Goal: Task Accomplishment & Management: Complete application form

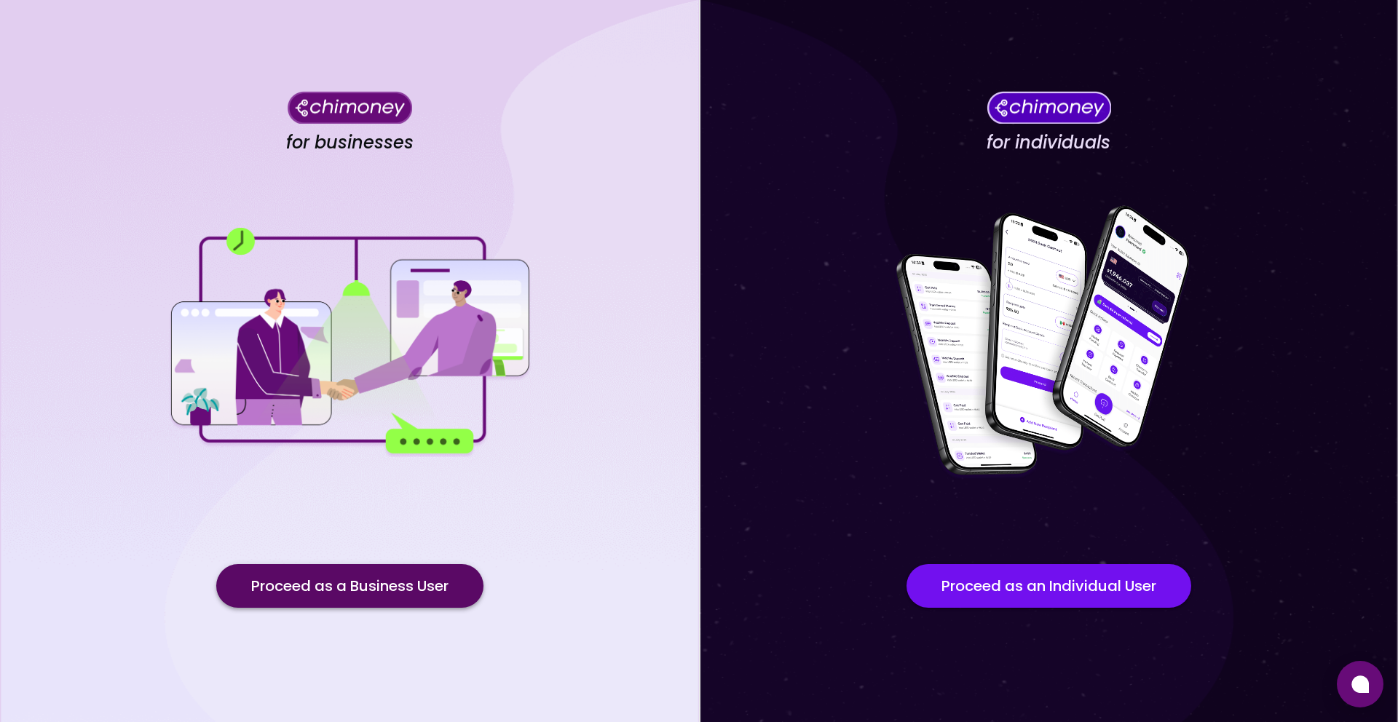
click at [388, 588] on button "Proceed as a Business User" at bounding box center [349, 586] width 267 height 44
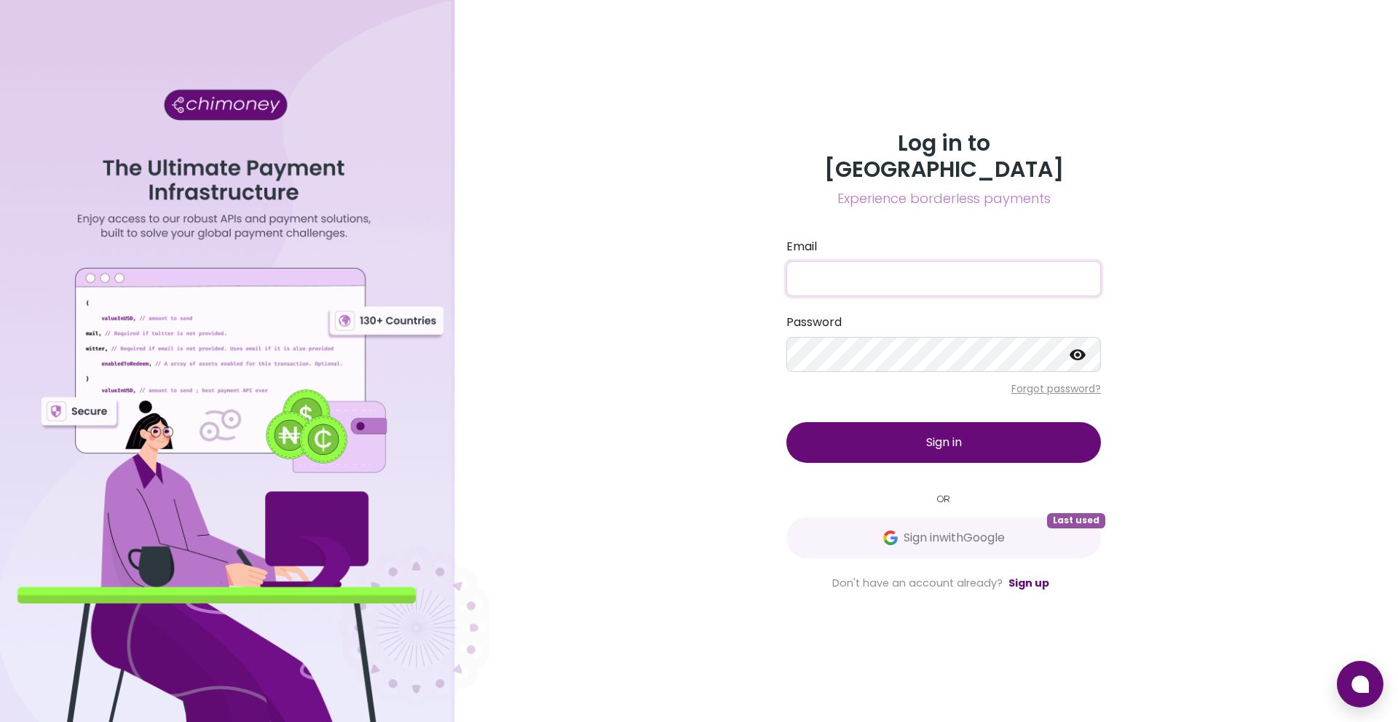
click at [904, 266] on input "Email" at bounding box center [943, 278] width 314 height 35
click at [765, 460] on div "Log in to Chimoney Experience borderless payments Email Password Forgot passwor…" at bounding box center [943, 361] width 908 height 722
click at [943, 529] on span "Sign in with Google" at bounding box center [953, 537] width 101 height 17
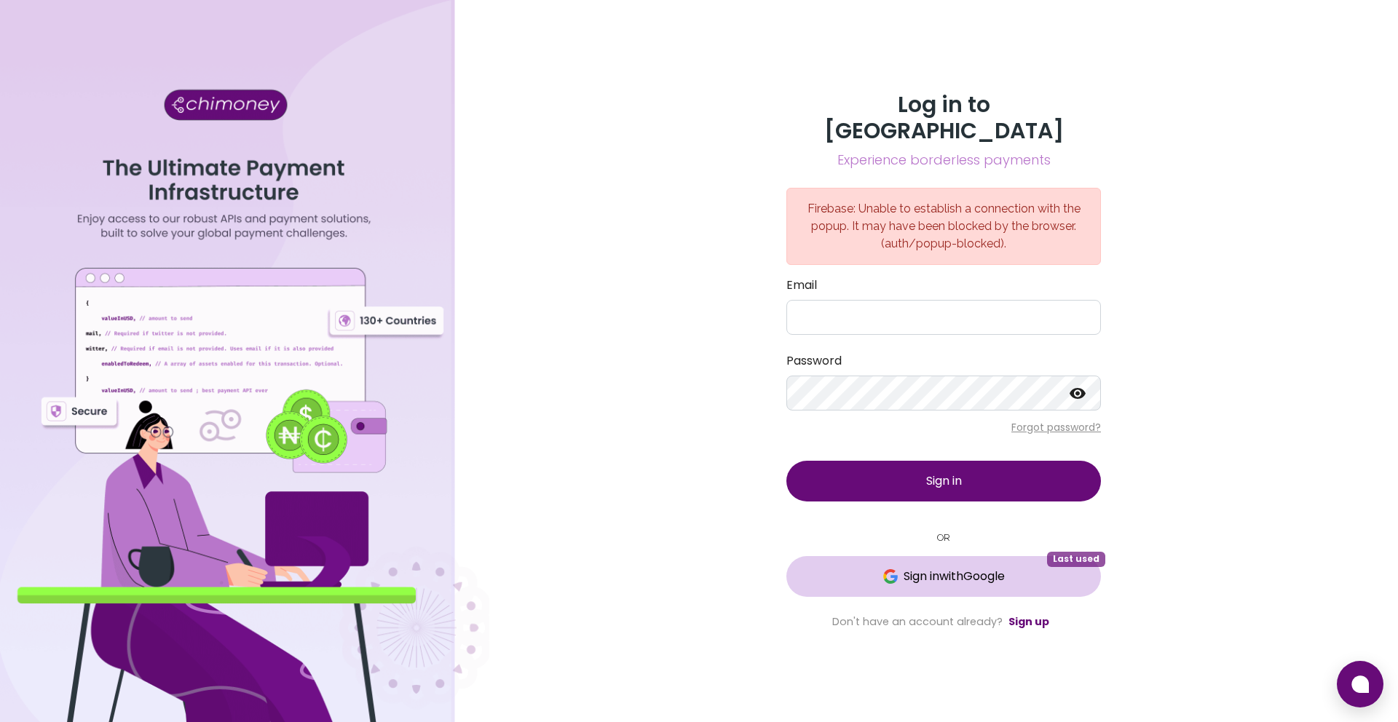
click at [1045, 569] on span "Sign in with Google" at bounding box center [943, 576] width 256 height 17
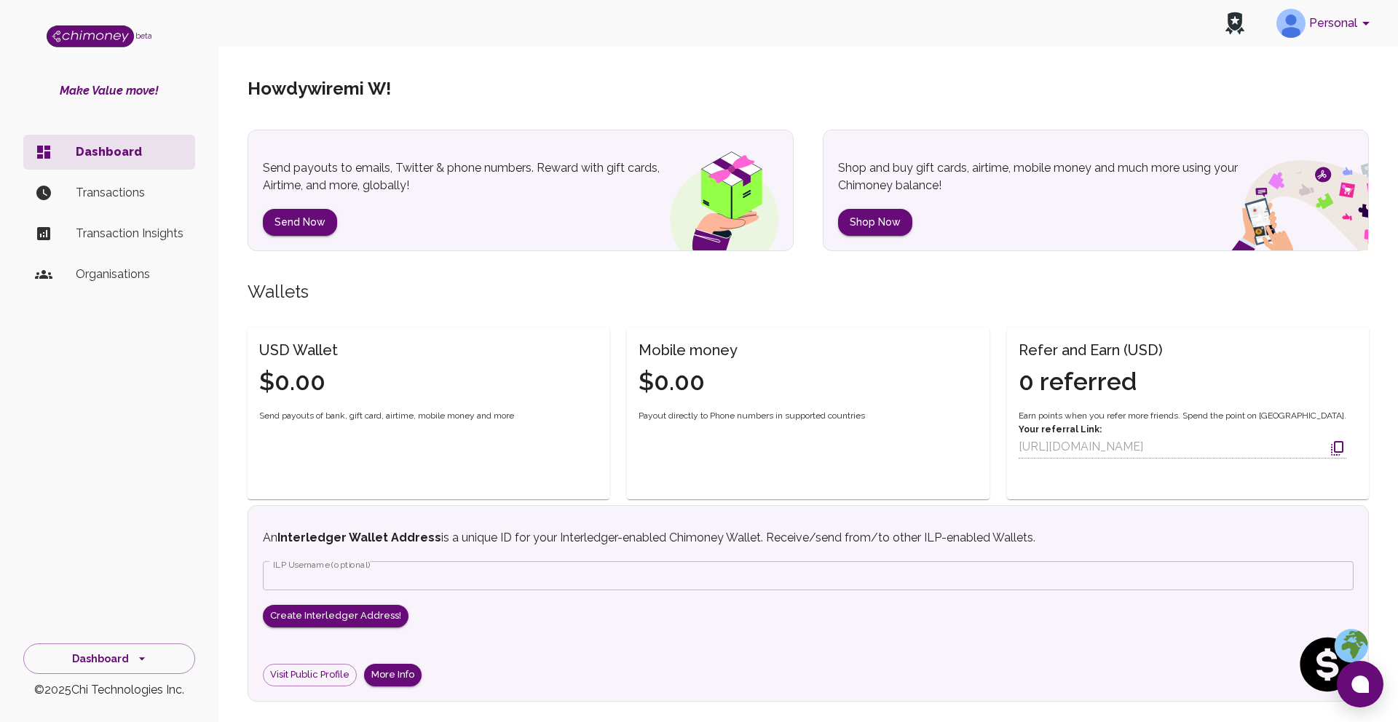
click at [134, 269] on p "Organisations" at bounding box center [130, 274] width 108 height 17
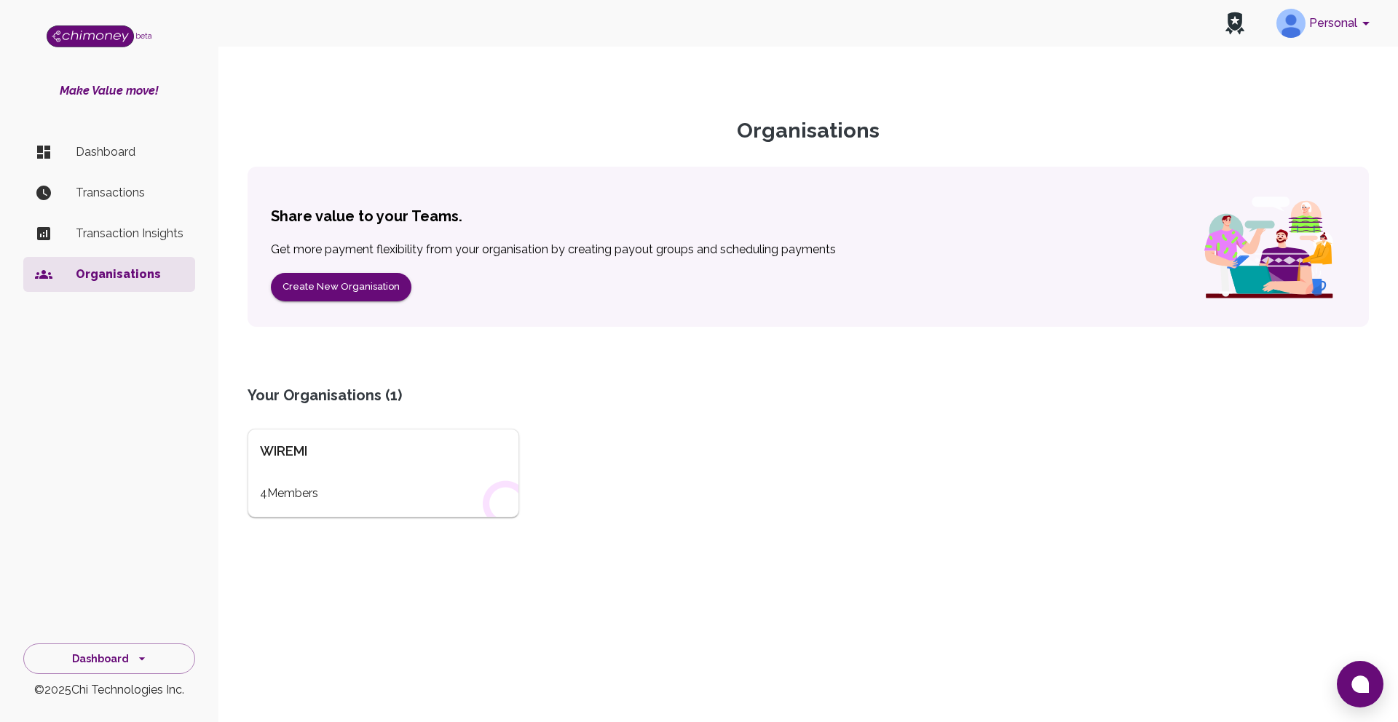
click at [336, 464] on div "WIREMI 4 Members" at bounding box center [383, 473] width 272 height 89
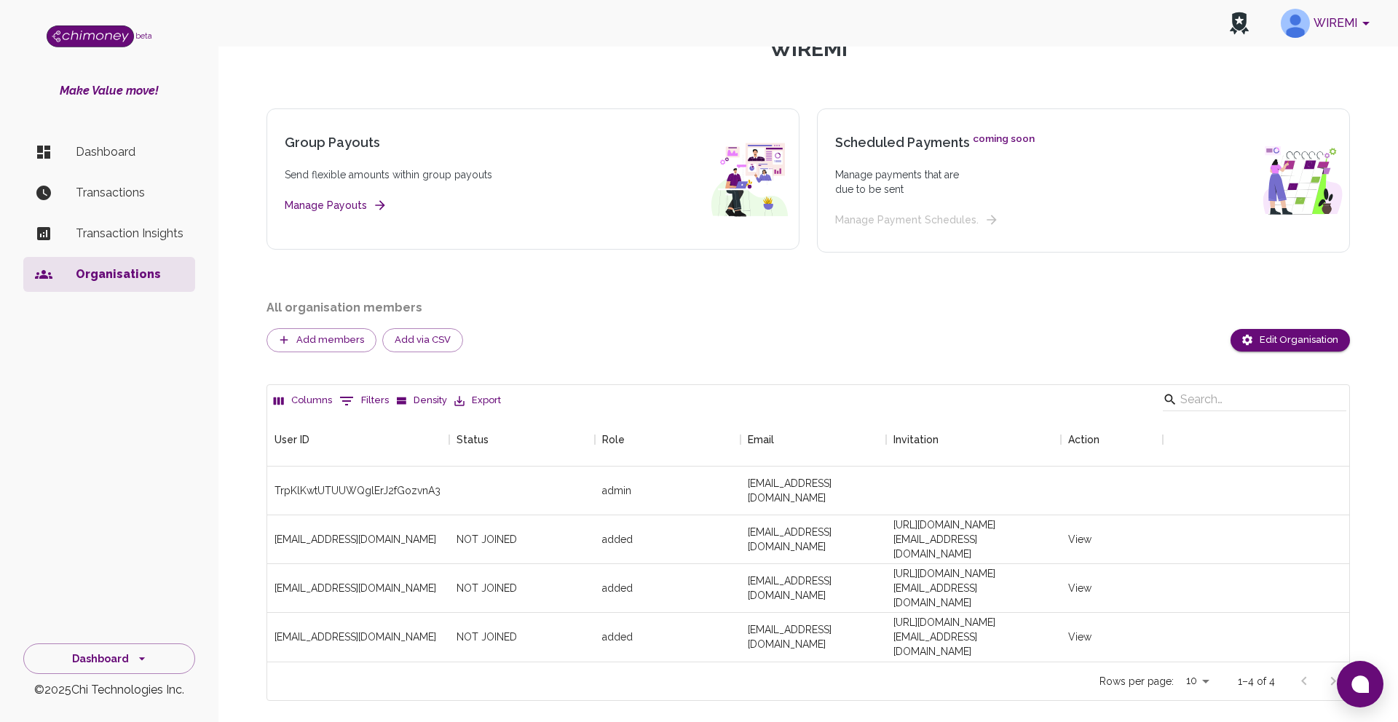
scroll to position [107, 0]
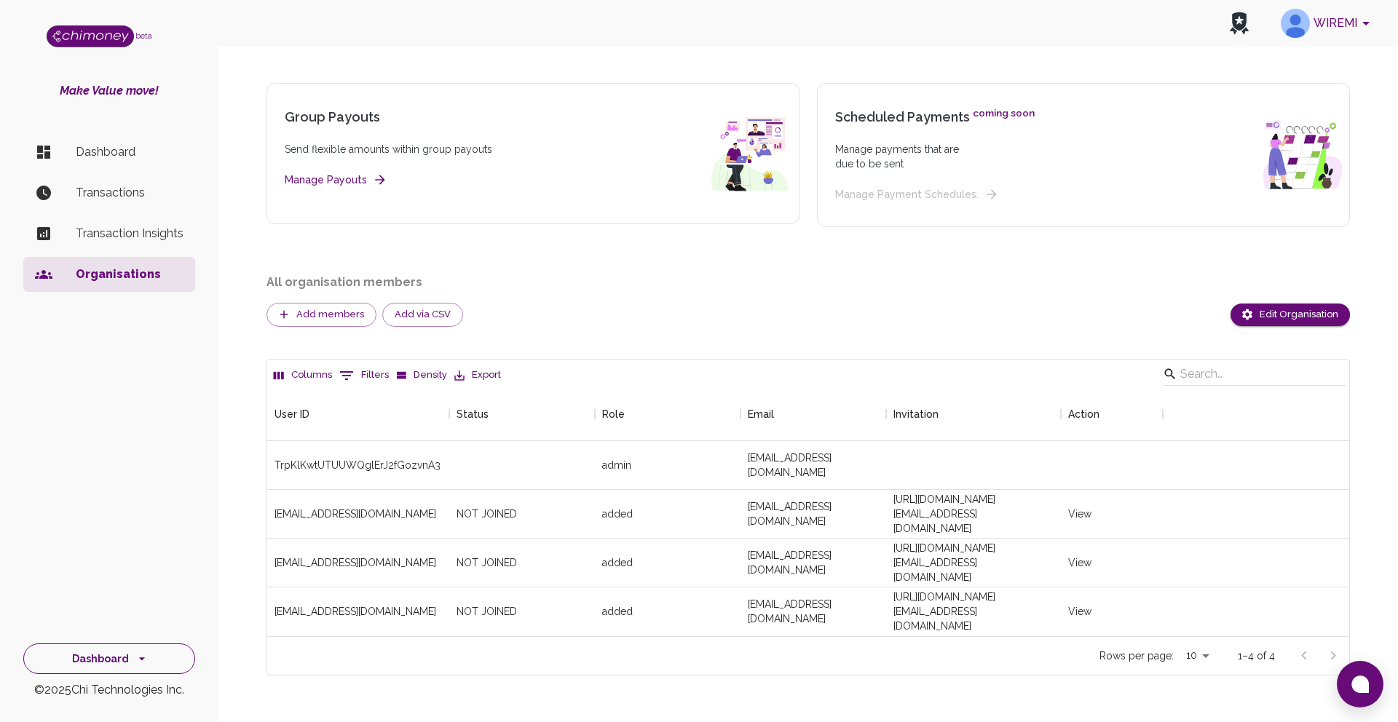
click at [146, 668] on button "Dashboard" at bounding box center [109, 658] width 172 height 31
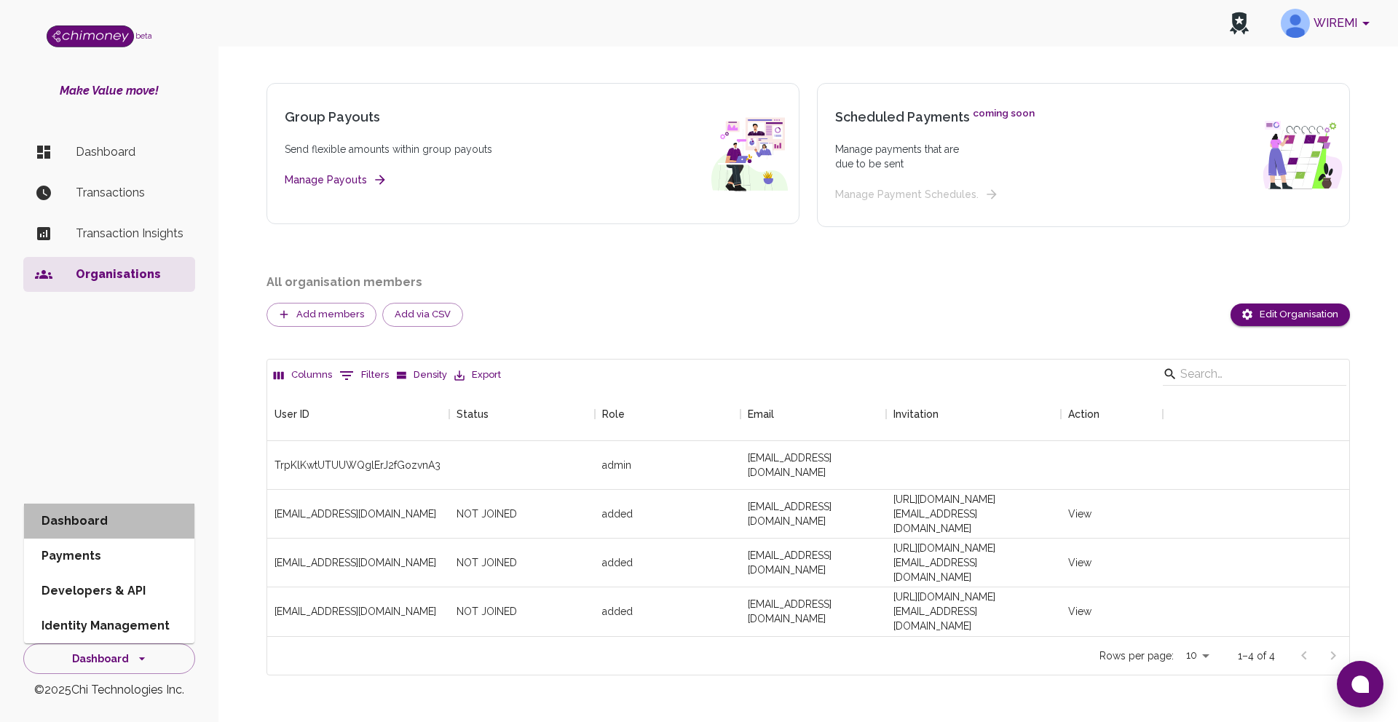
click at [98, 523] on li "Dashboard" at bounding box center [109, 521] width 170 height 35
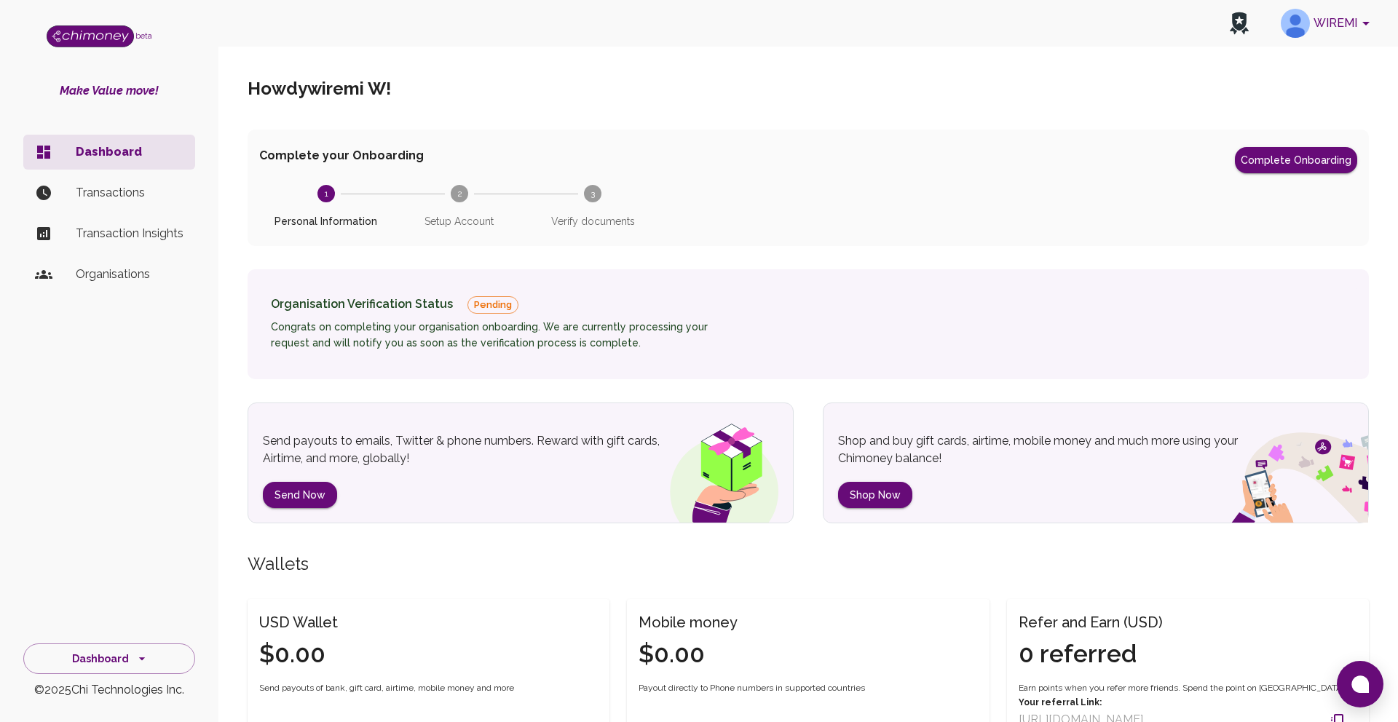
click at [1358, 21] on icon "account of current user" at bounding box center [1365, 23] width 17 height 17
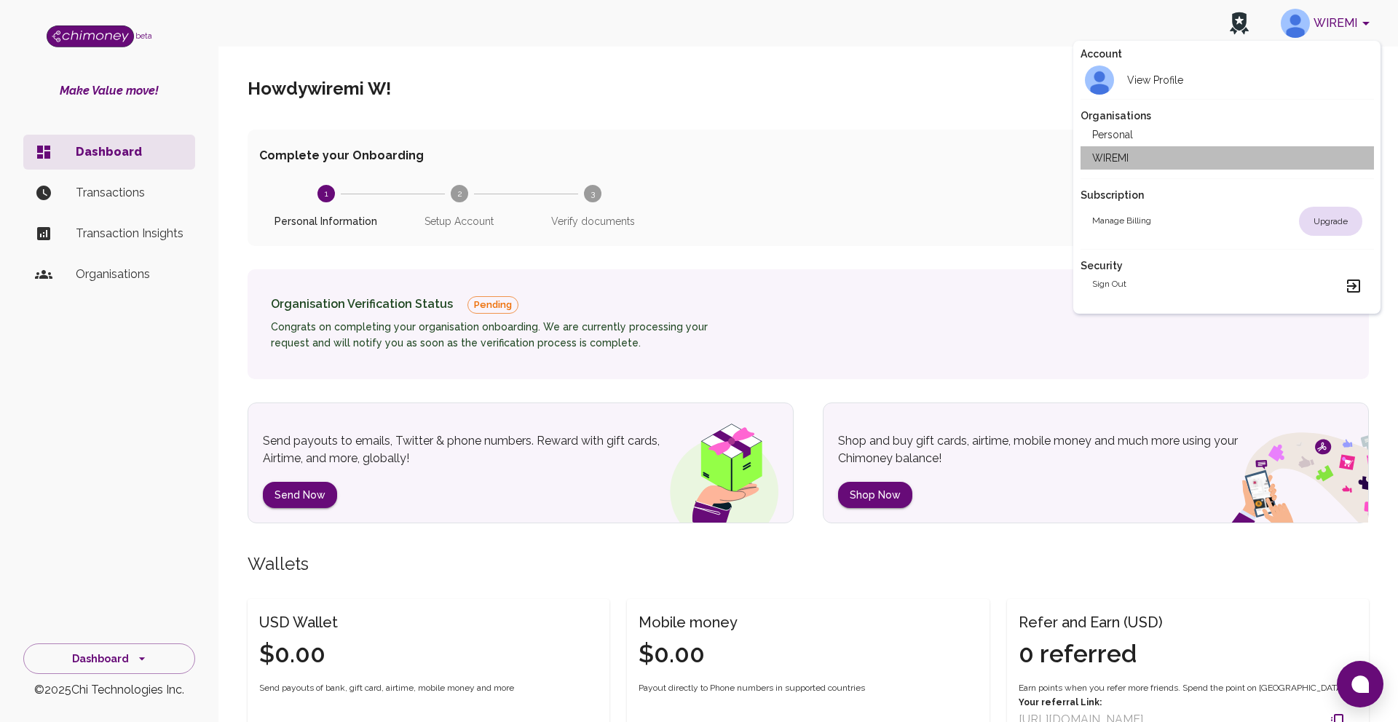
click at [1131, 155] on li "WIREMI" at bounding box center [1226, 157] width 293 height 23
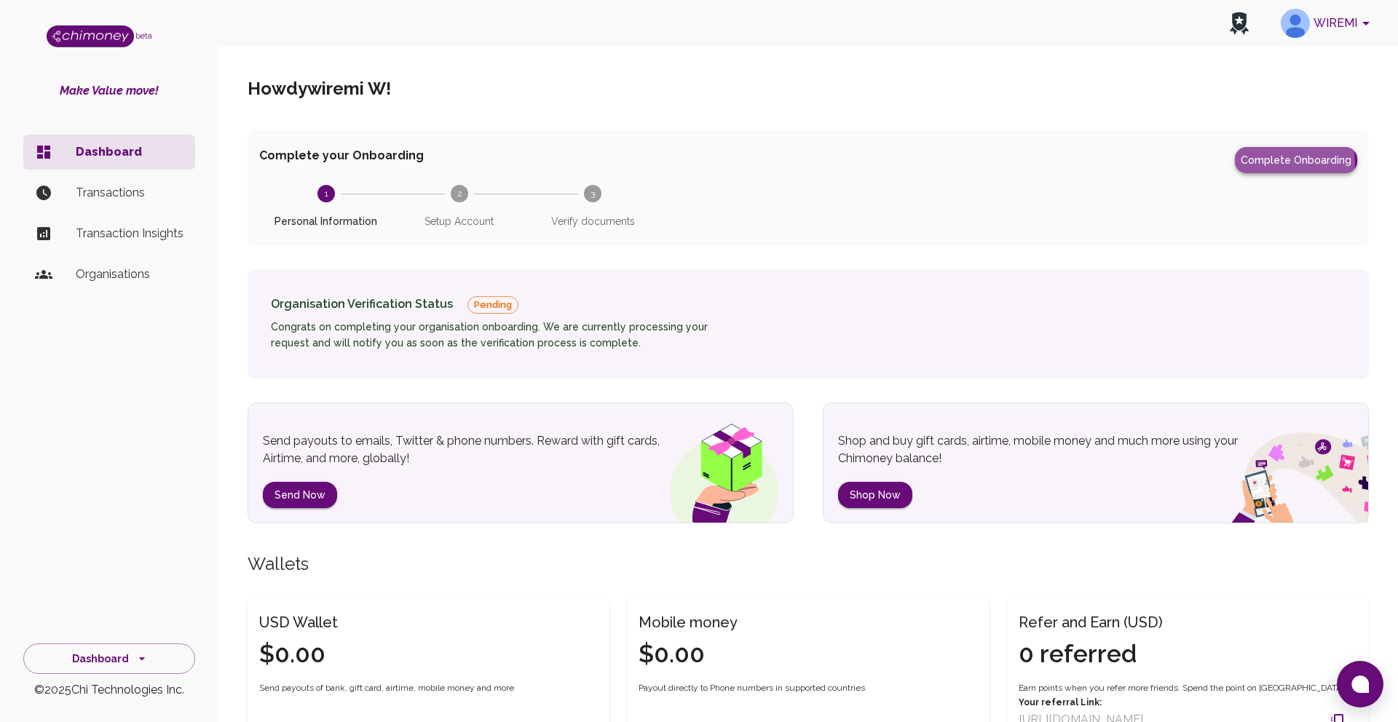
click at [1279, 162] on button "Complete Onboarding" at bounding box center [1296, 160] width 122 height 26
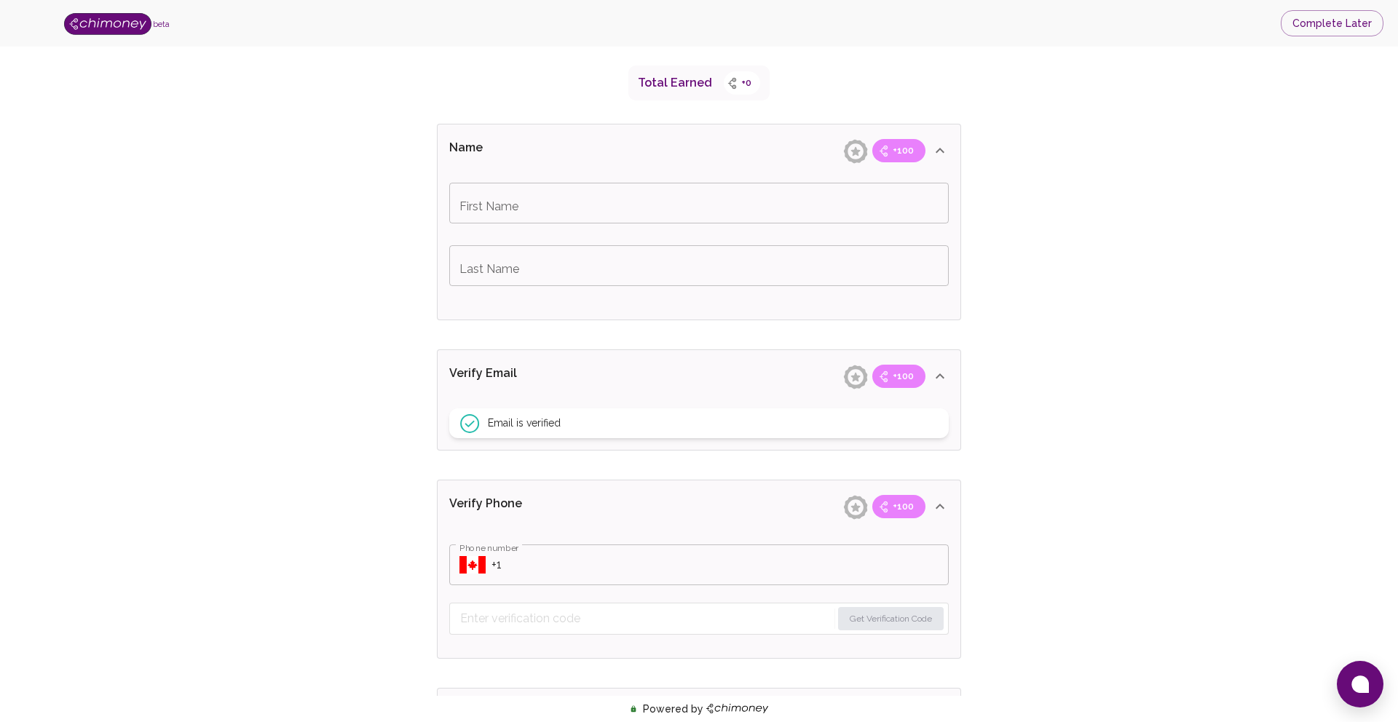
scroll to position [237, 0]
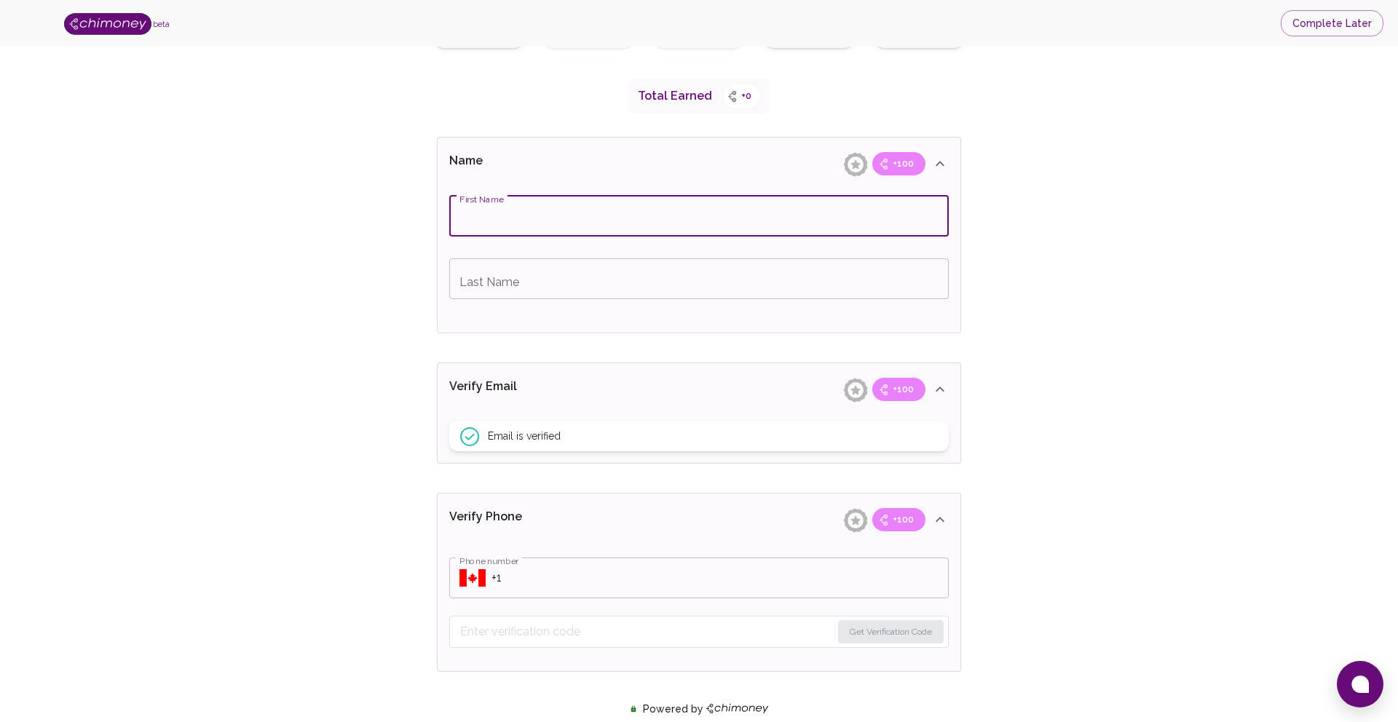
click at [525, 223] on input "First Name" at bounding box center [698, 216] width 499 height 41
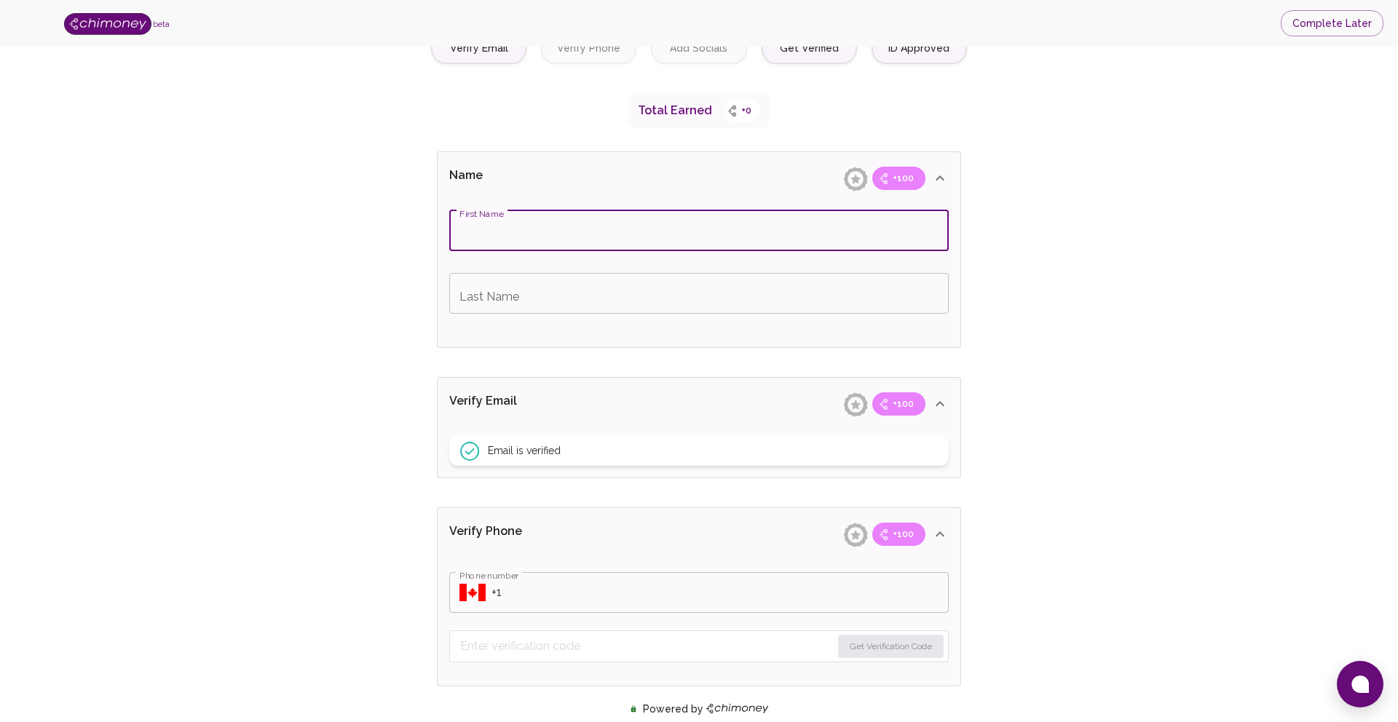
scroll to position [220, 0]
click at [525, 223] on input "B" at bounding box center [698, 233] width 499 height 41
type input "e"
drag, startPoint x: 552, startPoint y: 234, endPoint x: 502, endPoint y: 232, distance: 50.2
click at [502, 232] on input "Berkley Ngalla" at bounding box center [698, 233] width 499 height 41
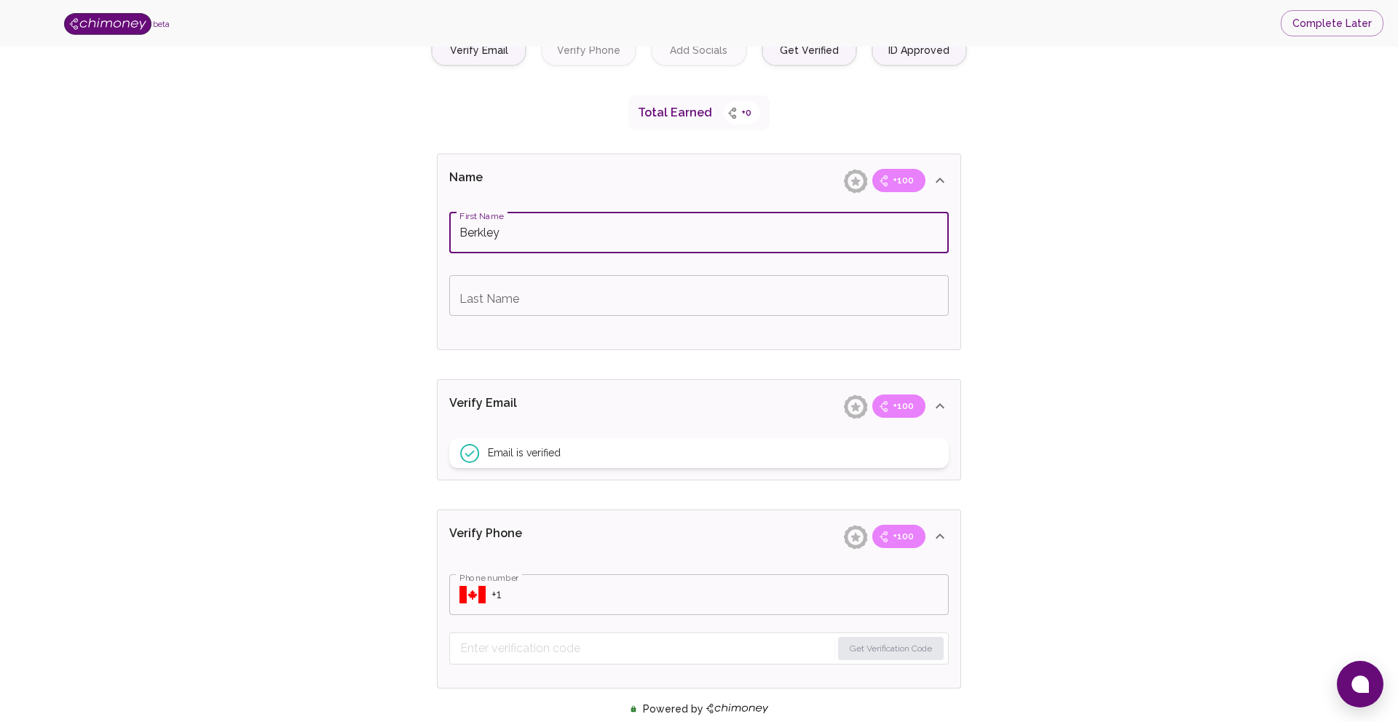
type input "Berkley"
click at [515, 301] on input "Last Name" at bounding box center [698, 295] width 499 height 41
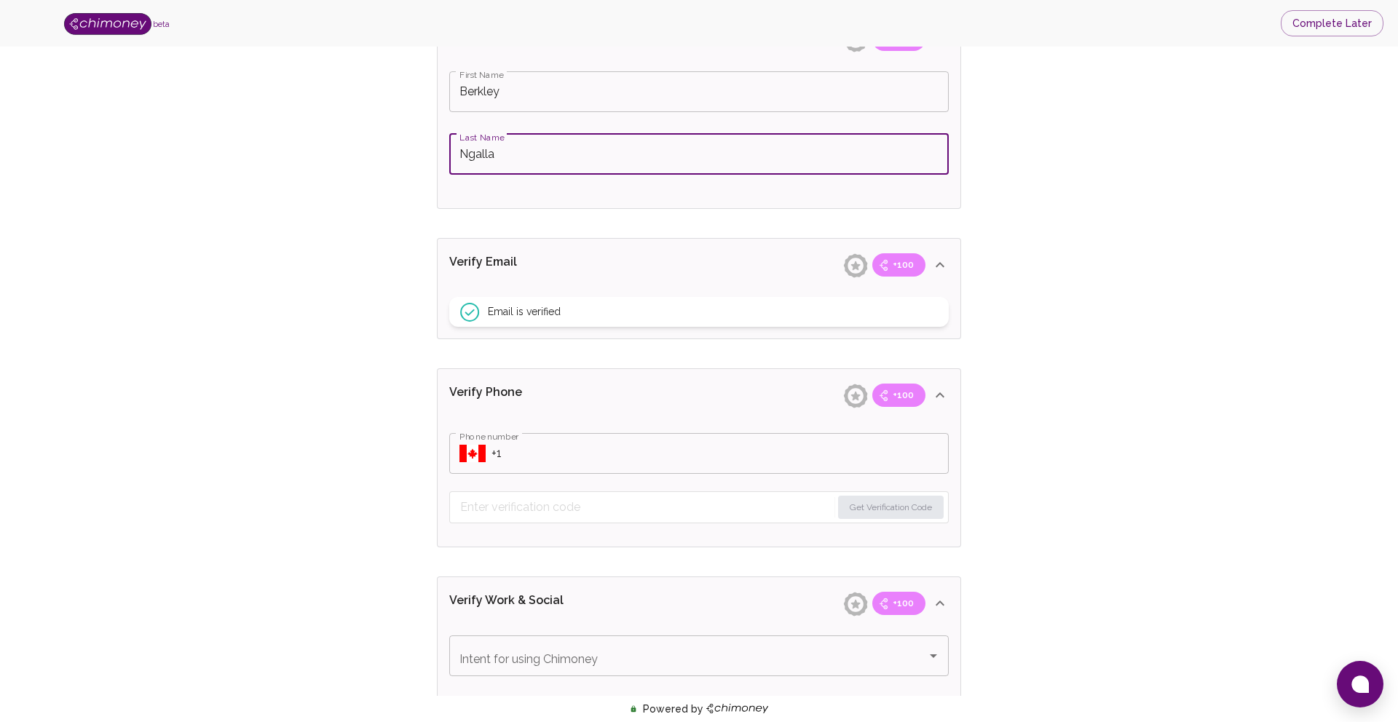
scroll to position [381, 0]
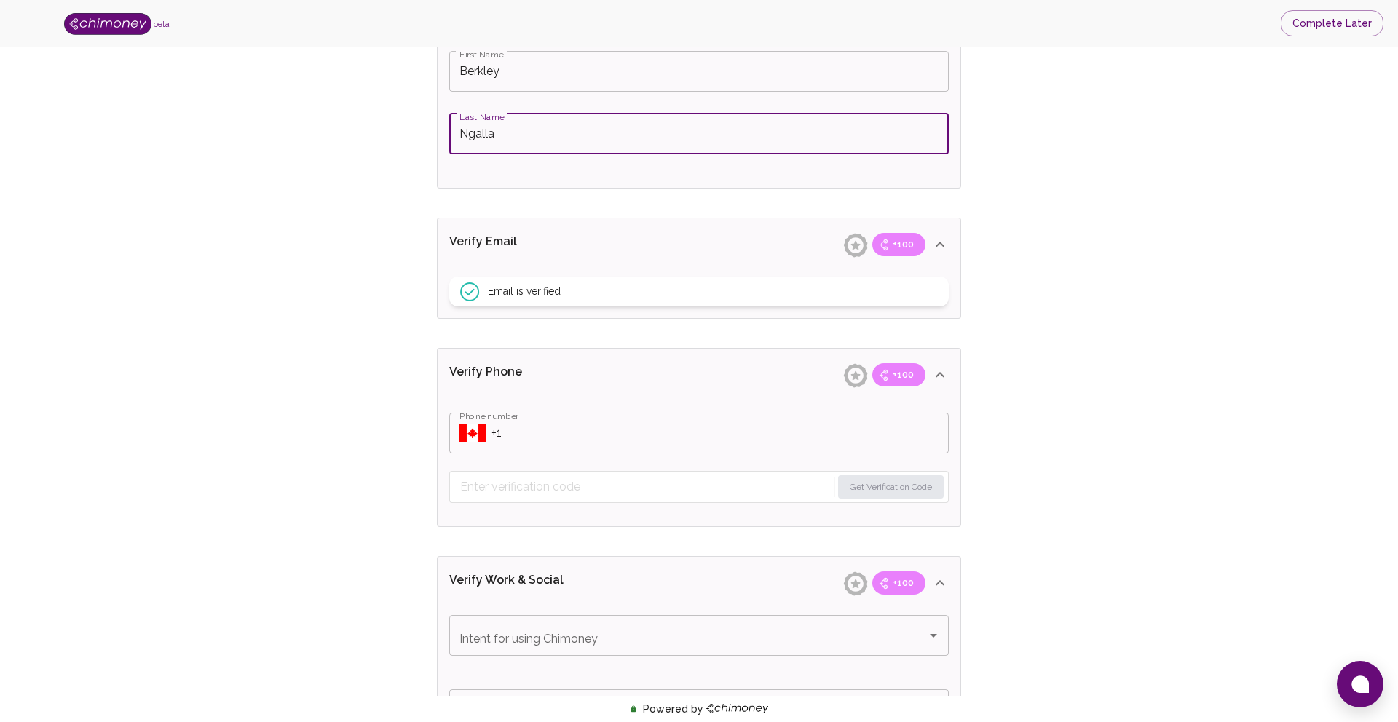
type input "Ngalla"
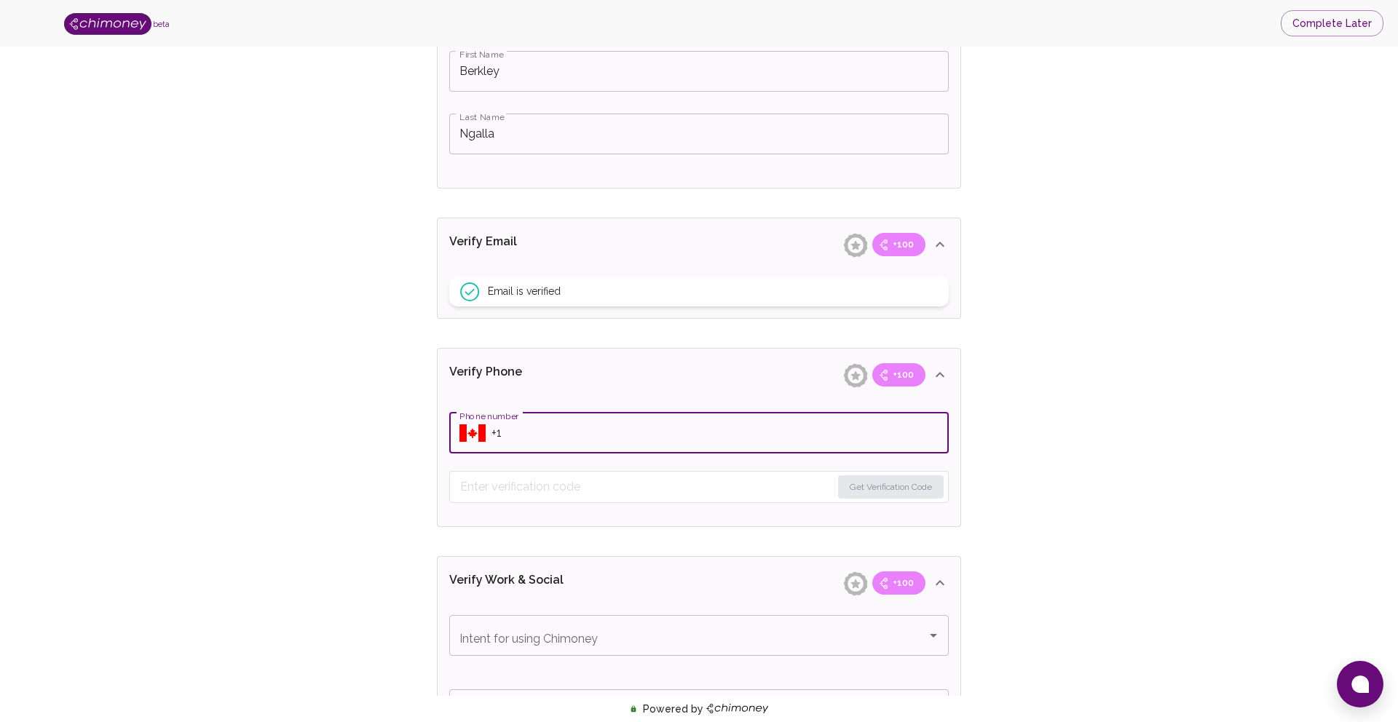
click at [539, 437] on input "Phone number" at bounding box center [719, 433] width 457 height 41
type input "+1 (289) 788-4976"
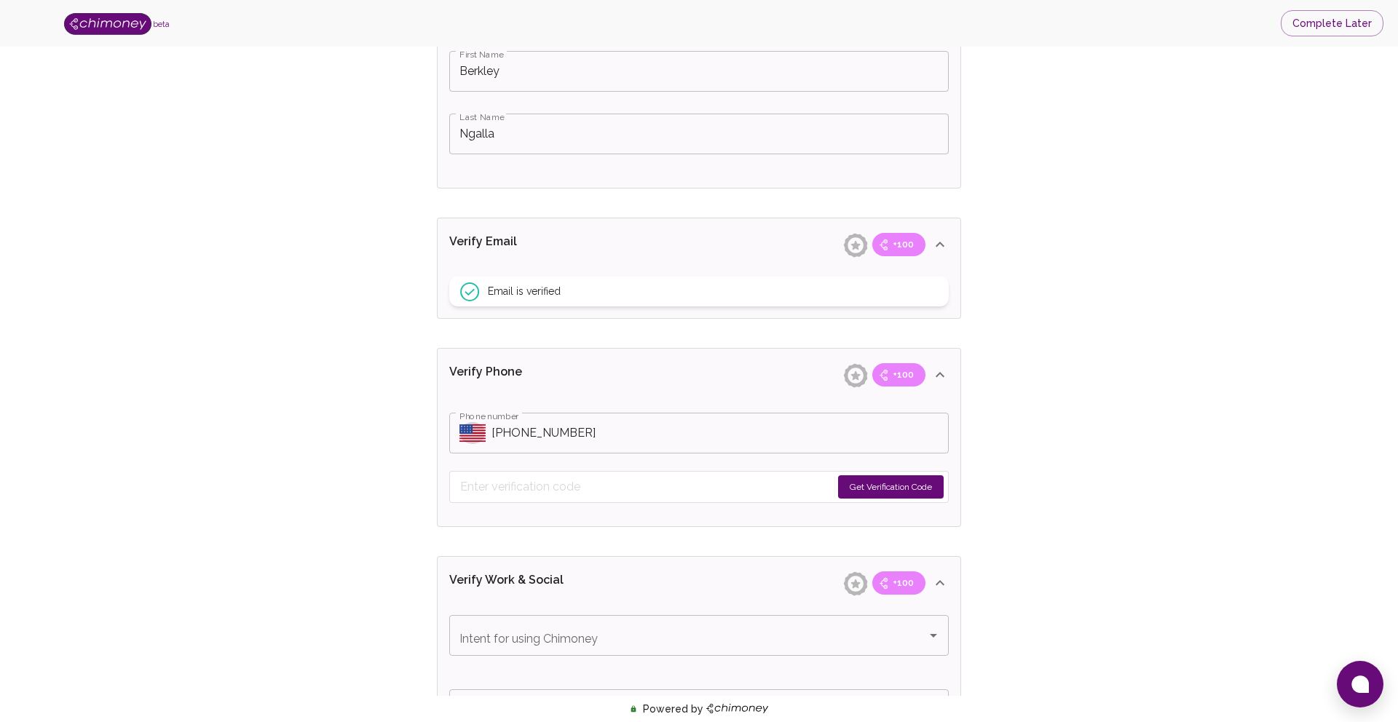
click at [468, 435] on icon "Select country" at bounding box center [472, 432] width 26 height 17
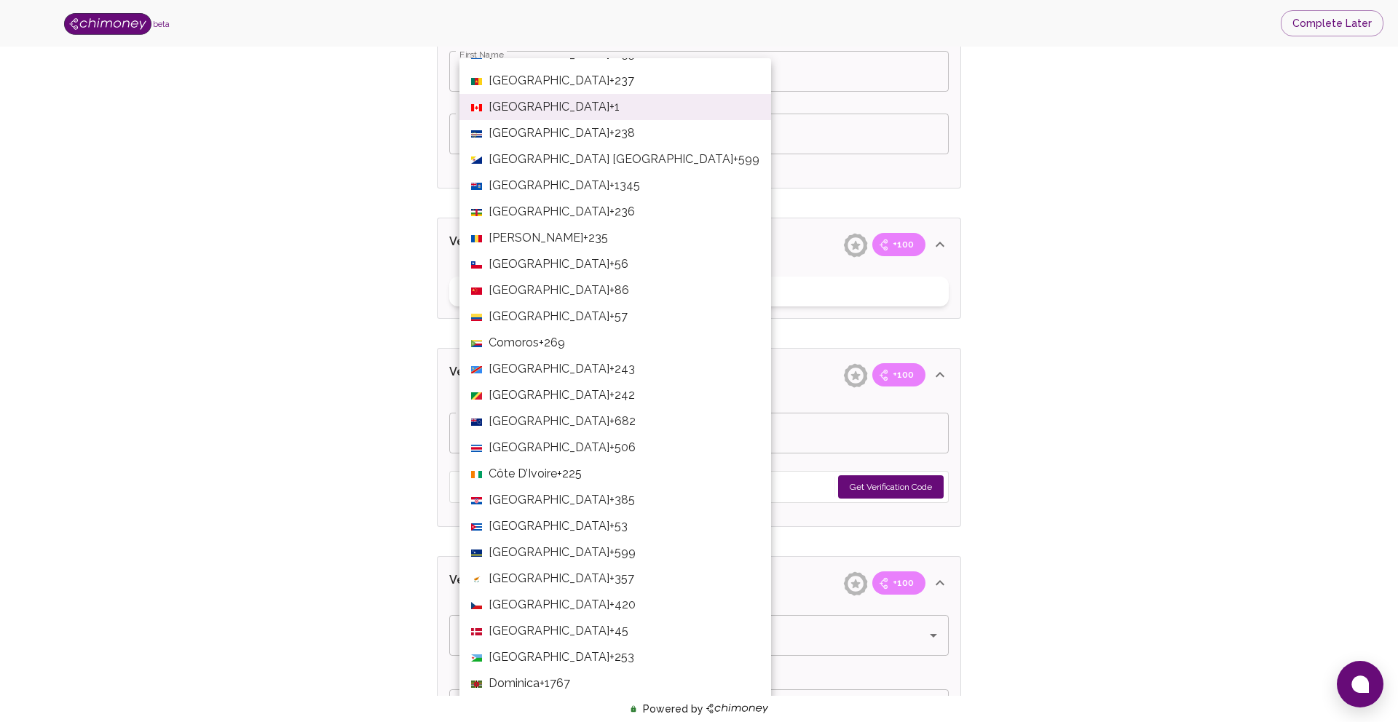
scroll to position [919, 0]
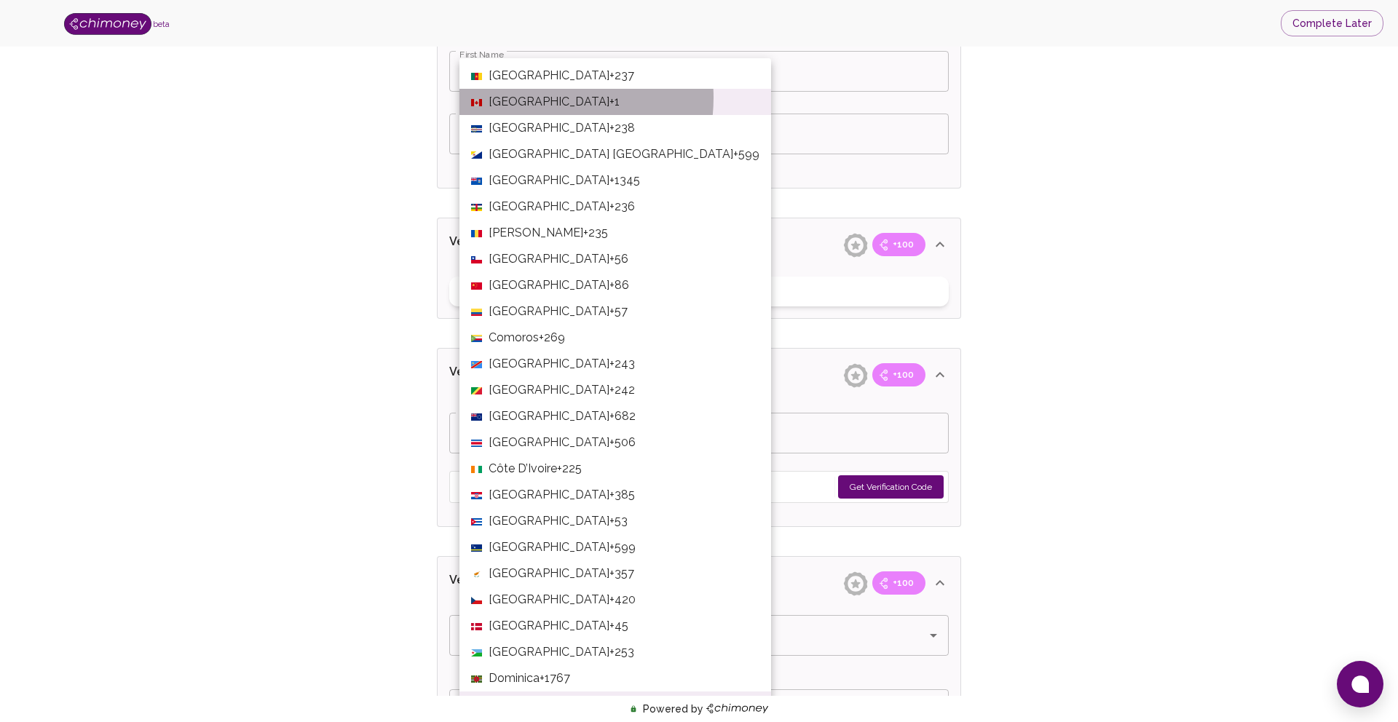
click at [609, 98] on span "+1" at bounding box center [614, 101] width 10 height 17
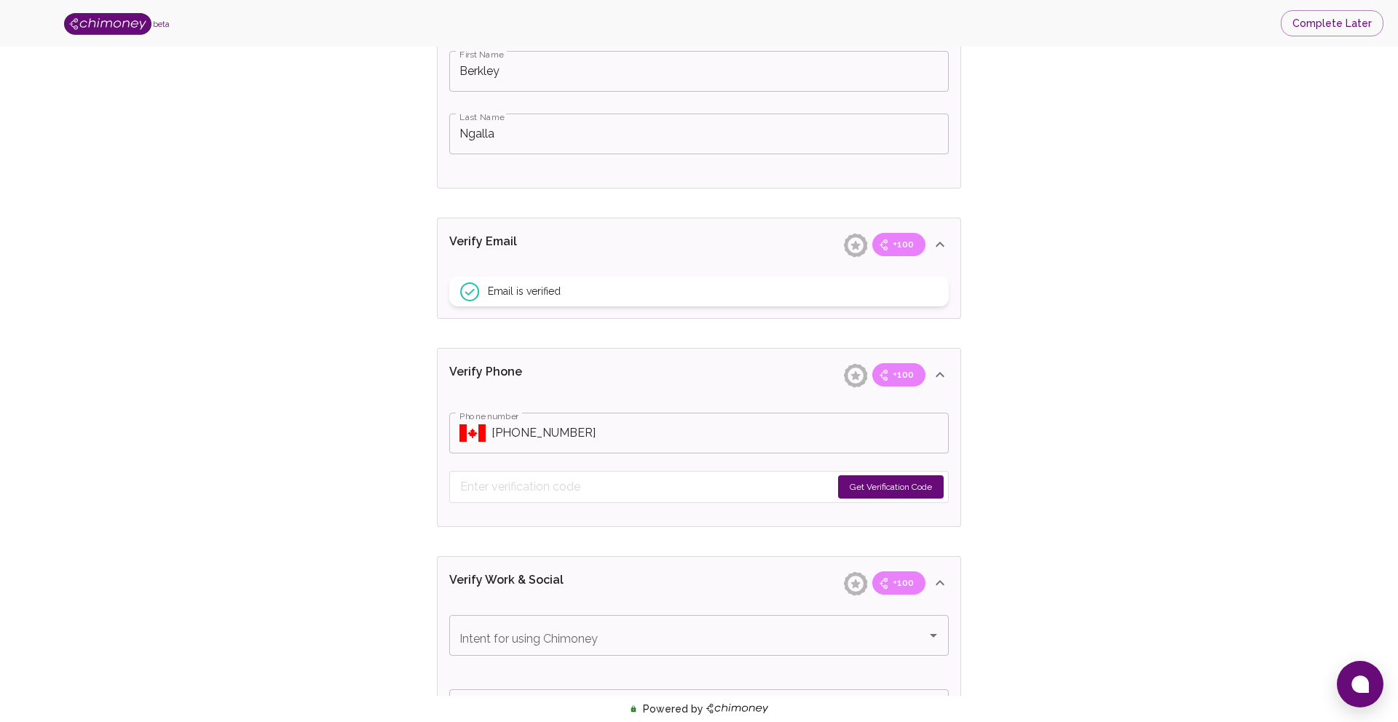
click at [886, 485] on button "Get Verification Code" at bounding box center [891, 486] width 106 height 23
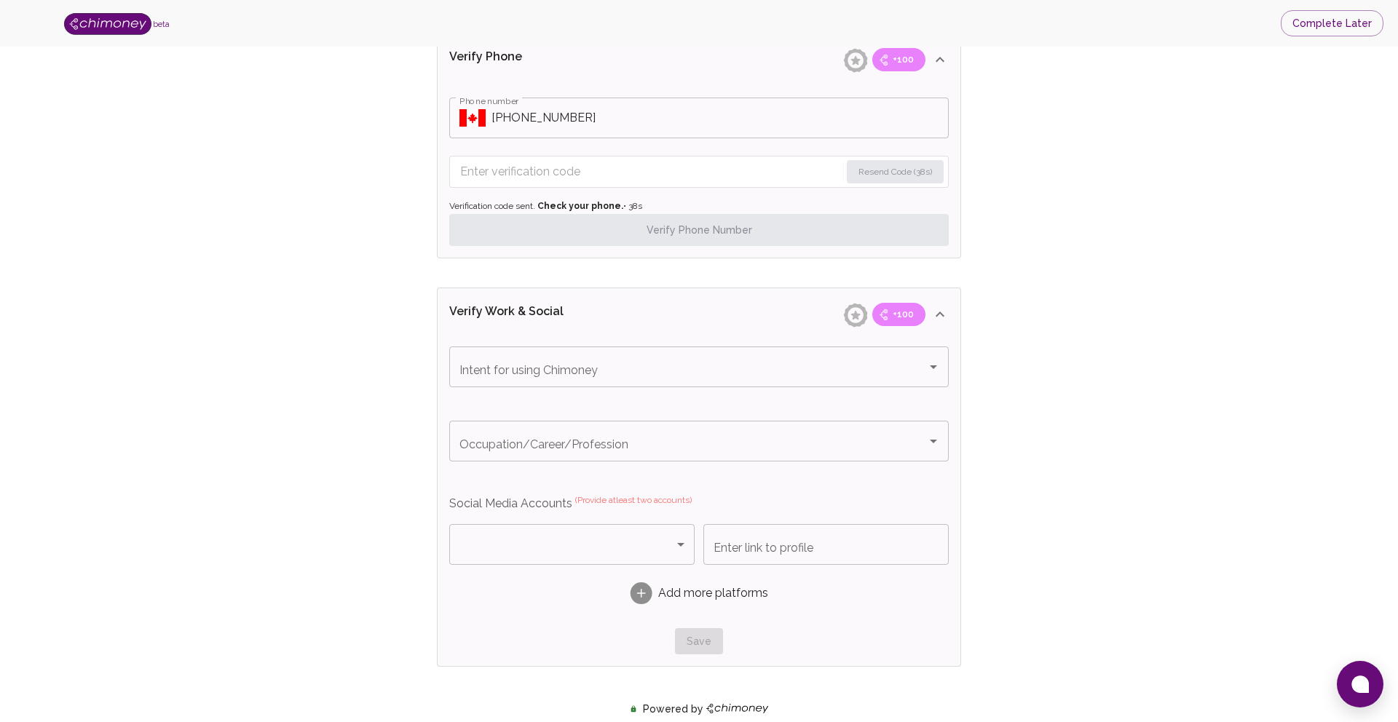
scroll to position [698, 0]
click at [934, 368] on icon "Open" at bounding box center [932, 365] width 17 height 17
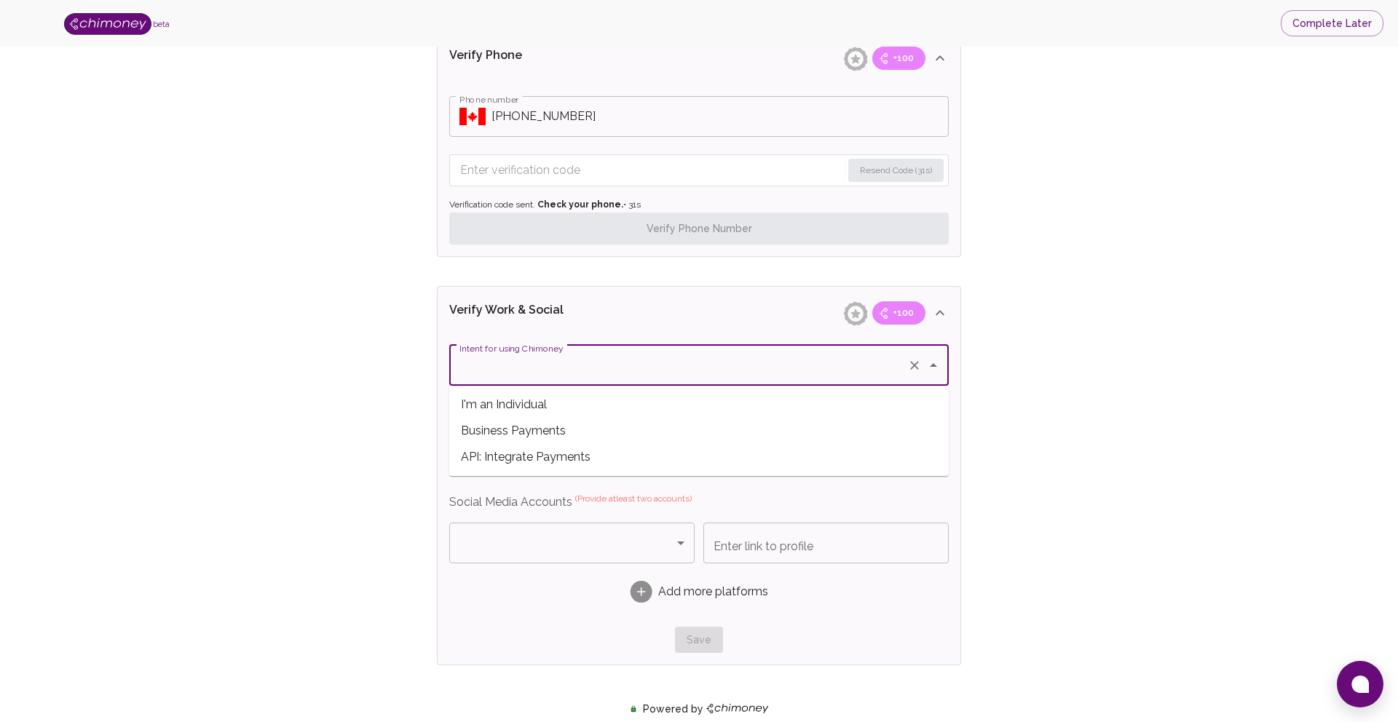
click at [767, 423] on span "Business Payments" at bounding box center [698, 431] width 499 height 26
click at [937, 371] on icon "Open" at bounding box center [932, 365] width 17 height 17
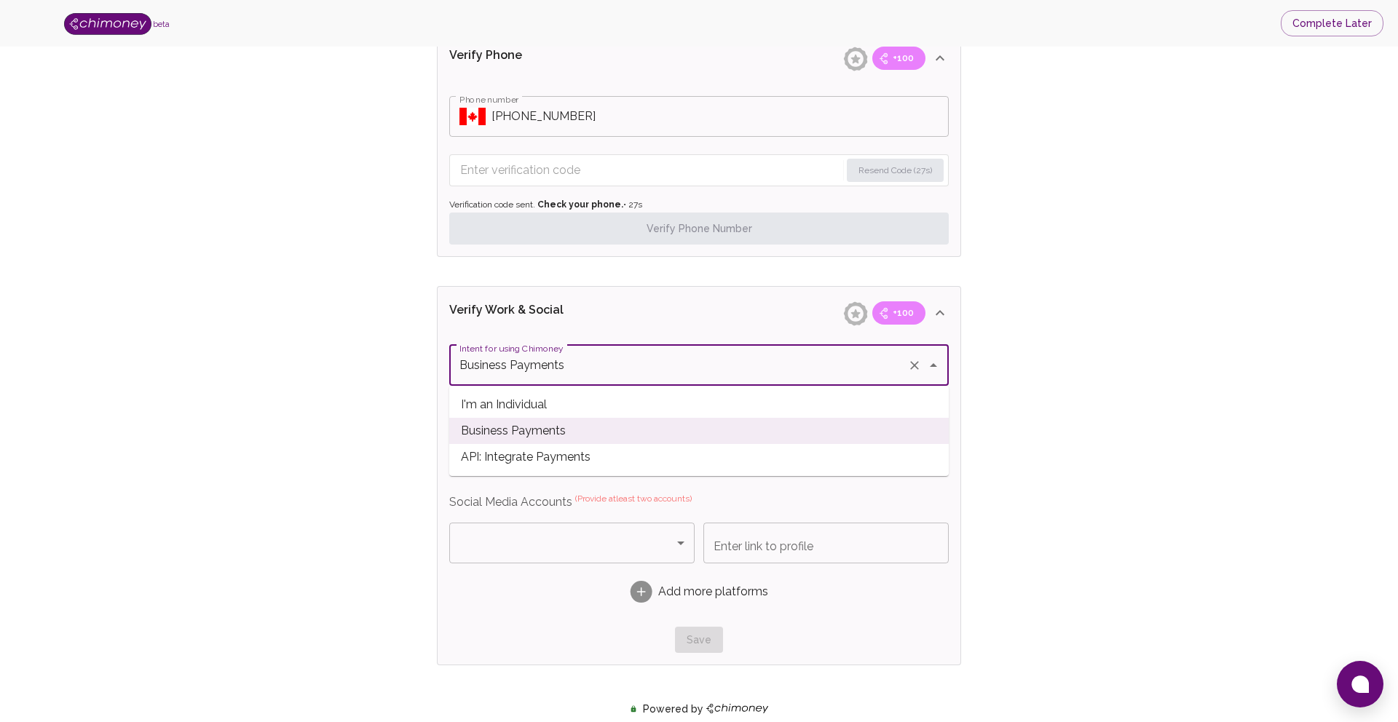
click at [808, 458] on span "API: Integrate Payments" at bounding box center [698, 457] width 499 height 26
type input "API: Integrate Payments"
click at [936, 442] on icon "Open" at bounding box center [932, 439] width 17 height 17
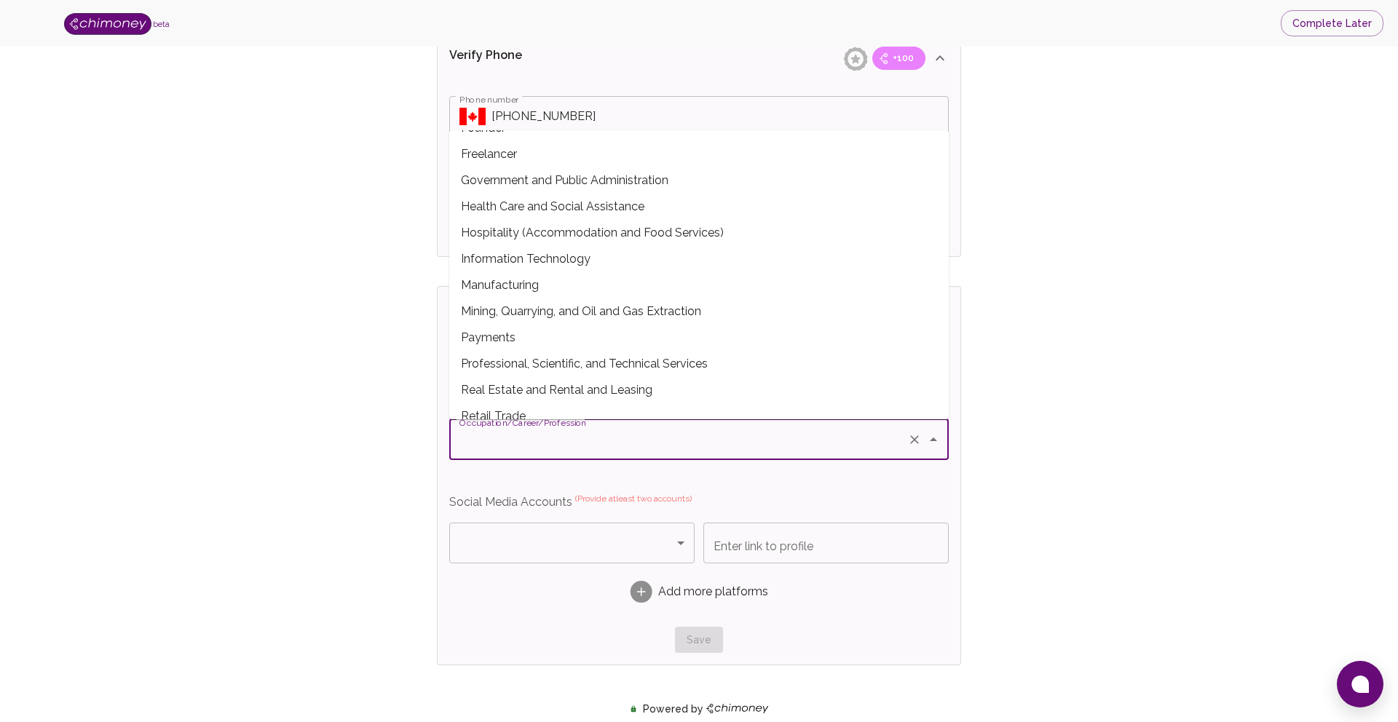
scroll to position [236, 0]
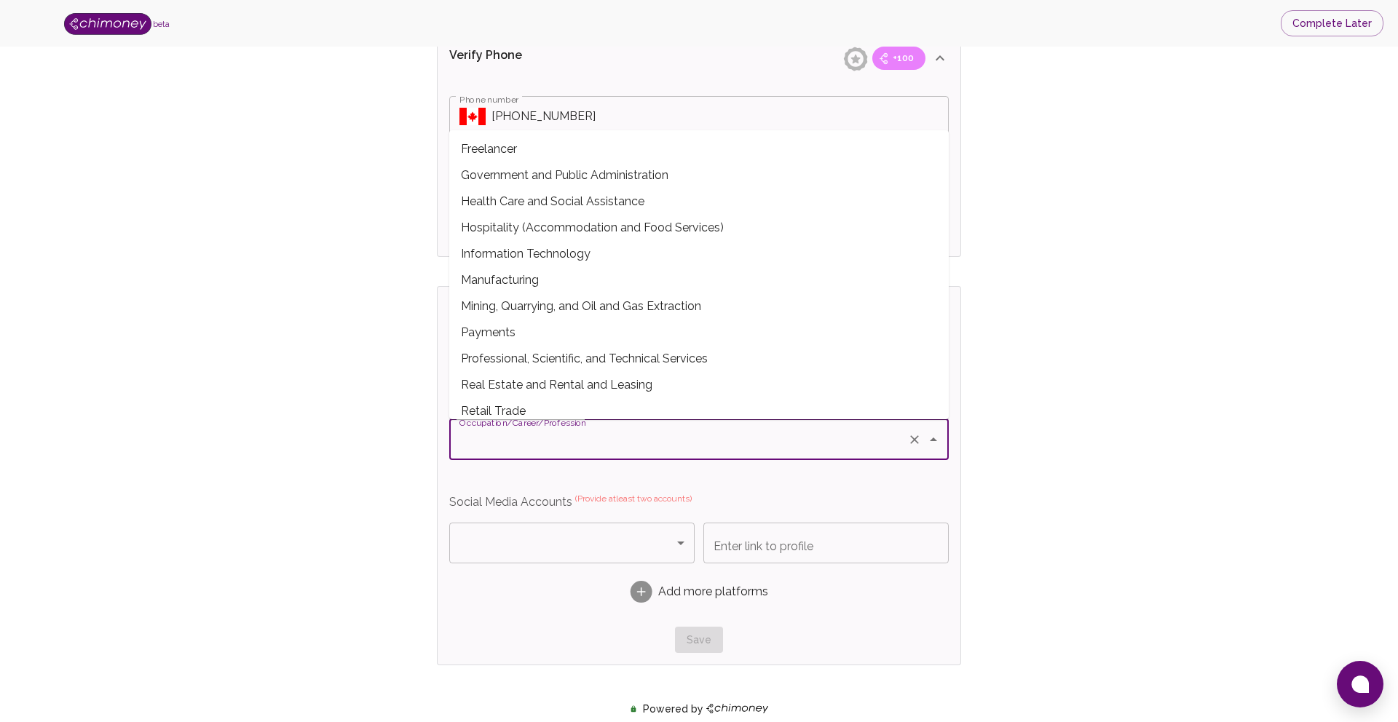
click at [597, 339] on span "Payments" at bounding box center [698, 333] width 499 height 26
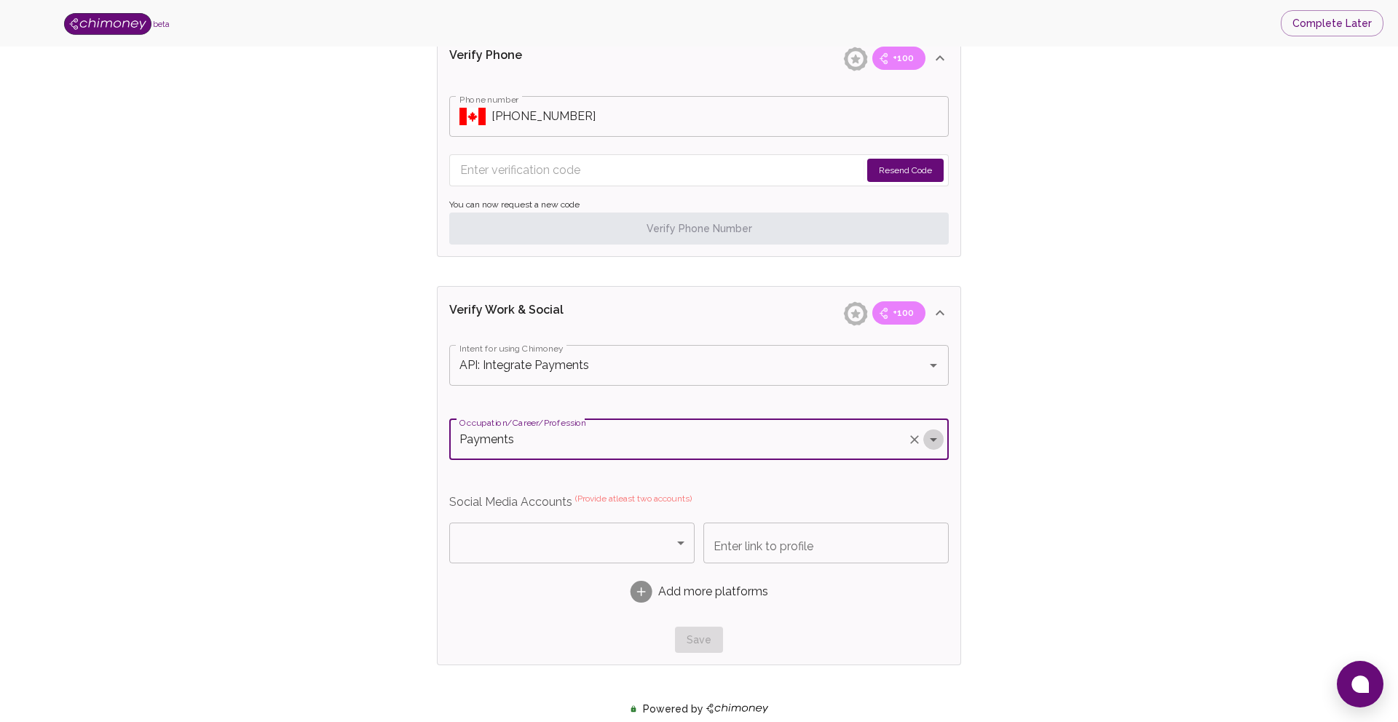
click at [935, 438] on icon "Open" at bounding box center [933, 440] width 7 height 4
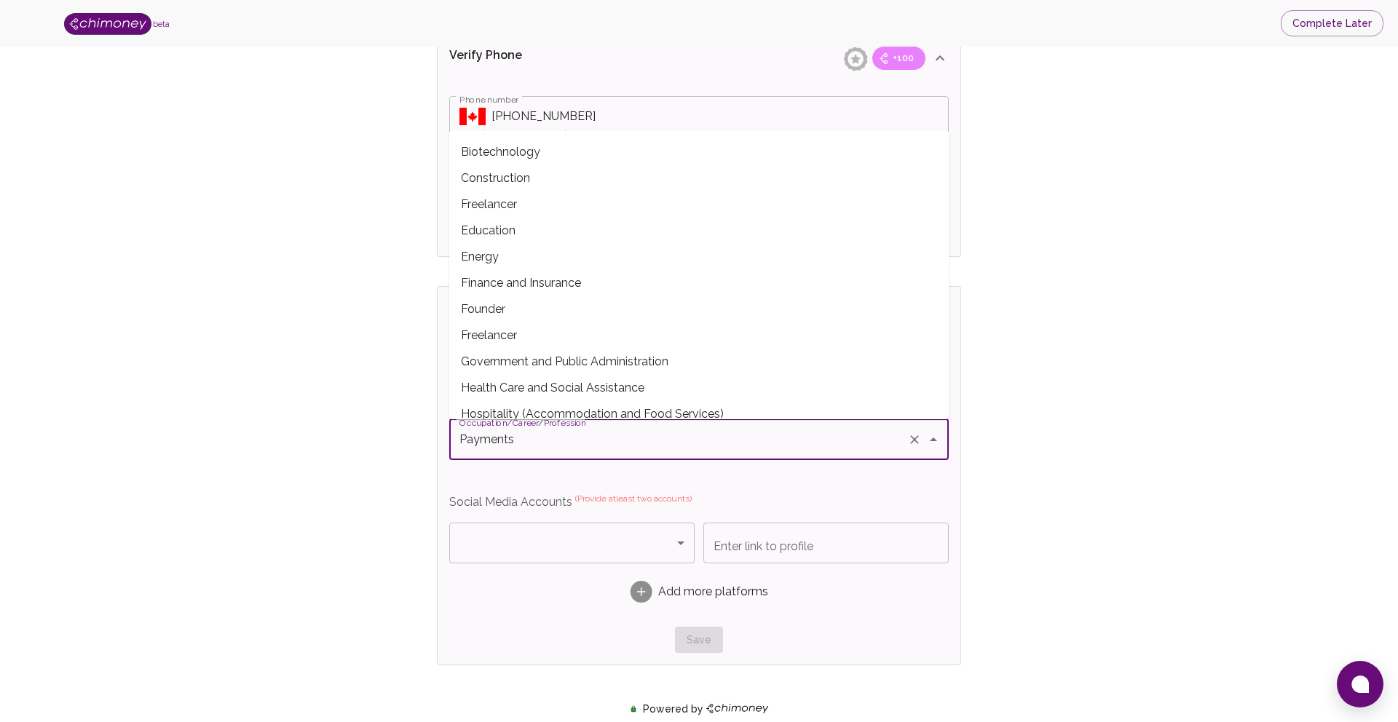
scroll to position [49, 0]
click at [707, 314] on span "Founder" at bounding box center [698, 310] width 499 height 26
type input "Founder"
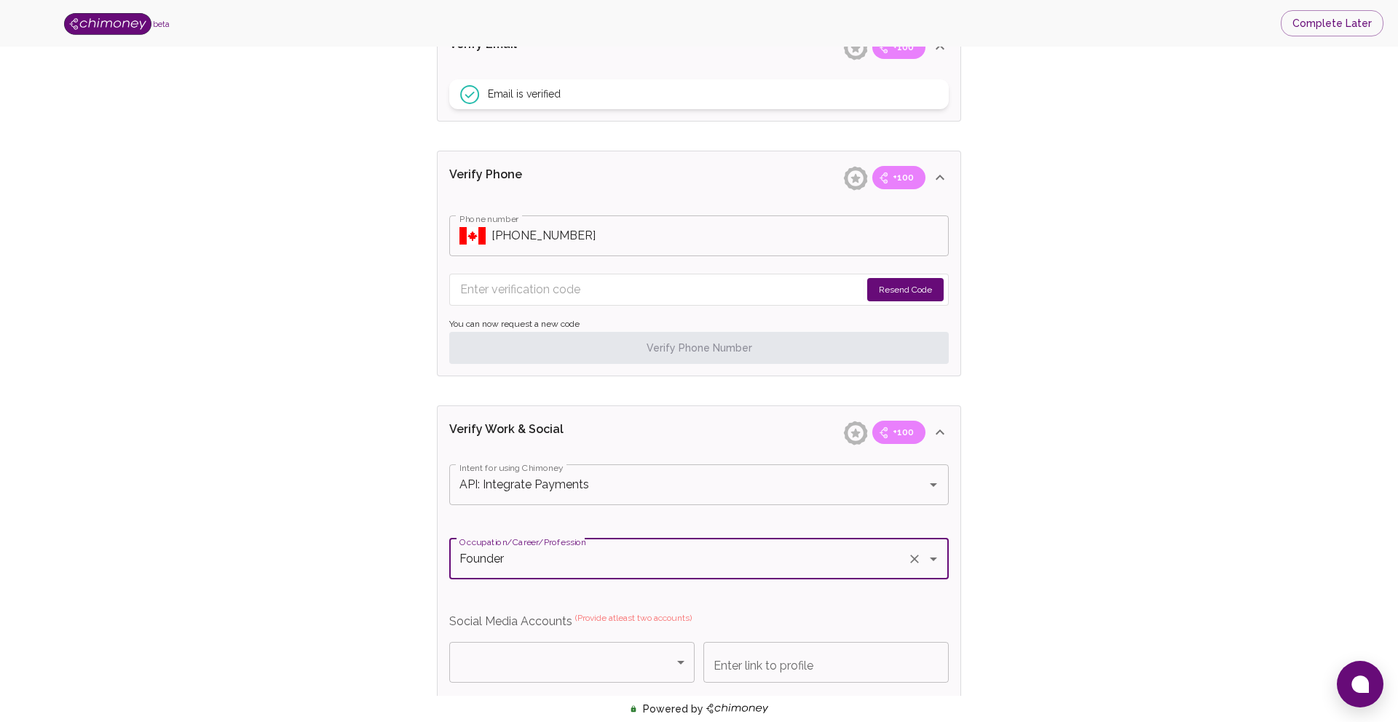
scroll to position [572, 0]
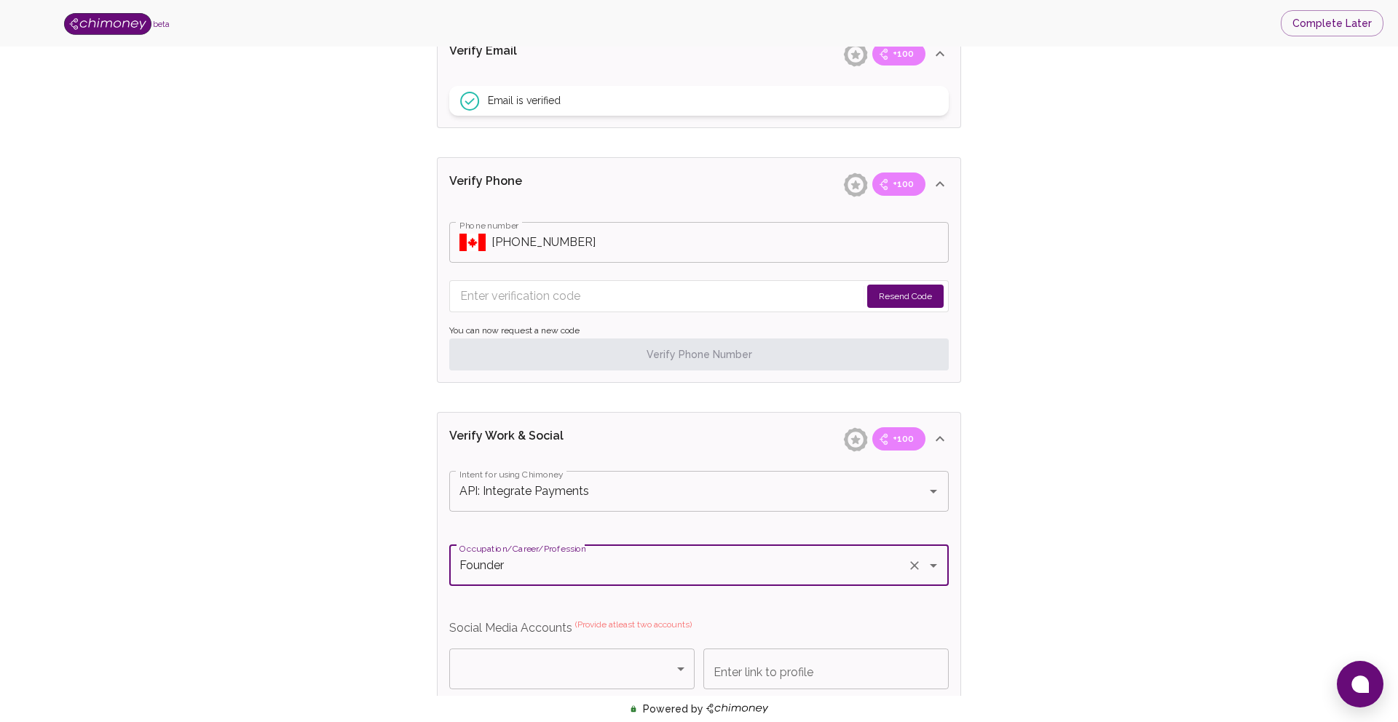
click at [896, 292] on button "Resend Code" at bounding box center [905, 296] width 76 height 23
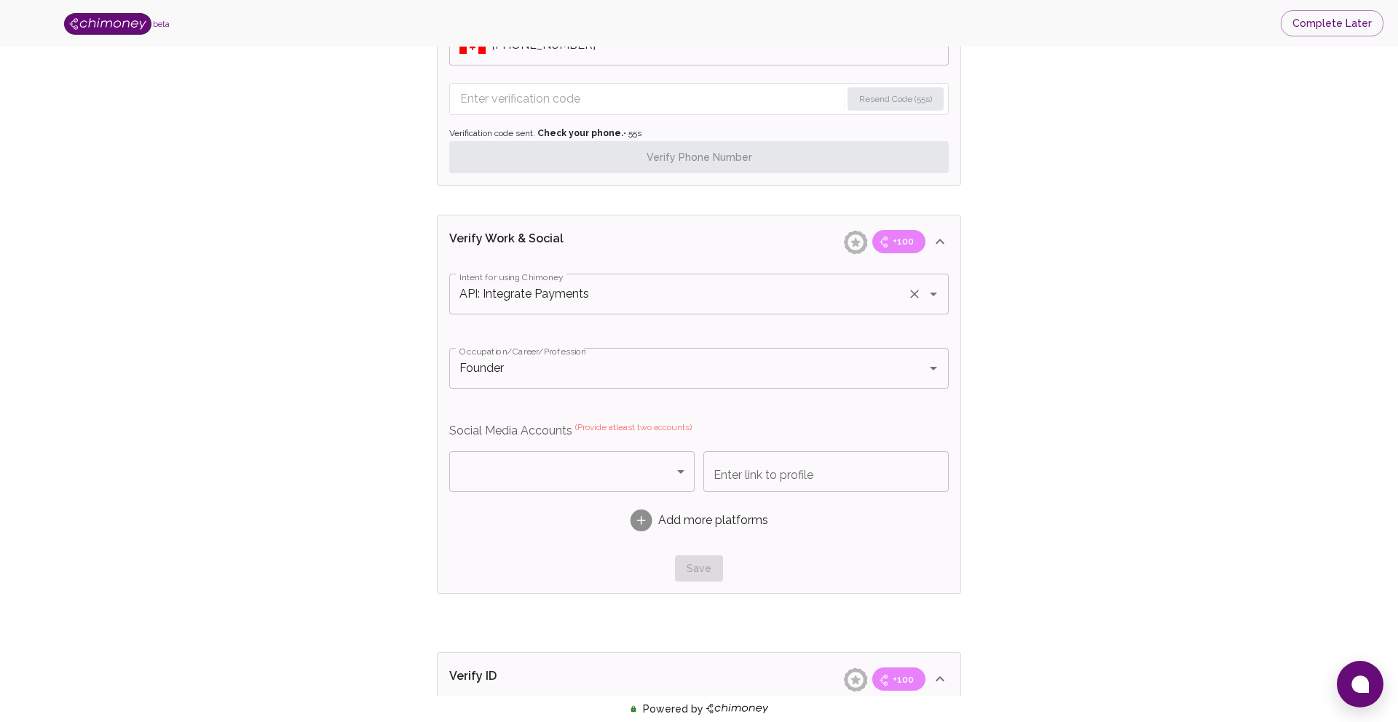
scroll to position [775, 0]
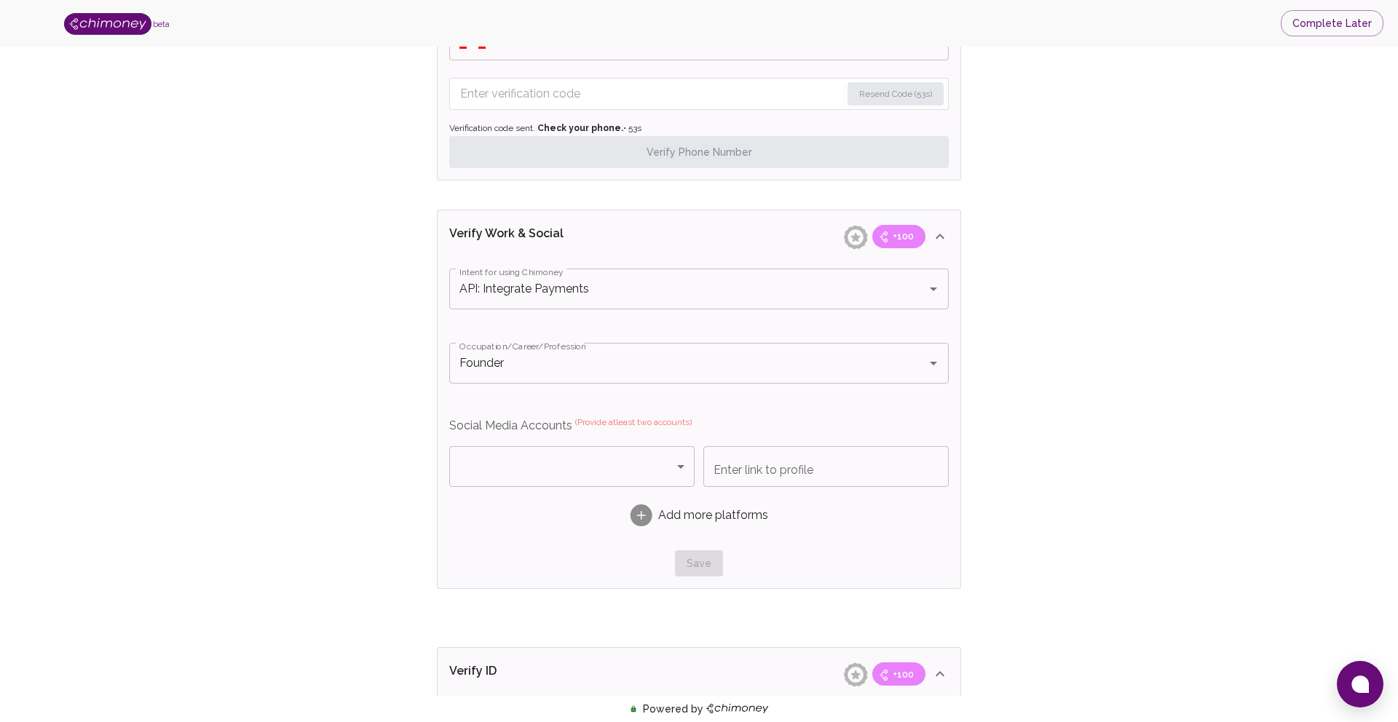
click at [677, 465] on body "beta Complete Later Verify ID and Earn Complete verification steps to earn Rewa…" at bounding box center [699, 142] width 1398 height 1834
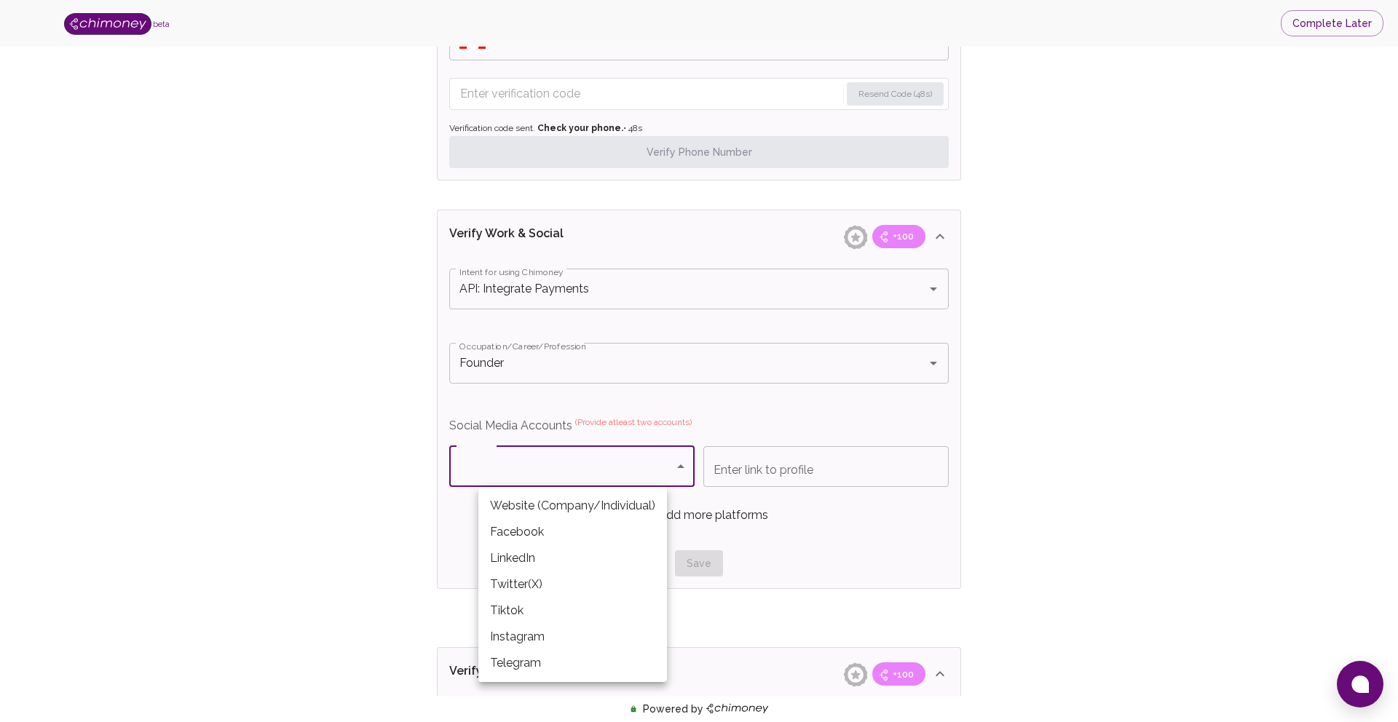
click at [617, 561] on li "LinkedIn" at bounding box center [572, 558] width 189 height 26
type input "LinkedIn"
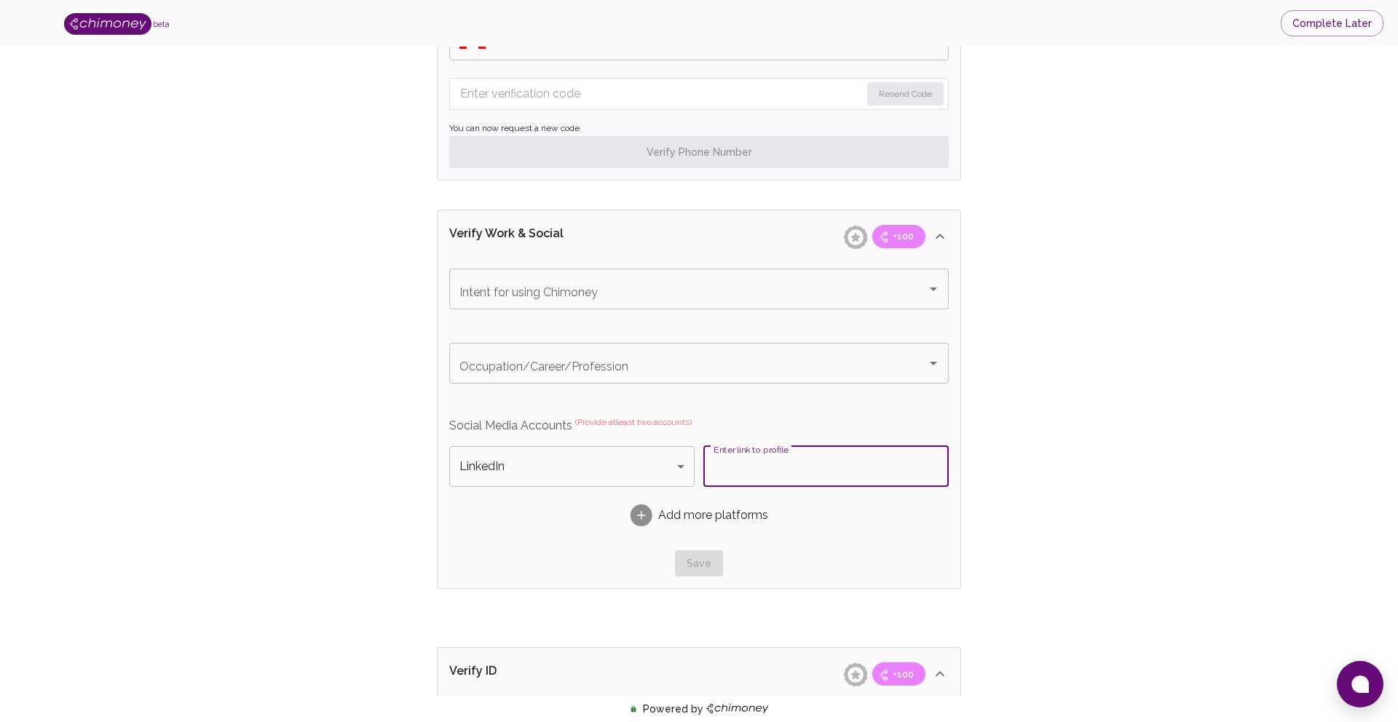
click at [765, 470] on input "Enter link to profile" at bounding box center [825, 466] width 245 height 41
paste input "https://www.linkedin.com/company/wiremi-inc/?viewAsMember=true"
type input "https://www.linkedin.com/company/wiremi-inc/?viewAsMember=true"
click at [817, 526] on div "Add more platforms" at bounding box center [698, 516] width 499 height 46
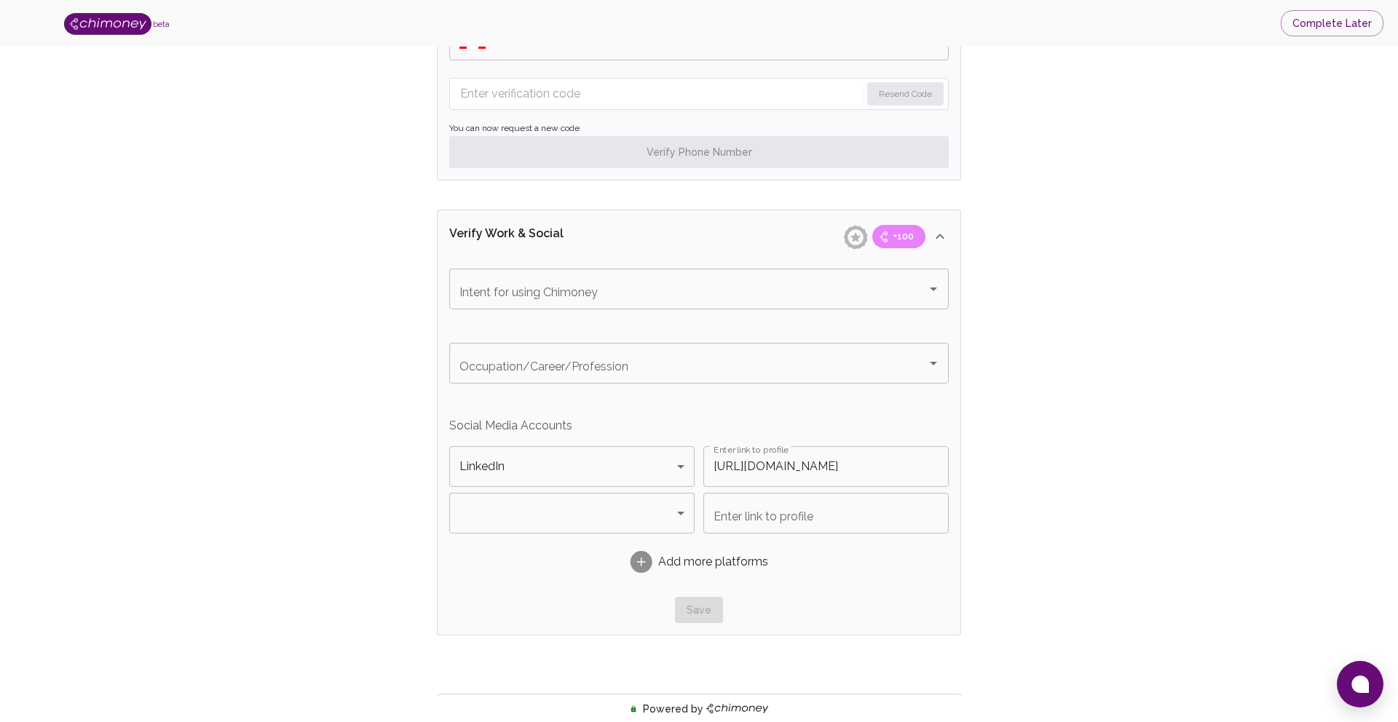
scroll to position [0, 0]
click at [676, 514] on body "beta Complete Later Verify ID and Earn Complete verification steps to earn Rewa…" at bounding box center [699, 165] width 1398 height 1880
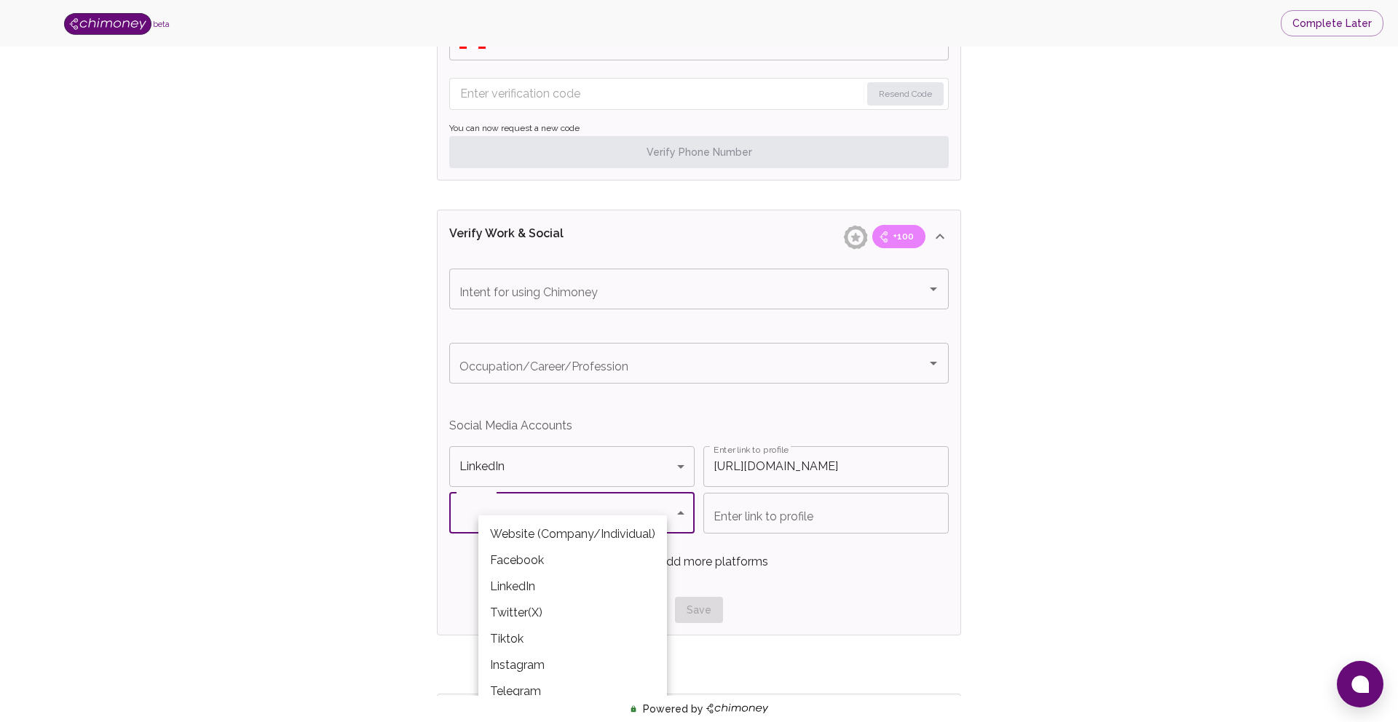
click at [653, 533] on li "Website (Company/Individual)" at bounding box center [572, 534] width 189 height 26
type input "Website (Company/Individual)"
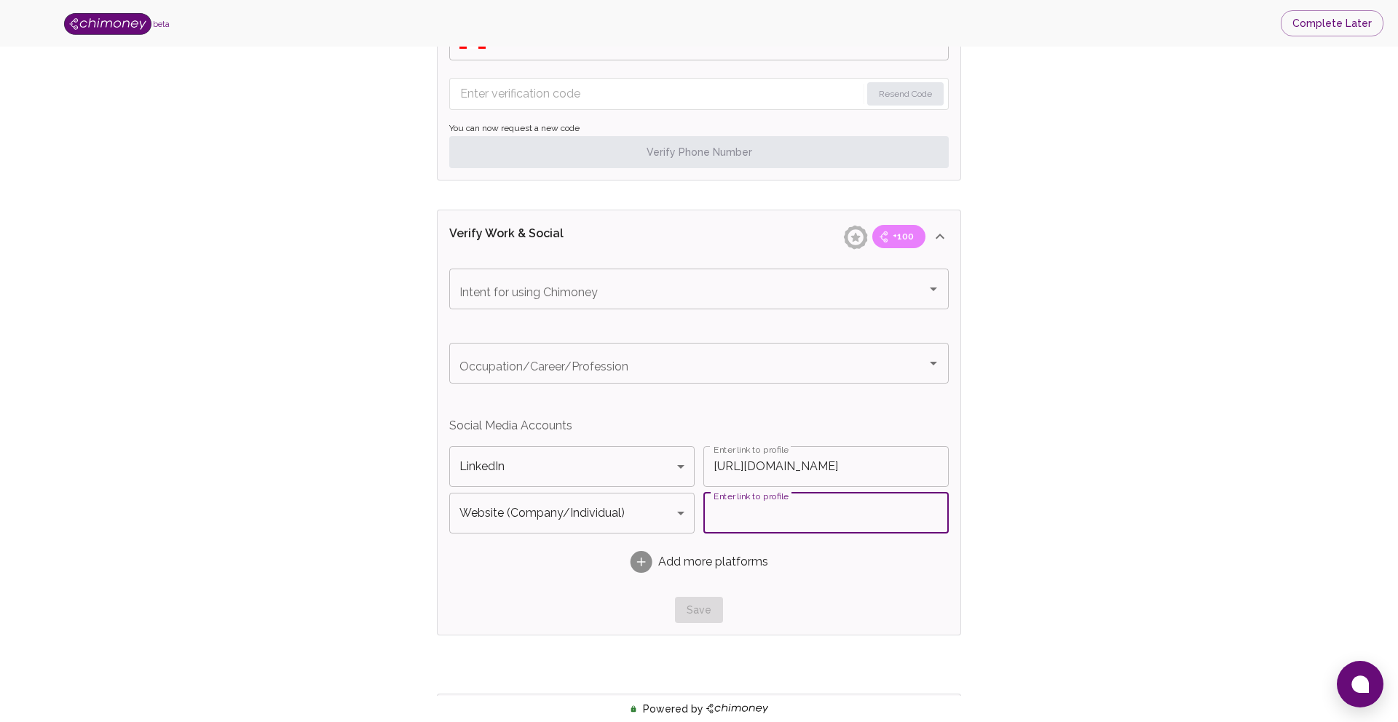
click at [765, 511] on input "Enter link to profile" at bounding box center [825, 513] width 245 height 41
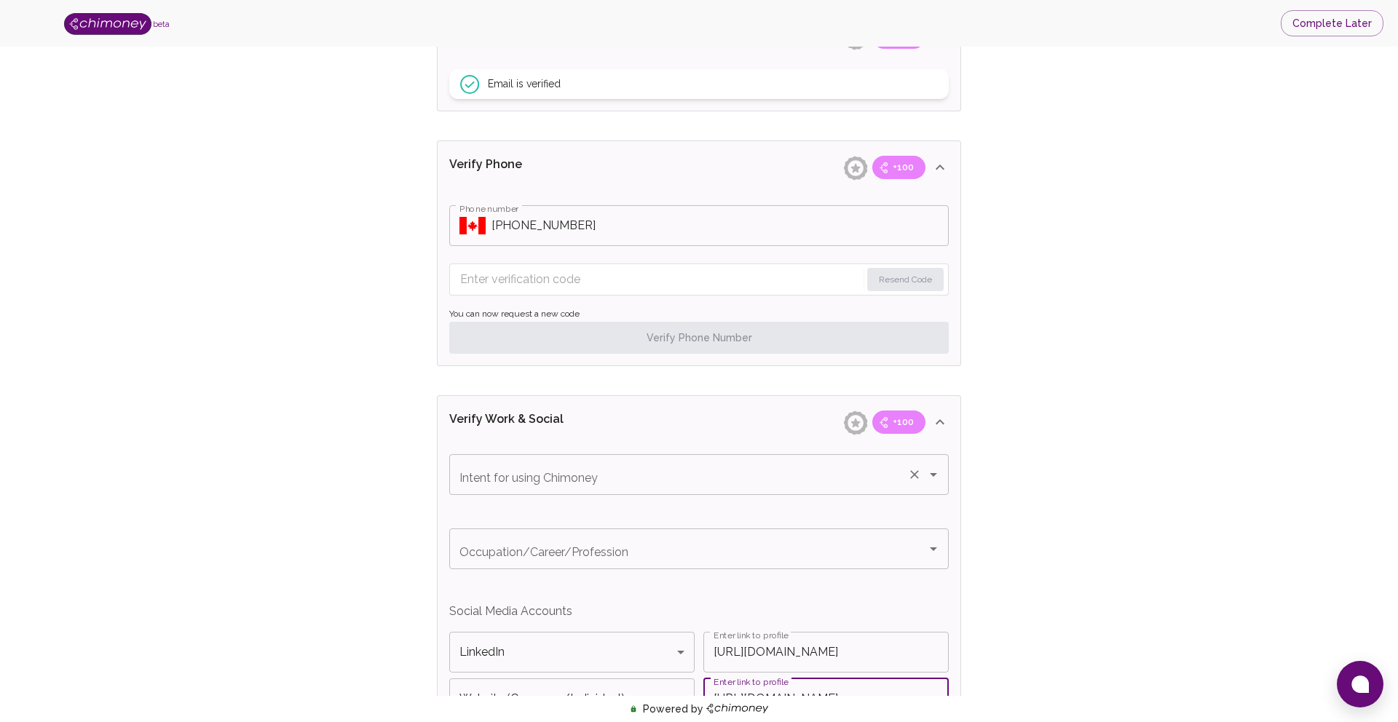
scroll to position [578, 0]
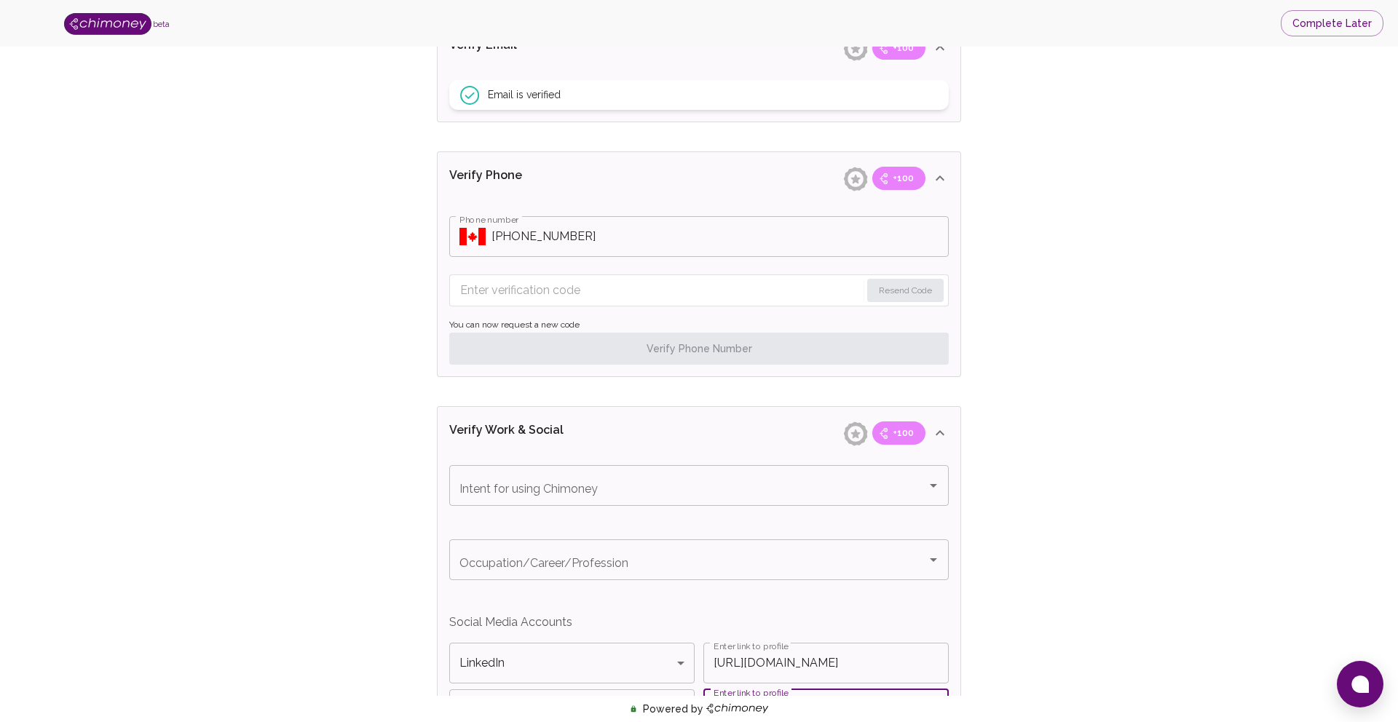
type input "https://wiremi.ca"
click at [748, 304] on form "Resend Code" at bounding box center [698, 290] width 499 height 32
click at [751, 284] on input "Enter verification code" at bounding box center [660, 290] width 400 height 23
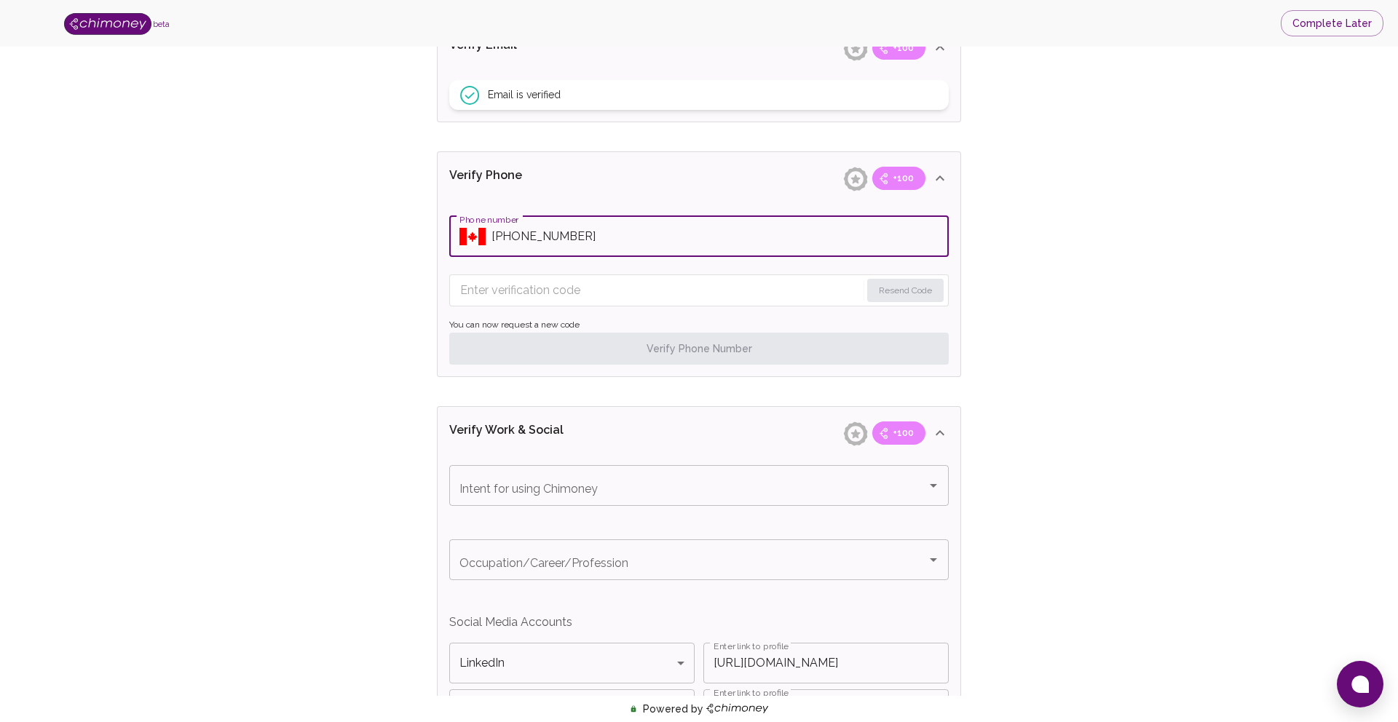
click at [753, 216] on input "Phone number" at bounding box center [719, 236] width 457 height 41
click at [561, 237] on input "Phone number" at bounding box center [719, 236] width 457 height 41
click at [559, 237] on input "Phone number" at bounding box center [719, 236] width 457 height 41
click at [568, 235] on input "Phone number" at bounding box center [719, 236] width 457 height 41
click at [563, 237] on input "Phone number" at bounding box center [719, 236] width 457 height 41
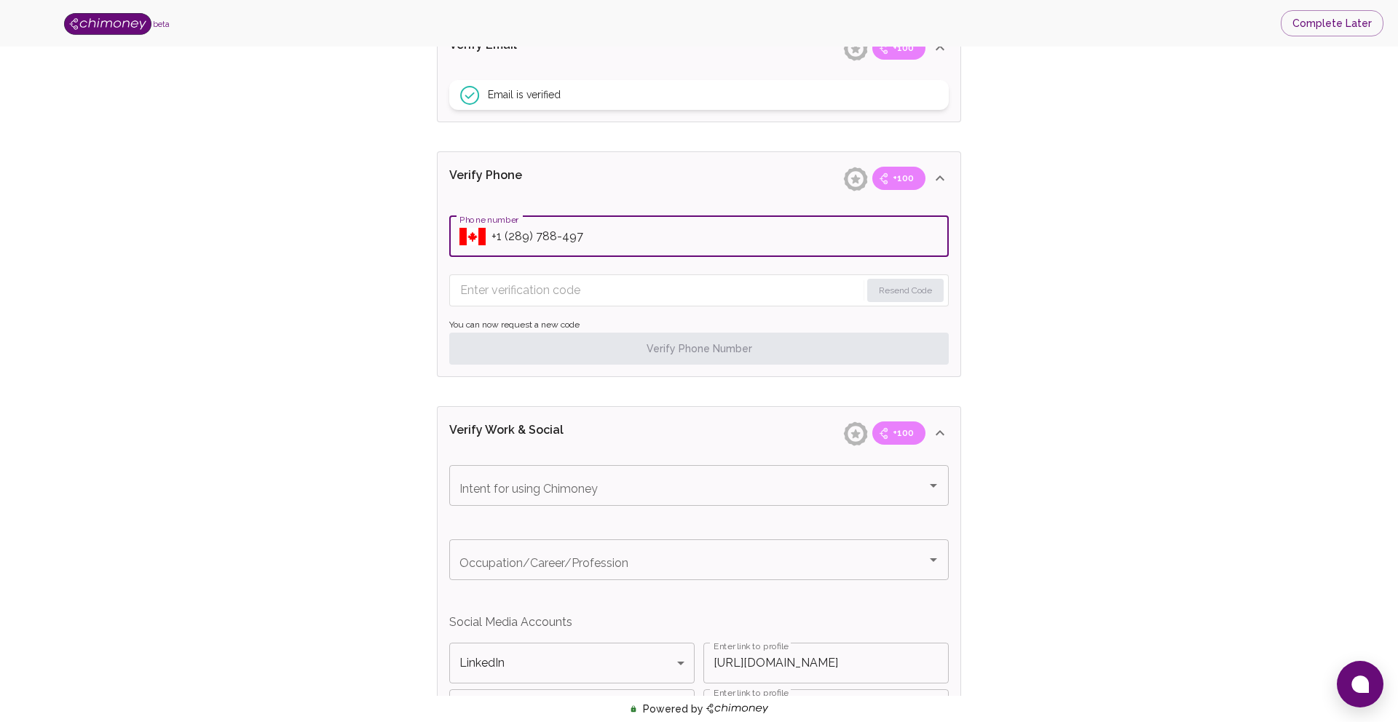
click at [600, 234] on input "Phone number" at bounding box center [719, 236] width 457 height 41
click at [912, 289] on button "Resend Code" at bounding box center [905, 290] width 76 height 23
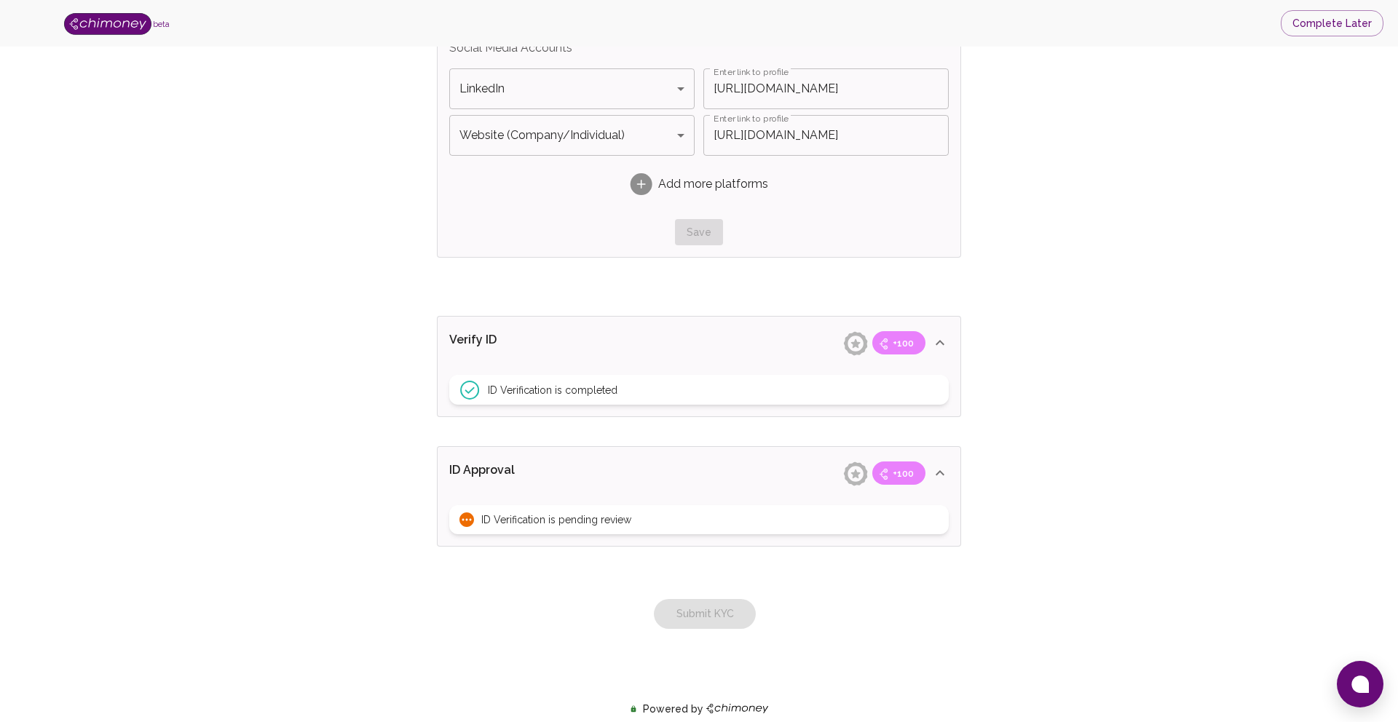
scroll to position [1158, 0]
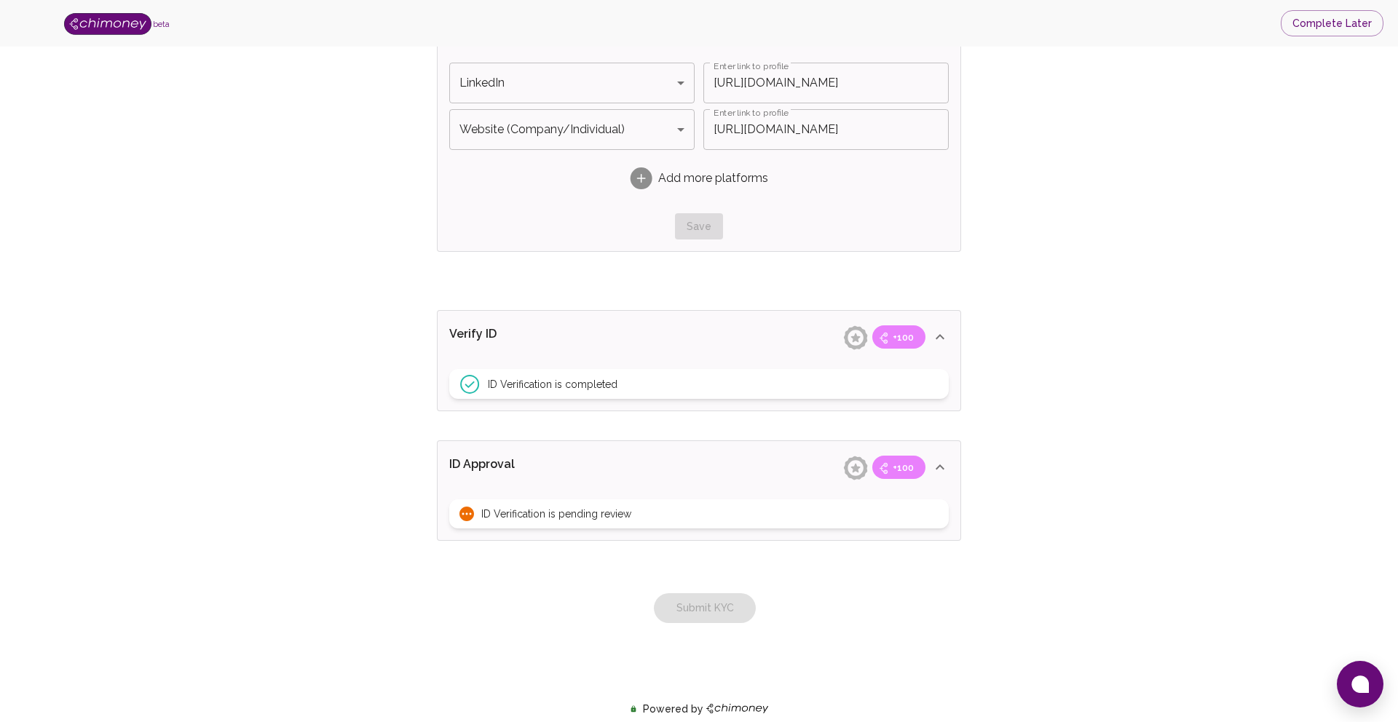
click at [547, 513] on span "ID Verification is pending review" at bounding box center [556, 514] width 150 height 15
click at [655, 512] on div "ID Verification is pending review" at bounding box center [698, 513] width 499 height 29
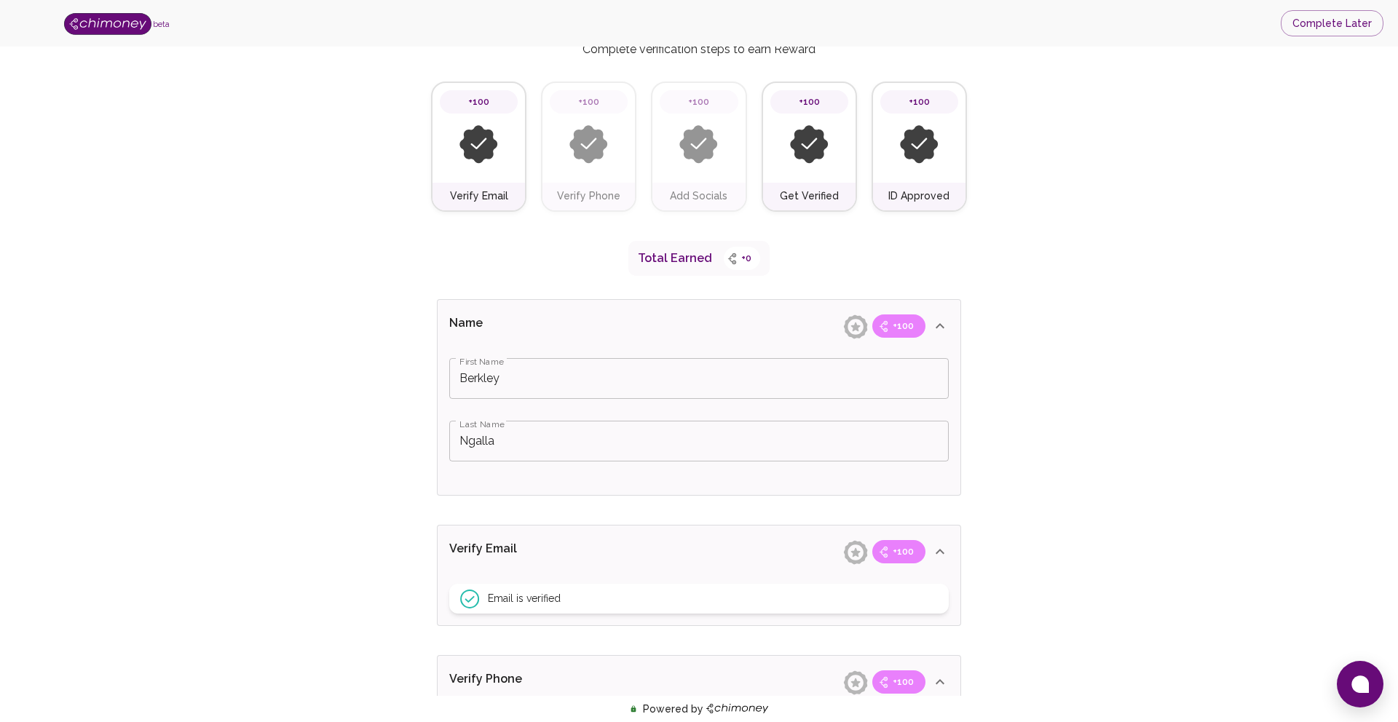
scroll to position [0, 0]
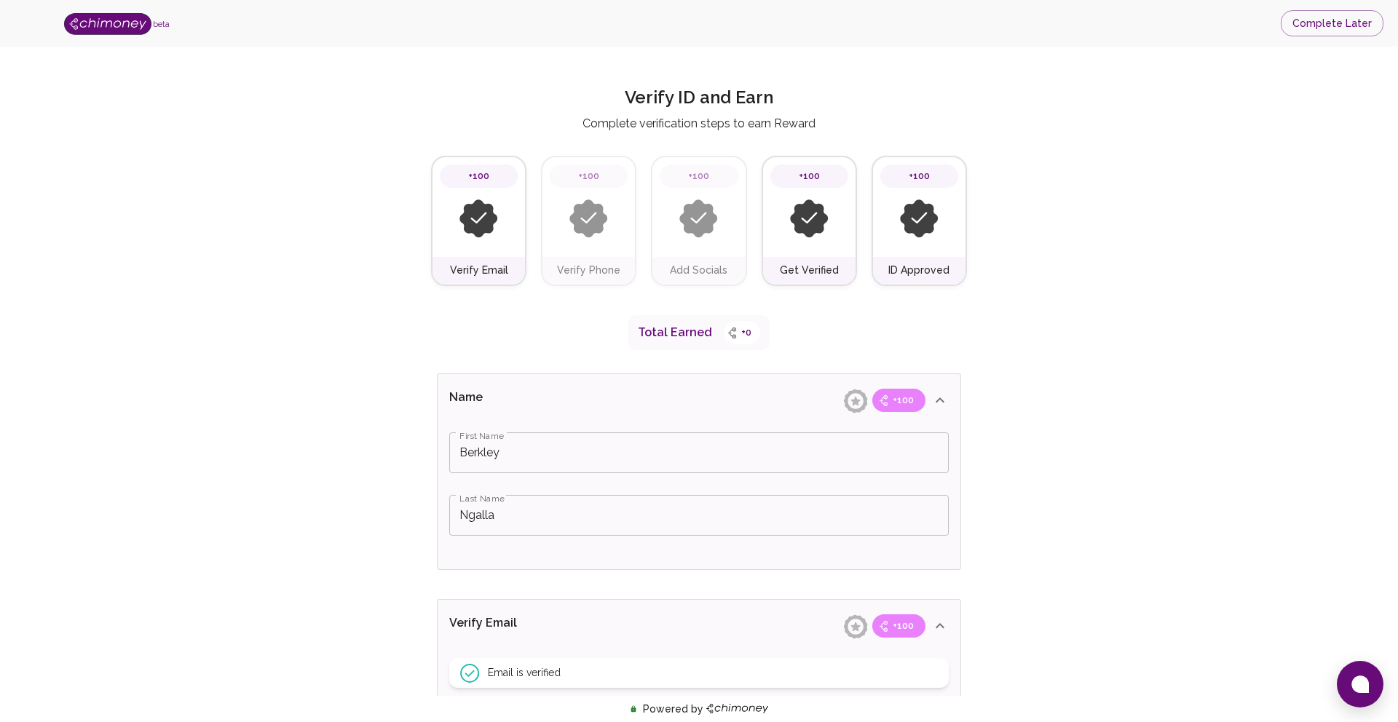
click at [611, 256] on div "+100" at bounding box center [588, 207] width 92 height 100
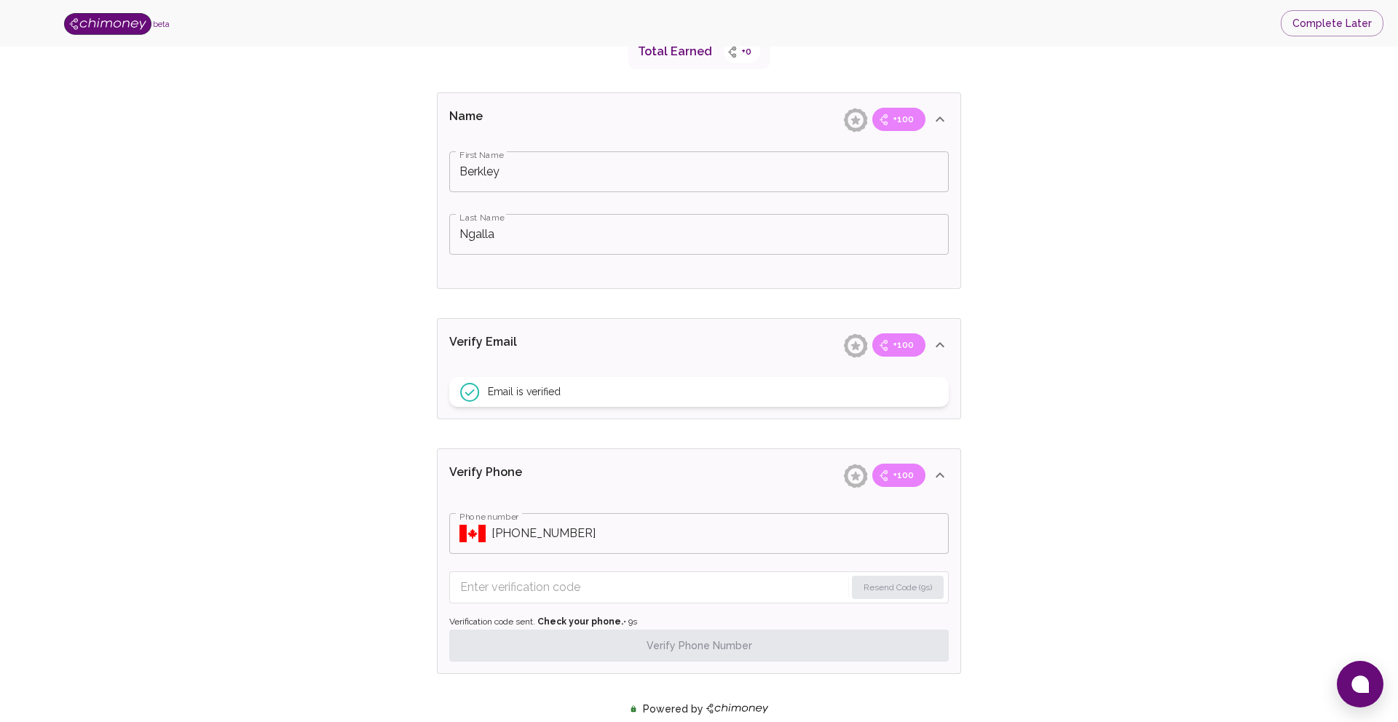
scroll to position [285, 0]
click at [472, 519] on button "Select country" at bounding box center [472, 530] width 26 height 22
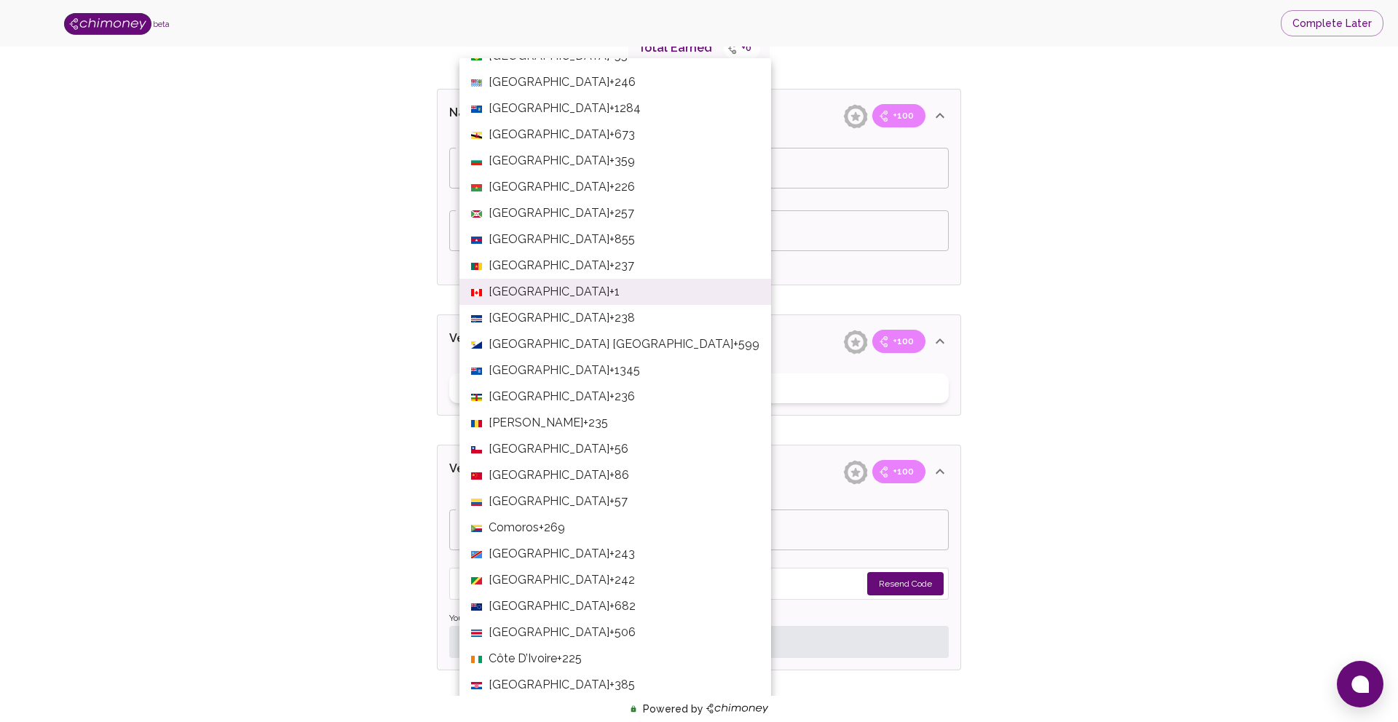
scroll to position [729, 0]
click at [609, 262] on span "+237" at bounding box center [621, 264] width 25 height 17
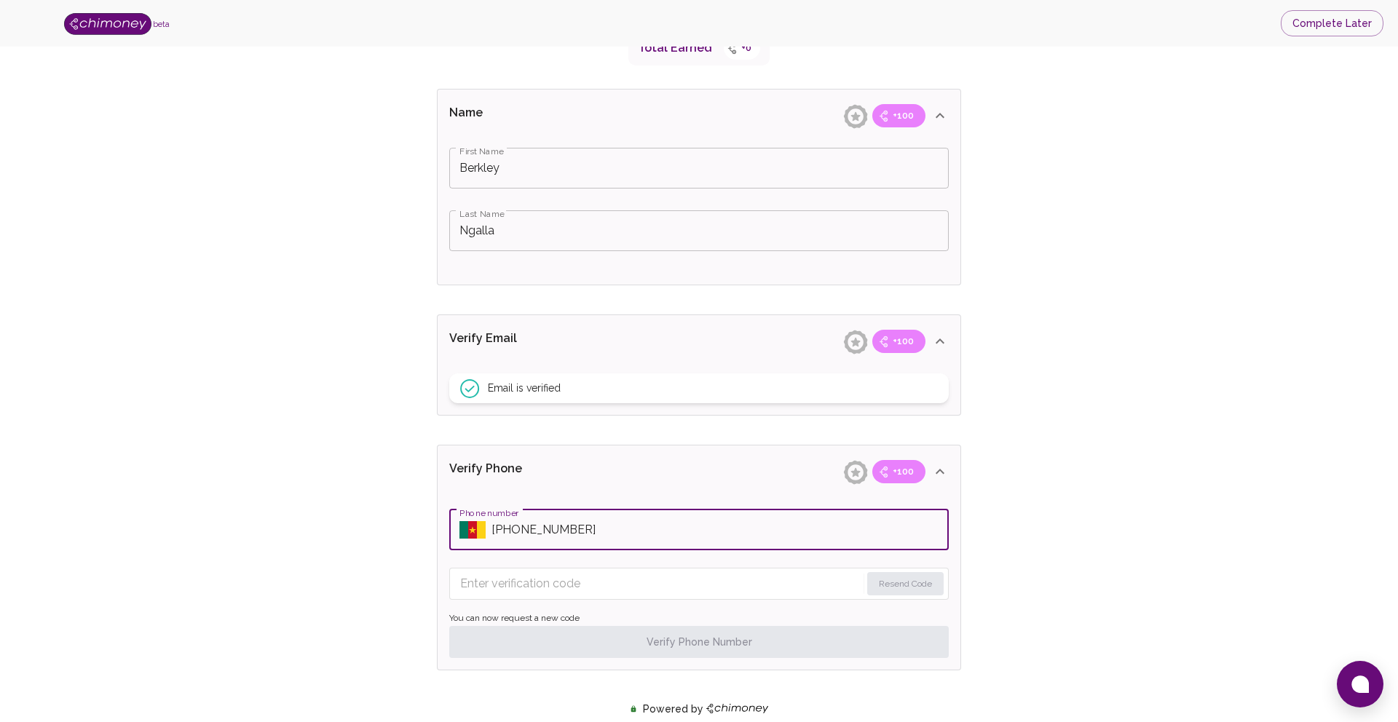
click at [604, 526] on input "Phone number" at bounding box center [719, 530] width 457 height 41
type input "+237683749974"
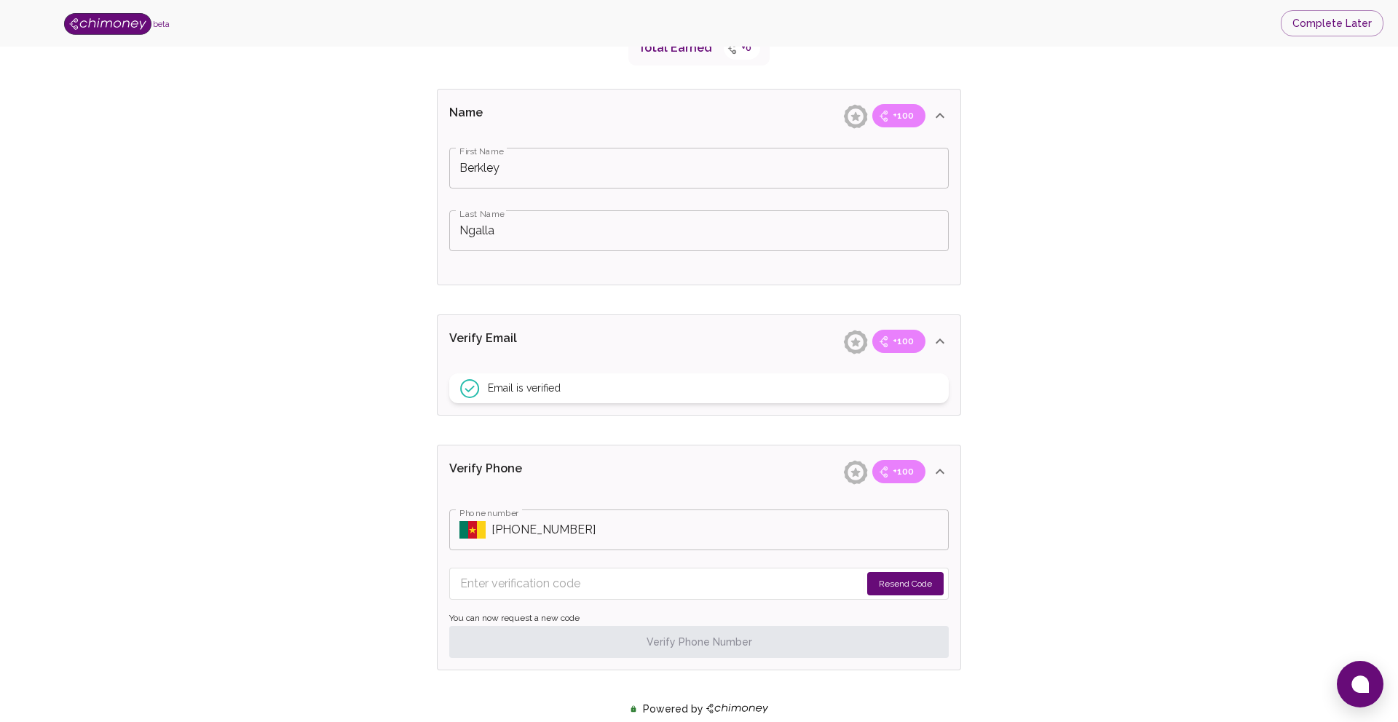
click at [919, 584] on button "Resend Code" at bounding box center [905, 583] width 76 height 23
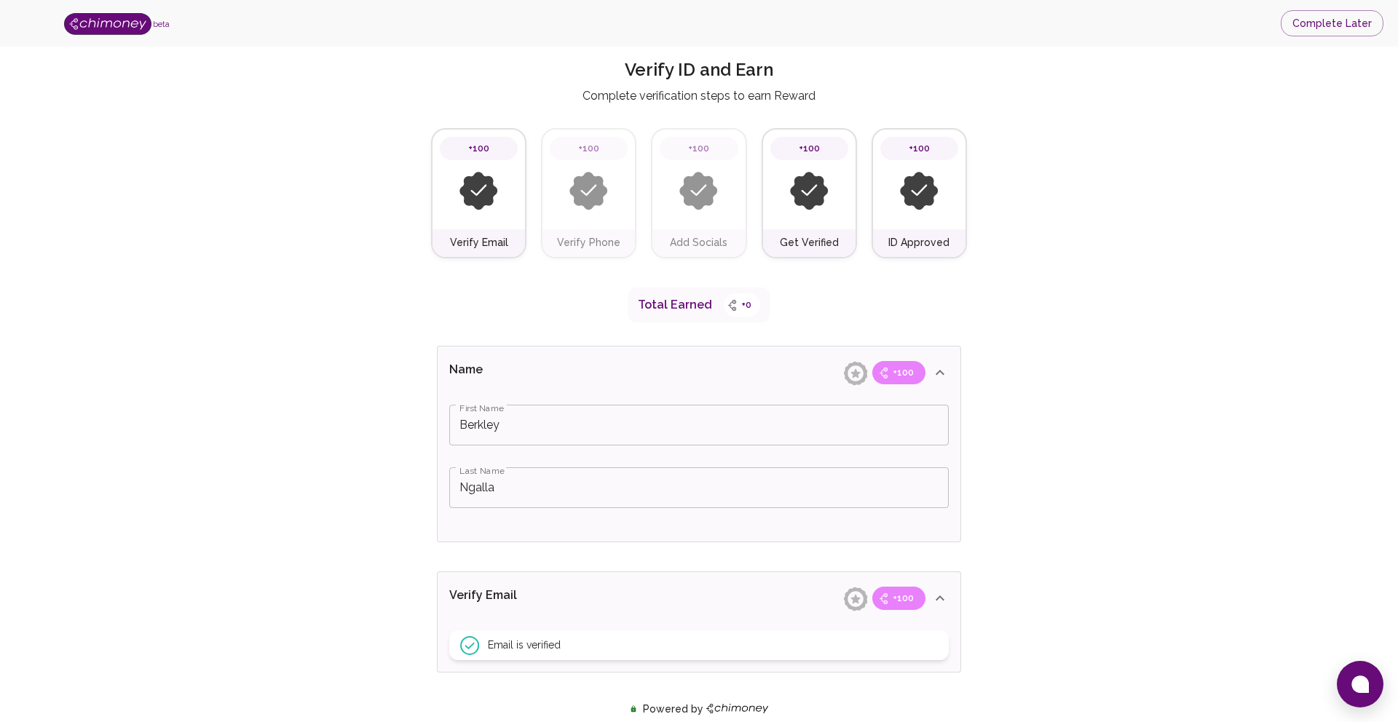
scroll to position [0, 0]
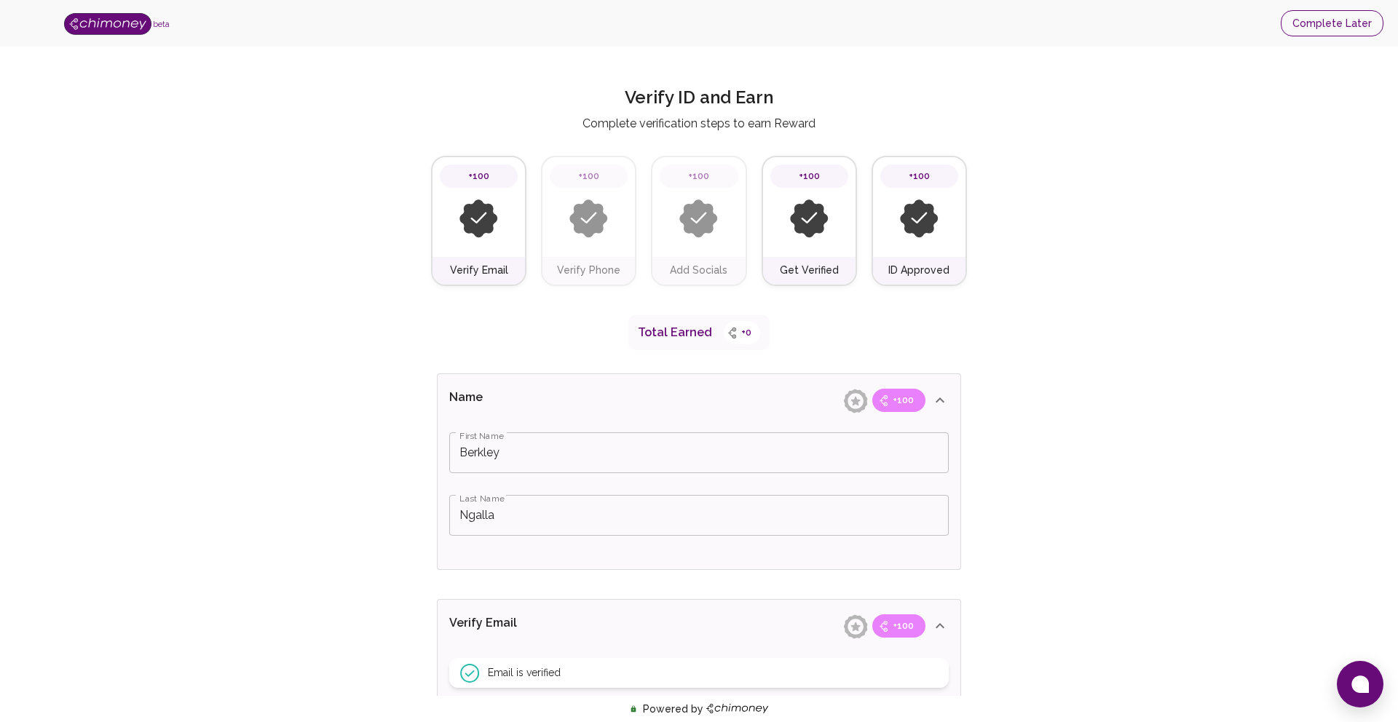
click at [1346, 28] on button "Complete Later" at bounding box center [1331, 23] width 103 height 27
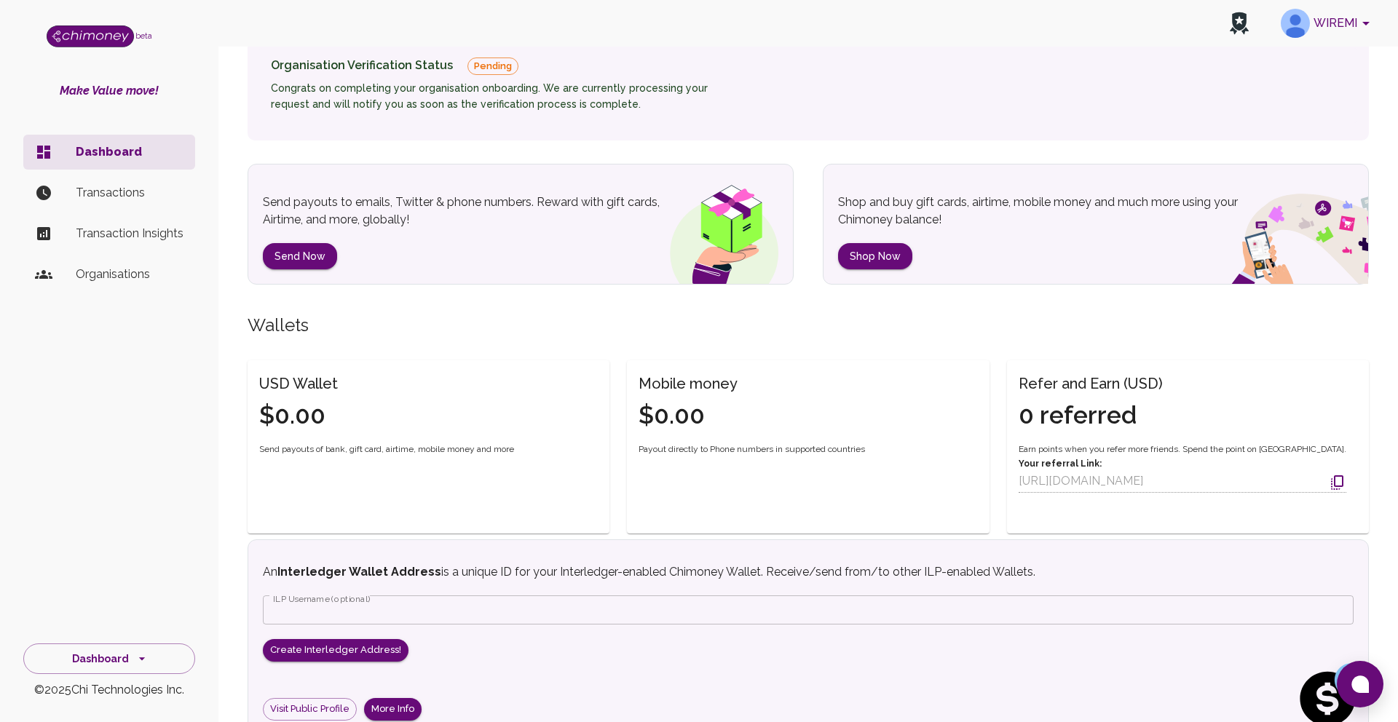
scroll to position [210, 0]
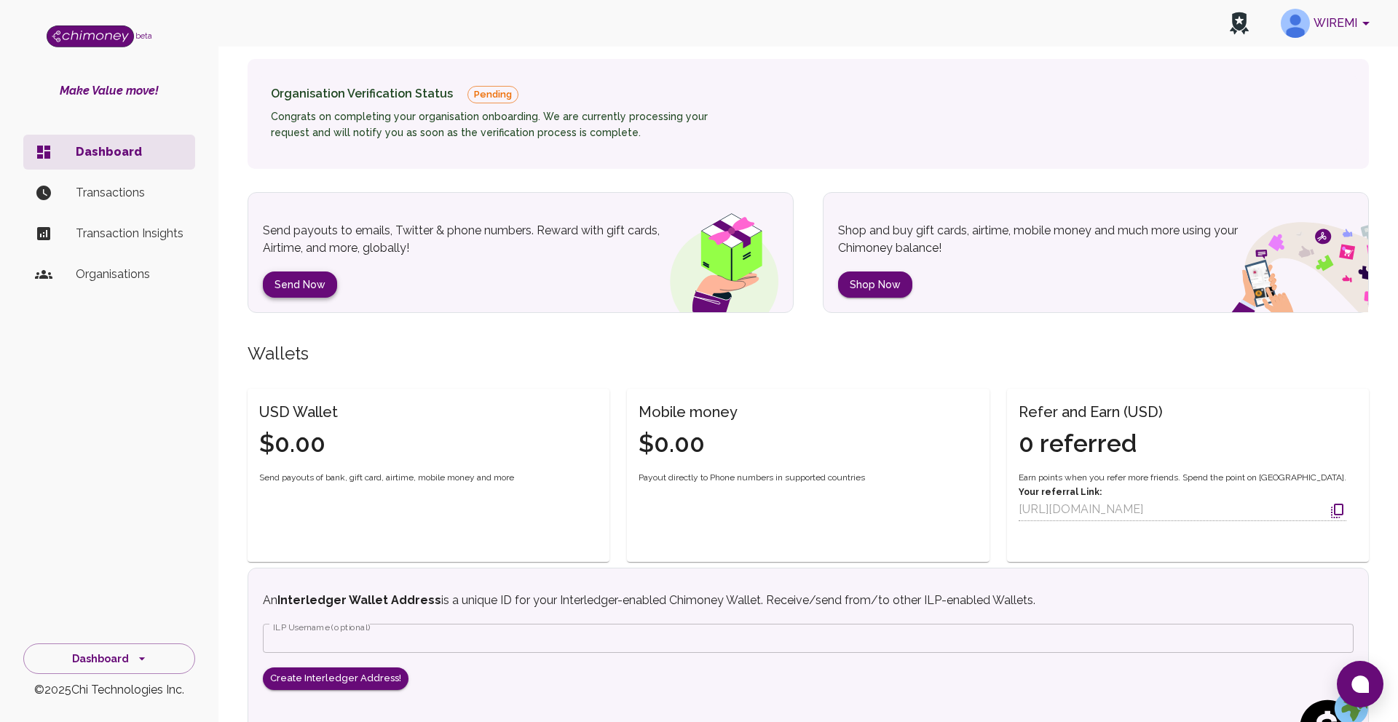
click at [314, 288] on button "Send Now" at bounding box center [300, 285] width 74 height 27
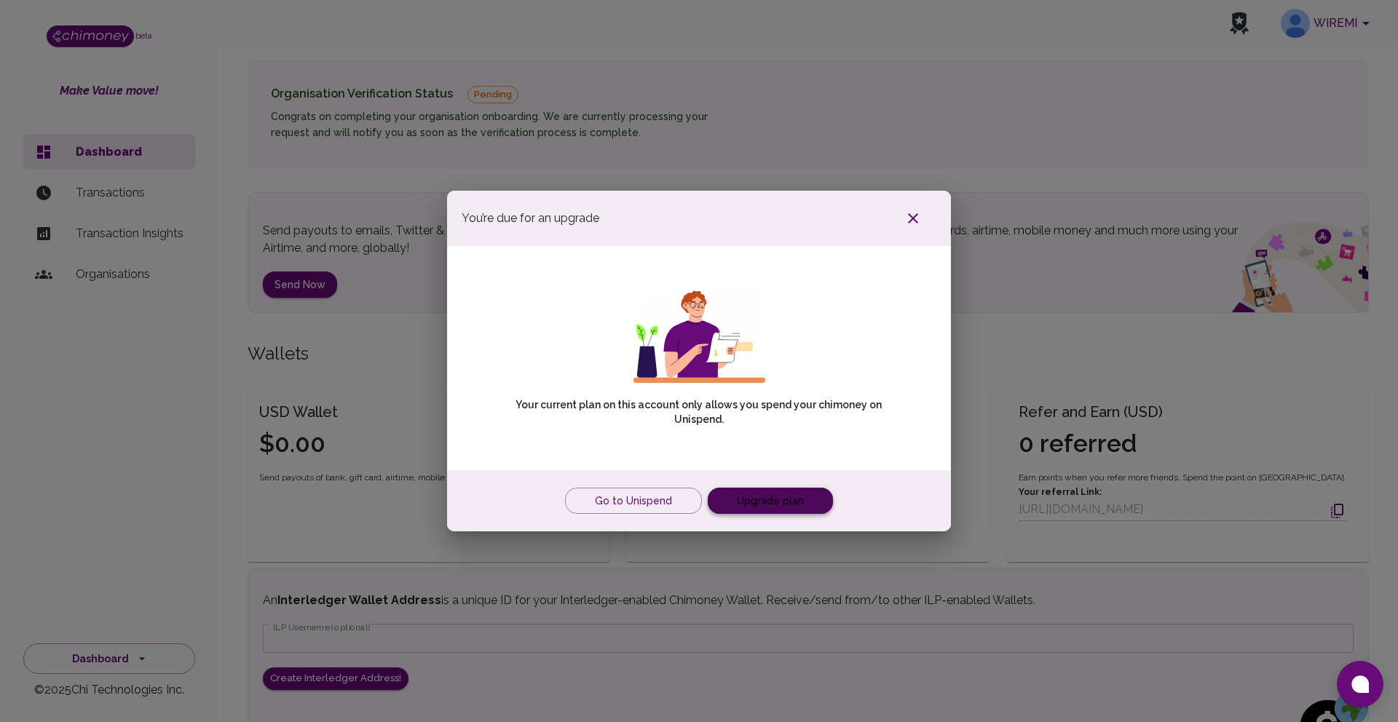
click at [796, 502] on link "Upgrade plan" at bounding box center [770, 501] width 125 height 27
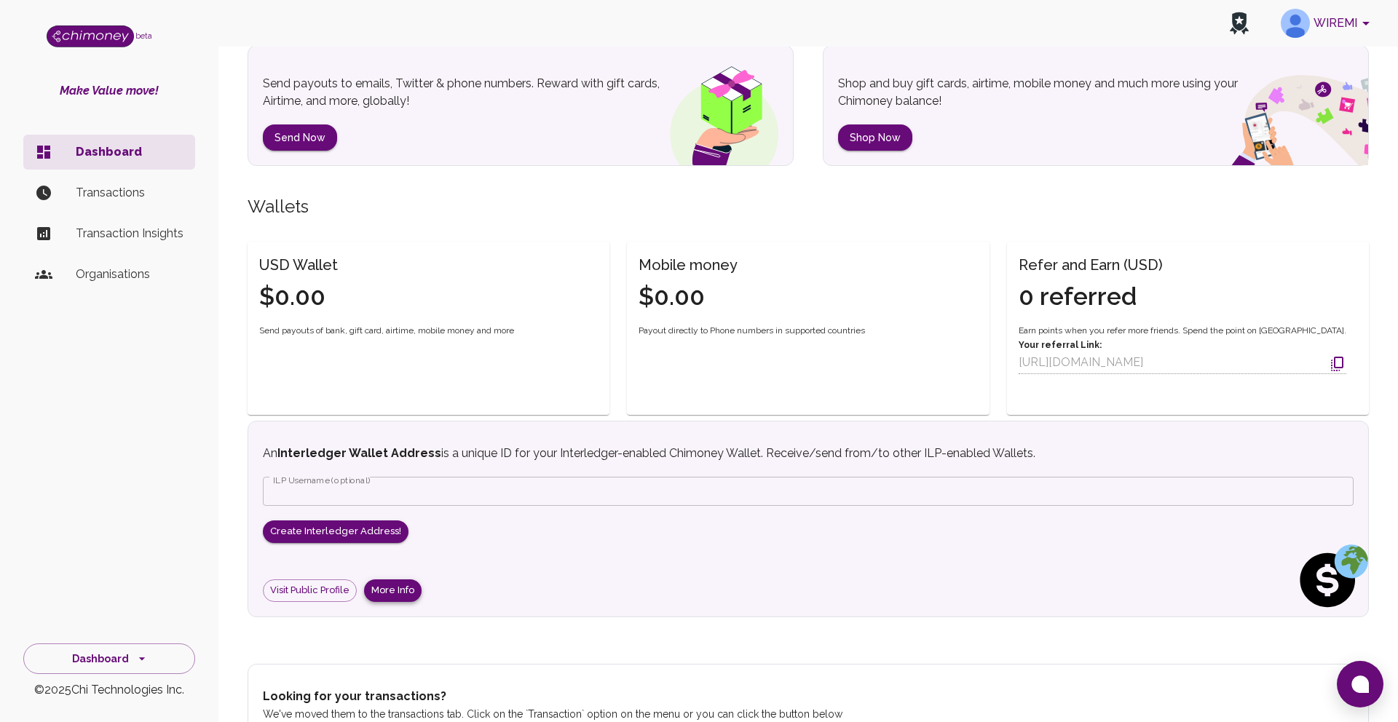
scroll to position [433, 0]
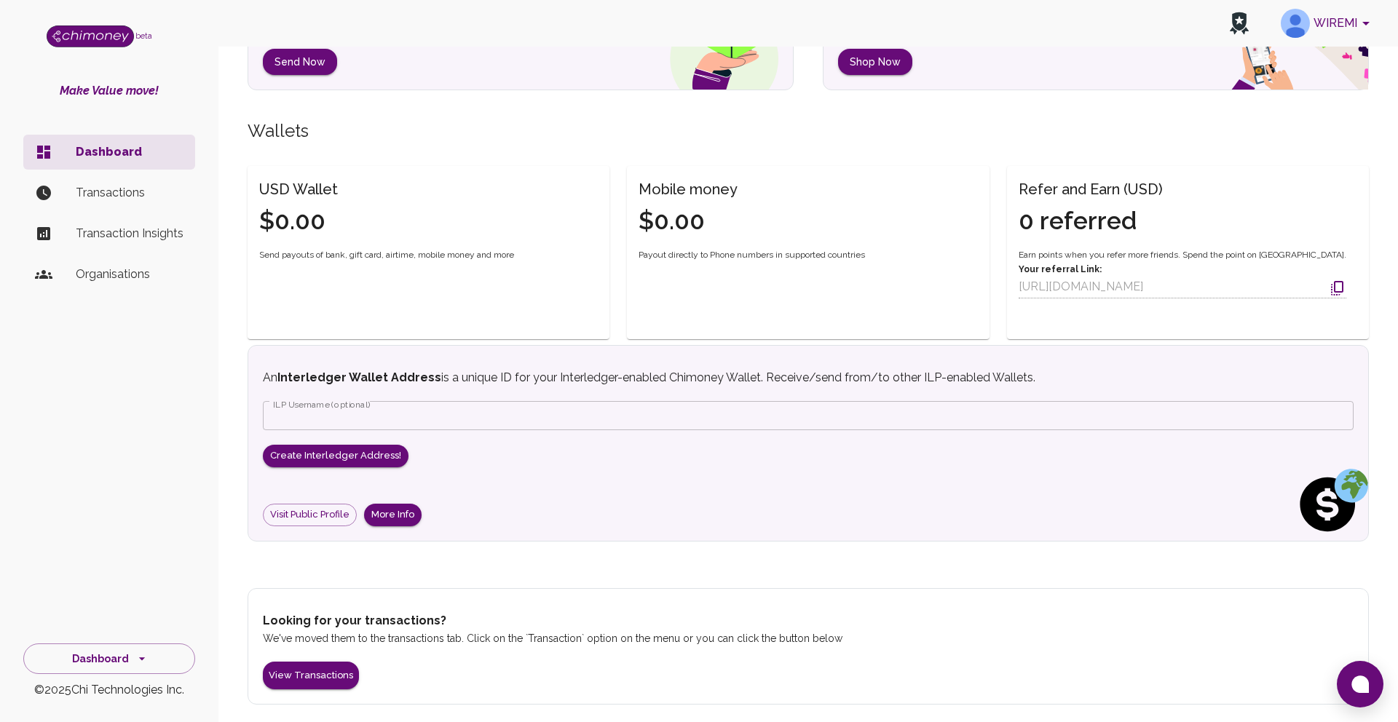
click at [113, 180] on li "Transactions" at bounding box center [109, 192] width 172 height 35
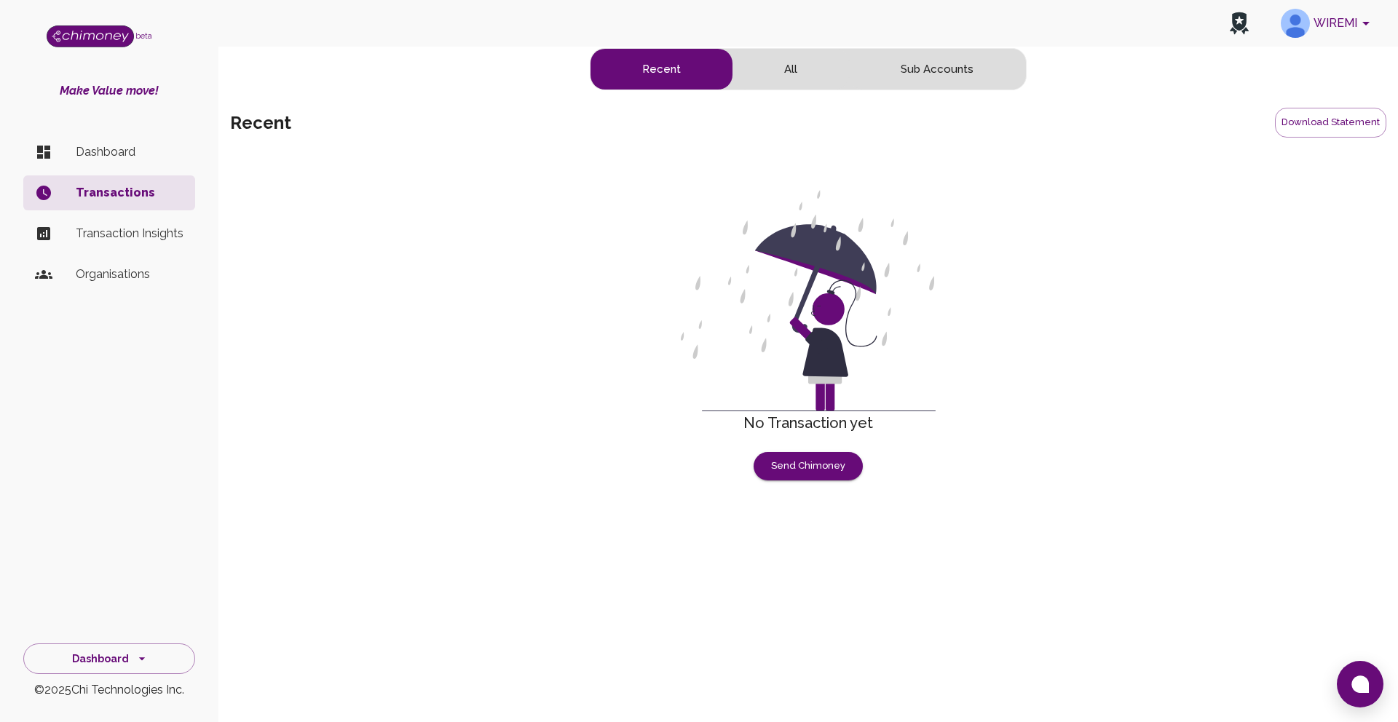
click at [107, 236] on p "Transaction Insights" at bounding box center [130, 233] width 108 height 17
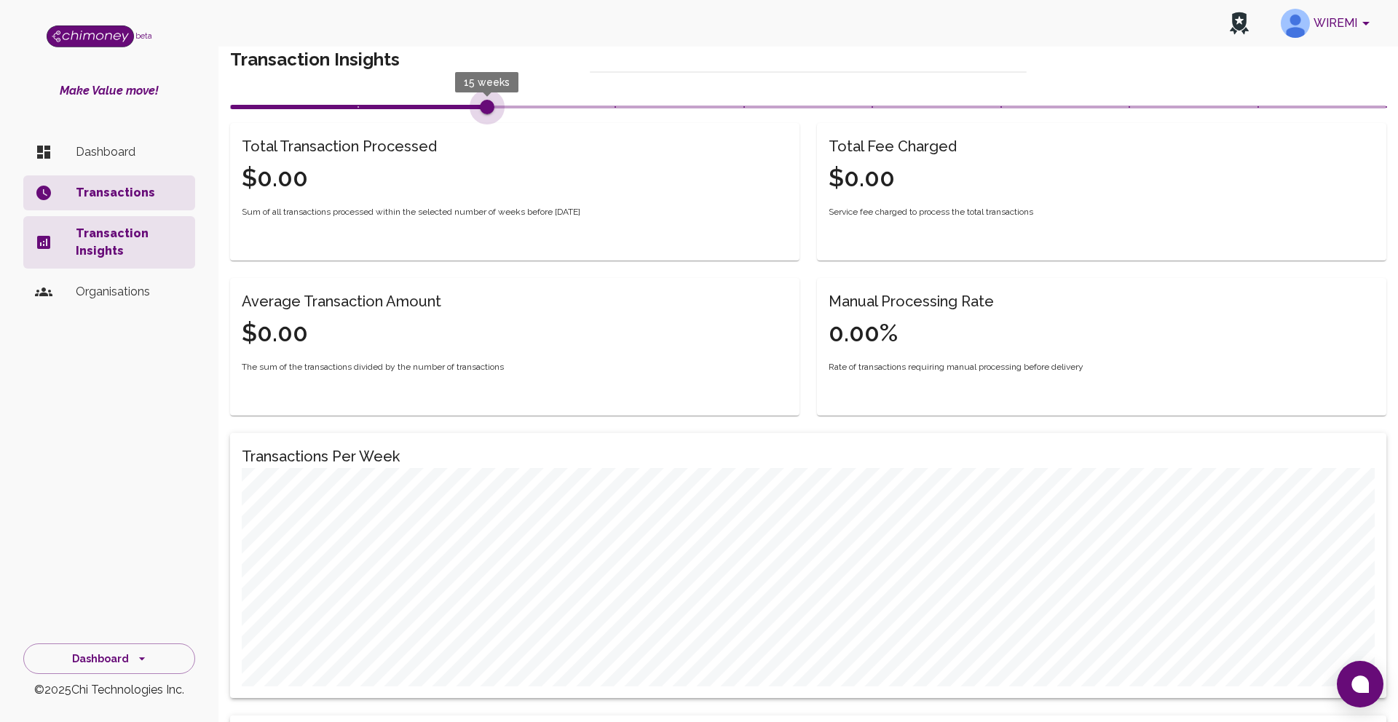
type input "20"
drag, startPoint x: 614, startPoint y: 108, endPoint x: 656, endPoint y: 114, distance: 41.9
click at [656, 114] on span "20 weeks" at bounding box center [808, 107] width 1156 height 22
click at [118, 229] on p "Transaction Insights" at bounding box center [130, 242] width 108 height 35
click at [124, 195] on p "Transactions" at bounding box center [130, 192] width 108 height 17
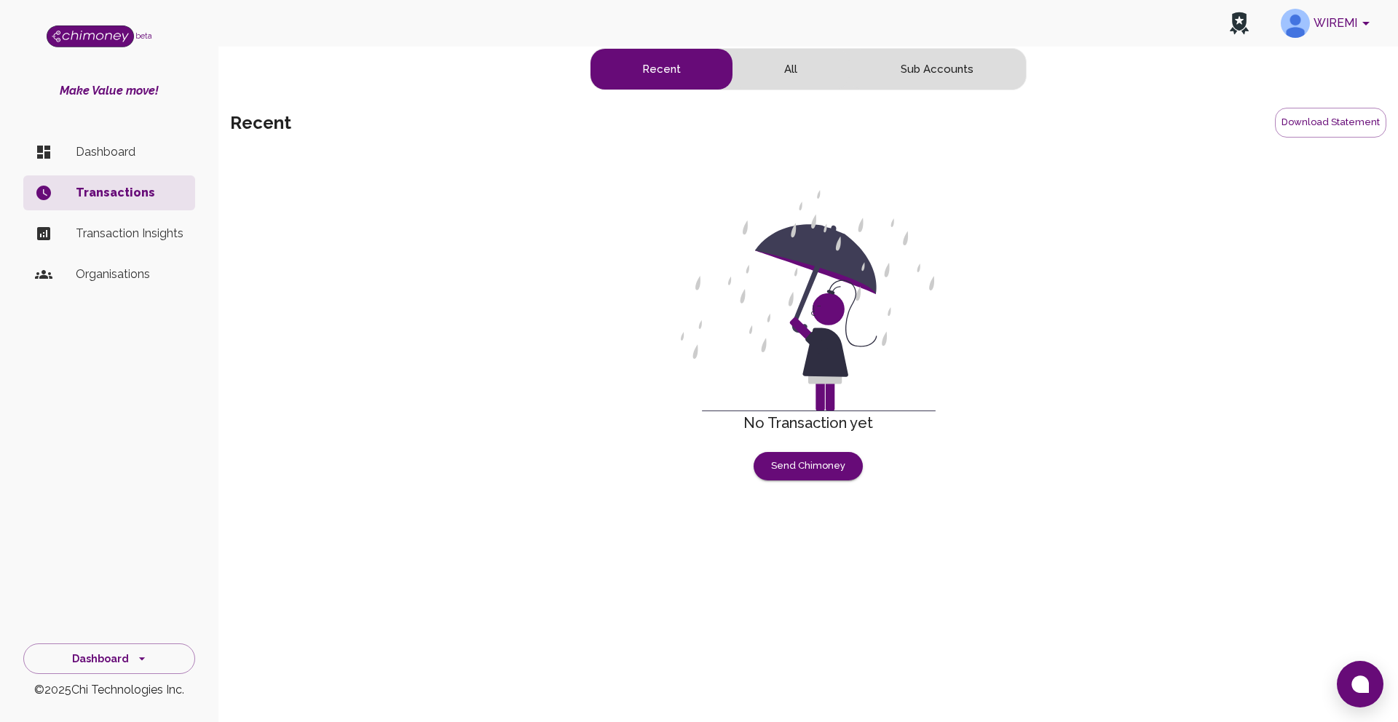
type button "all"
click at [797, 62] on button "All" at bounding box center [790, 69] width 116 height 41
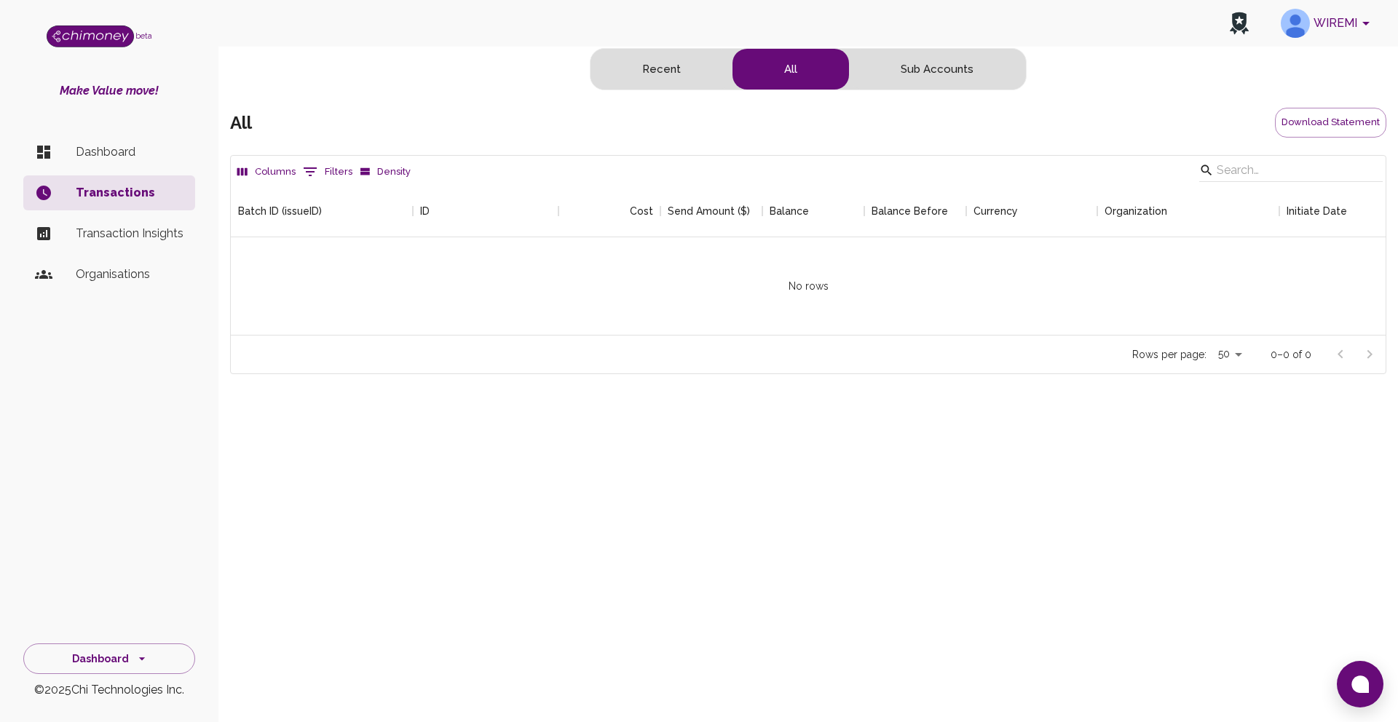
scroll to position [150, 1155]
type button "subaccounts"
click at [933, 74] on button "Sub Accounts" at bounding box center [937, 69] width 176 height 41
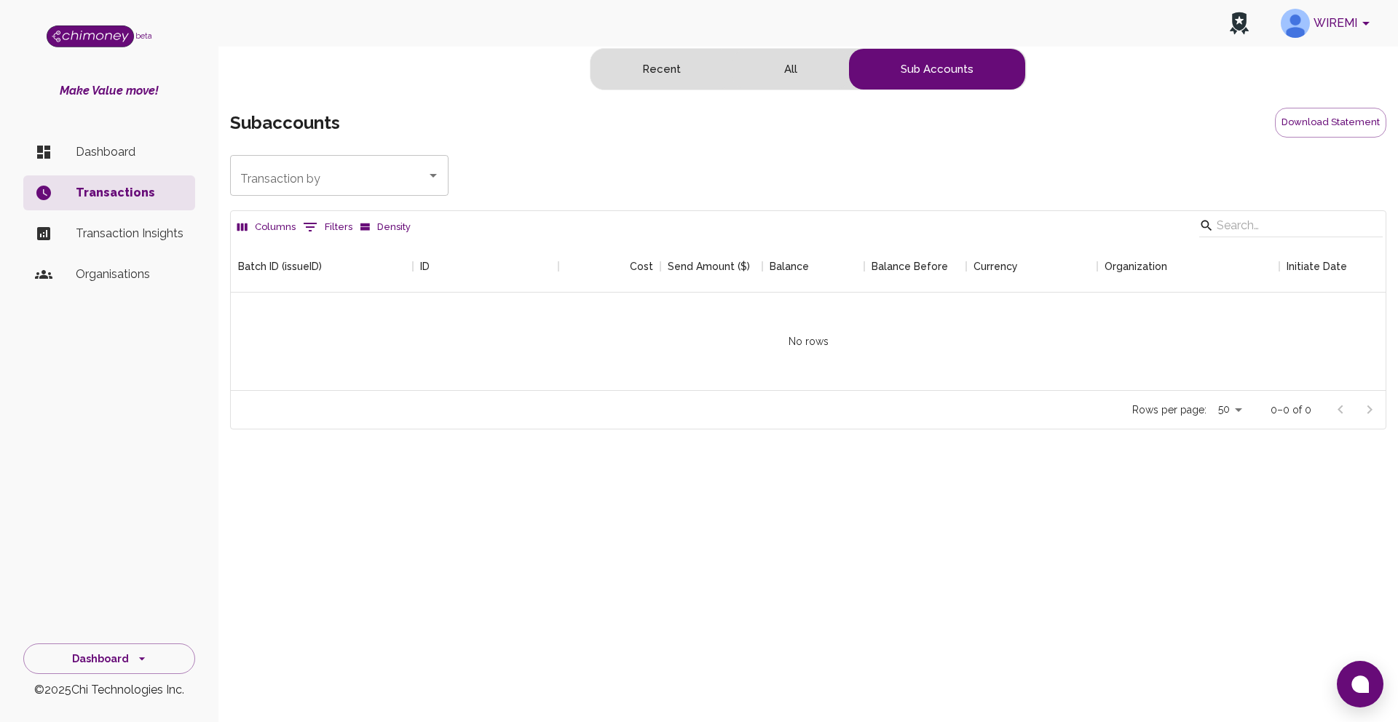
click at [431, 174] on icon "Open" at bounding box center [432, 176] width 7 height 4
click at [118, 225] on p "Transaction Insights" at bounding box center [130, 233] width 108 height 17
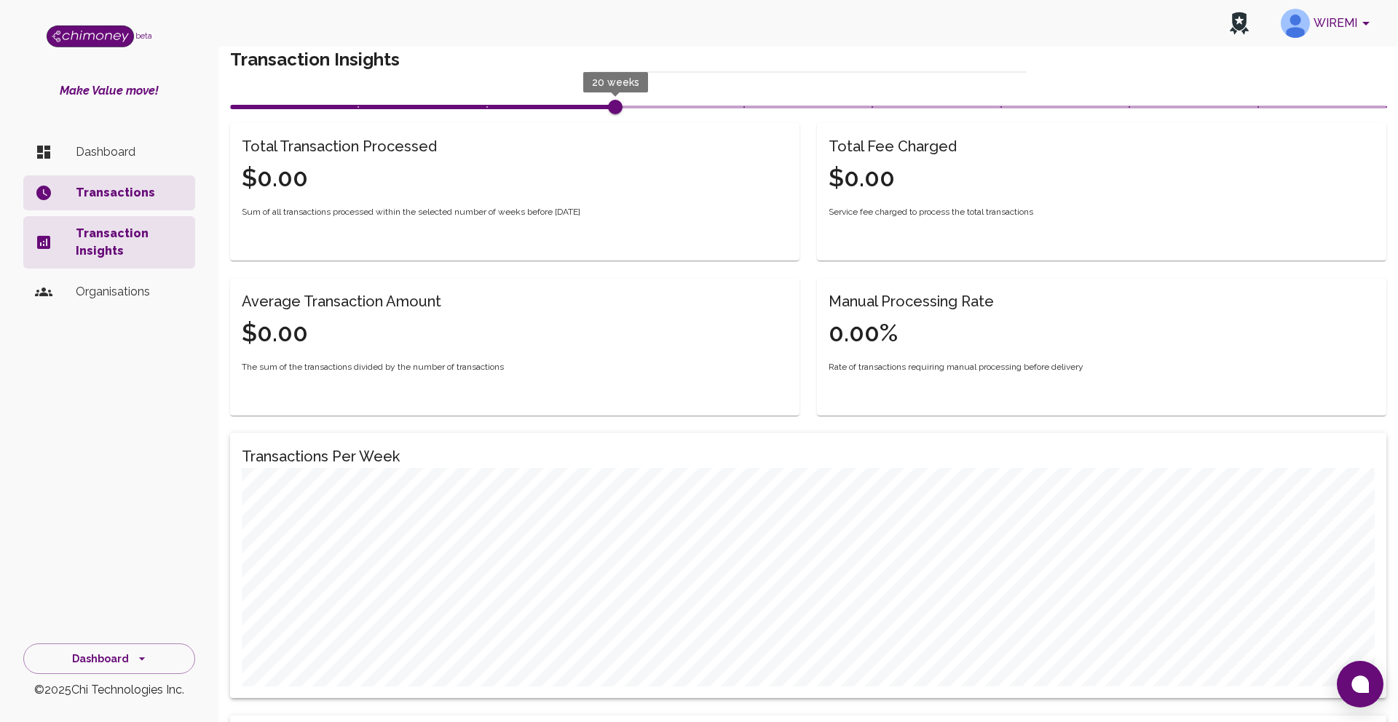
click at [109, 300] on p "Organisations" at bounding box center [130, 291] width 108 height 17
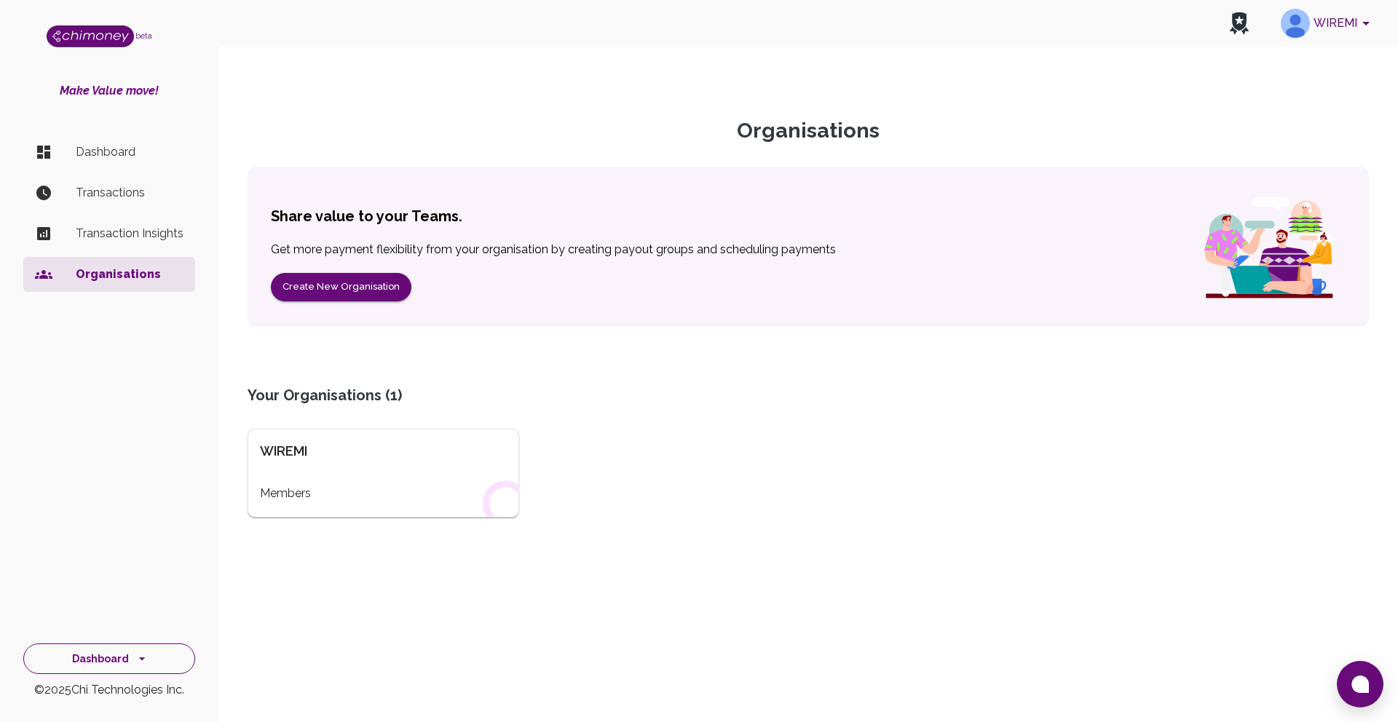
click at [152, 665] on button "Dashboard" at bounding box center [109, 658] width 172 height 31
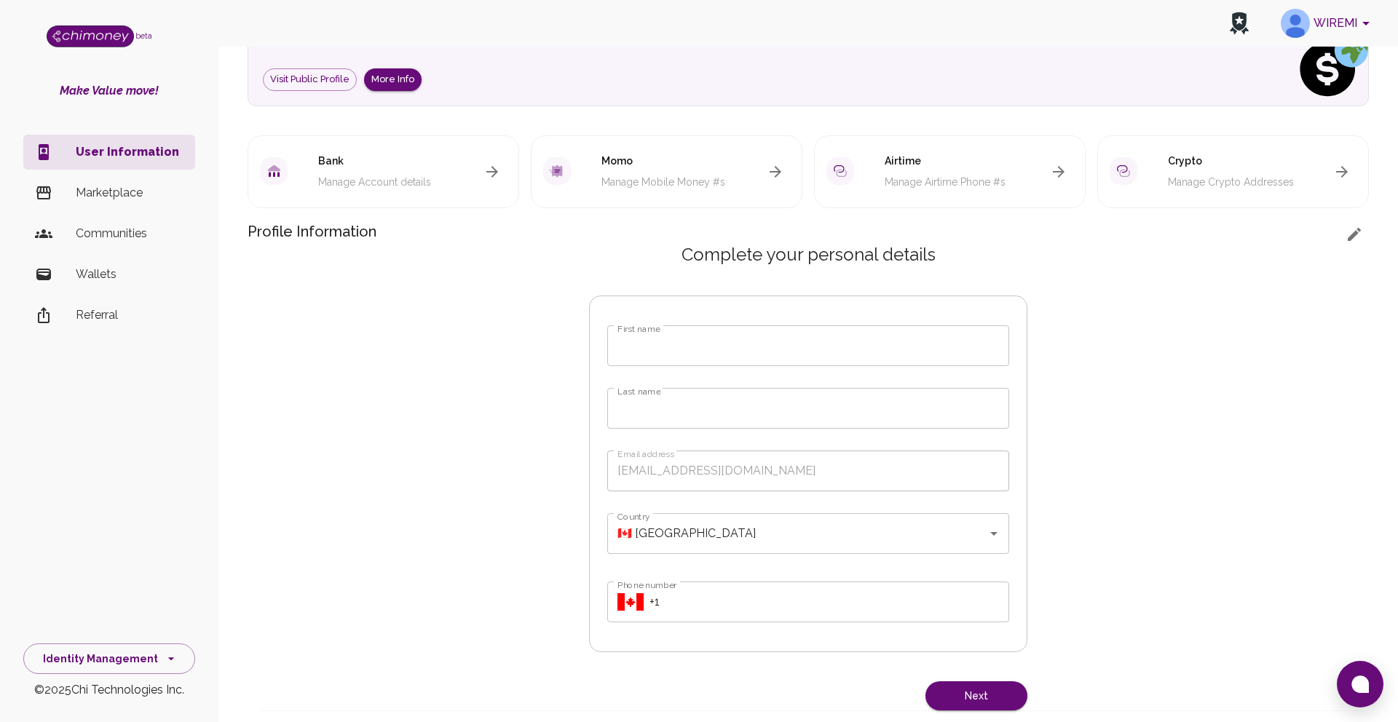
scroll to position [191, 0]
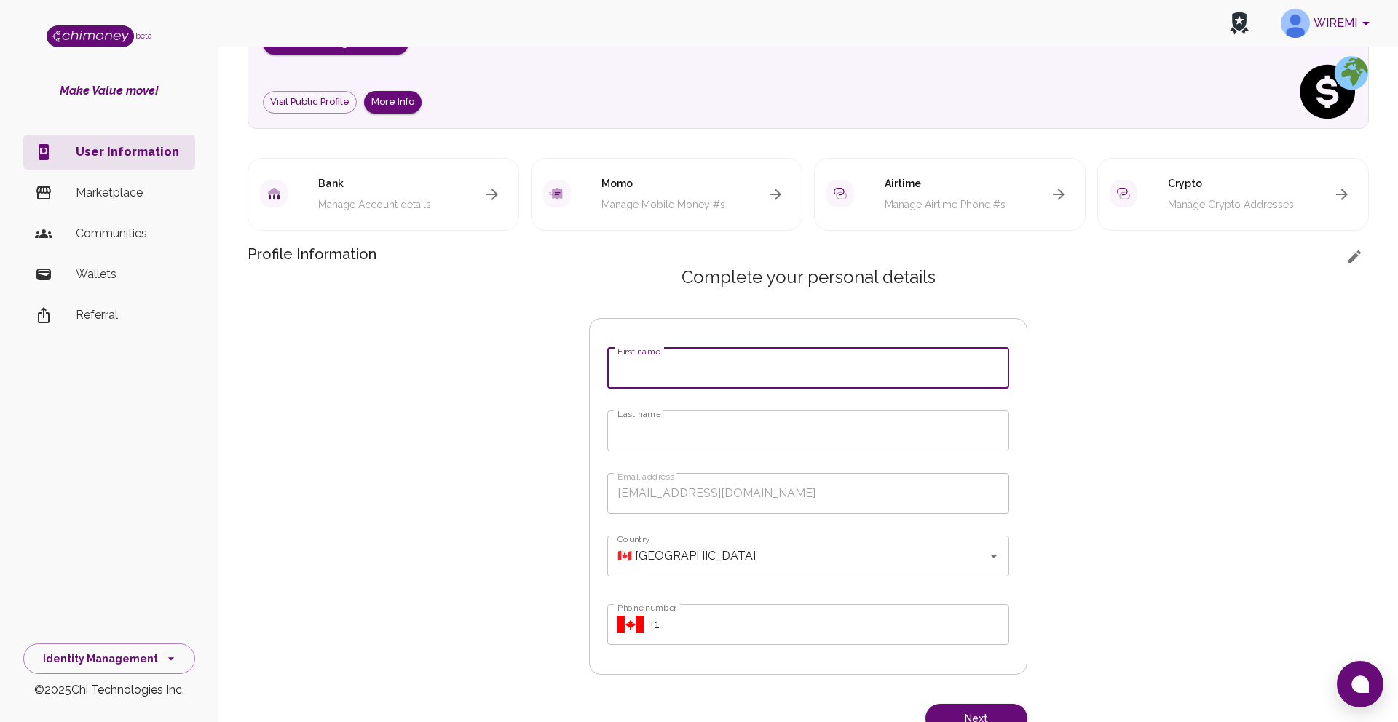
click at [689, 375] on input "First name" at bounding box center [808, 368] width 402 height 41
type input "Obi"
click at [681, 447] on input "Last name" at bounding box center [808, 431] width 402 height 41
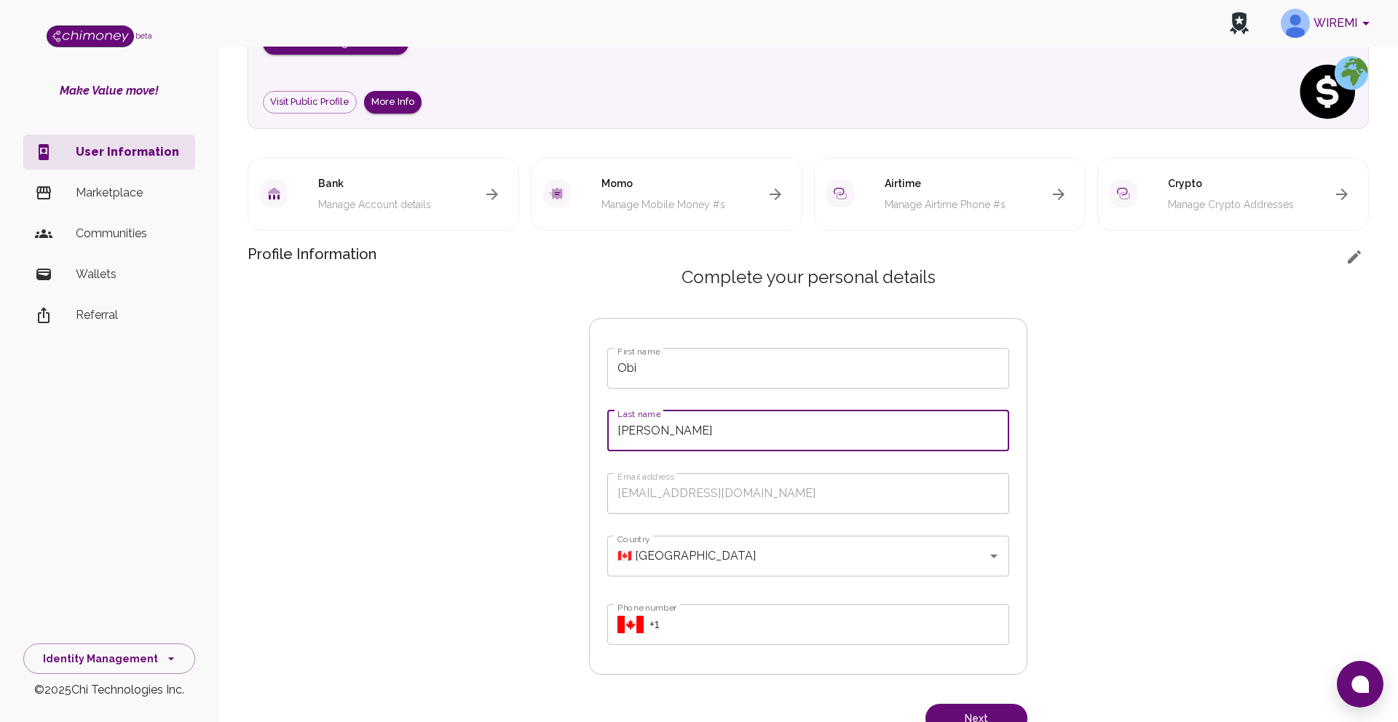
type input "Michael"
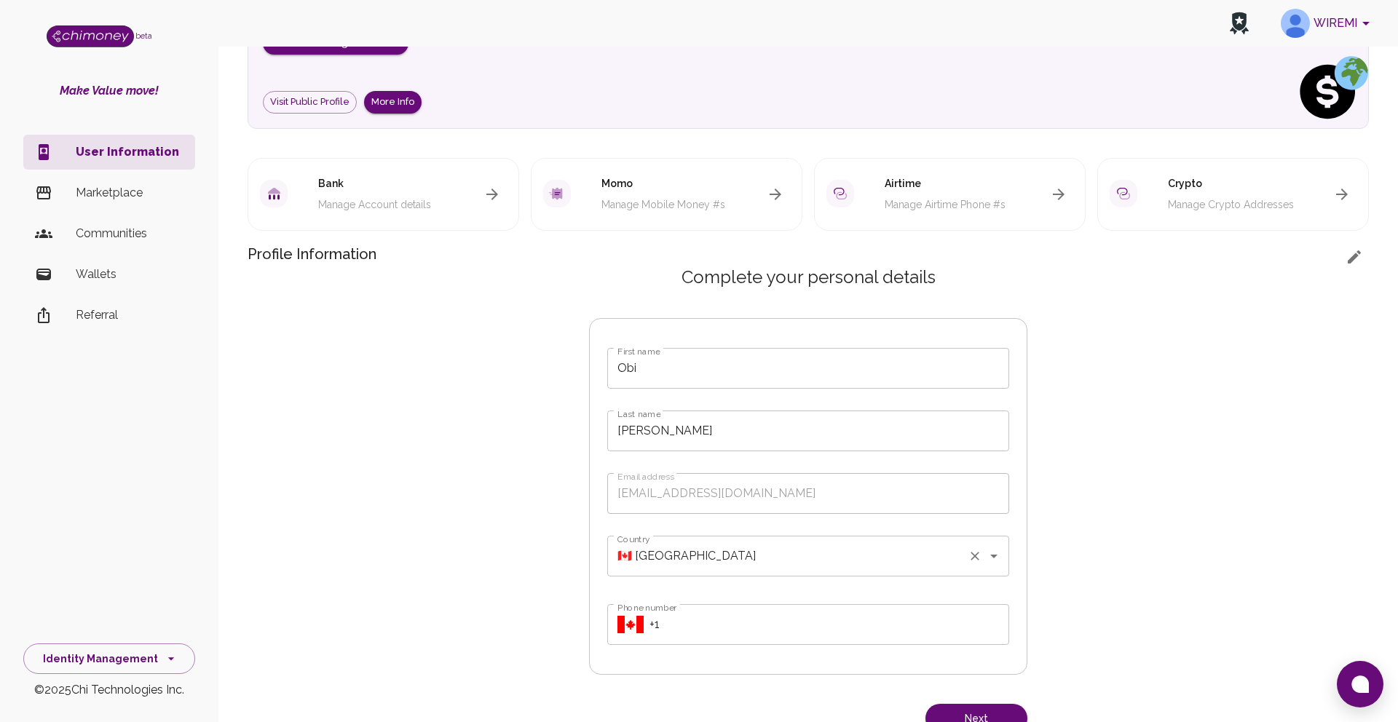
click at [703, 561] on input "🇨🇦 Canada" at bounding box center [788, 556] width 348 height 28
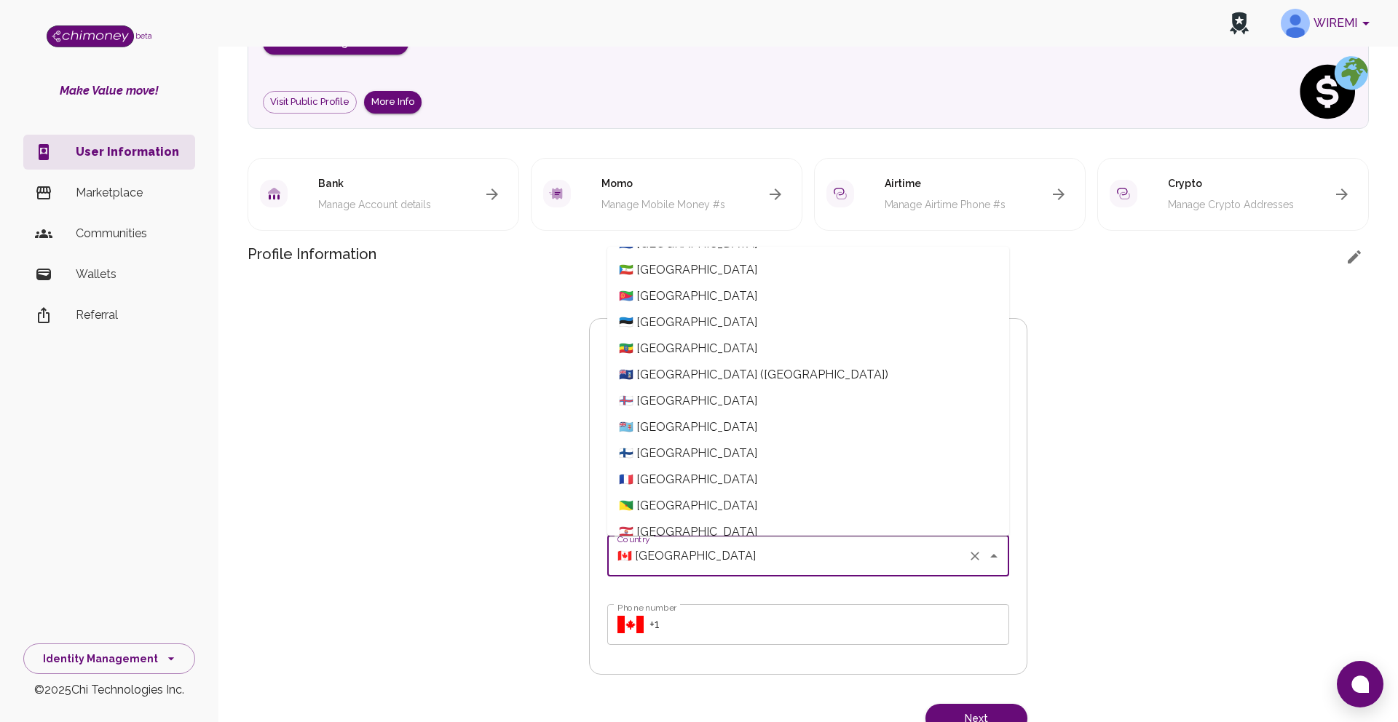
scroll to position [1703, 0]
click at [712, 594] on div "Country 🇨🇦 Canada Country" at bounding box center [808, 567] width 402 height 63
click at [972, 561] on icon "Clear" at bounding box center [974, 556] width 15 height 15
type input "undefined"
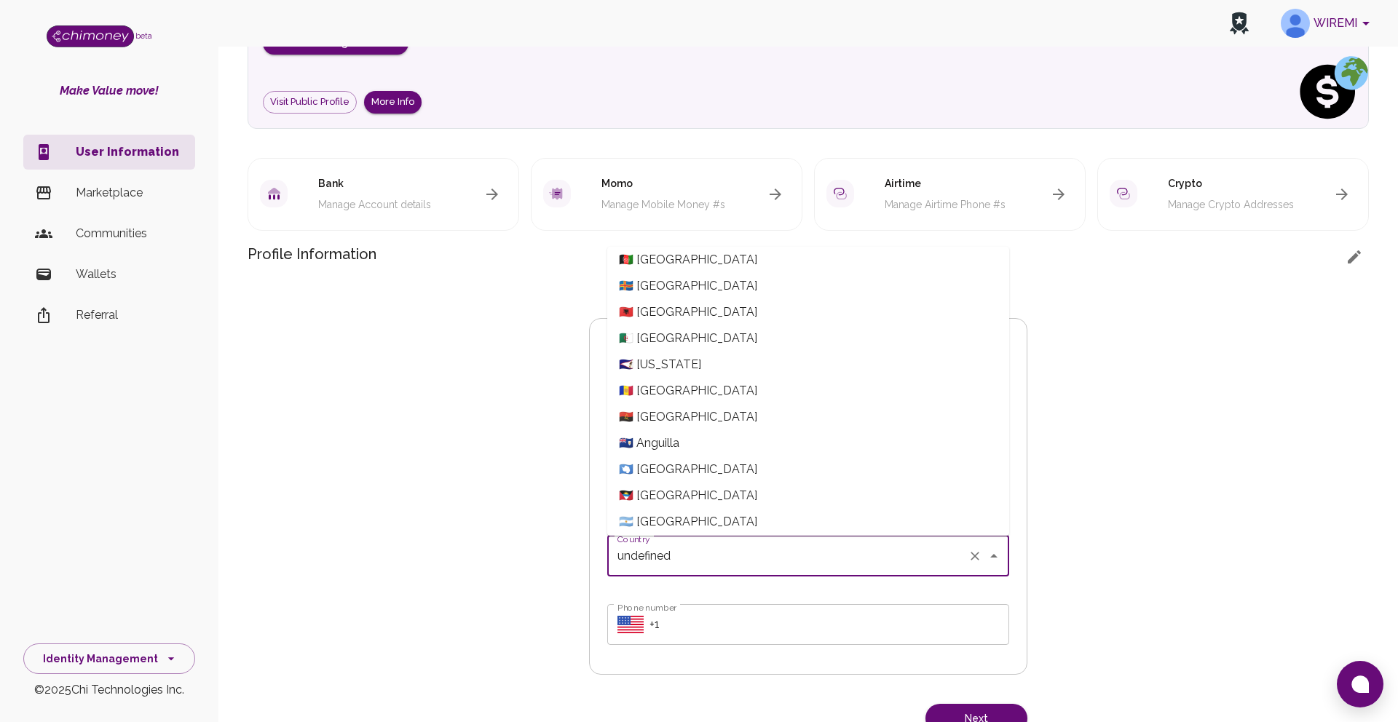
click at [577, 372] on div "Complete your personal details First name Obi First name Last name Michael Last…" at bounding box center [807, 500] width 473 height 468
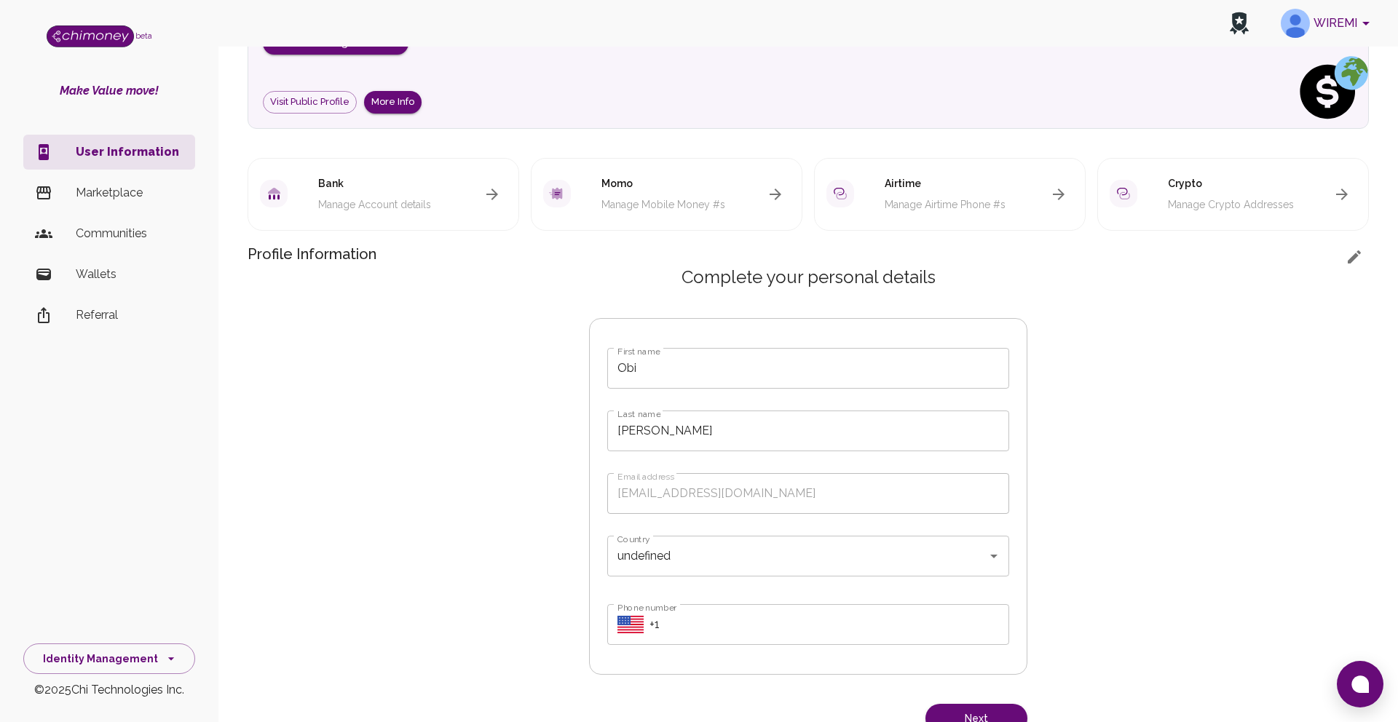
click at [681, 371] on input "Obi" at bounding box center [808, 368] width 402 height 41
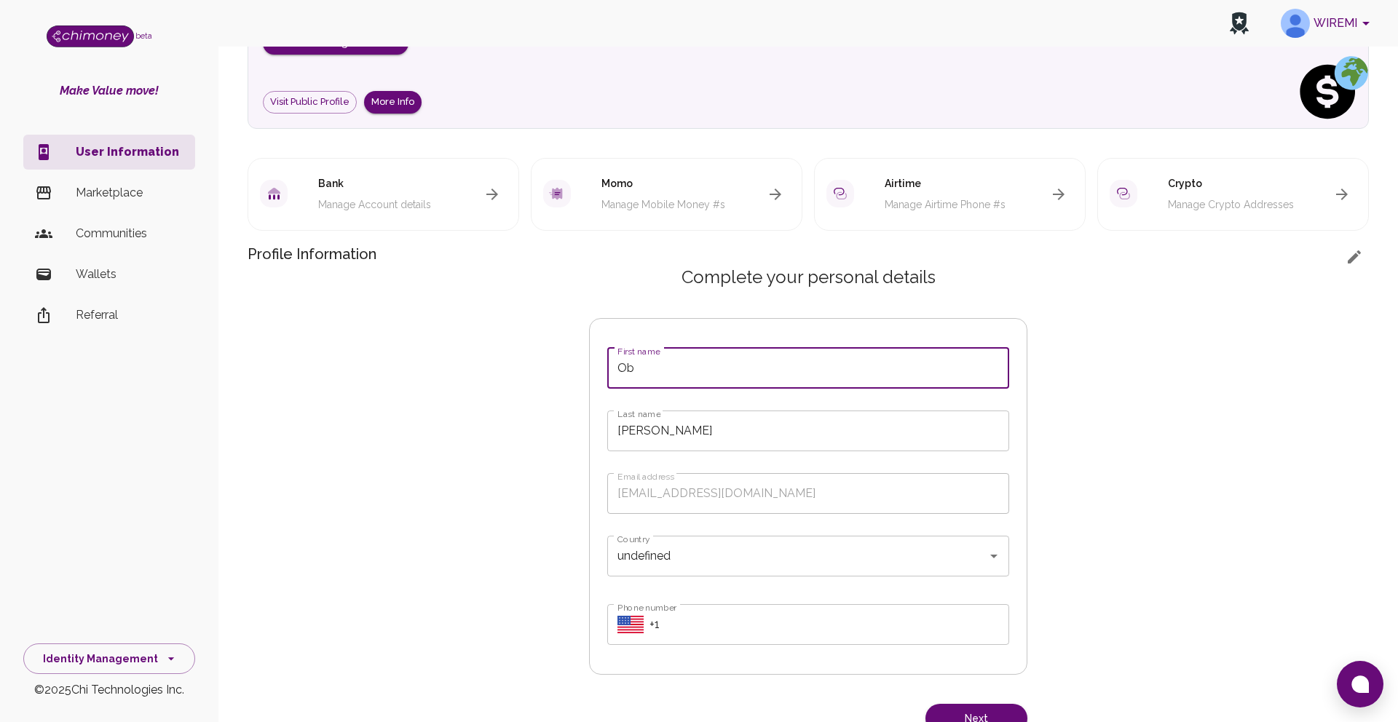
type input "O"
type input "berkley"
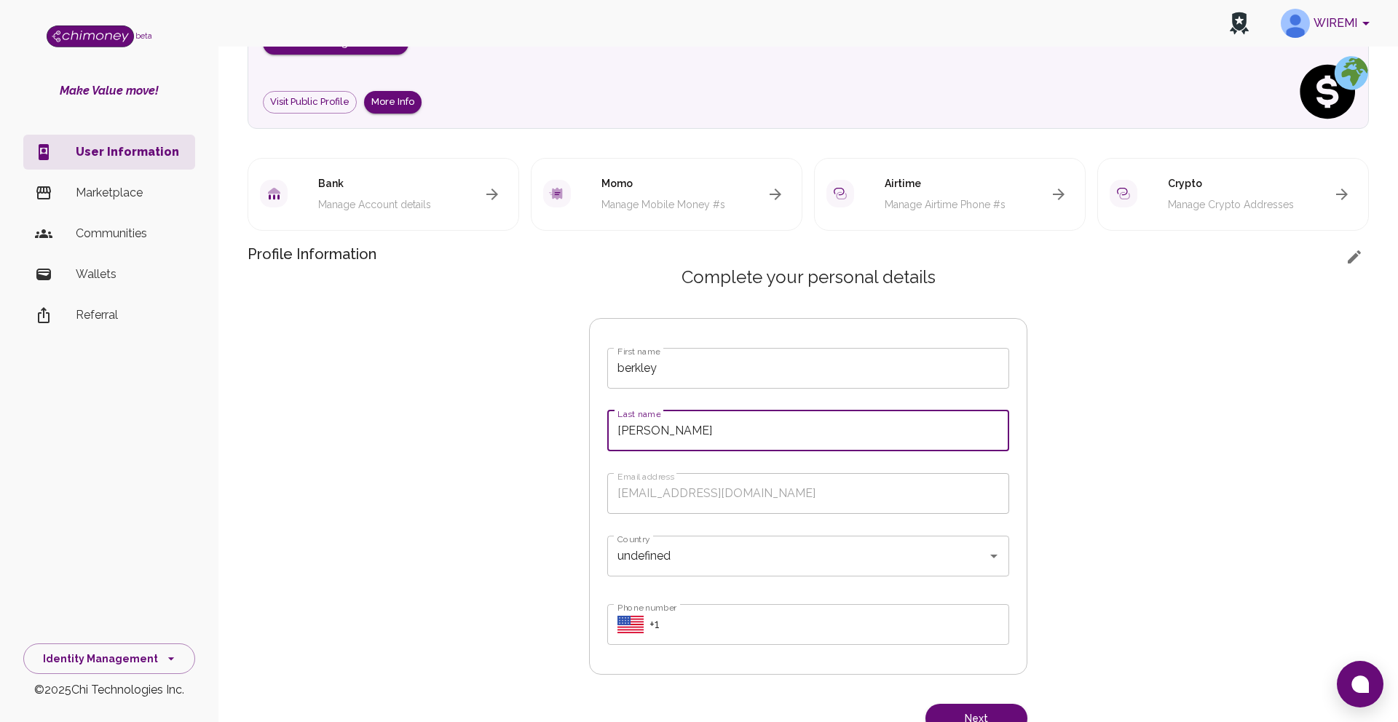
drag, startPoint x: 689, startPoint y: 427, endPoint x: 585, endPoint y: 428, distance: 104.1
click at [585, 428] on div "Complete your personal details First name berkley First name Last name Michael …" at bounding box center [807, 500] width 473 height 468
type input "Ngalla"
click at [692, 561] on input "undefined" at bounding box center [788, 556] width 348 height 28
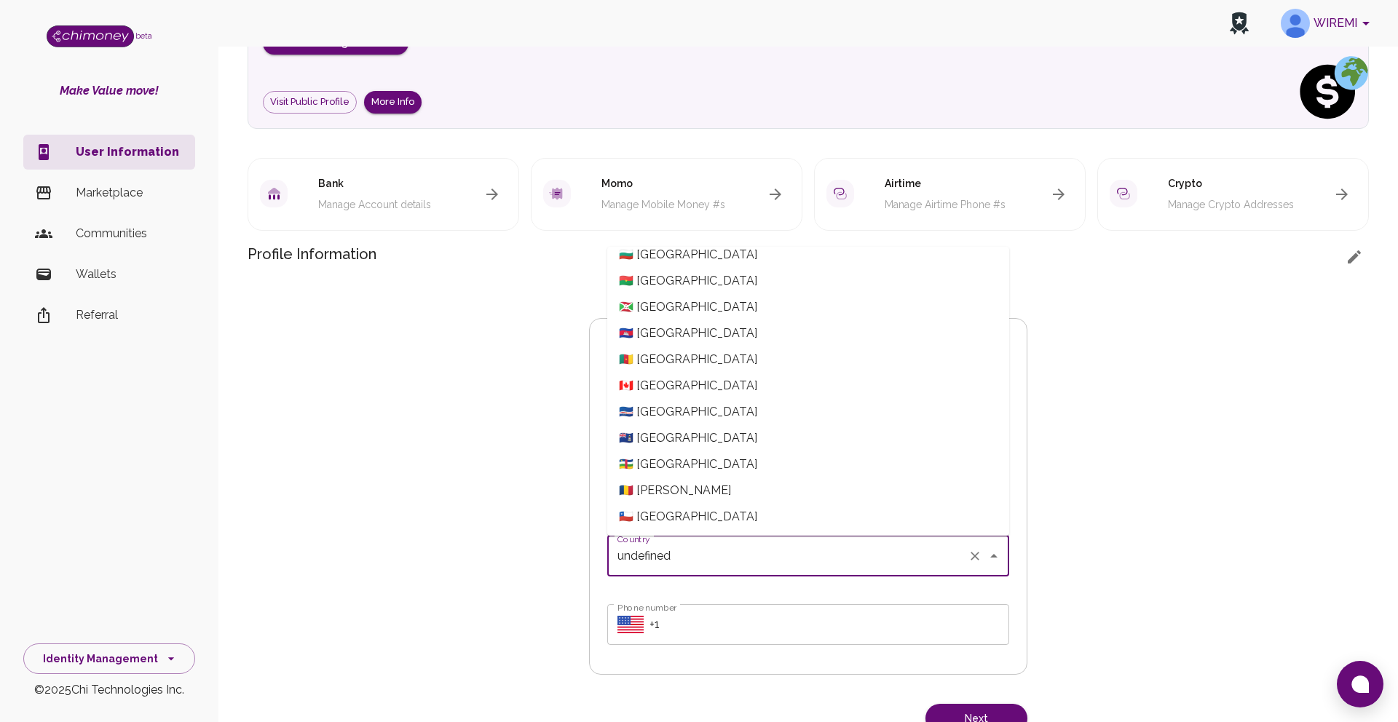
scroll to position [874, 0]
click at [662, 370] on span "🇨🇲 Cameroon" at bounding box center [808, 361] width 402 height 26
type input "🇨🇲 Cameroon"
type input "+237"
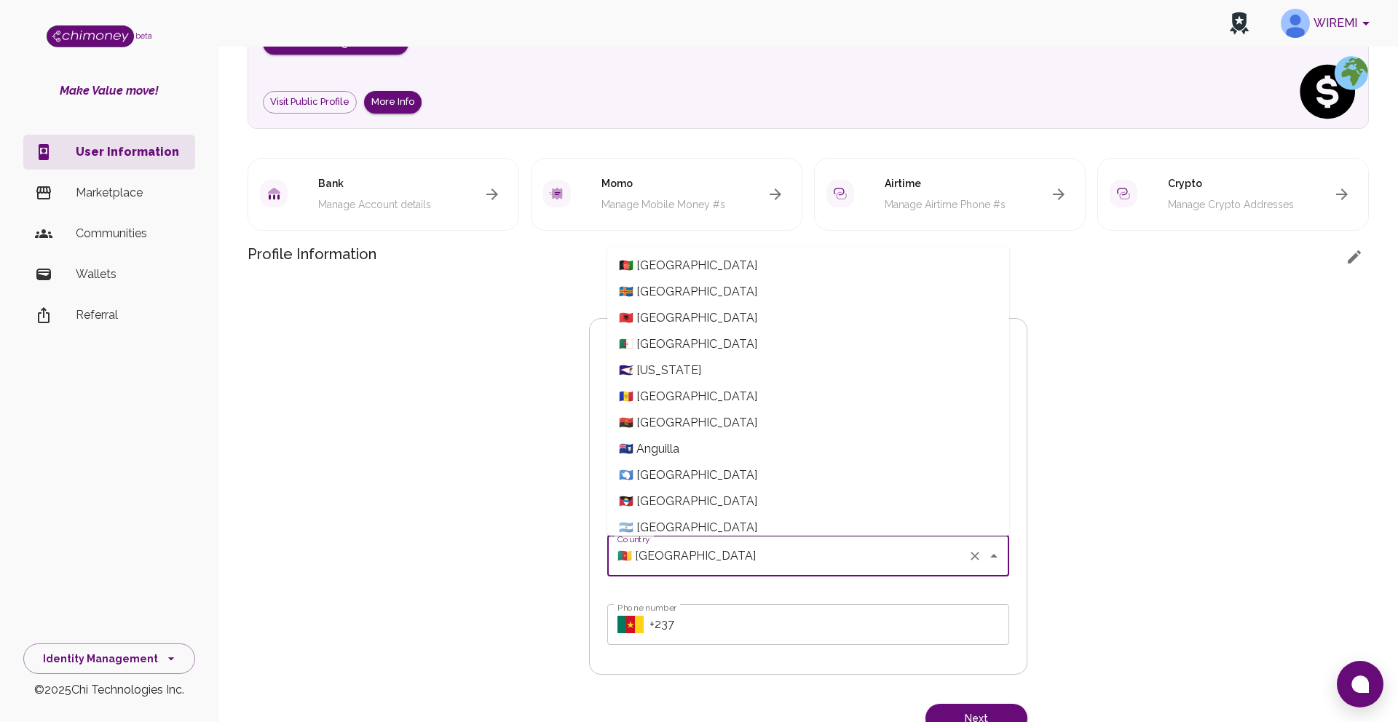
click at [678, 555] on input "🇨🇲 Cameroon" at bounding box center [788, 556] width 348 height 28
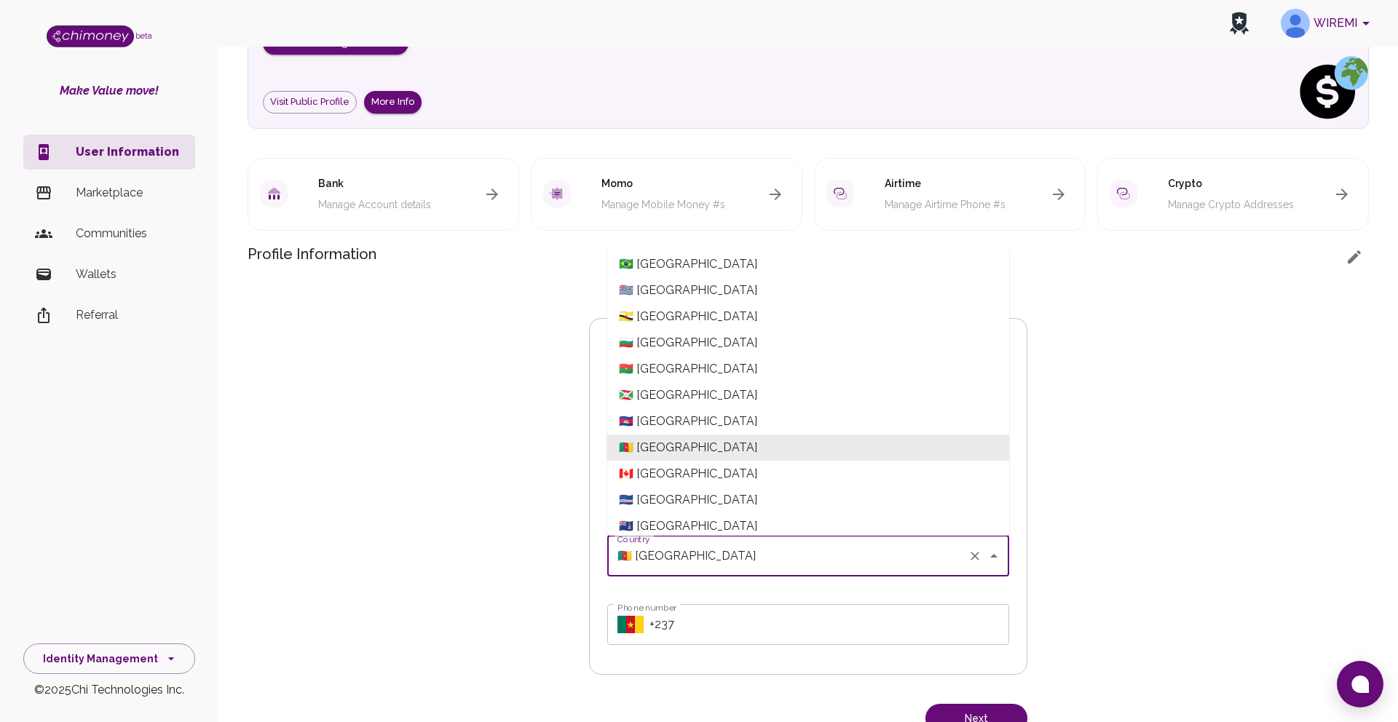
scroll to position [790, 0]
click at [661, 463] on span "🇨🇦 Canada" at bounding box center [808, 472] width 402 height 26
type input "🇨🇦 Canada"
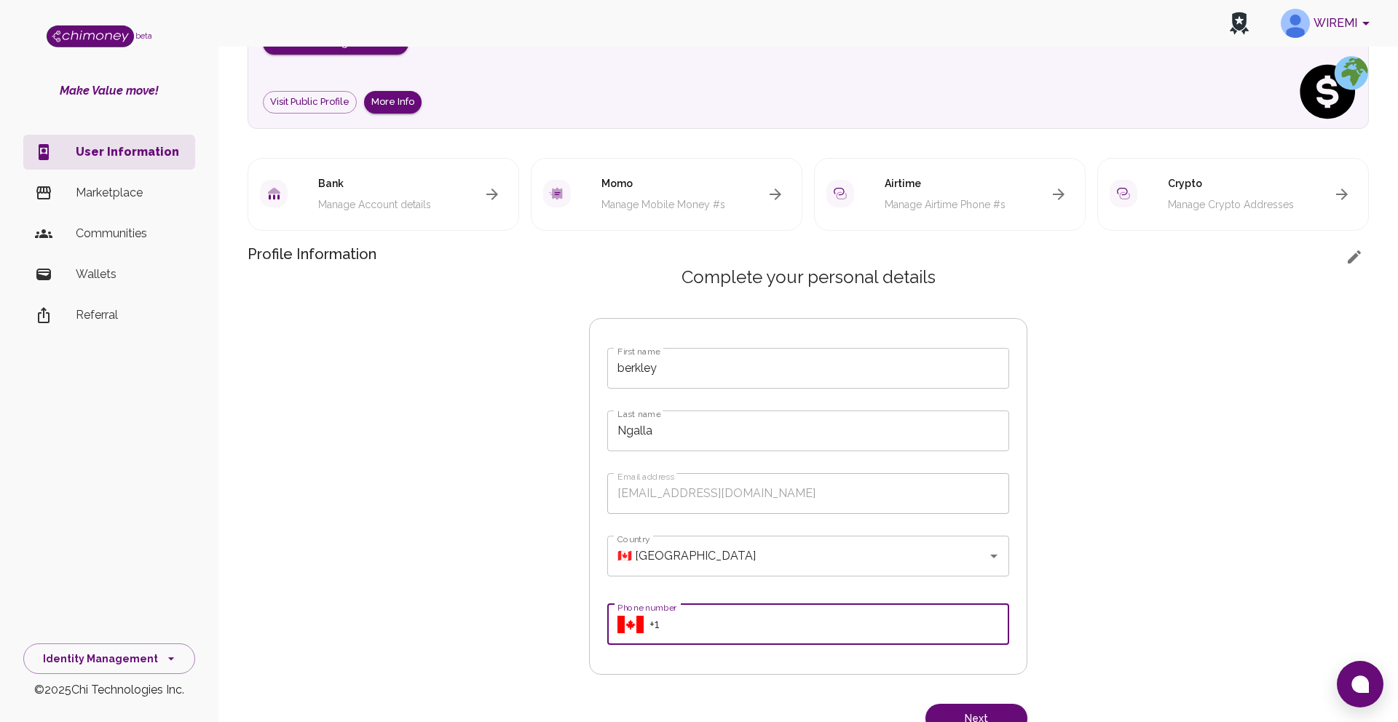
click at [692, 627] on input "Phone number" at bounding box center [829, 624] width 360 height 41
click at [650, 623] on input "Phone number" at bounding box center [829, 624] width 360 height 41
click at [657, 623] on input "Phone number" at bounding box center [829, 624] width 360 height 41
click at [657, 622] on input "Phone number" at bounding box center [829, 624] width 360 height 41
click at [654, 619] on input "Phone number" at bounding box center [829, 624] width 360 height 41
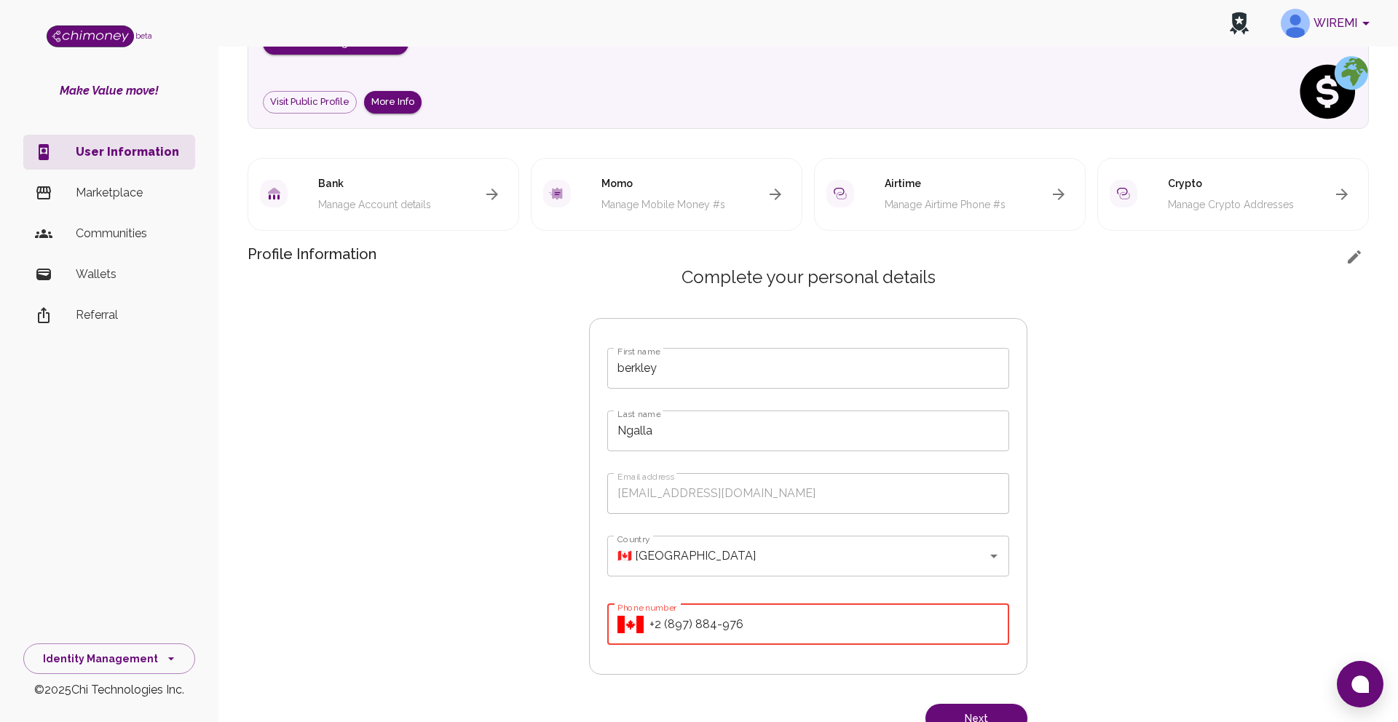
click at [648, 626] on div "​ Phone number" at bounding box center [808, 624] width 402 height 41
click at [654, 624] on input "Phone number" at bounding box center [829, 624] width 360 height 41
type input "+1 (289) 788-4976"
click at [635, 625] on icon "Select country" at bounding box center [630, 624] width 26 height 17
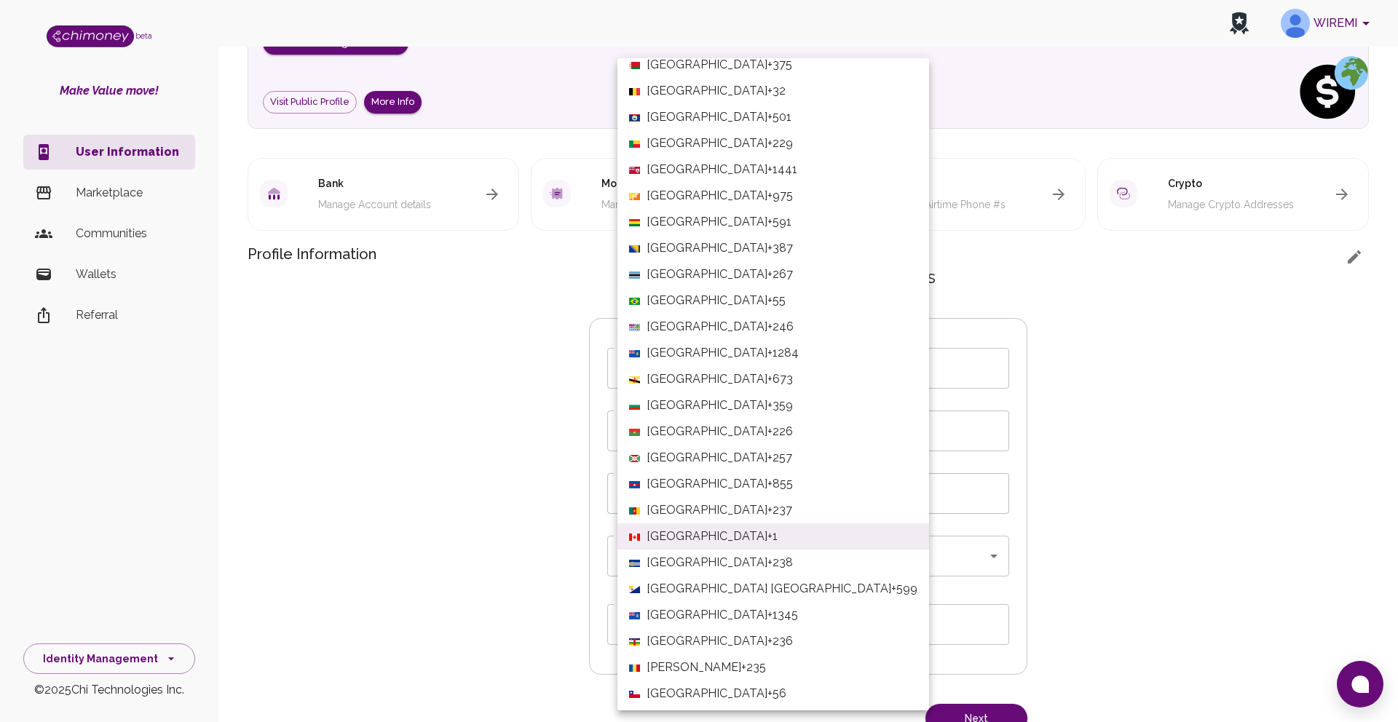
scroll to position [488, 0]
click at [680, 533] on span "Canada" at bounding box center [706, 532] width 121 height 17
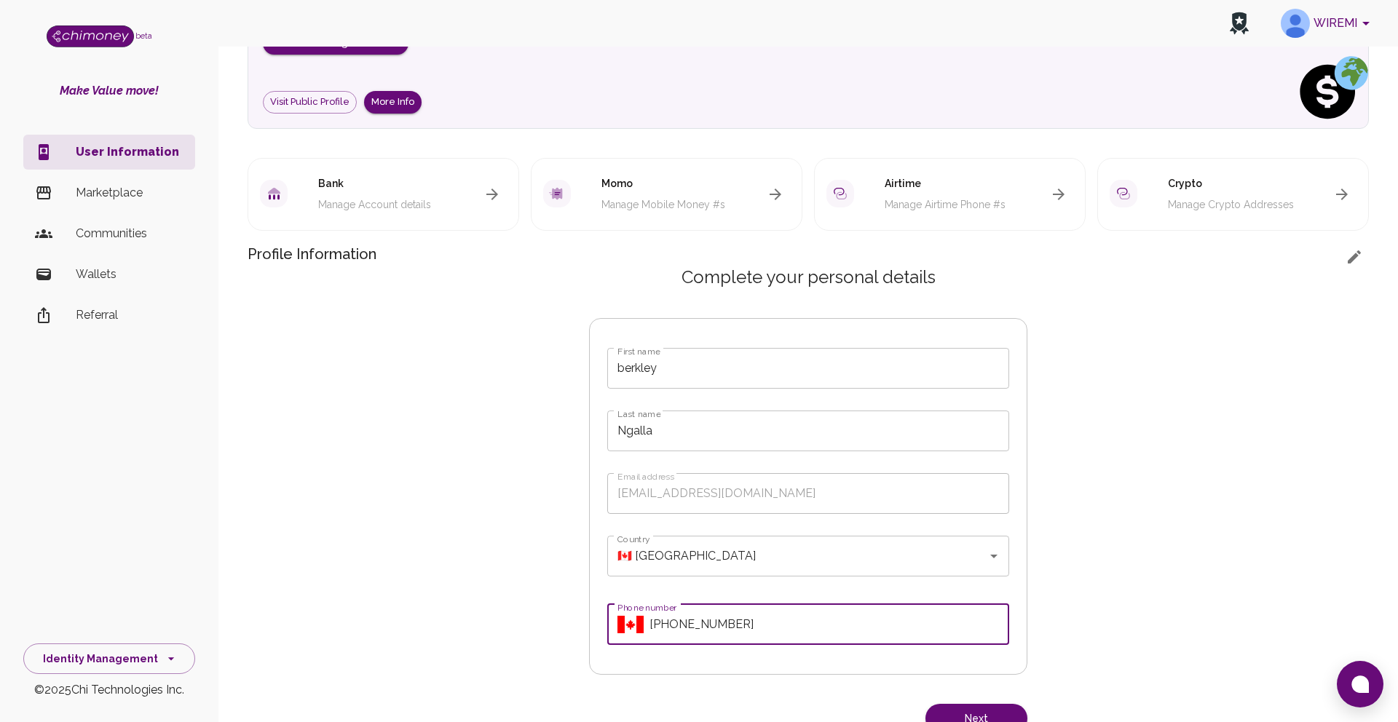
scroll to position [244, 0]
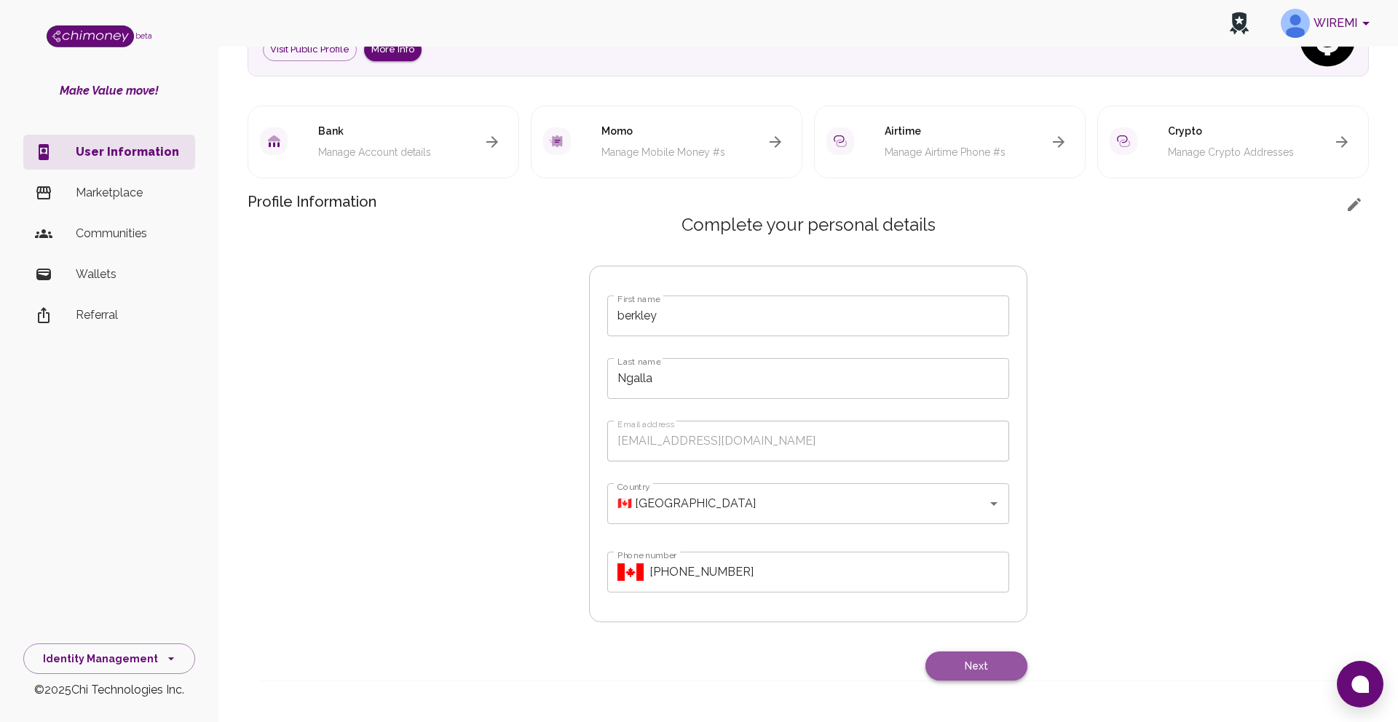
click at [976, 665] on button "Next" at bounding box center [976, 667] width 102 height 30
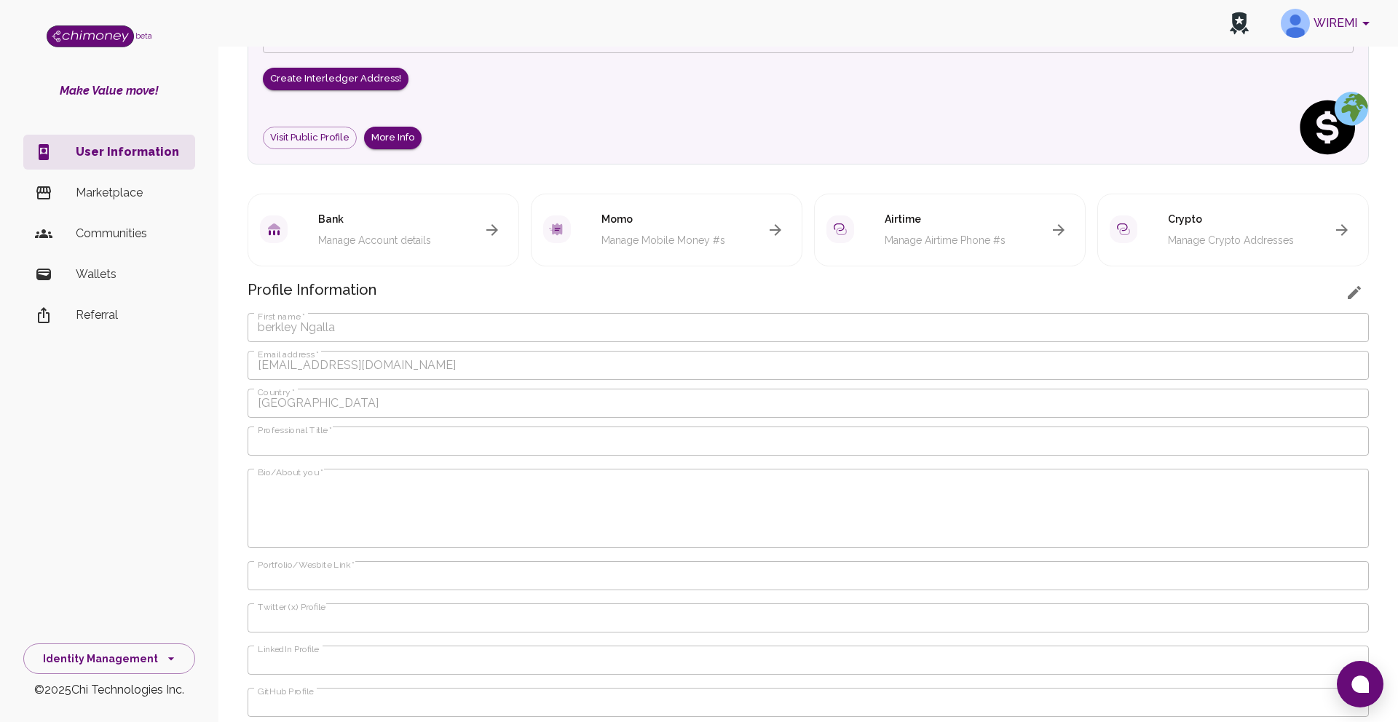
scroll to position [152, 0]
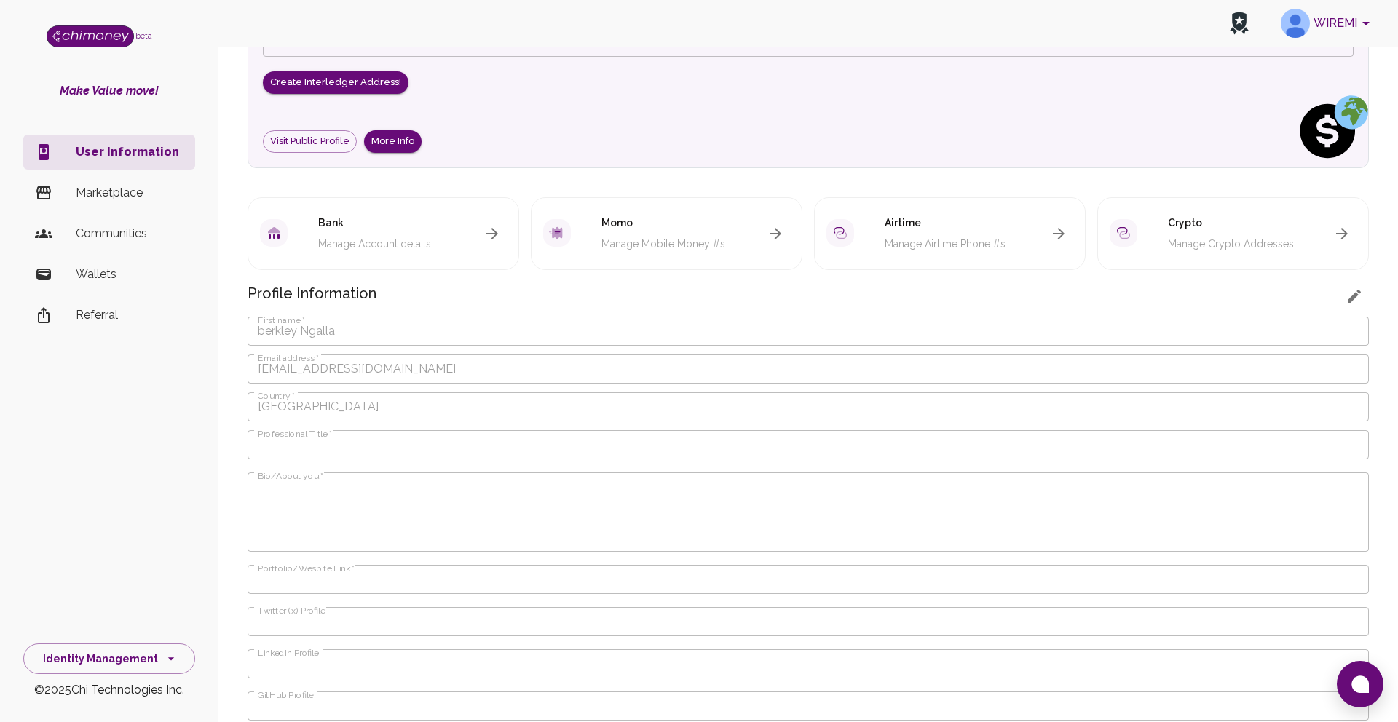
click at [413, 426] on div "Profile Information First name   * berkley Ngalla First name   * Email address …" at bounding box center [807, 568] width 1121 height 573
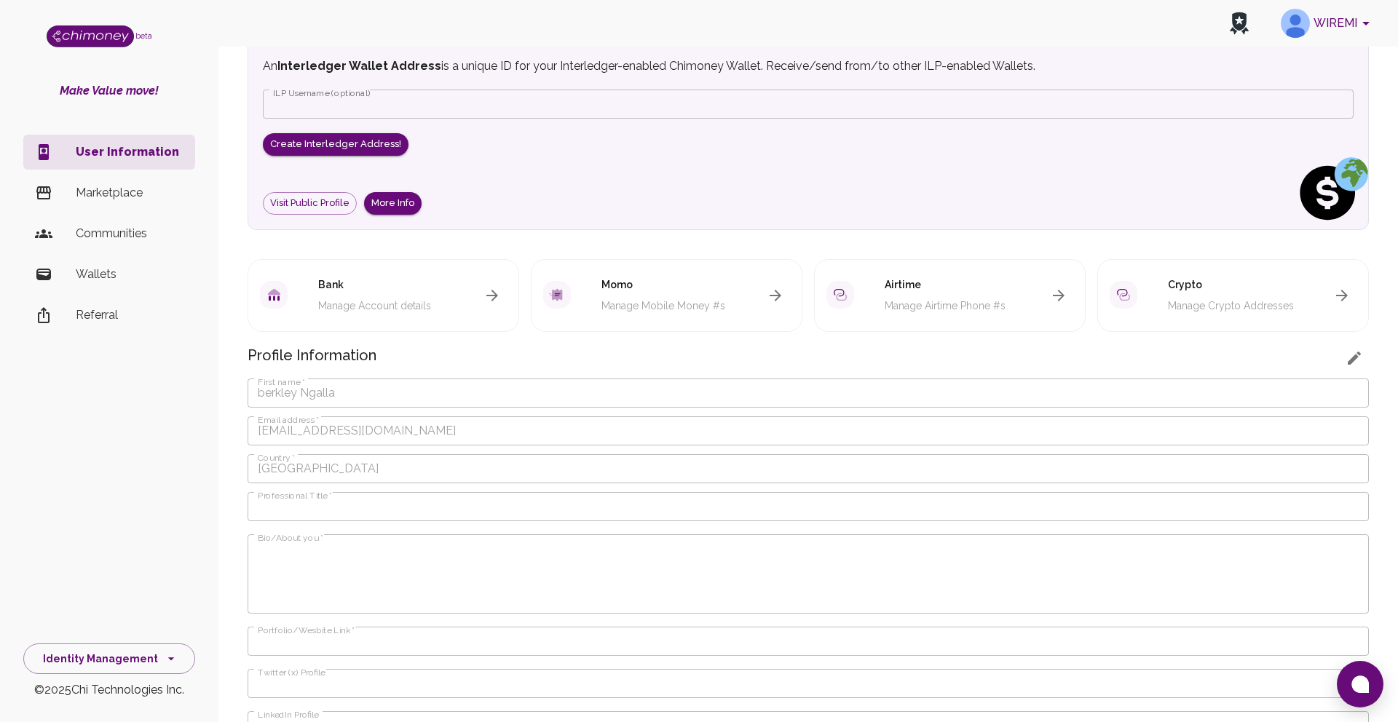
scroll to position [82, 0]
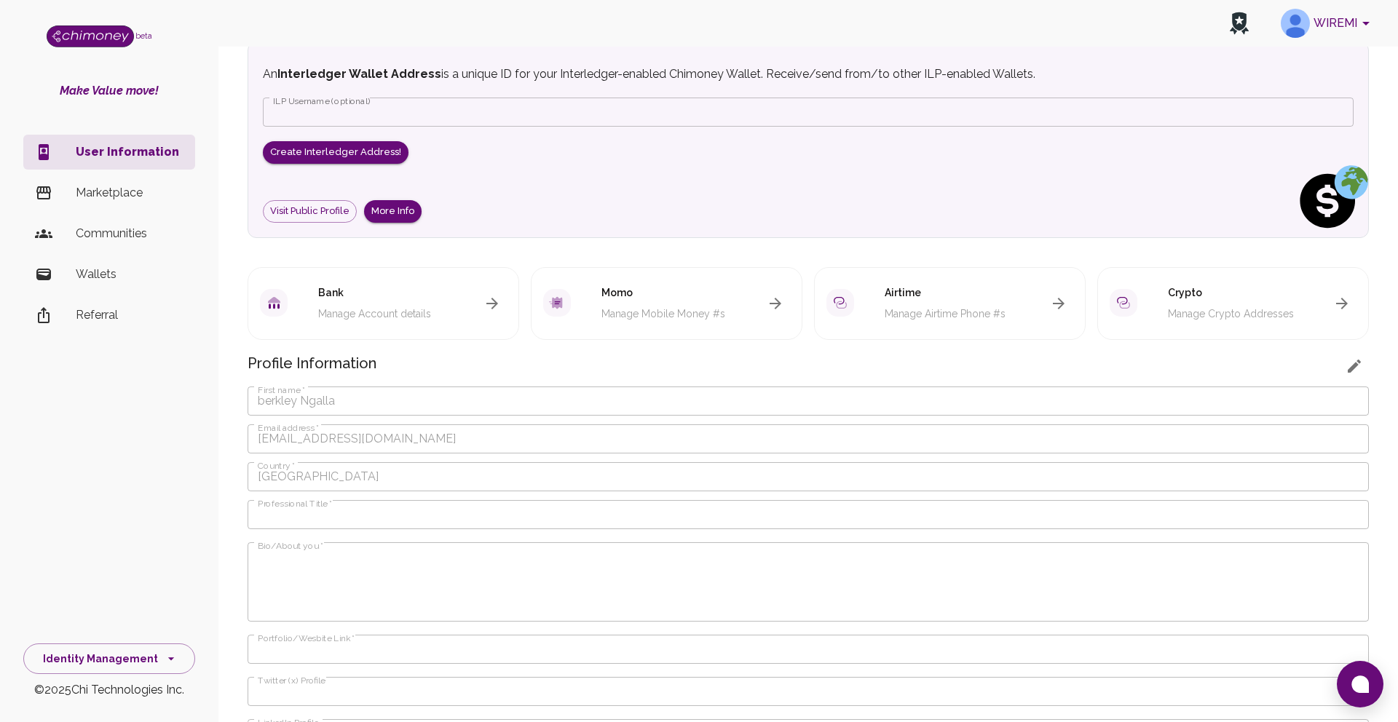
click at [499, 304] on icon "button" at bounding box center [491, 303] width 17 height 17
click at [491, 301] on icon "button" at bounding box center [491, 303] width 17 height 17
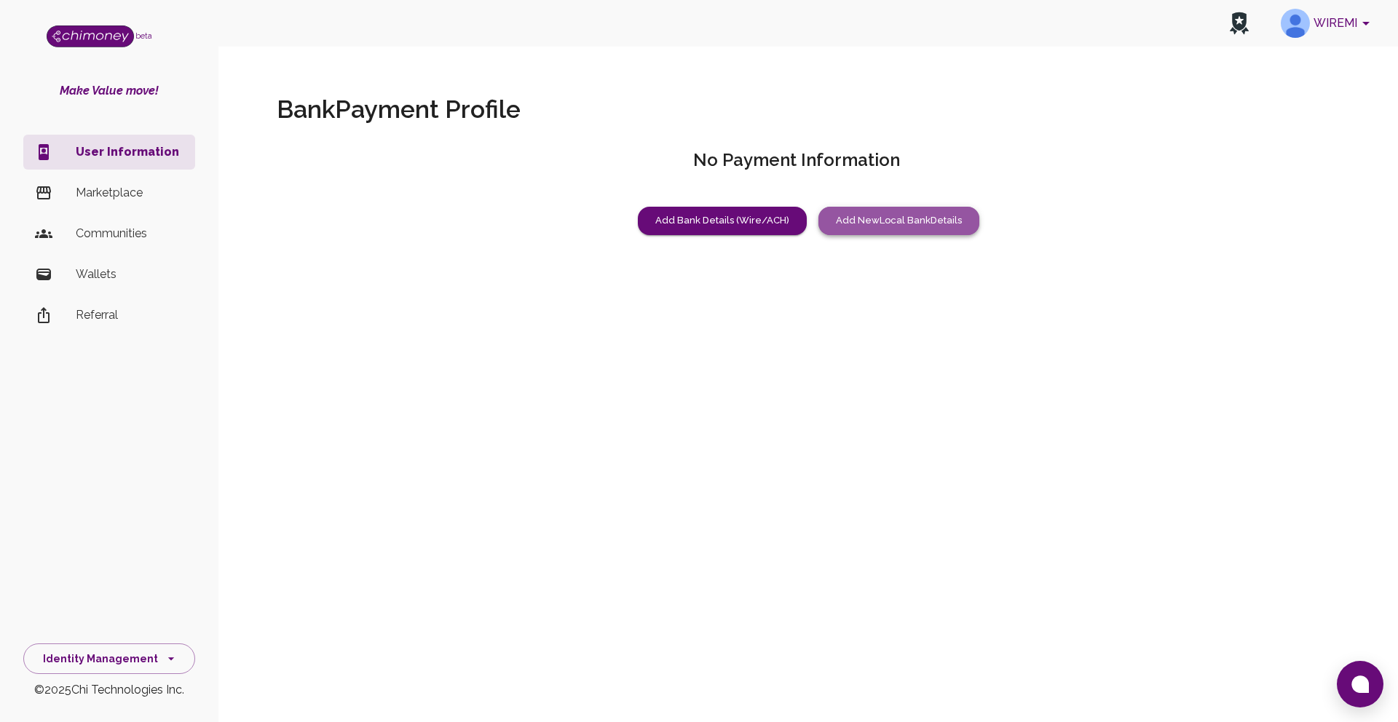
click at [887, 223] on button "Add New Local Bank Details" at bounding box center [898, 221] width 161 height 28
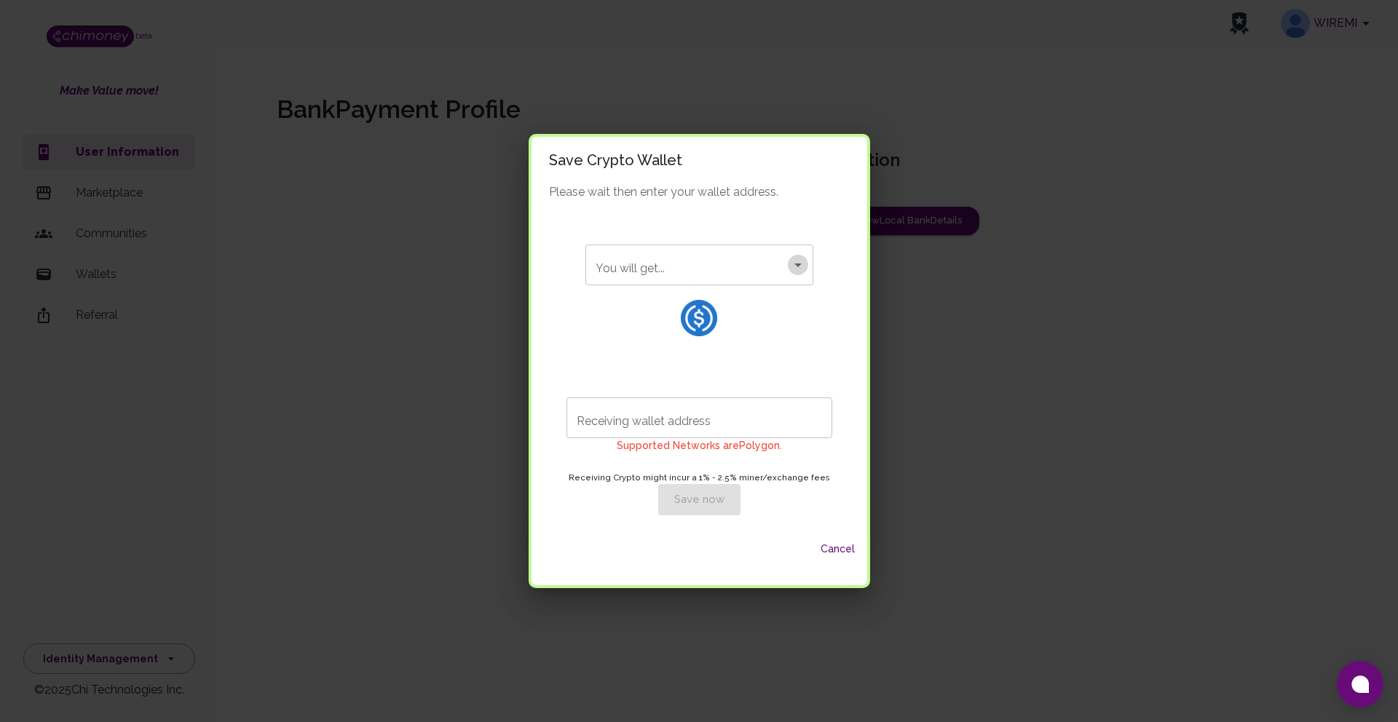
click at [792, 266] on icon "Open" at bounding box center [797, 264] width 17 height 17
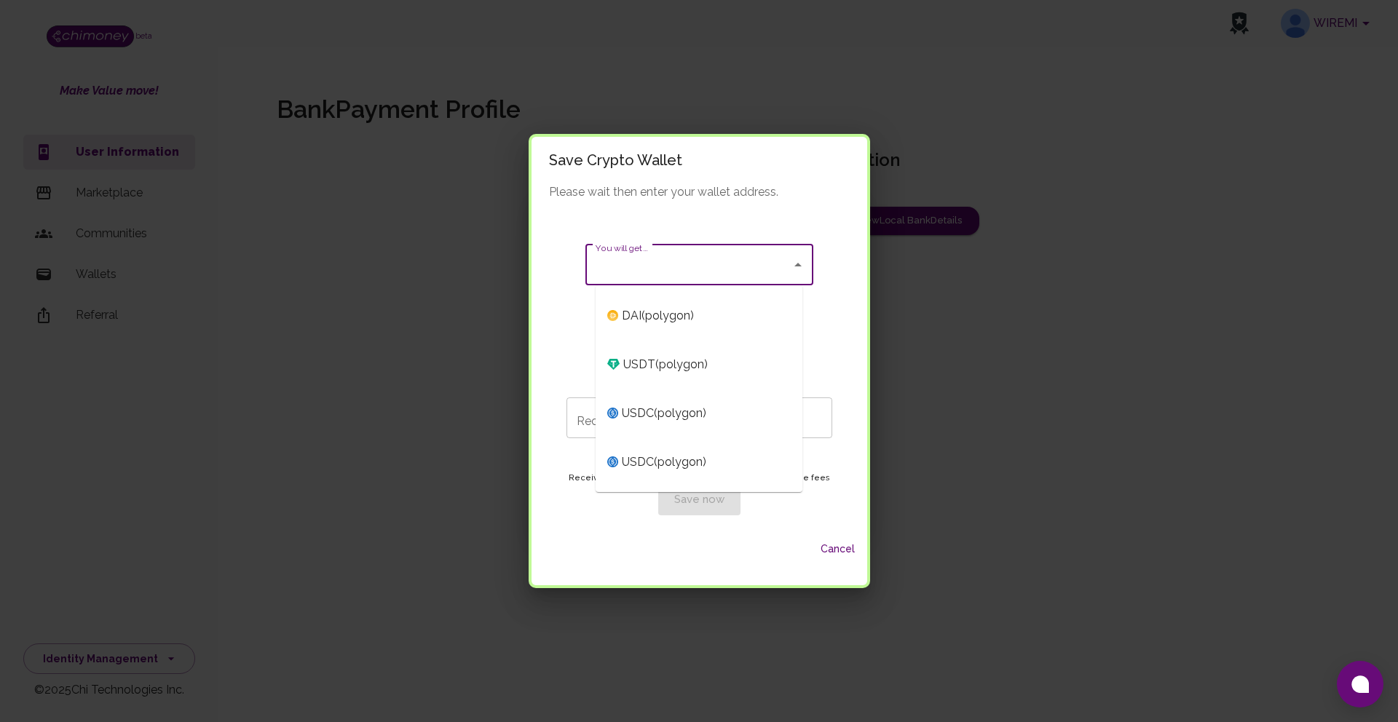
click at [830, 361] on div "You will get... You will get... Receiving wallet address Receiving wallet addre…" at bounding box center [699, 358] width 301 height 314
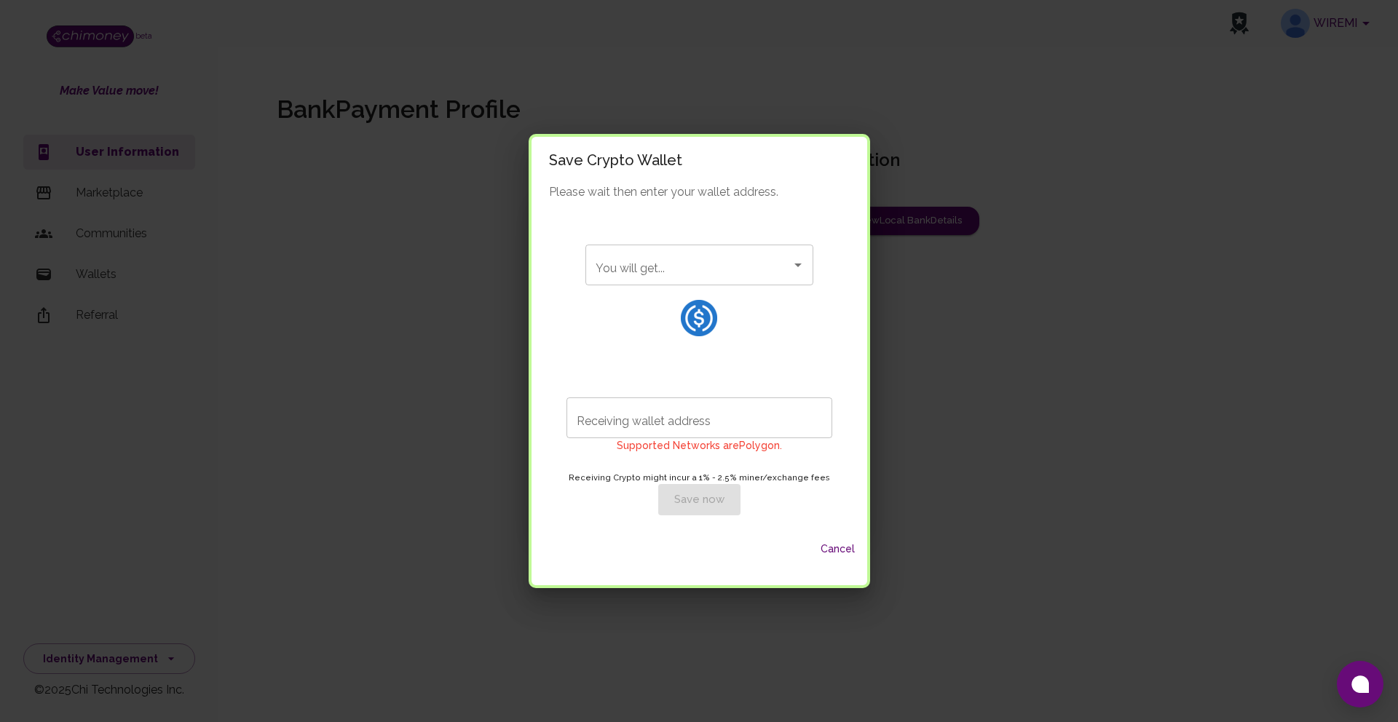
click at [753, 419] on input "Receiving wallet address" at bounding box center [699, 417] width 266 height 41
click at [818, 545] on button "Cancel" at bounding box center [838, 549] width 47 height 27
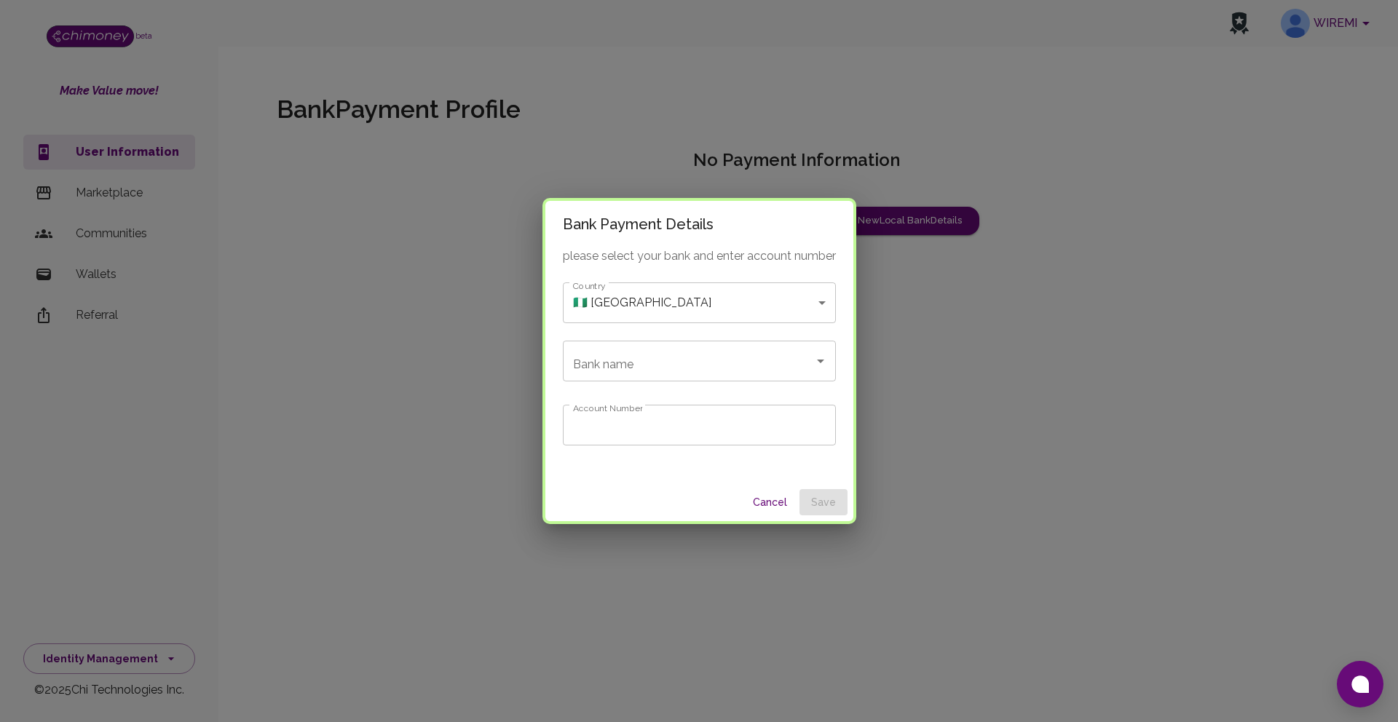
click at [825, 300] on body "WIREMI beta Make Value move! User Information Marketplace Communities Wallets R…" at bounding box center [699, 361] width 1398 height 722
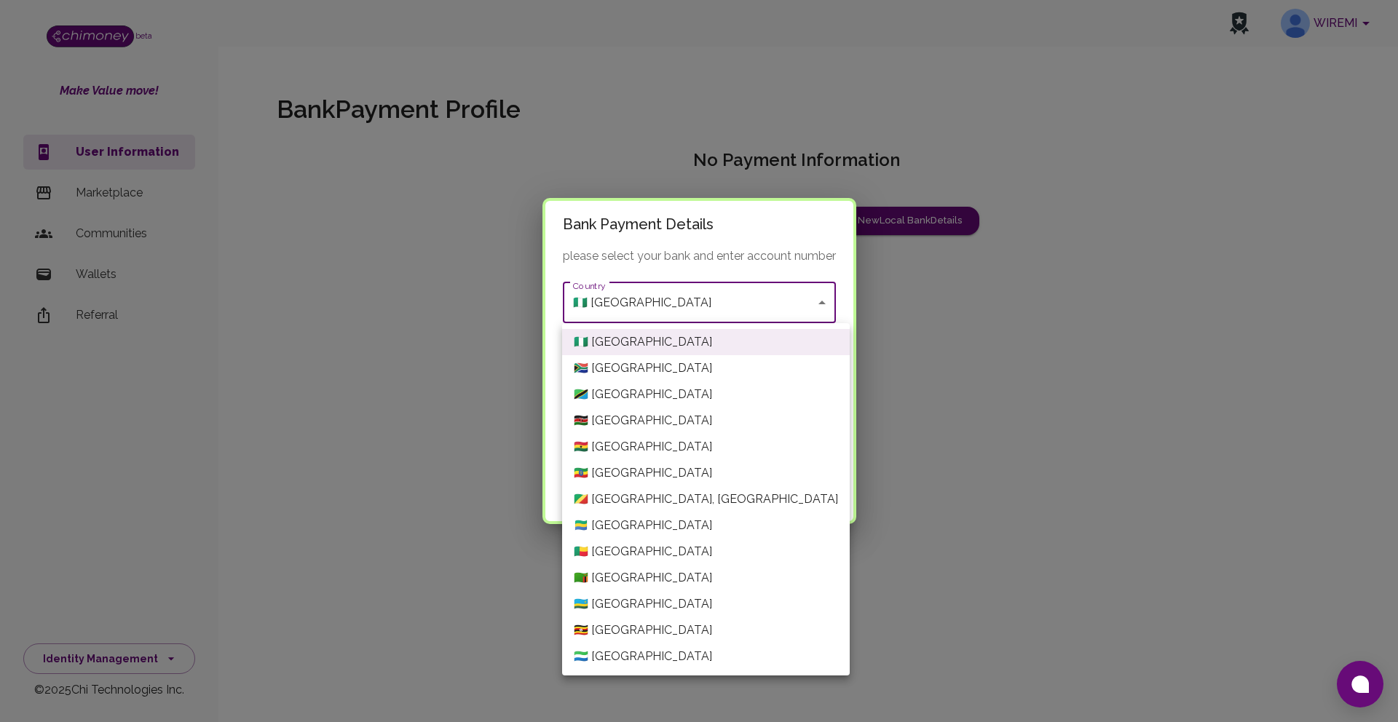
click at [884, 614] on div at bounding box center [699, 361] width 1398 height 722
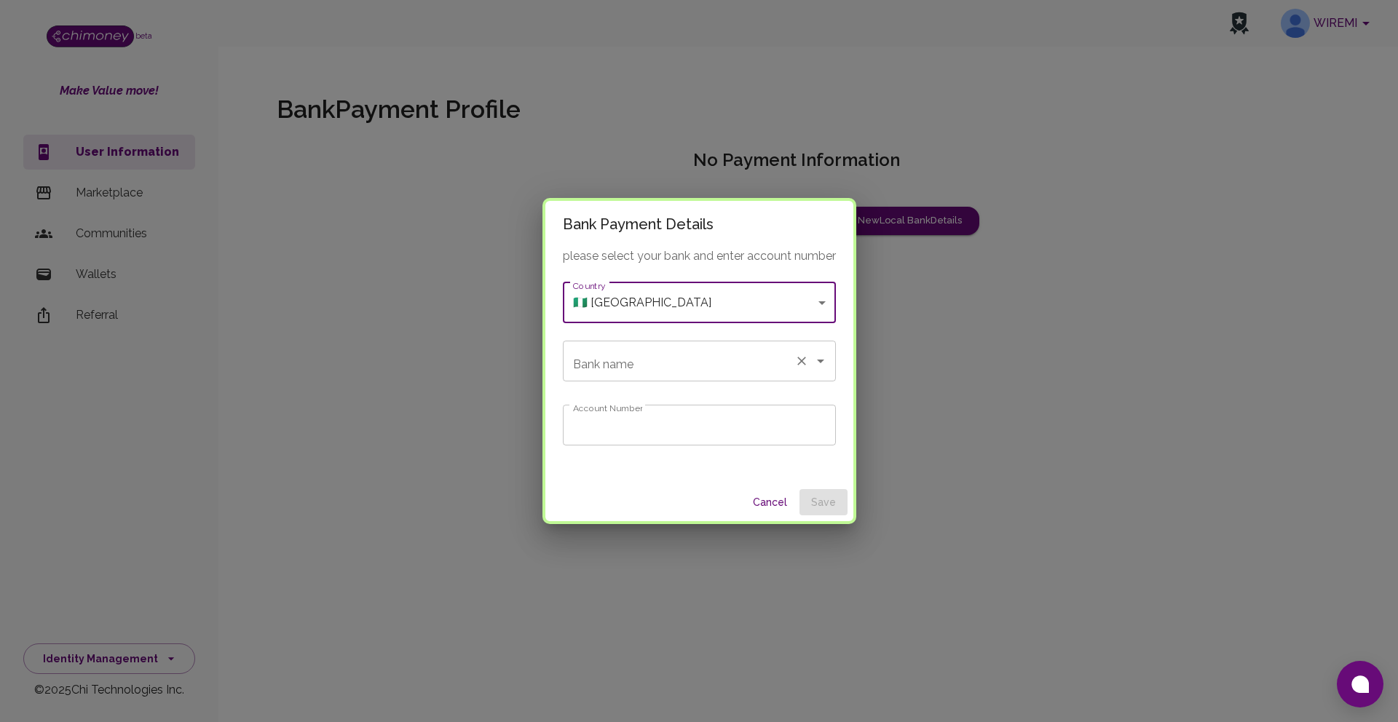
click at [817, 364] on icon "Open" at bounding box center [820, 360] width 17 height 17
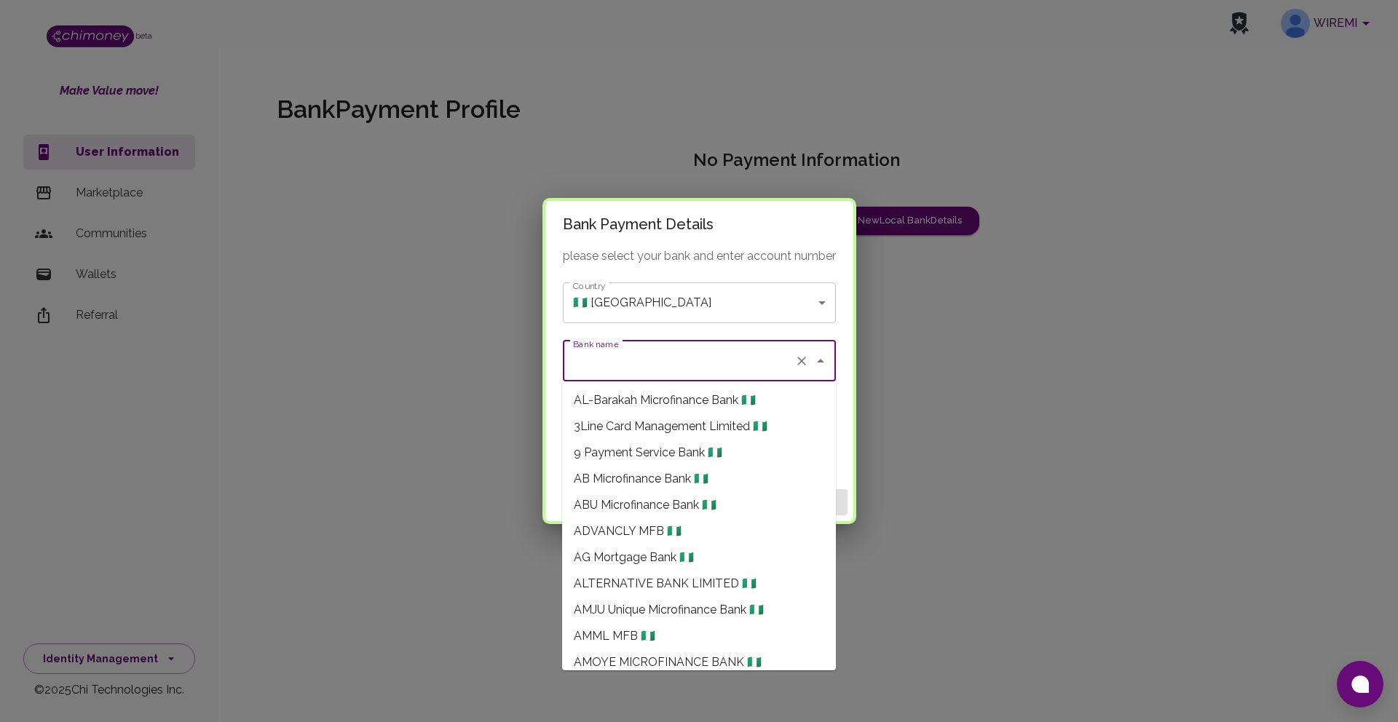
click at [815, 303] on body "WIREMI beta Make Value move! User Information Marketplace Communities Wallets R…" at bounding box center [699, 361] width 1398 height 722
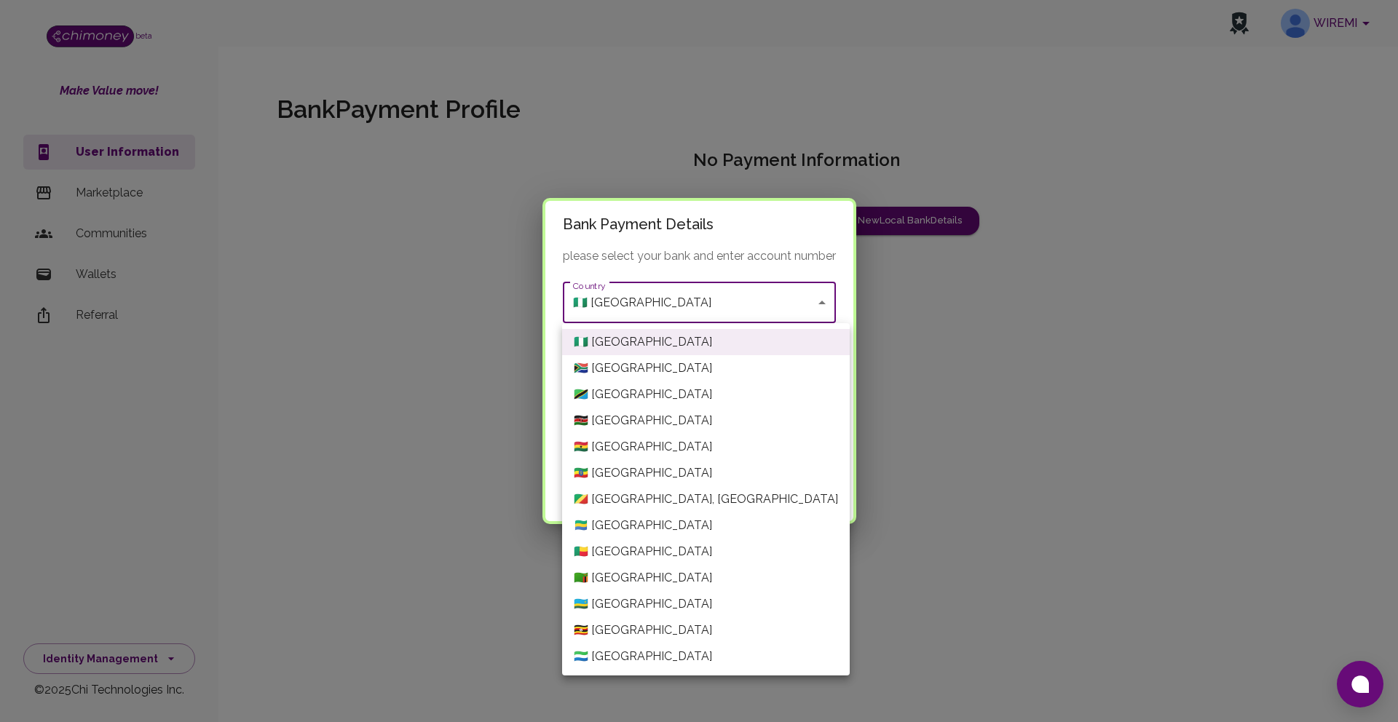
click at [703, 496] on li "🇨🇬 Congo, Democratic Republic" at bounding box center [706, 499] width 288 height 26
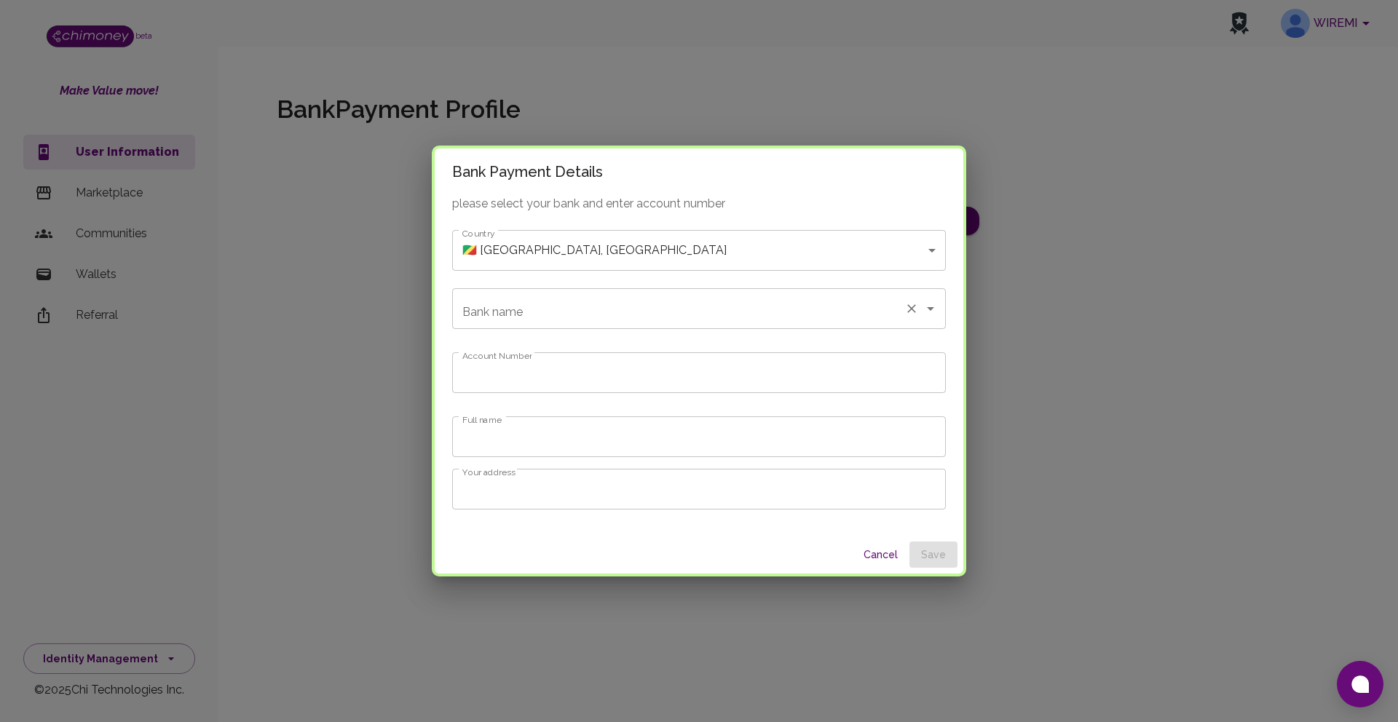
click at [788, 302] on input "Bank name" at bounding box center [679, 309] width 440 height 28
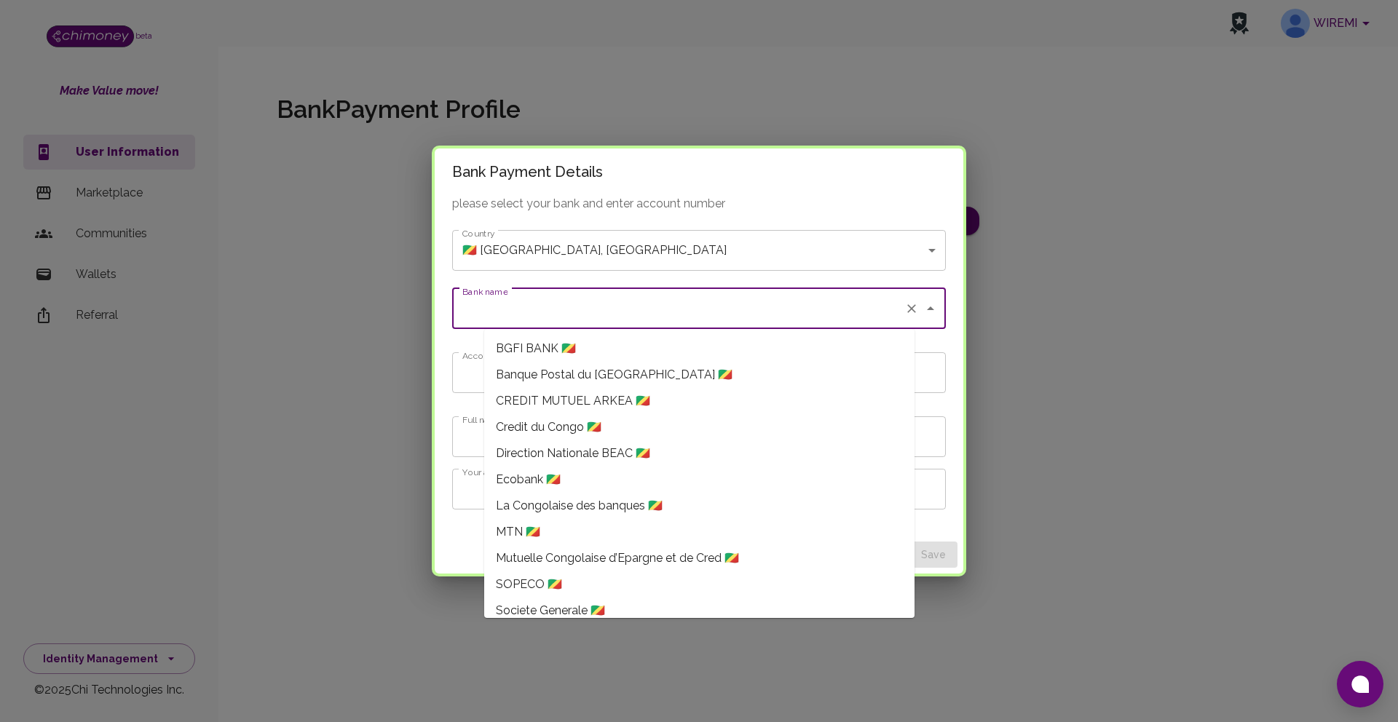
scroll to position [194, 0]
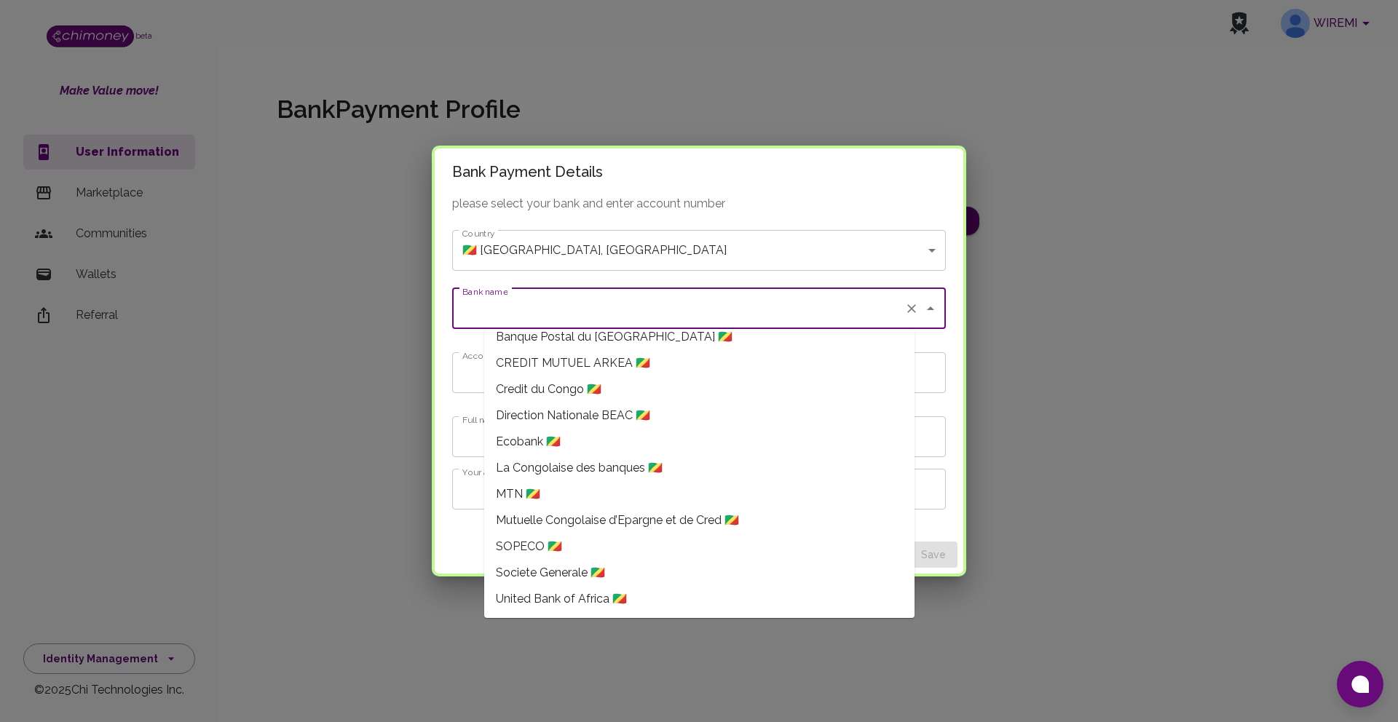
click at [906, 256] on body "WIREMI beta Make Value move! User Information Marketplace Communities Wallets R…" at bounding box center [699, 361] width 1398 height 722
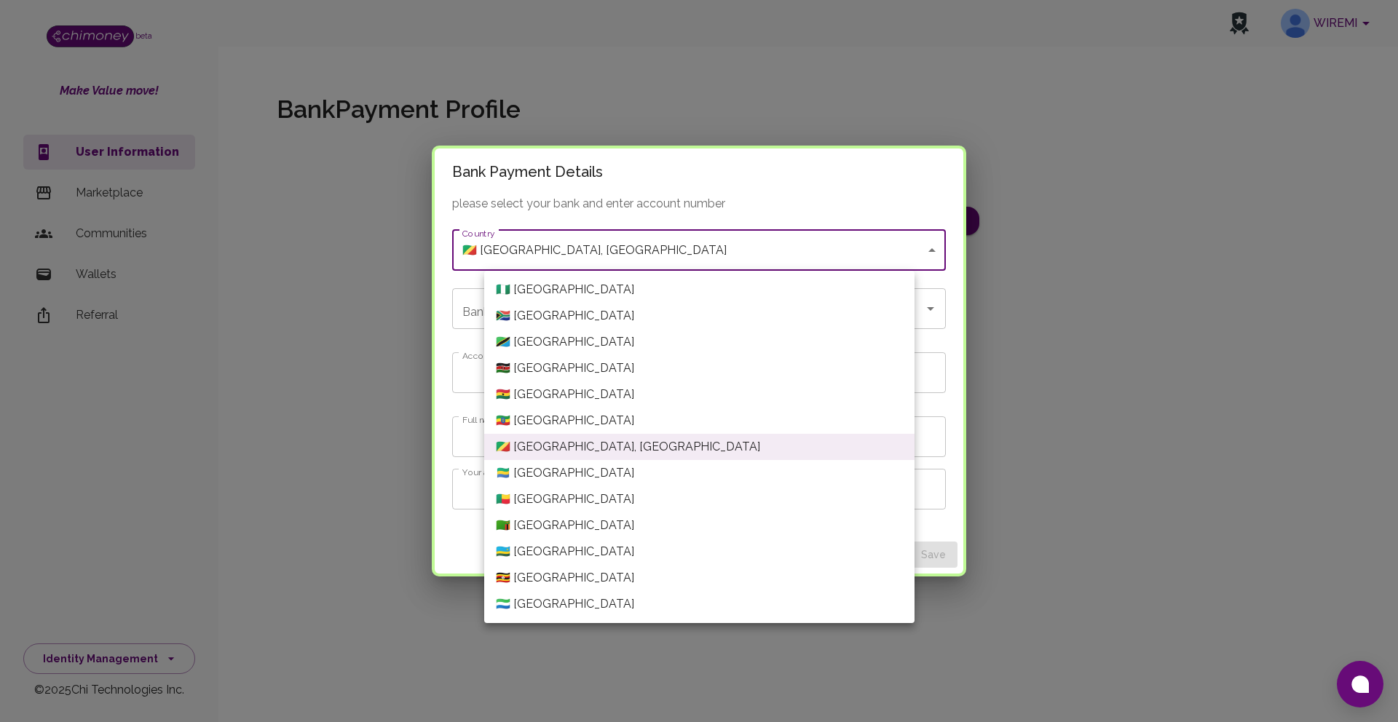
click at [733, 423] on li "🇪🇹 Ethiopia" at bounding box center [699, 421] width 430 height 26
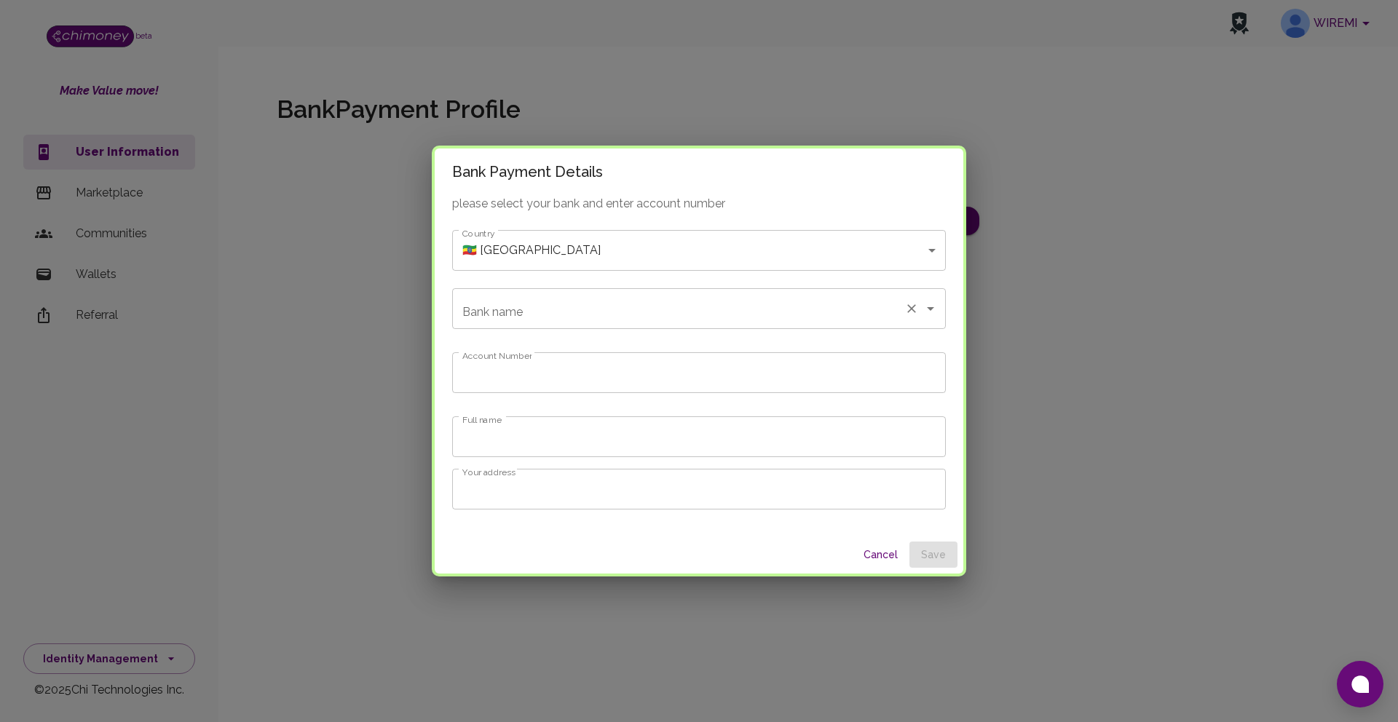
click at [907, 305] on icon "Clear" at bounding box center [911, 308] width 9 height 9
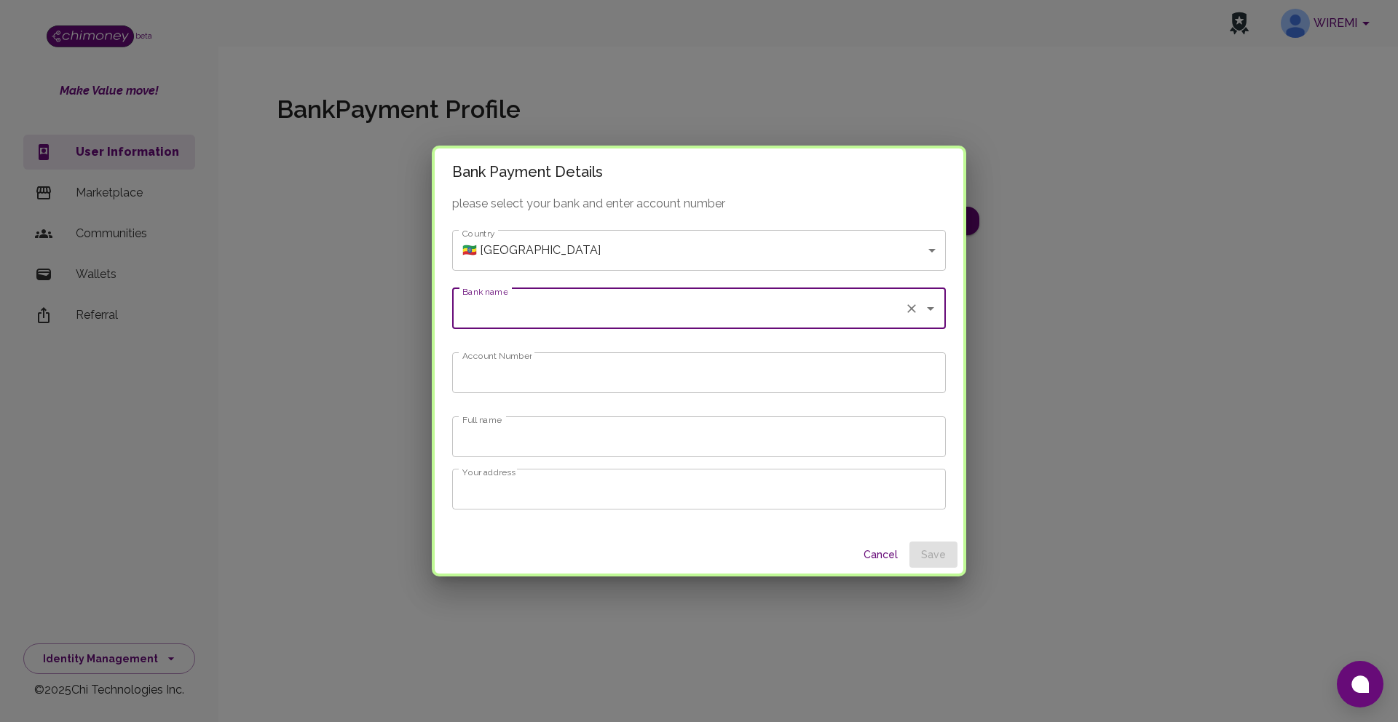
click at [922, 311] on icon "Open" at bounding box center [930, 308] width 17 height 17
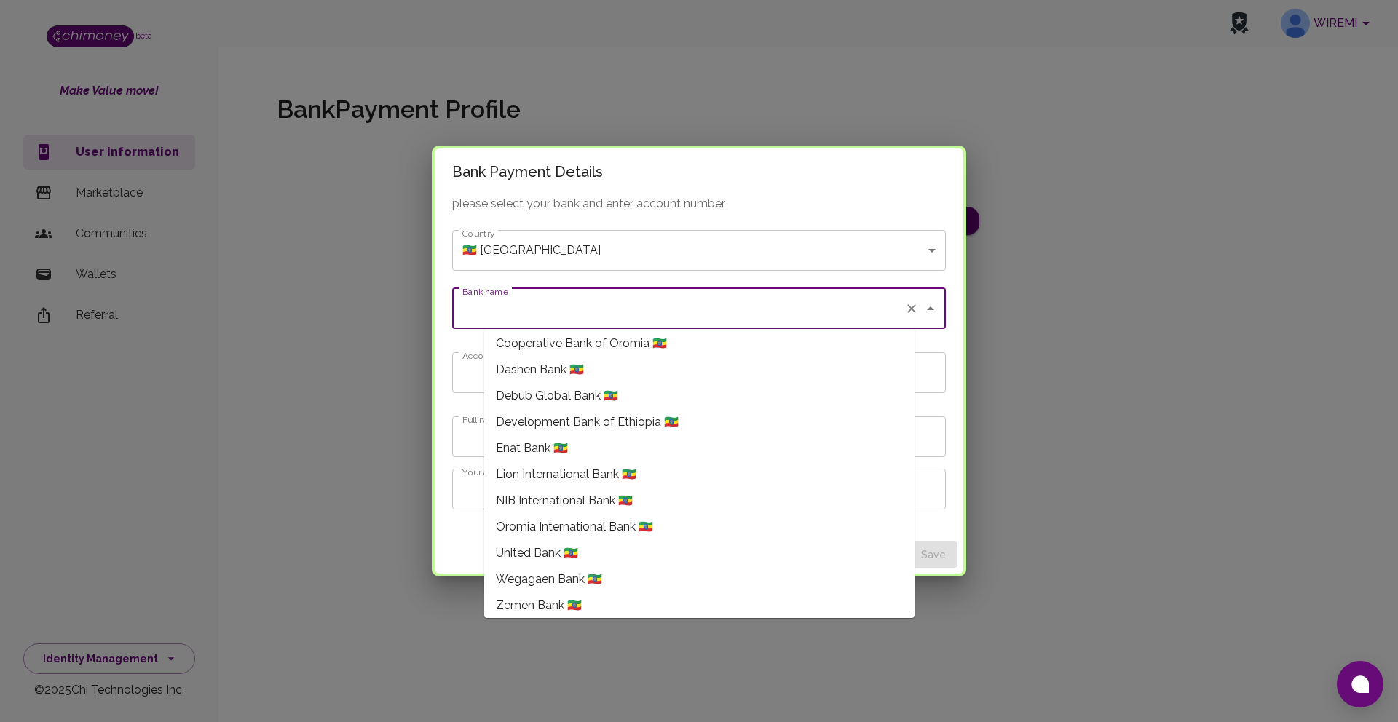
scroll to position [247, 0]
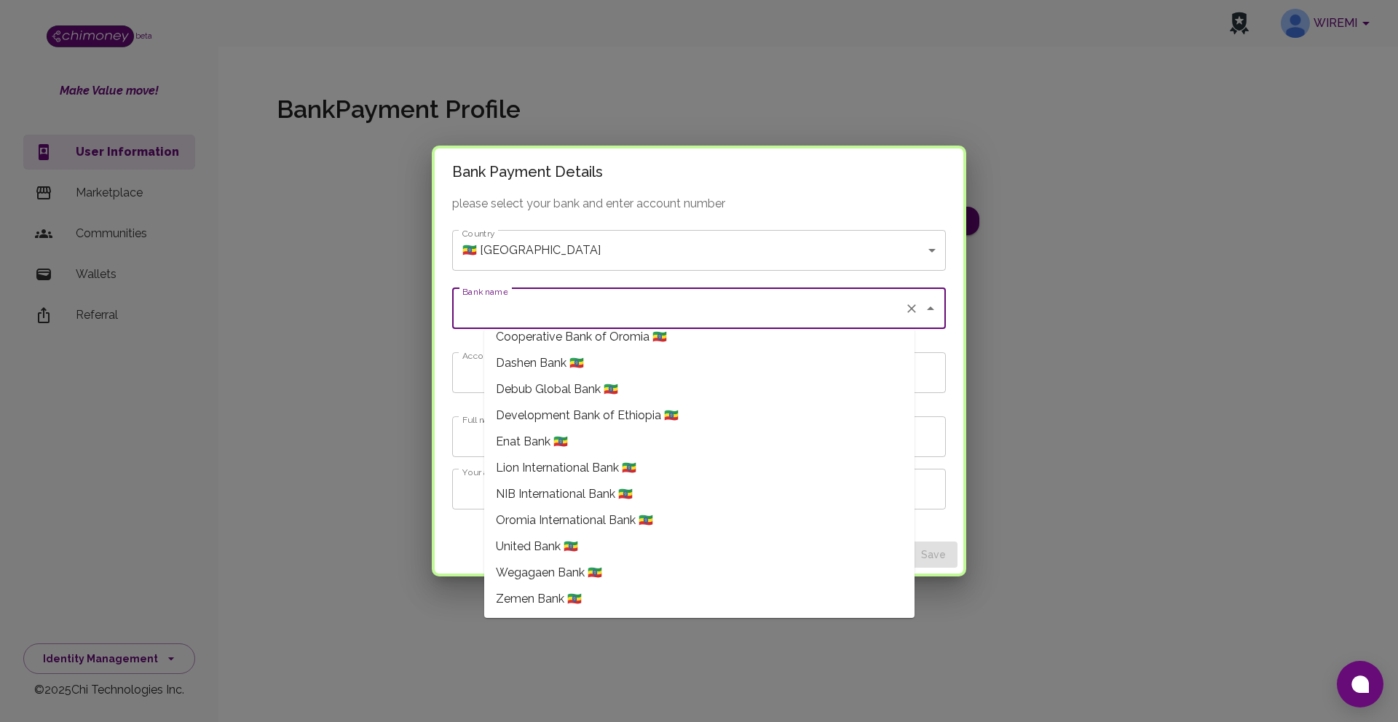
click at [903, 258] on body "WIREMI beta Make Value move! User Information Marketplace Communities Wallets R…" at bounding box center [699, 361] width 1398 height 722
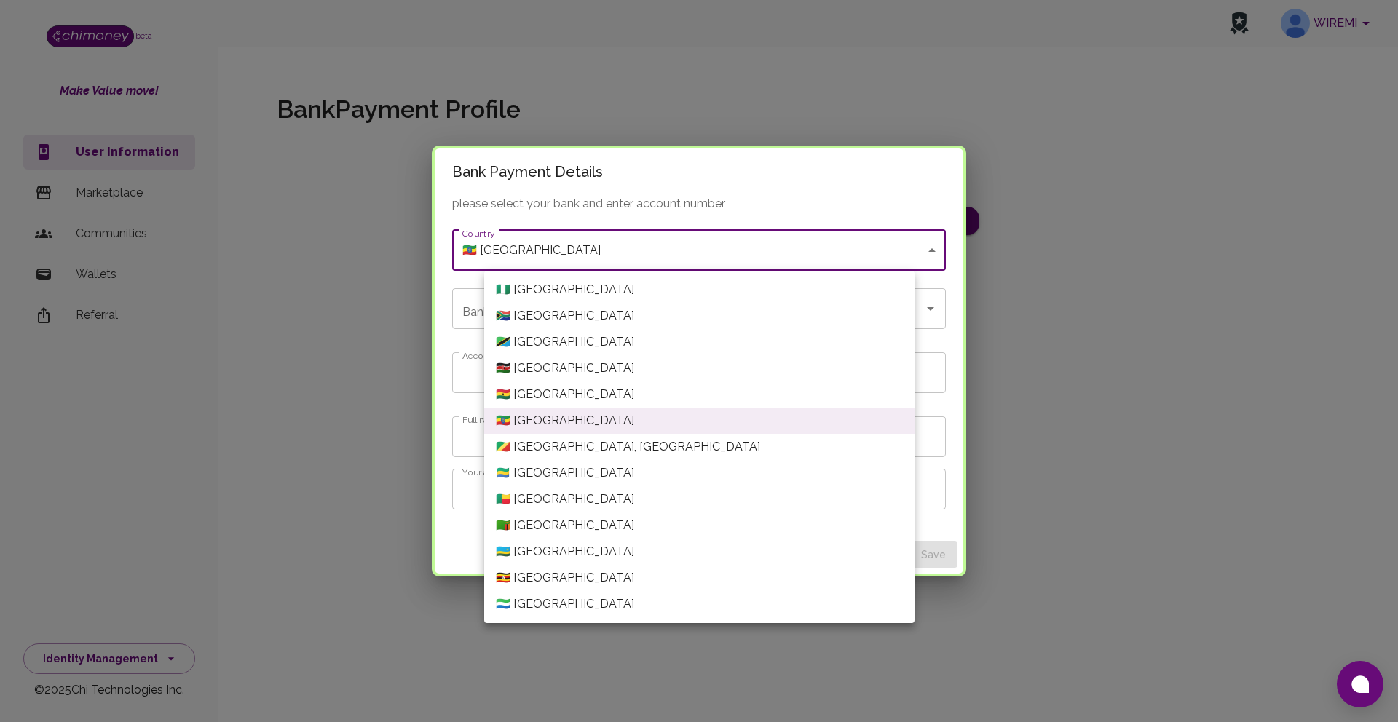
click at [668, 494] on li "🇧🇯 Benin" at bounding box center [699, 499] width 430 height 26
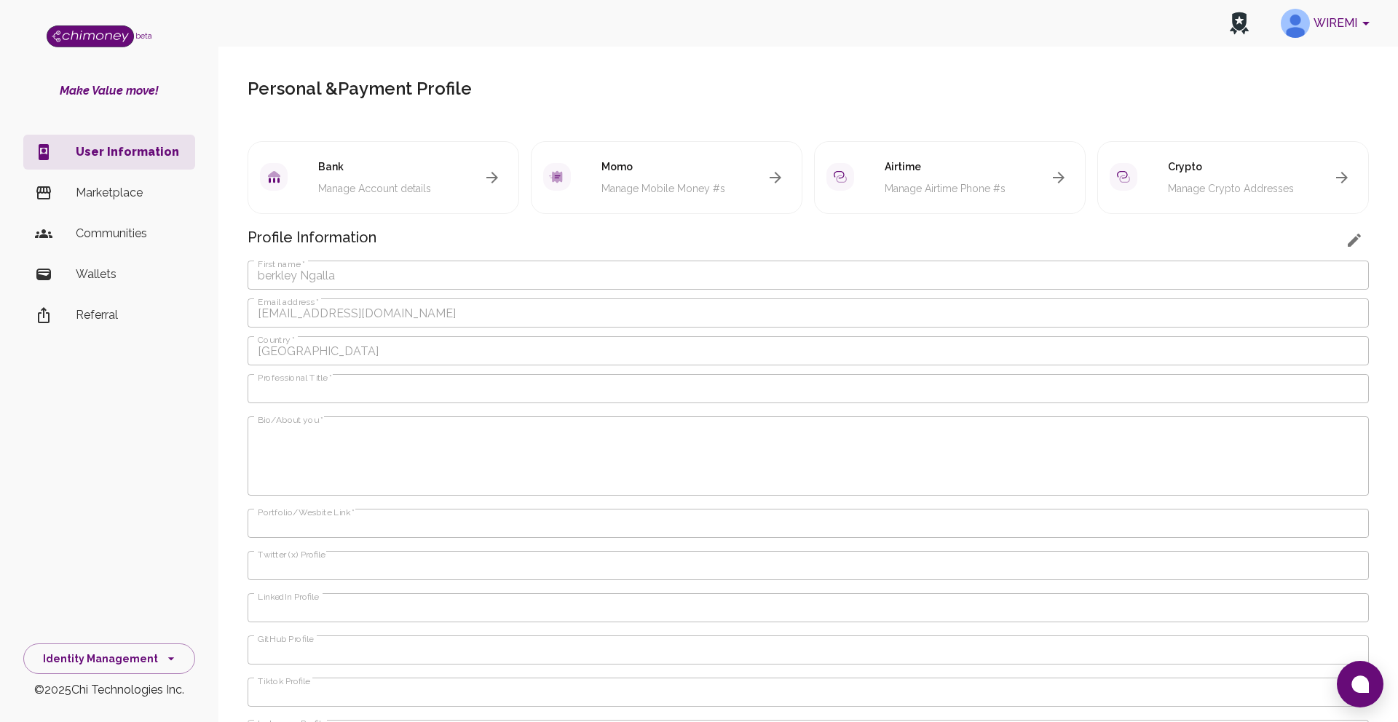
scroll to position [82, 0]
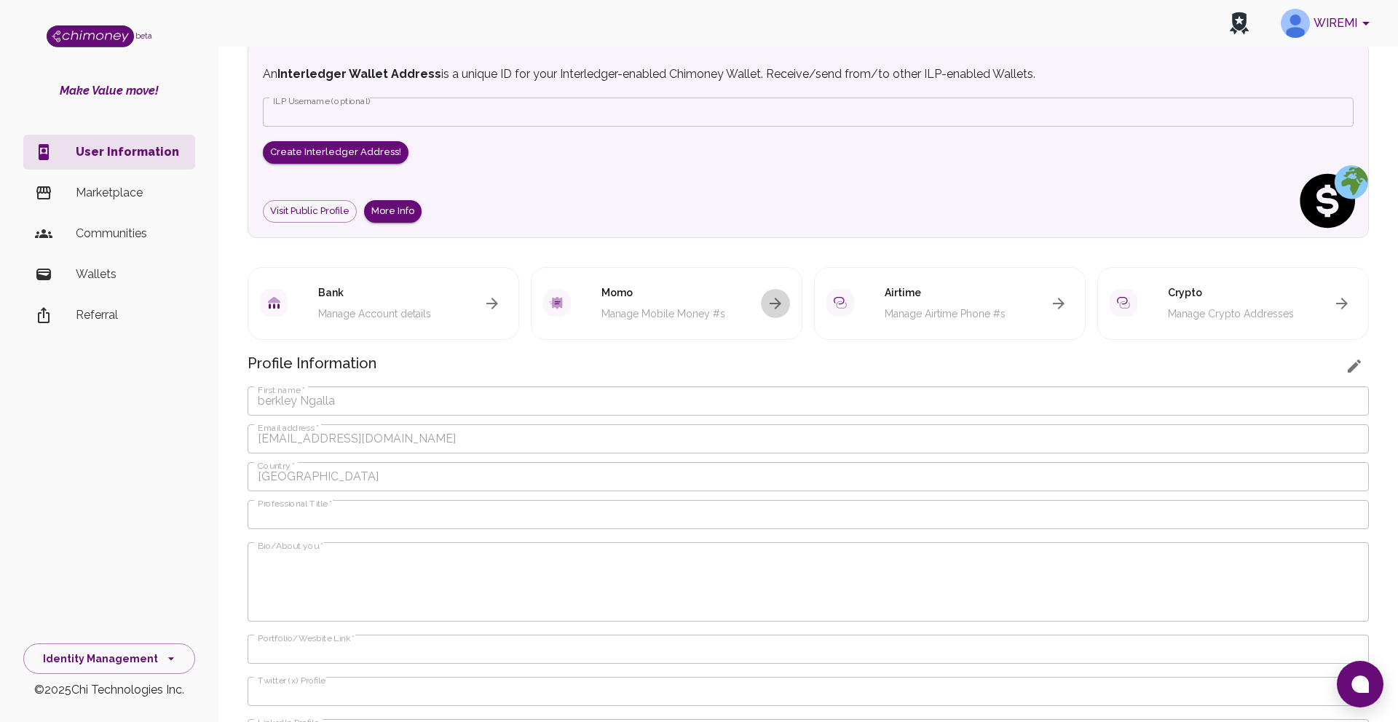
click at [761, 300] on button "button" at bounding box center [775, 303] width 29 height 29
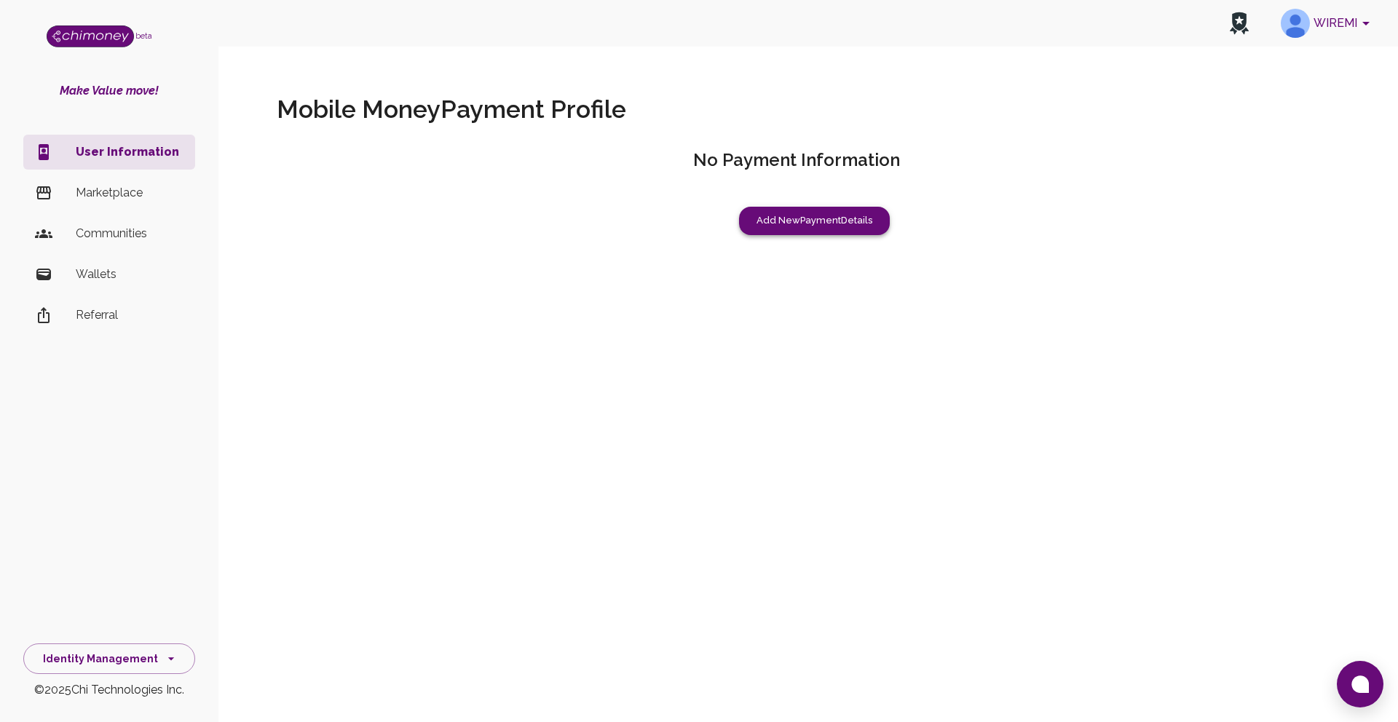
click at [811, 221] on button "Add New Payment Details" at bounding box center [814, 221] width 151 height 28
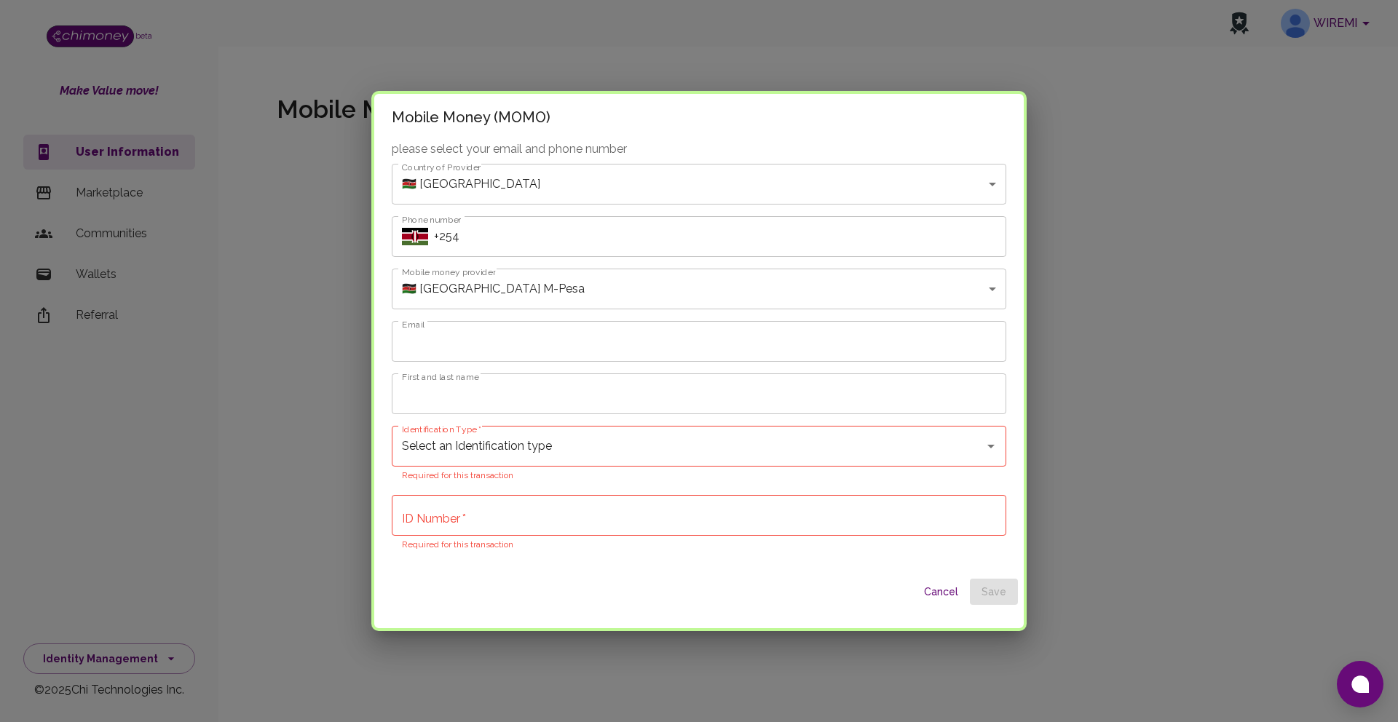
click at [858, 302] on body "WIREMI beta Make Value move! User Information Marketplace Communities Wallets R…" at bounding box center [699, 361] width 1398 height 722
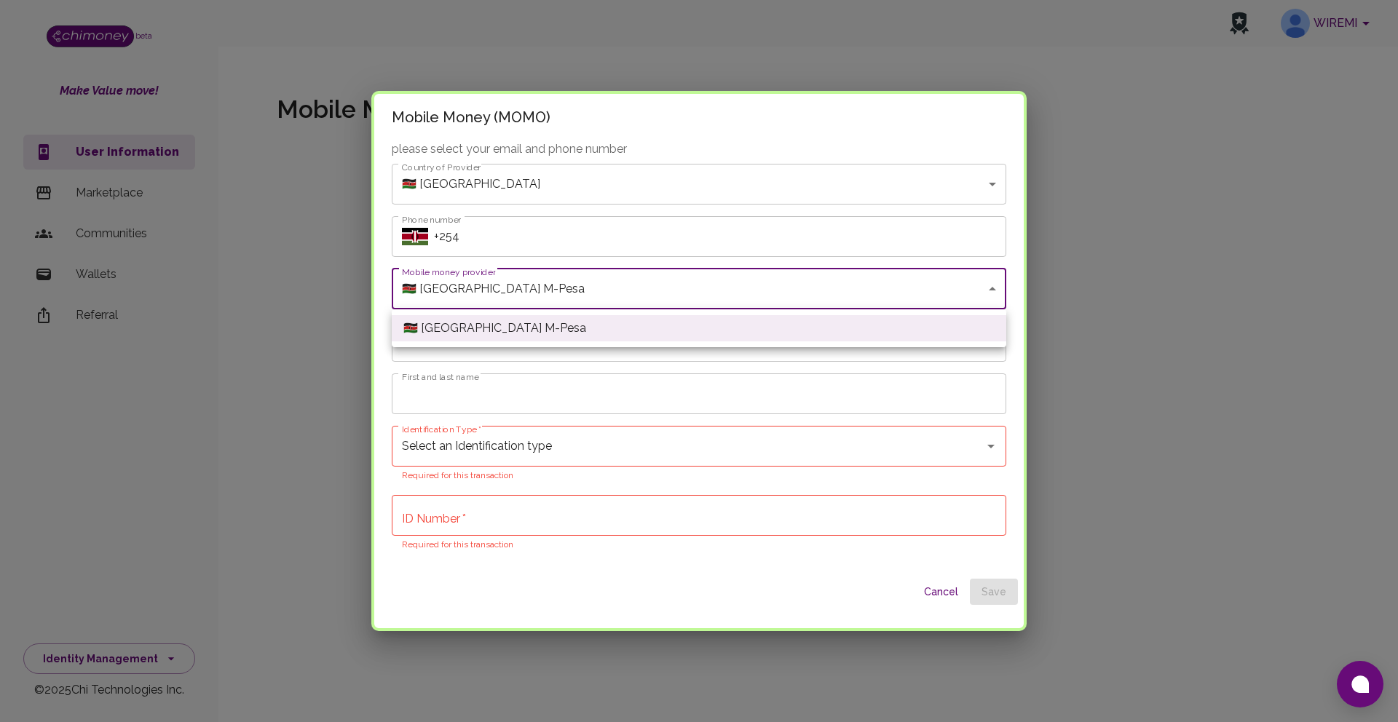
click at [887, 232] on div at bounding box center [699, 361] width 1398 height 722
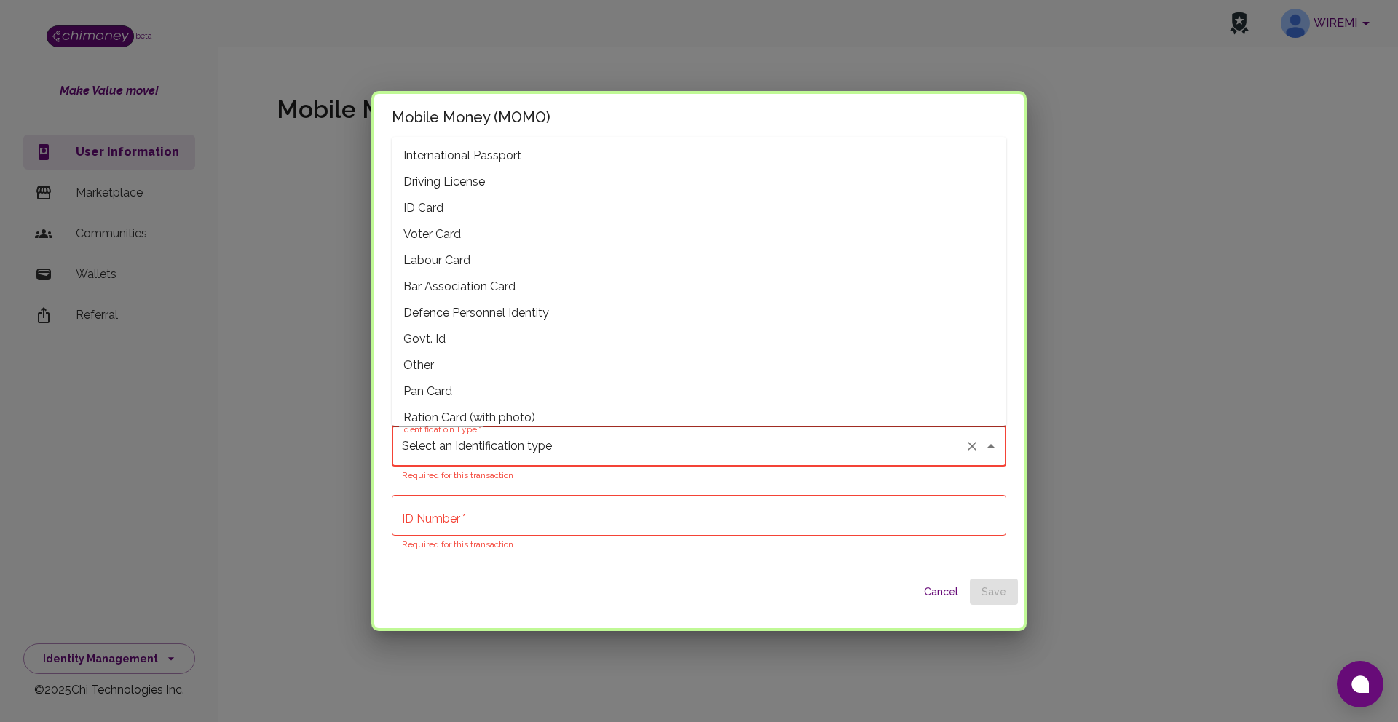
click at [793, 451] on input "Select an Identification type" at bounding box center [678, 446] width 561 height 28
click at [991, 449] on icon "Close" at bounding box center [990, 445] width 17 height 17
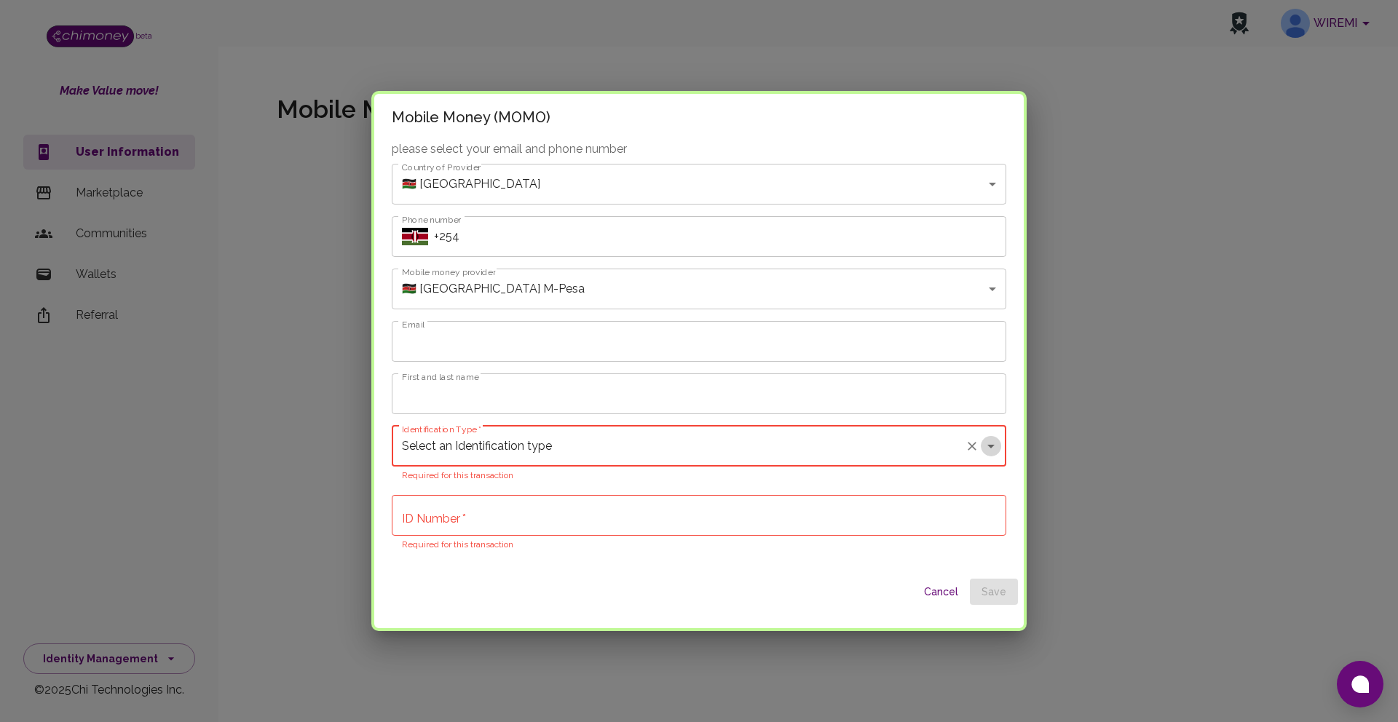
click at [991, 449] on icon "Open" at bounding box center [990, 445] width 17 height 17
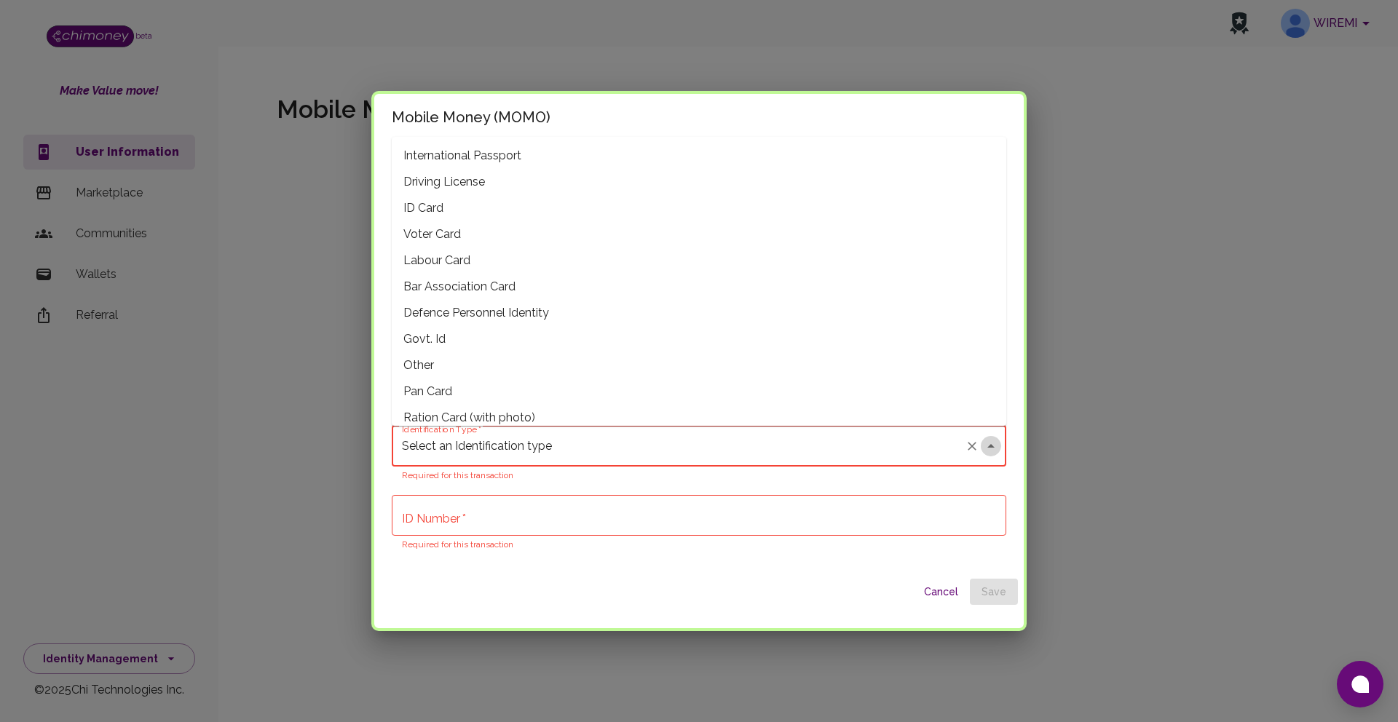
click at [991, 449] on icon "Close" at bounding box center [990, 445] width 17 height 17
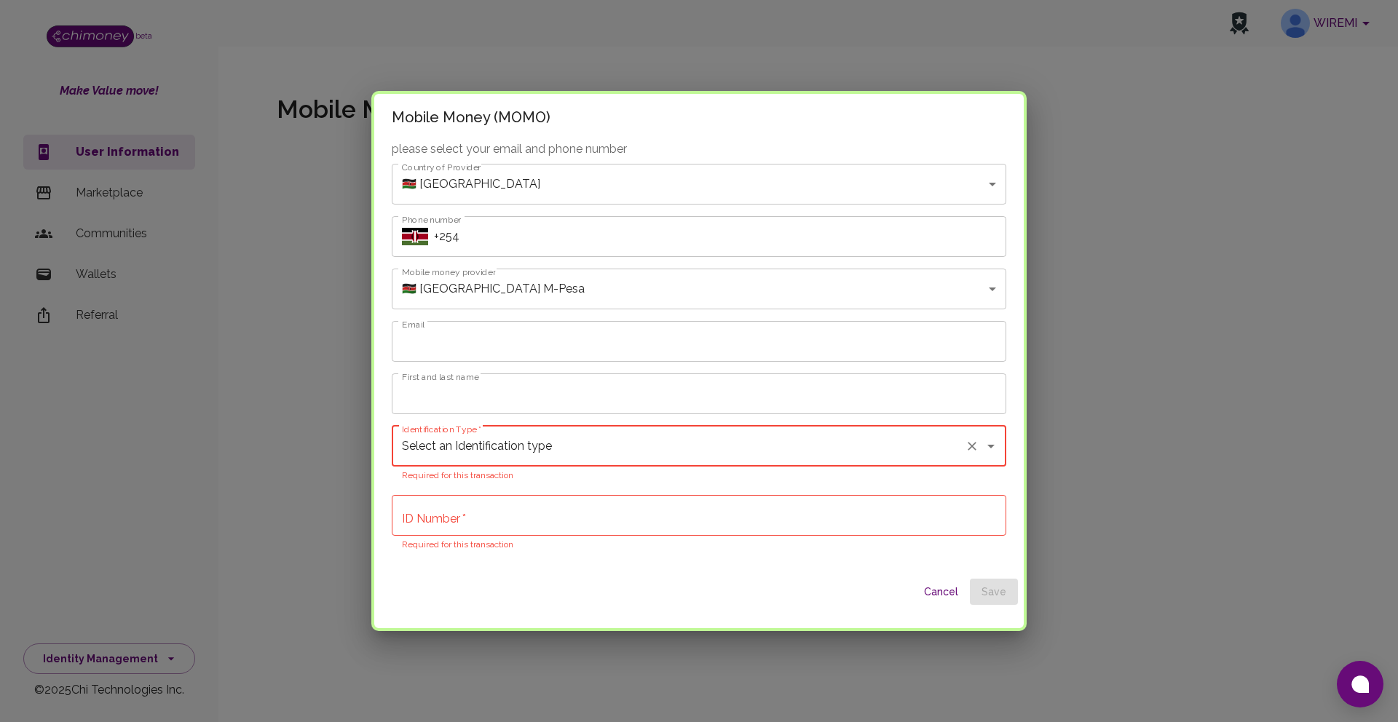
click at [994, 191] on body "WIREMI beta Make Value move! User Information Marketplace Communities Wallets R…" at bounding box center [699, 361] width 1398 height 722
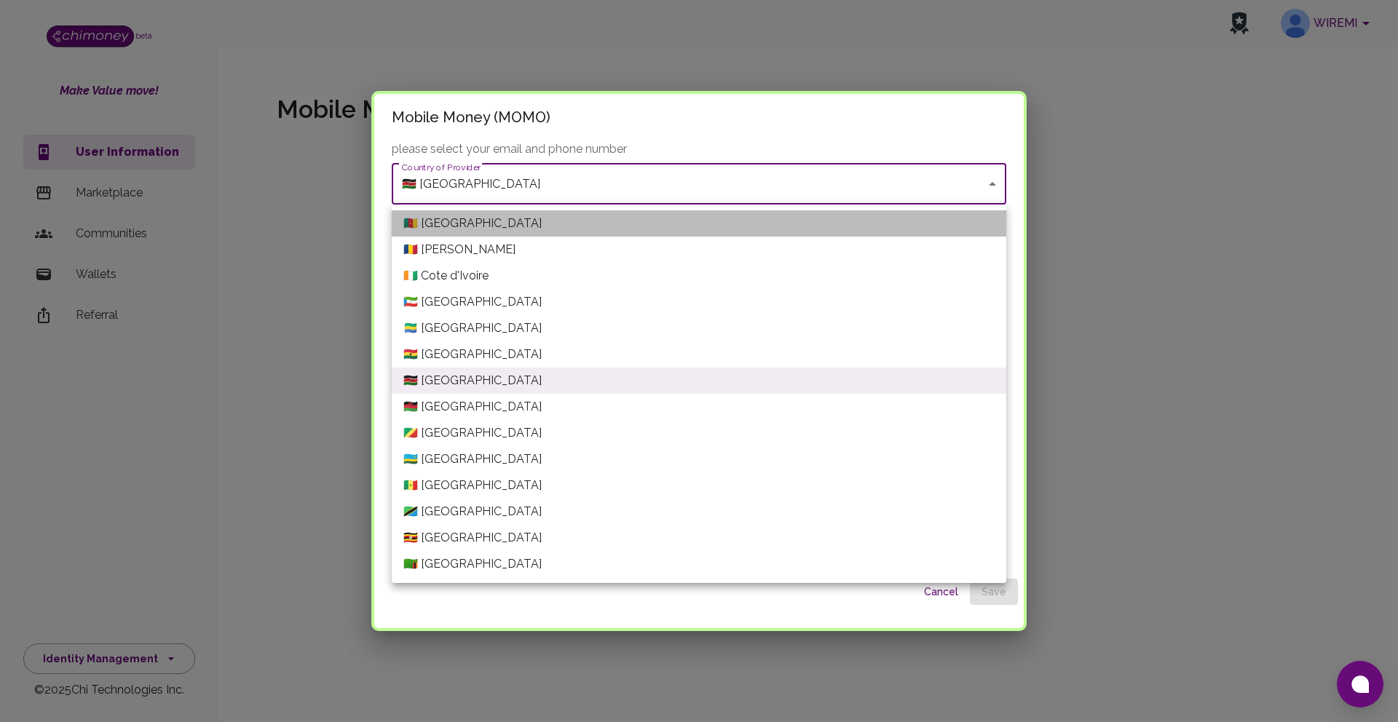
click at [960, 234] on li "🇨🇲 Cameroon" at bounding box center [699, 223] width 614 height 26
type input "Cameroon"
type input "Cameroon---YUP"
type input "+237"
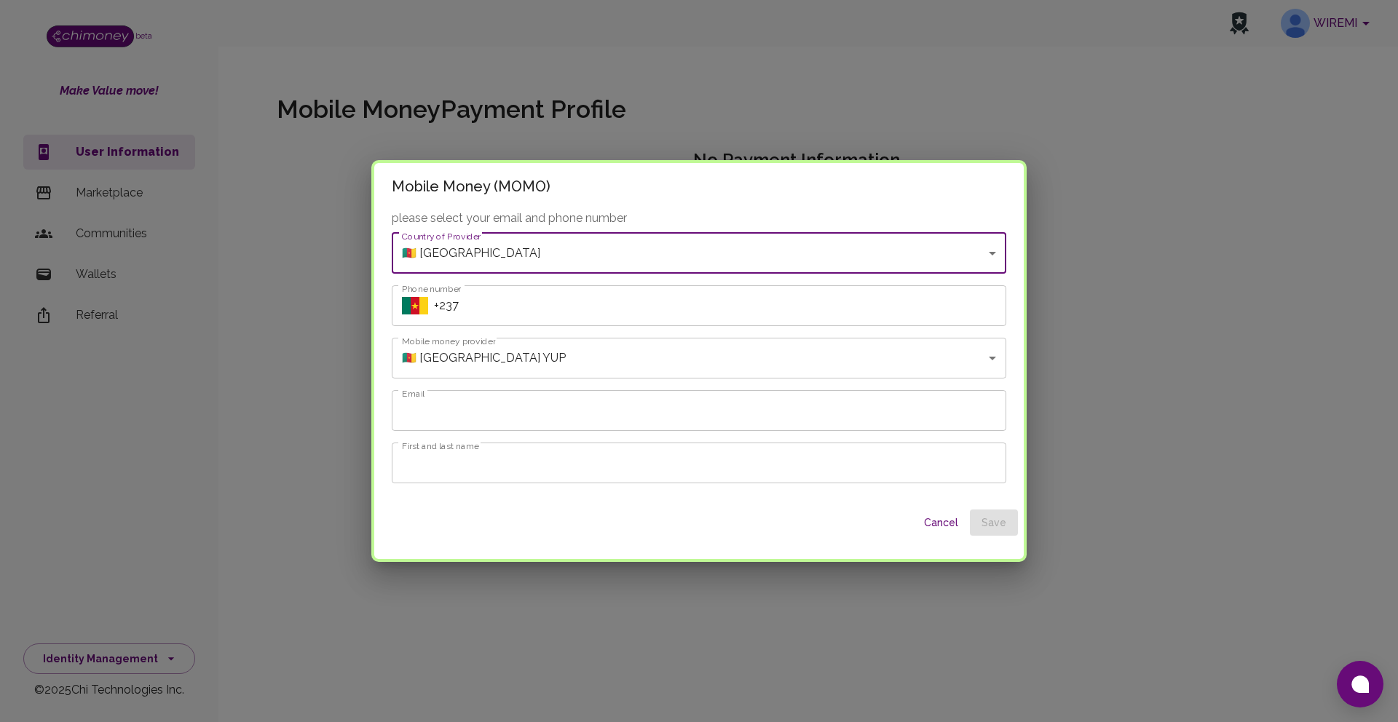
click at [990, 355] on body "WIREMI beta Make Value move! User Information Marketplace Communities Wallets R…" at bounding box center [699, 361] width 1398 height 722
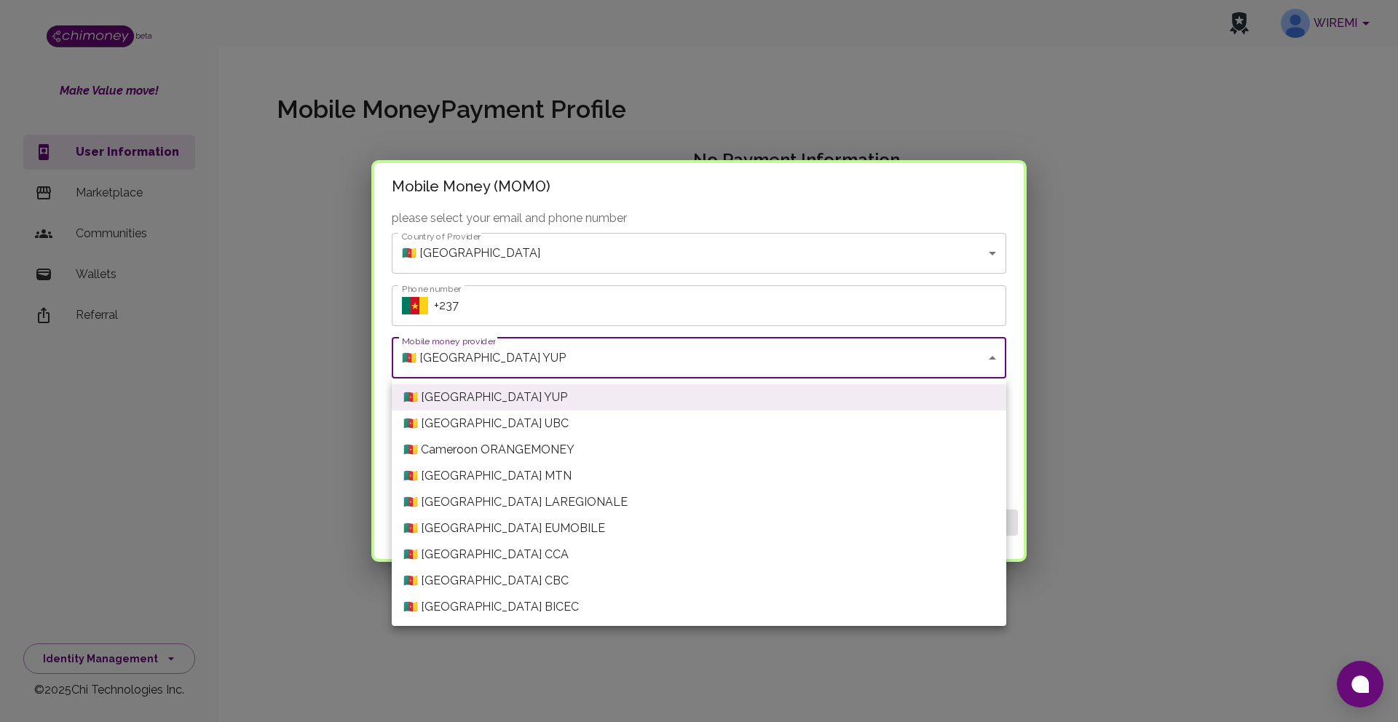
click at [991, 250] on div at bounding box center [699, 361] width 1398 height 722
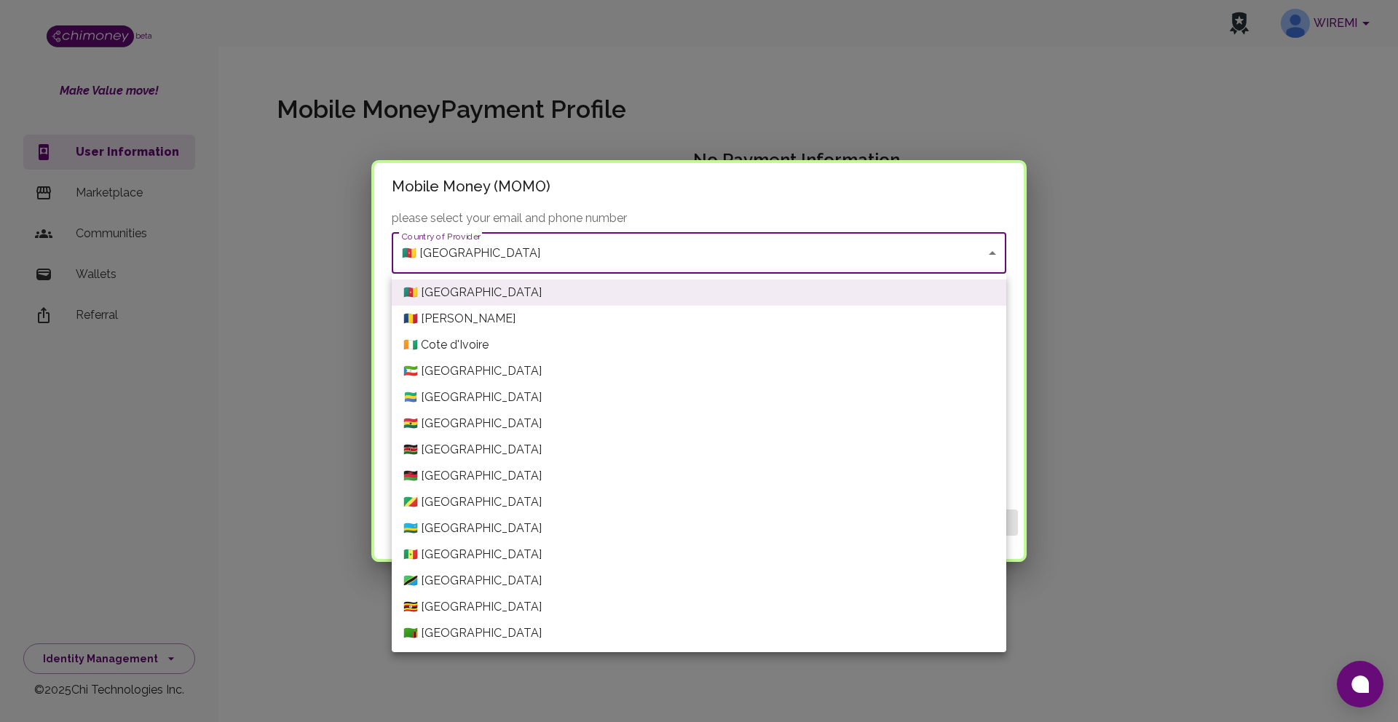
click at [992, 249] on body "WIREMI beta Make Value move! User Information Marketplace Communities Wallets R…" at bounding box center [699, 361] width 1398 height 722
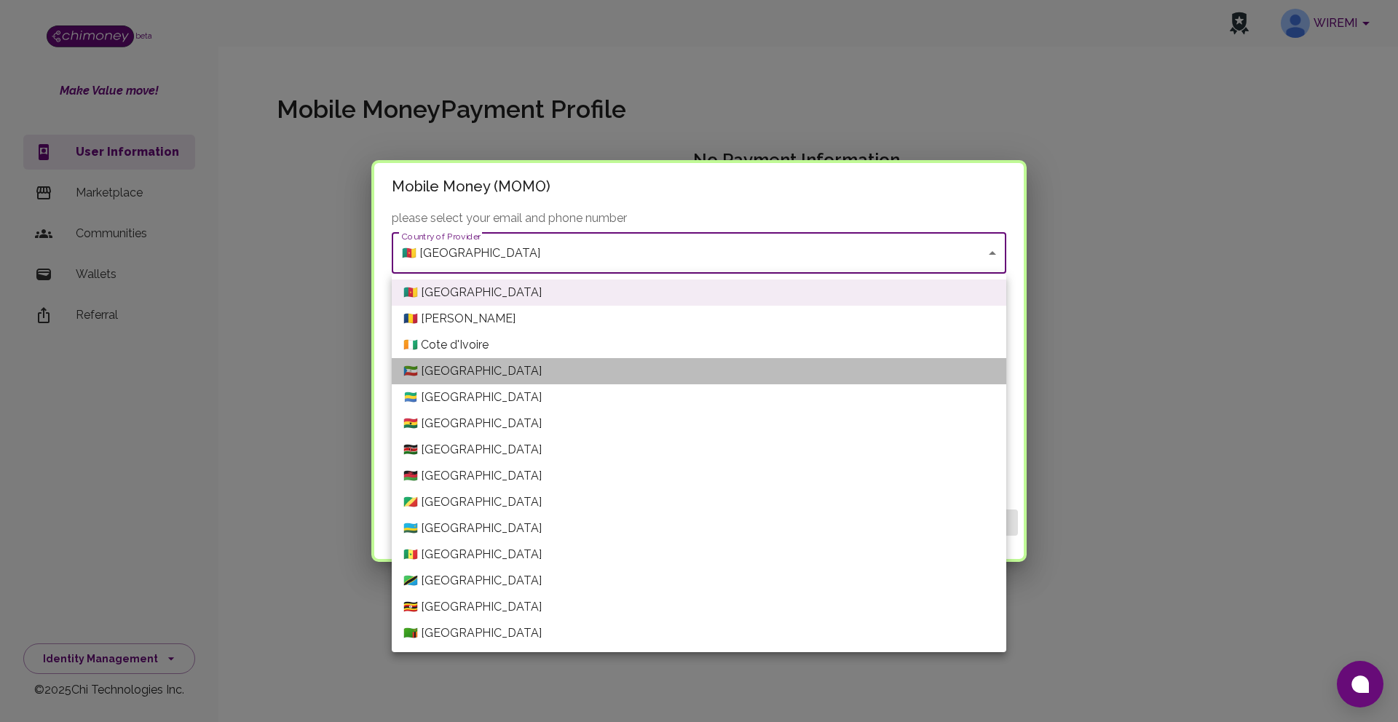
click at [905, 378] on li "🇬🇶 Equatorial Guinea" at bounding box center [699, 371] width 614 height 26
type input "Equatorial Guinea"
type input "Equatorial Guinea---ORANGE"
type input "+240"
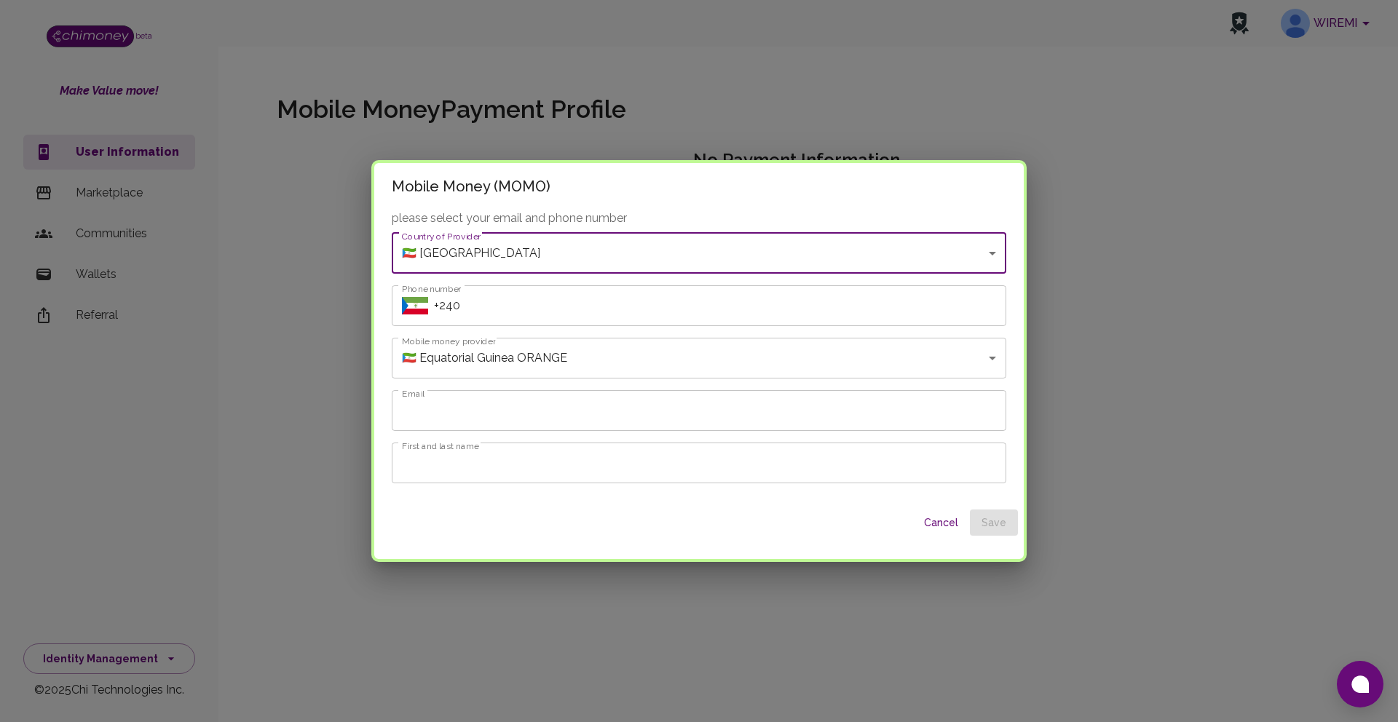
click at [983, 363] on body "WIREMI beta Make Value move! User Information Marketplace Communities Wallets R…" at bounding box center [699, 361] width 1398 height 722
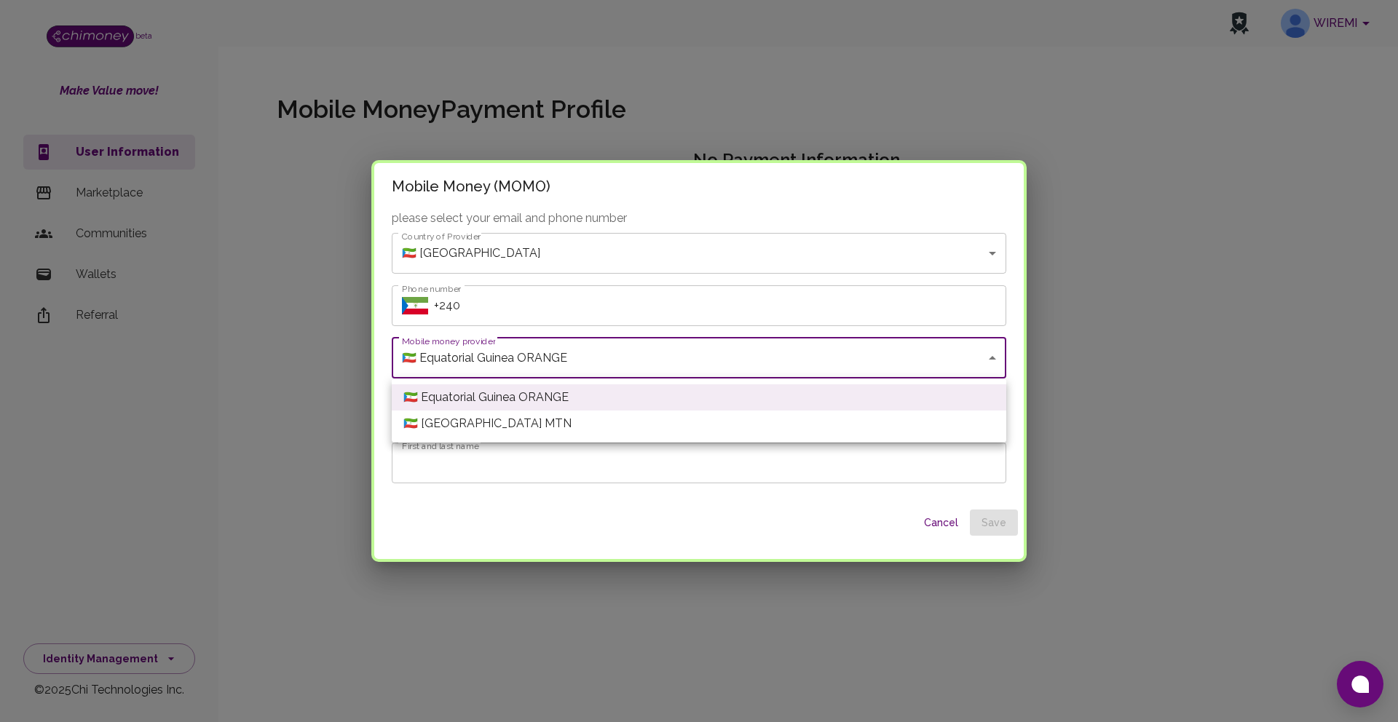
click at [993, 255] on div at bounding box center [699, 361] width 1398 height 722
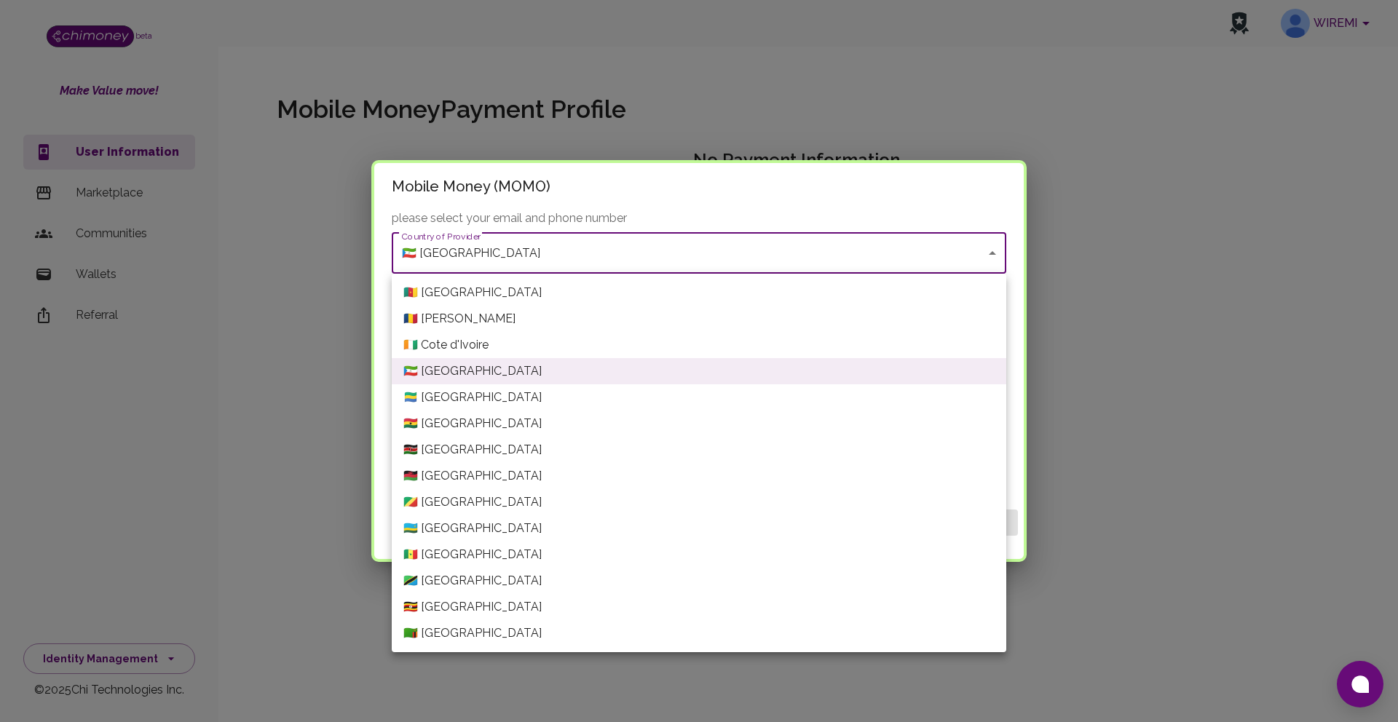
click at [993, 255] on body "WIREMI beta Make Value move! User Information Marketplace Communities Wallets R…" at bounding box center [699, 361] width 1398 height 722
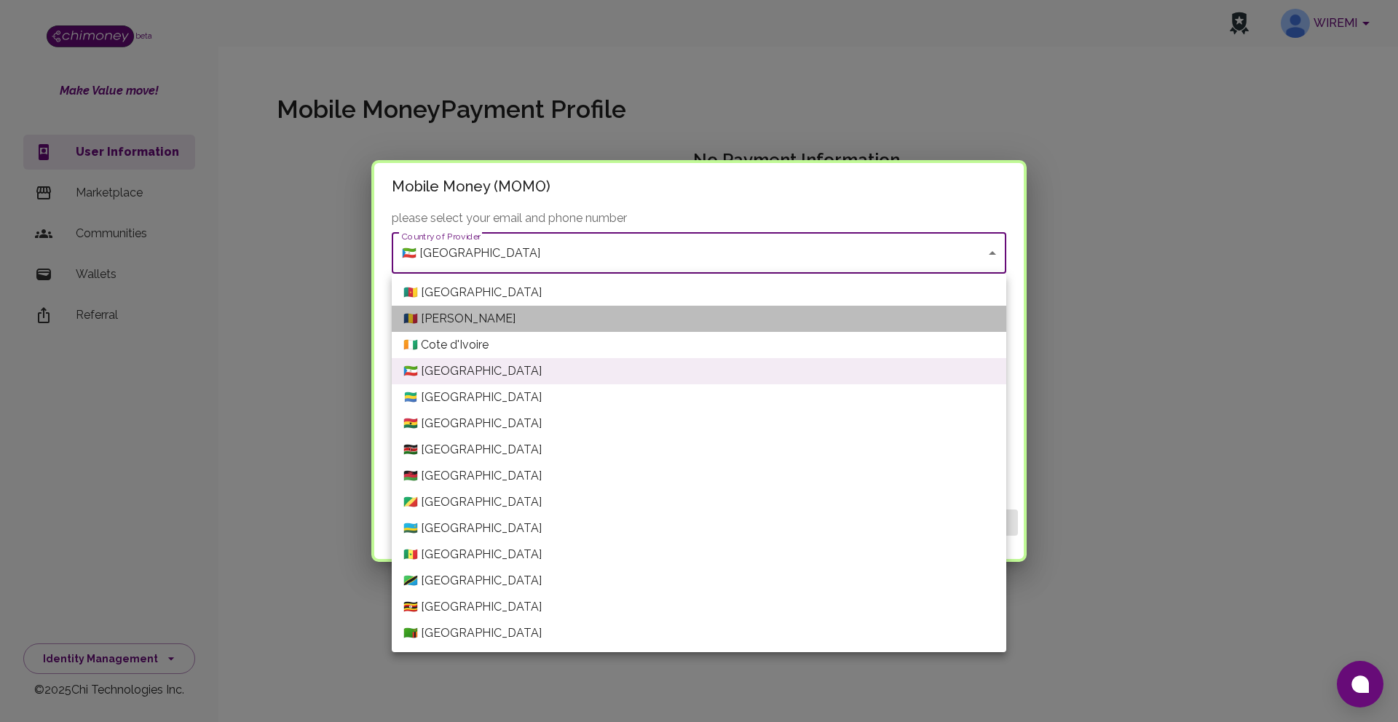
click at [649, 320] on li "🇹🇩 Chad" at bounding box center [699, 319] width 614 height 26
type input "Chad"
type input "Chad---MOOV"
type input "+235"
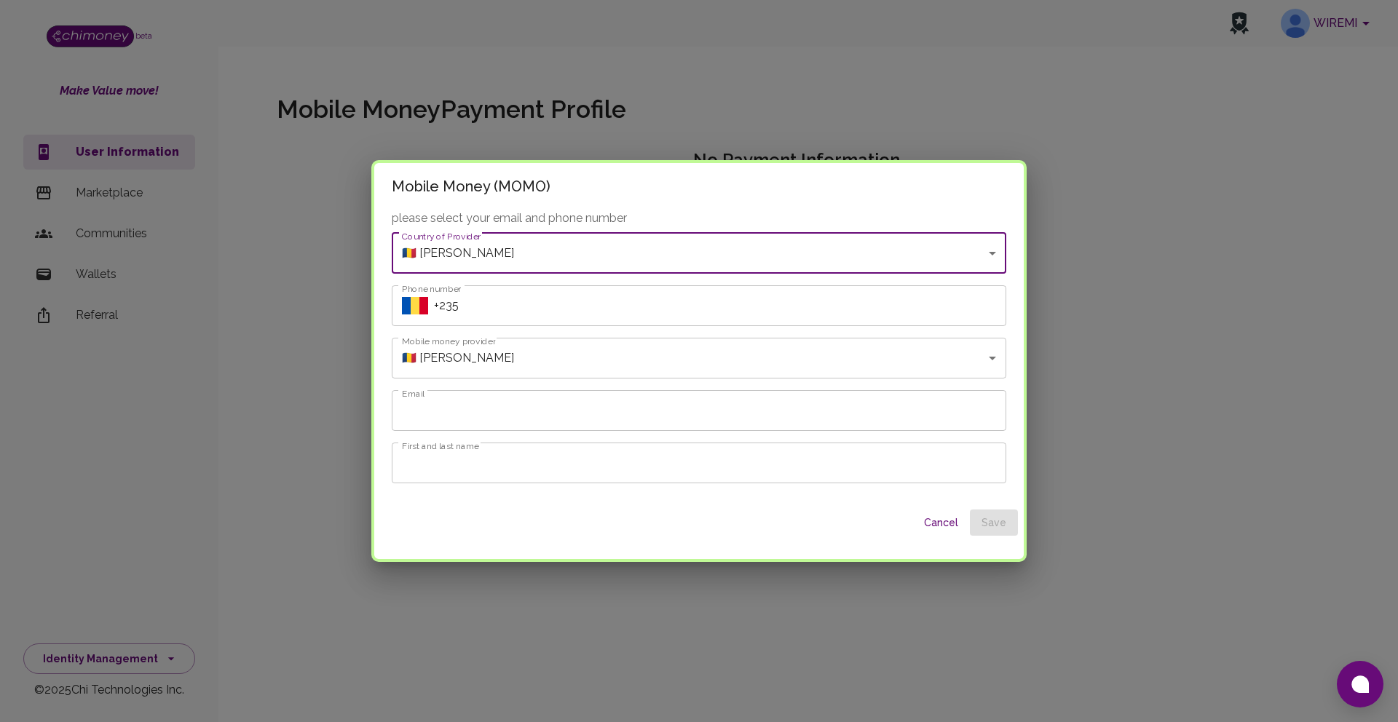
click at [817, 362] on body "WIREMI beta Make Value move! User Information Marketplace Communities Wallets R…" at bounding box center [699, 361] width 1398 height 722
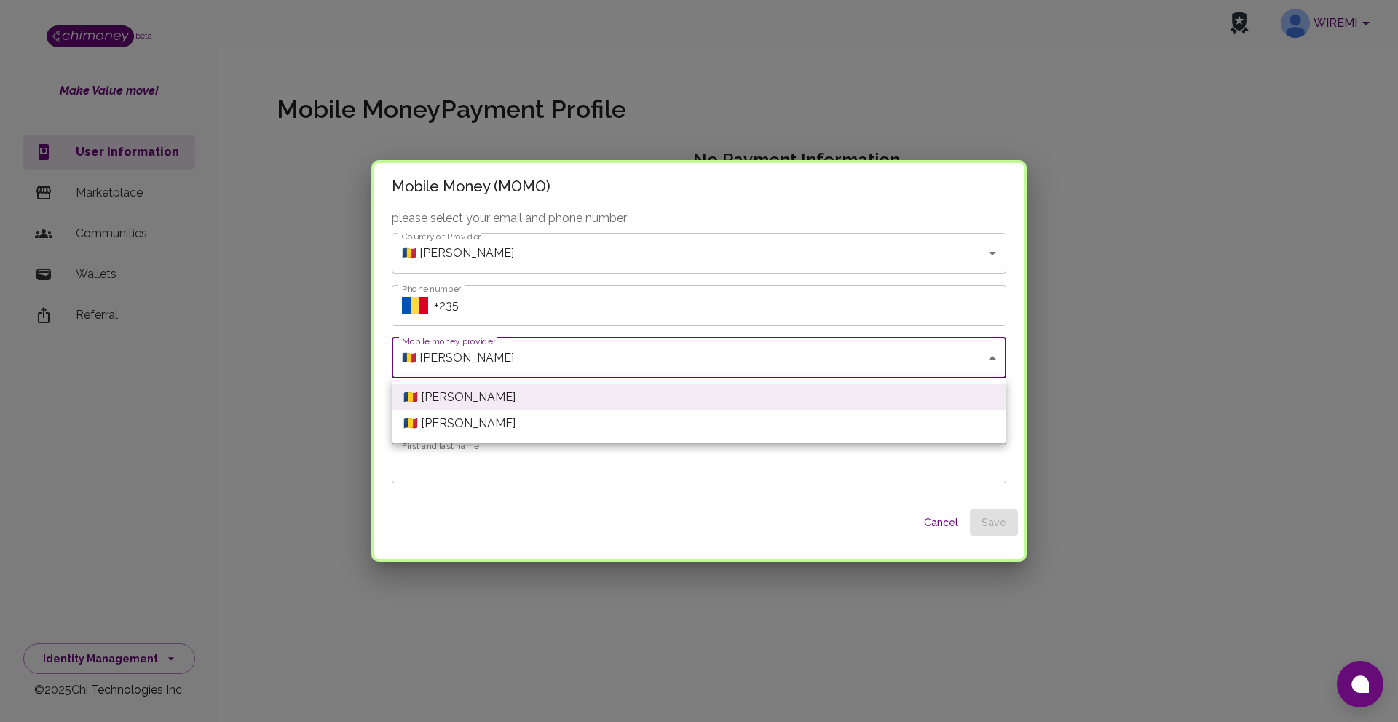
click at [1014, 281] on div at bounding box center [699, 361] width 1398 height 722
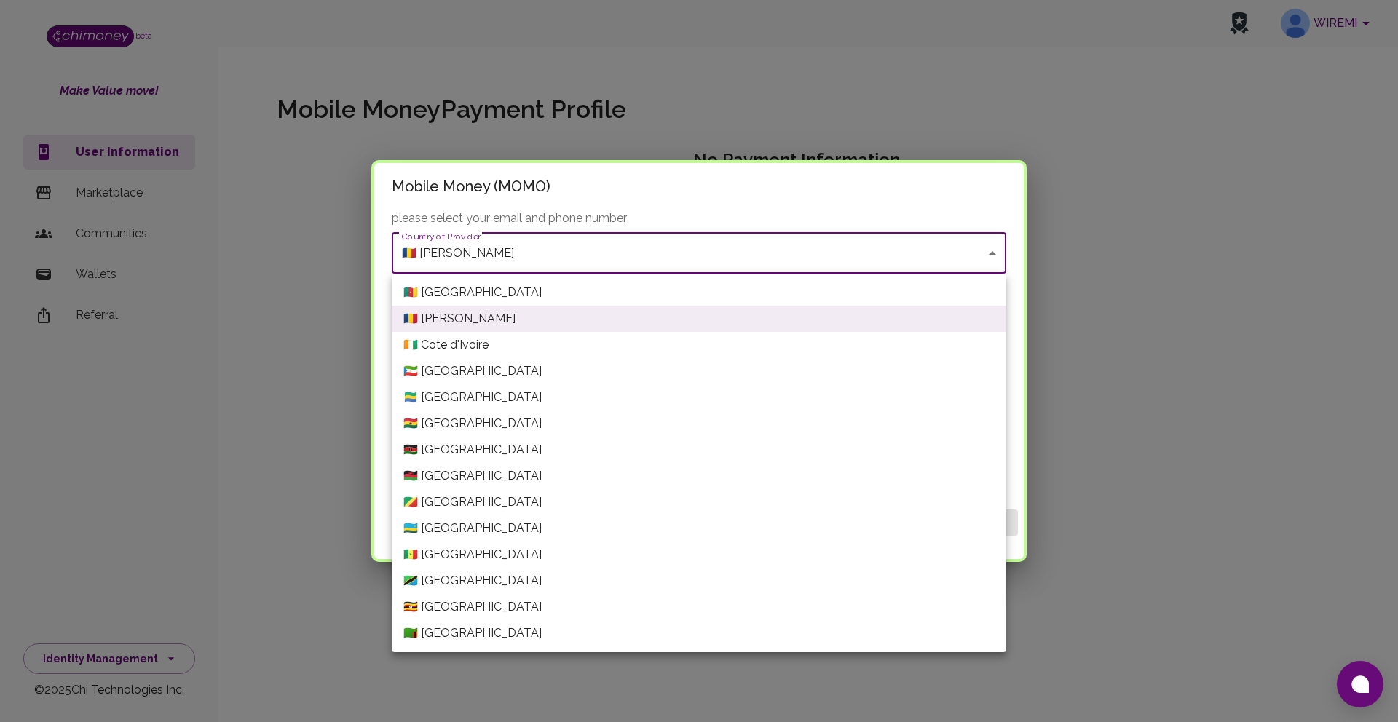
click at [991, 246] on body "WIREMI beta Make Value move! User Information Marketplace Communities Wallets R…" at bounding box center [699, 361] width 1398 height 722
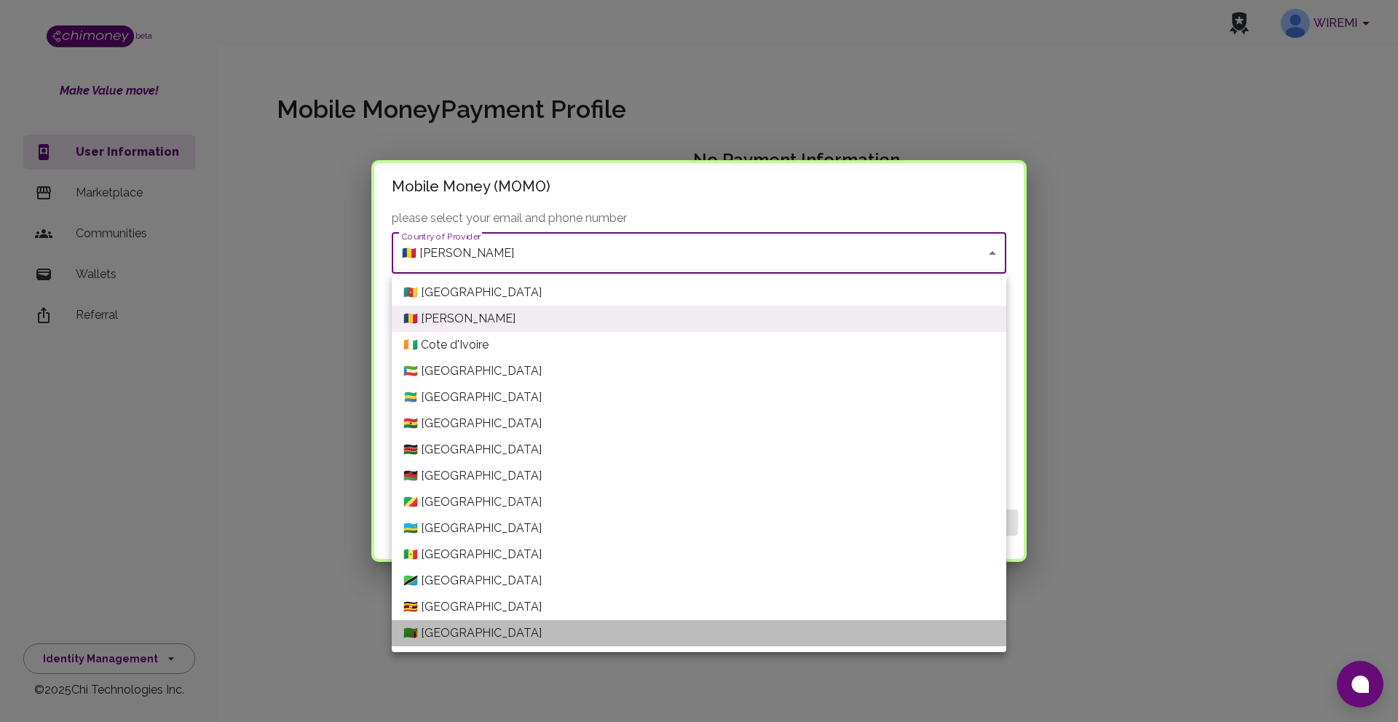
click at [793, 623] on li "🇿🇲 Zambia" at bounding box center [699, 633] width 614 height 26
type input "Zambia"
type input "Zambia---ZAMTEL"
type input "+260"
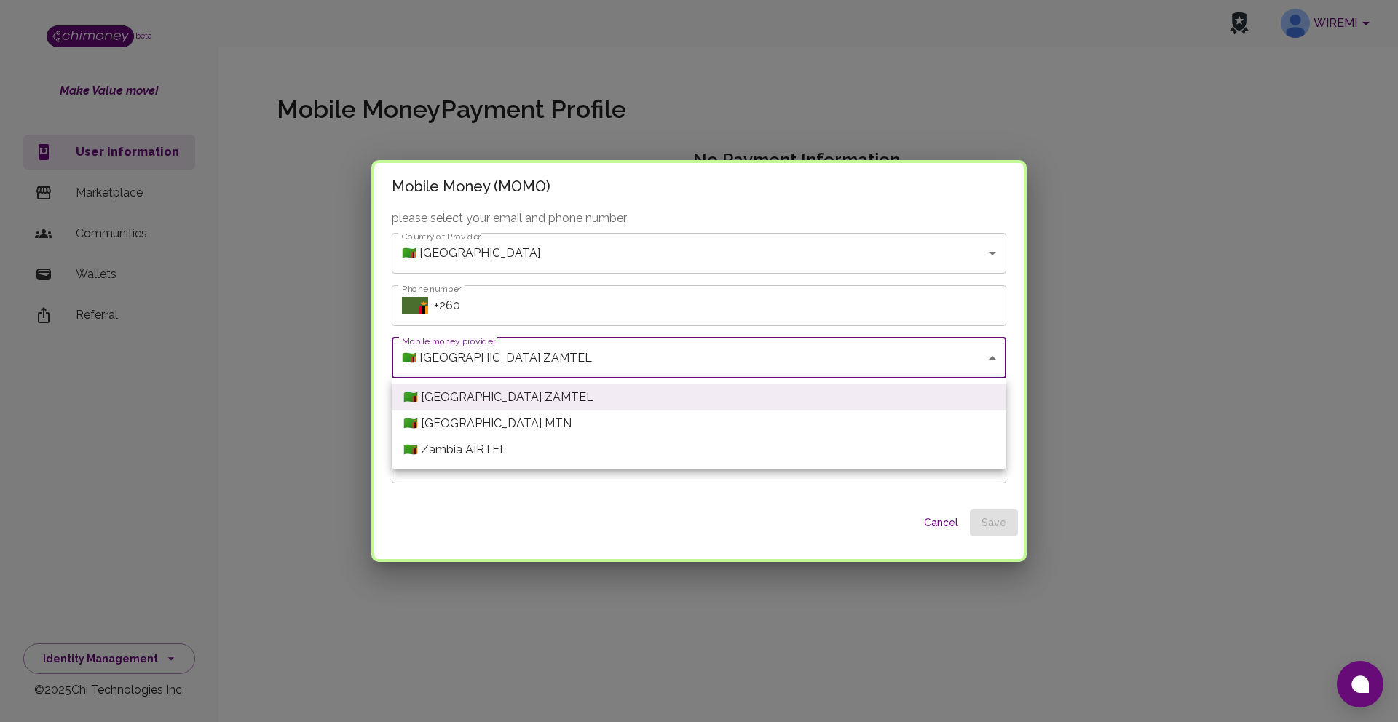
click at [898, 355] on body "WIREMI beta Make Value move! User Information Marketplace Communities Wallets R…" at bounding box center [699, 361] width 1398 height 722
click at [994, 250] on div at bounding box center [699, 361] width 1398 height 722
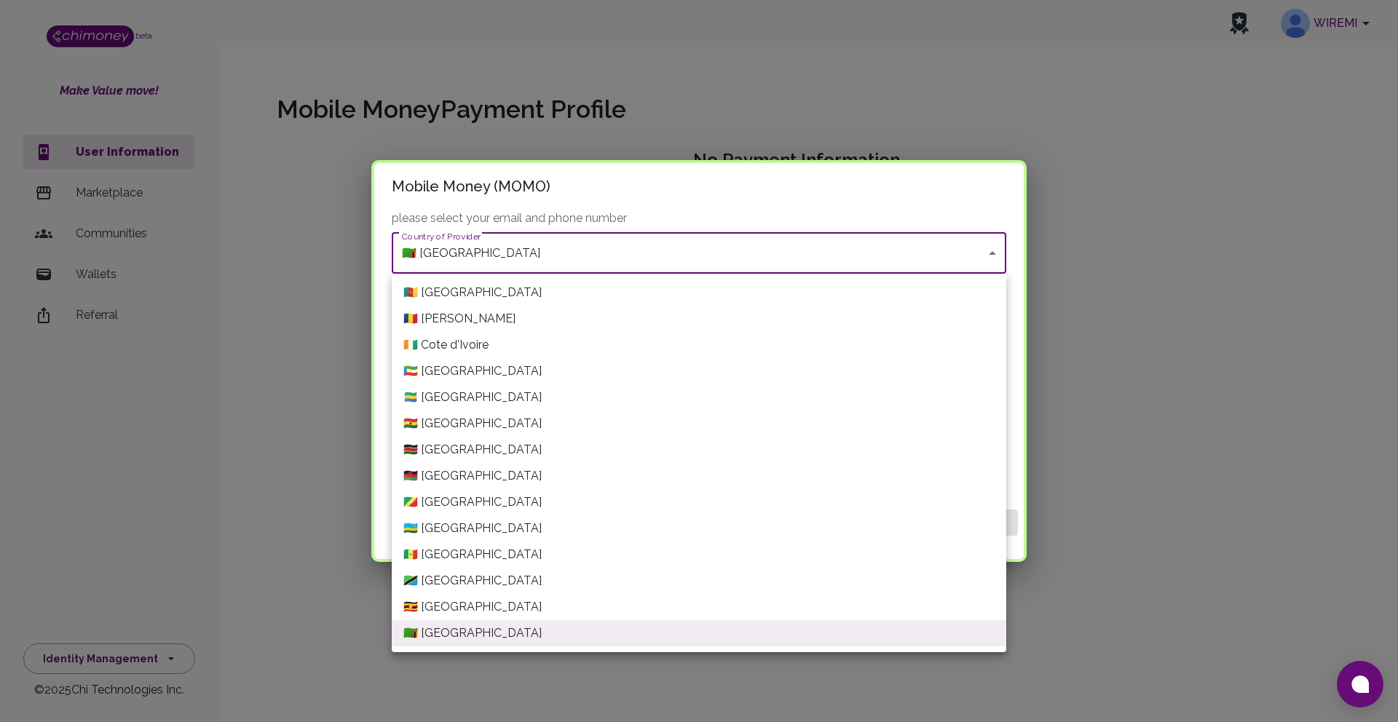
click at [994, 250] on body "WIREMI beta Make Value move! User Information Marketplace Communities Wallets R…" at bounding box center [699, 361] width 1398 height 722
click at [779, 485] on li "🇲🇼 Malawi" at bounding box center [699, 476] width 614 height 26
type input "Malawi"
type input "Malawi---AIRTEL"
type input "+265"
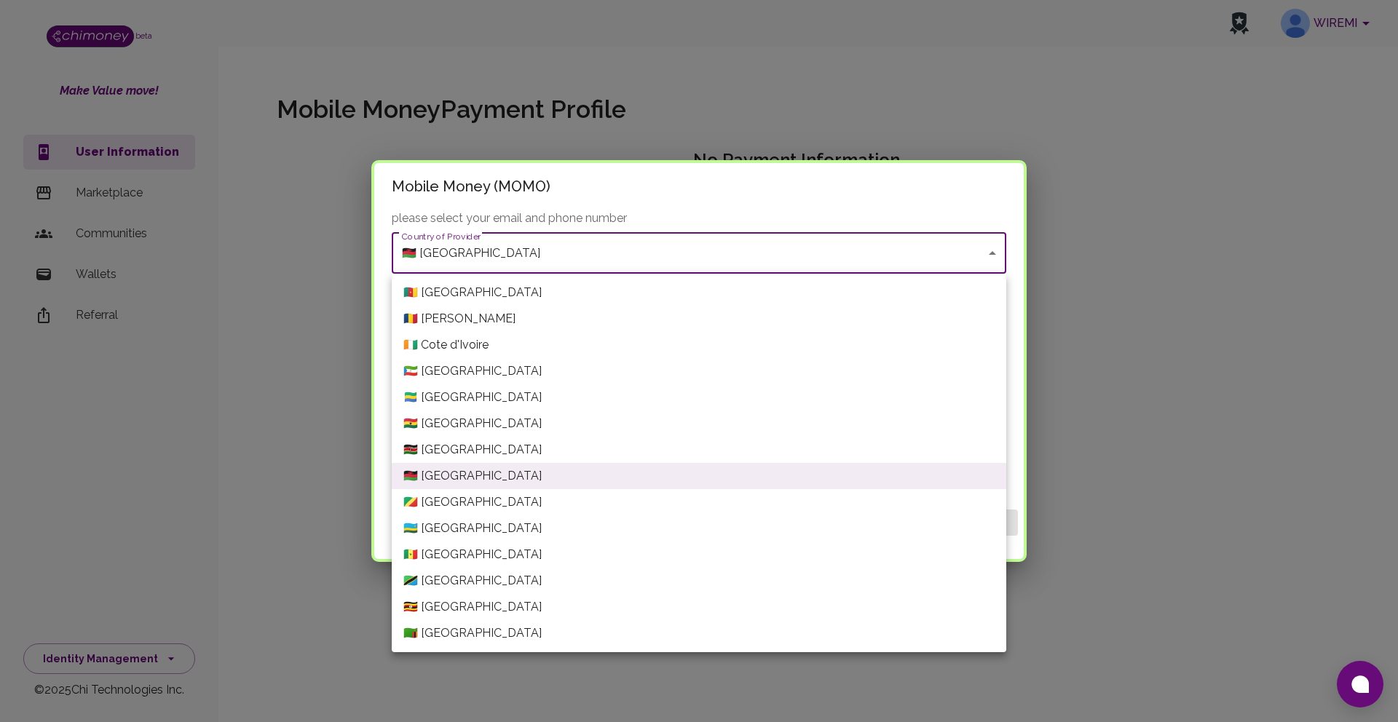
click at [988, 250] on body "WIREMI beta Make Value move! User Information Marketplace Communities Wallets R…" at bounding box center [699, 361] width 1398 height 722
click at [838, 357] on li "🇨🇮 Cote d'Ivoire" at bounding box center [699, 345] width 614 height 26
type input "Cote d'Ivoire"
type input "Cote d'Ivoire---WAVE"
type input "+225"
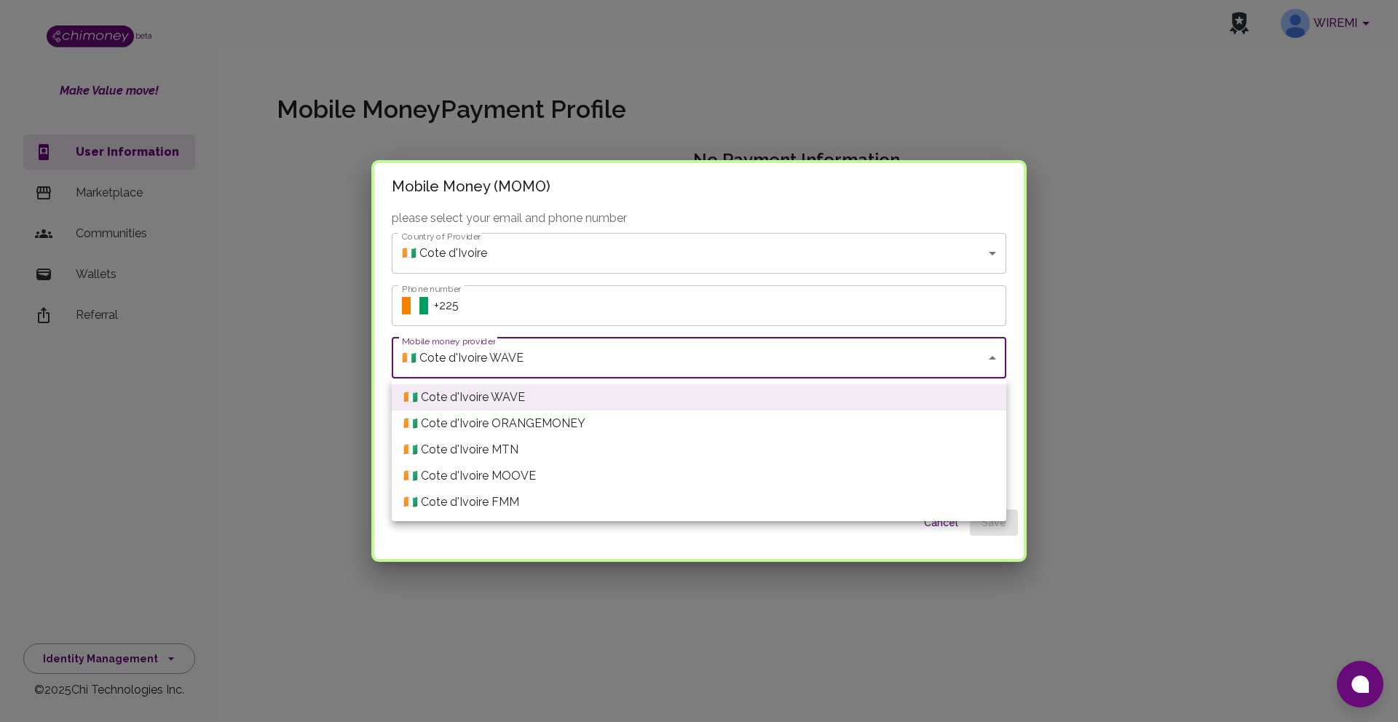
click at [986, 360] on body "WIREMI beta Make Value move! User Information Marketplace Communities Wallets R…" at bounding box center [699, 361] width 1398 height 722
click at [986, 360] on div at bounding box center [699, 361] width 1398 height 722
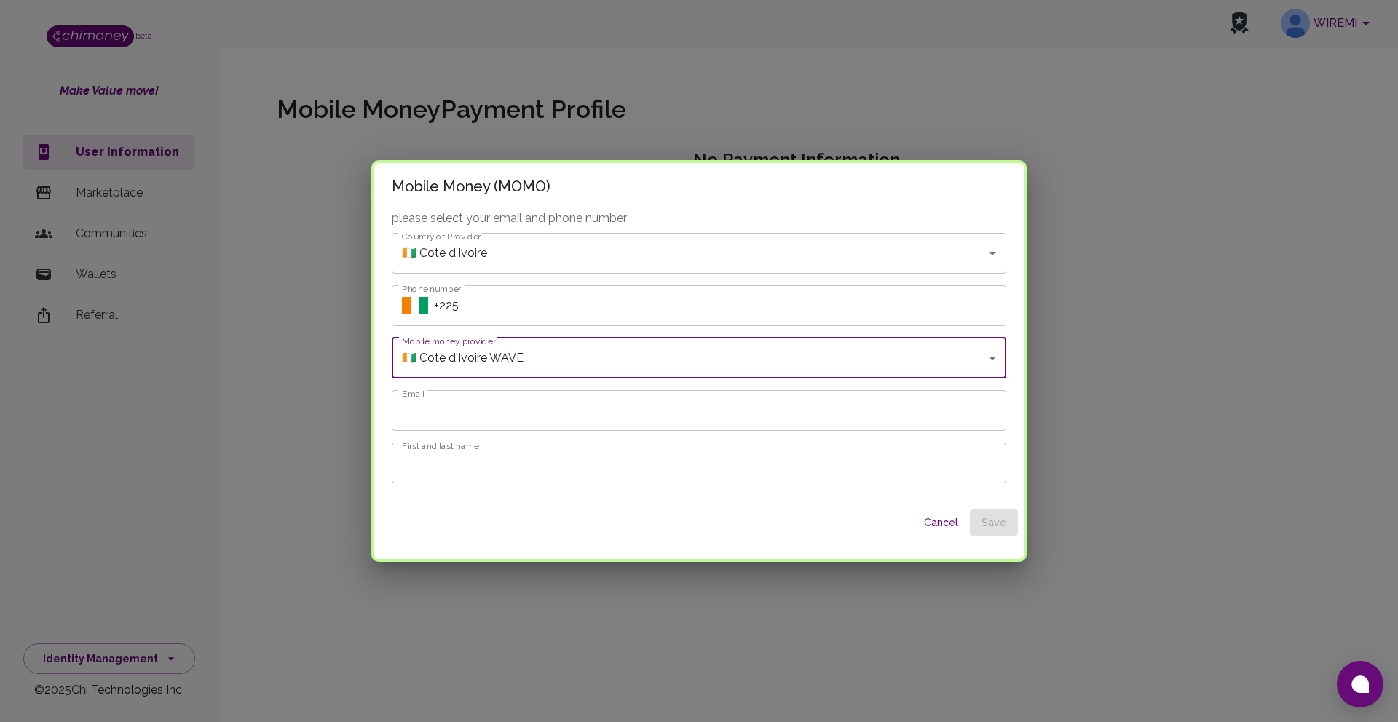
click at [994, 255] on body "WIREMI beta Make Value move! User Information Marketplace Communities Wallets R…" at bounding box center [699, 361] width 1398 height 722
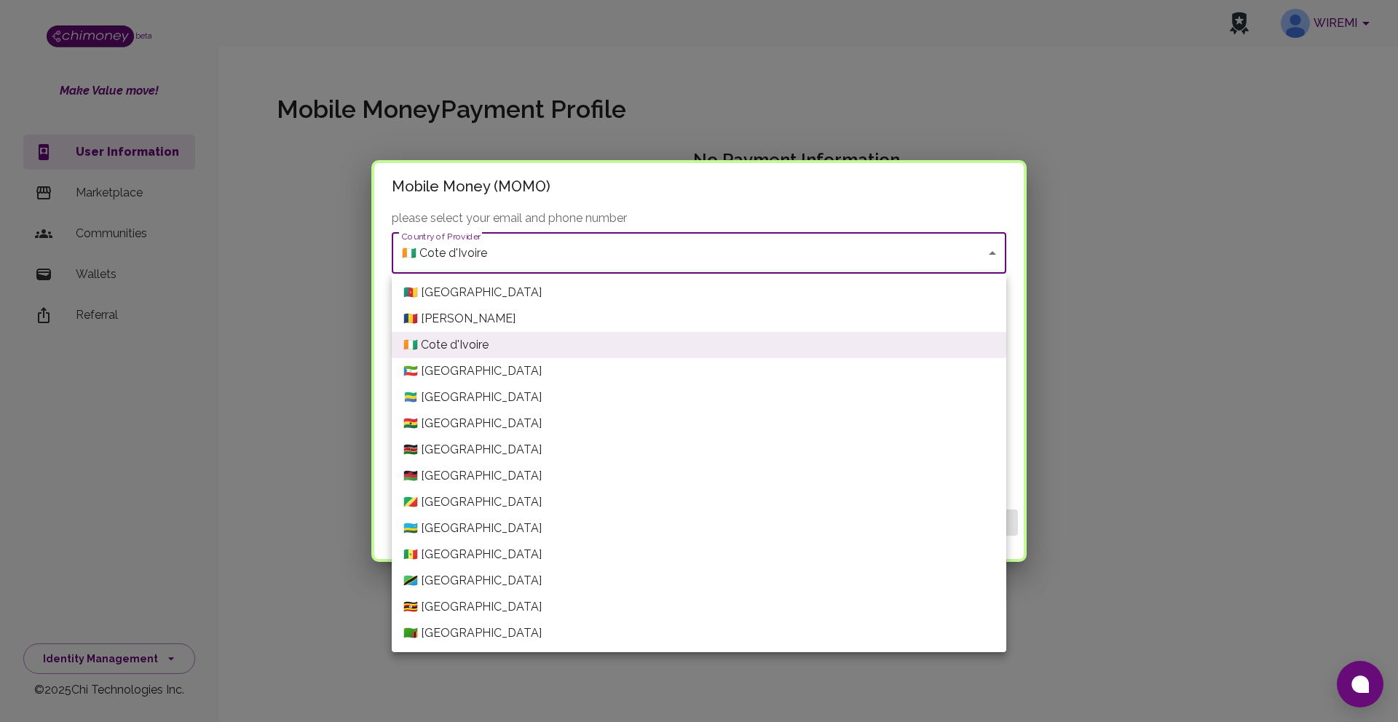
click at [890, 518] on li "🇷🇼 Rwanda" at bounding box center [699, 528] width 614 height 26
type input "Rwanda"
type input "Rwanda---MTN"
type input "+250"
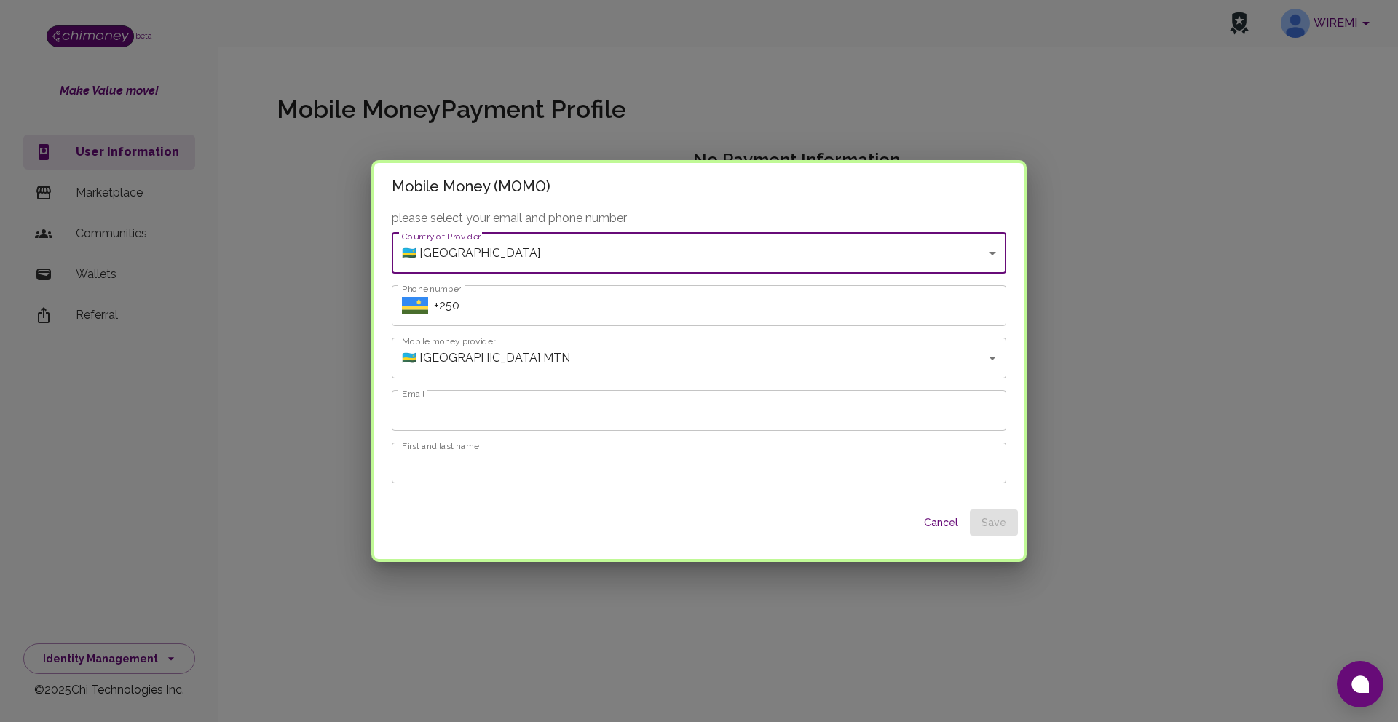
click at [983, 356] on body "WIREMI beta Make Value move! User Information Marketplace Communities Wallets R…" at bounding box center [699, 361] width 1398 height 722
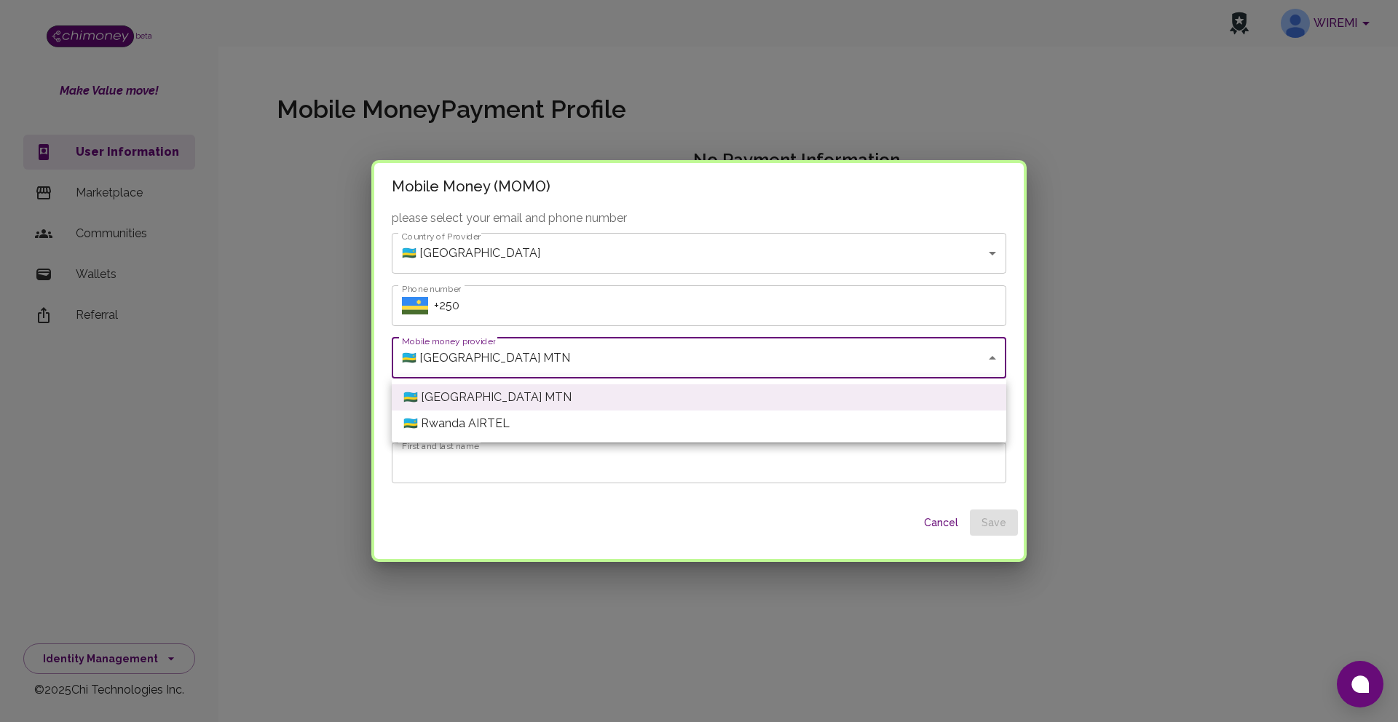
click at [990, 250] on div at bounding box center [699, 361] width 1398 height 722
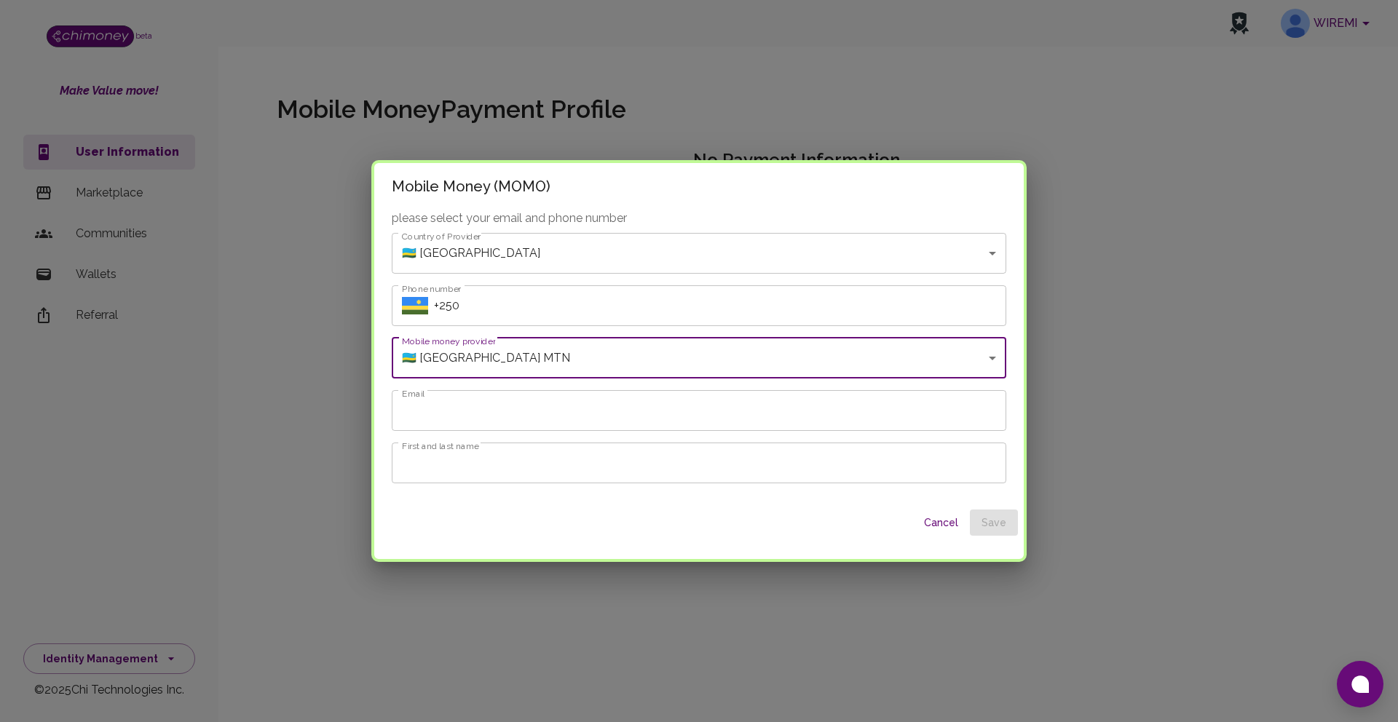
click at [986, 361] on body "WIREMI beta Make Value move! User Information Marketplace Communities Wallets R…" at bounding box center [699, 361] width 1398 height 722
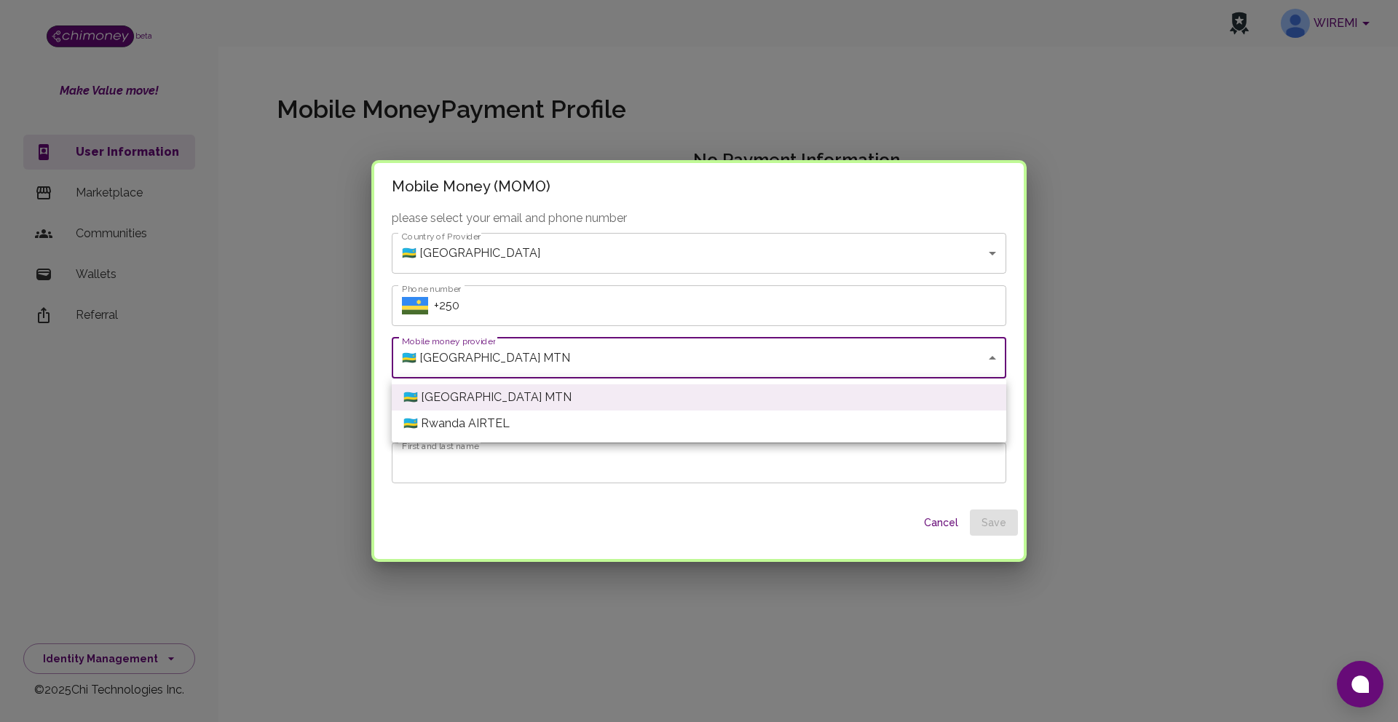
click at [916, 492] on div at bounding box center [699, 361] width 1398 height 722
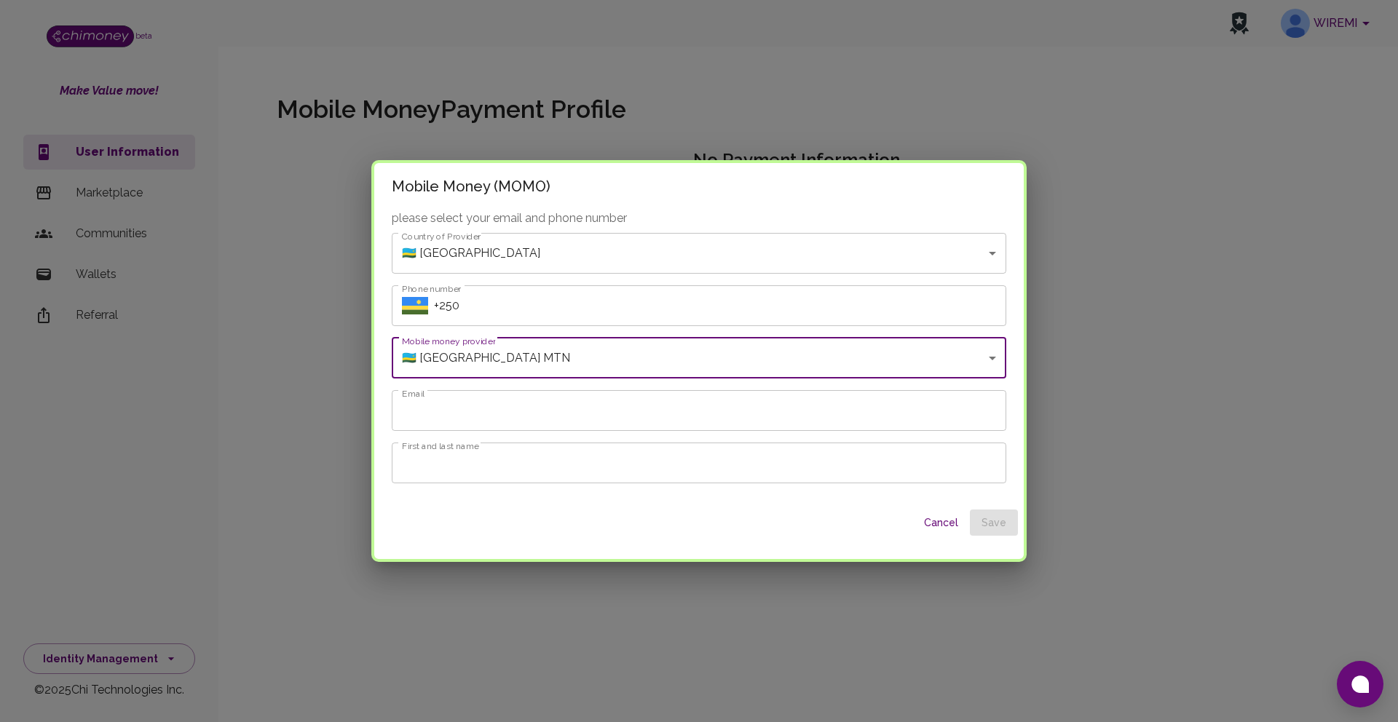
click at [933, 525] on button "Cancel" at bounding box center [940, 523] width 47 height 27
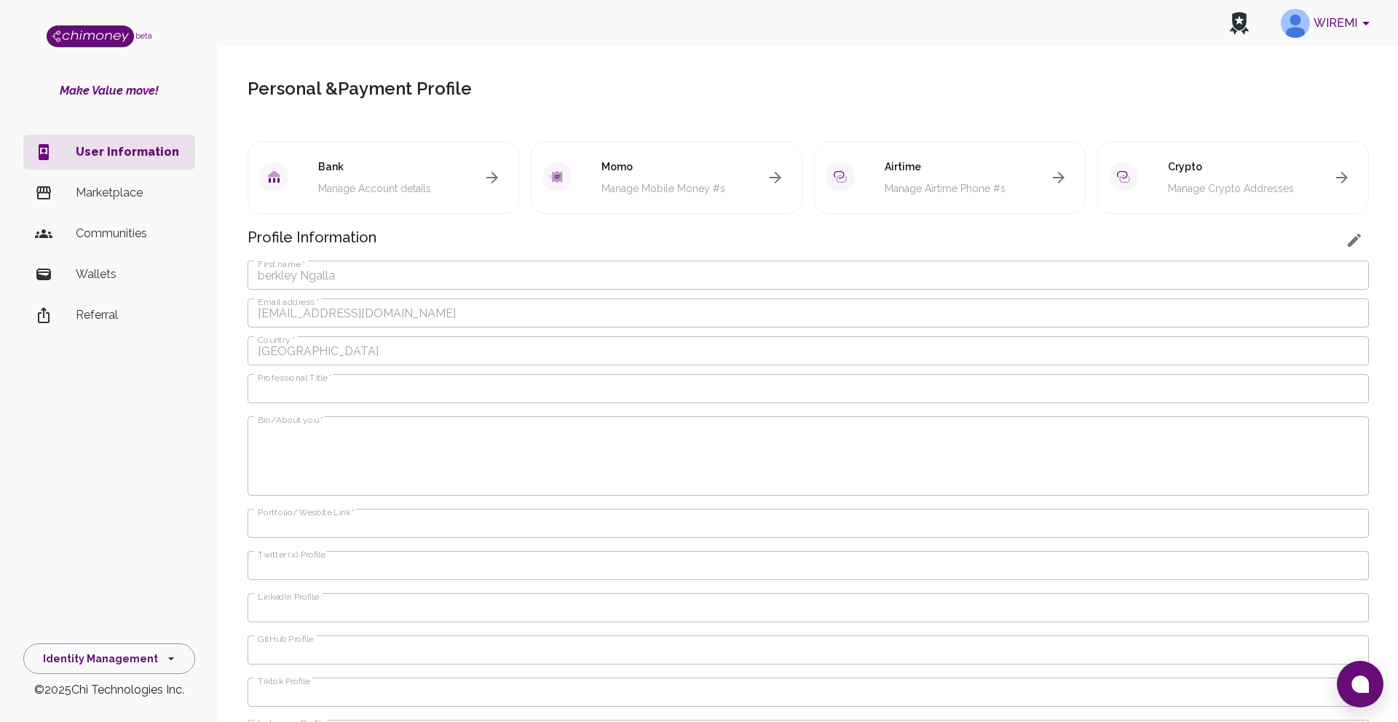
scroll to position [82, 0]
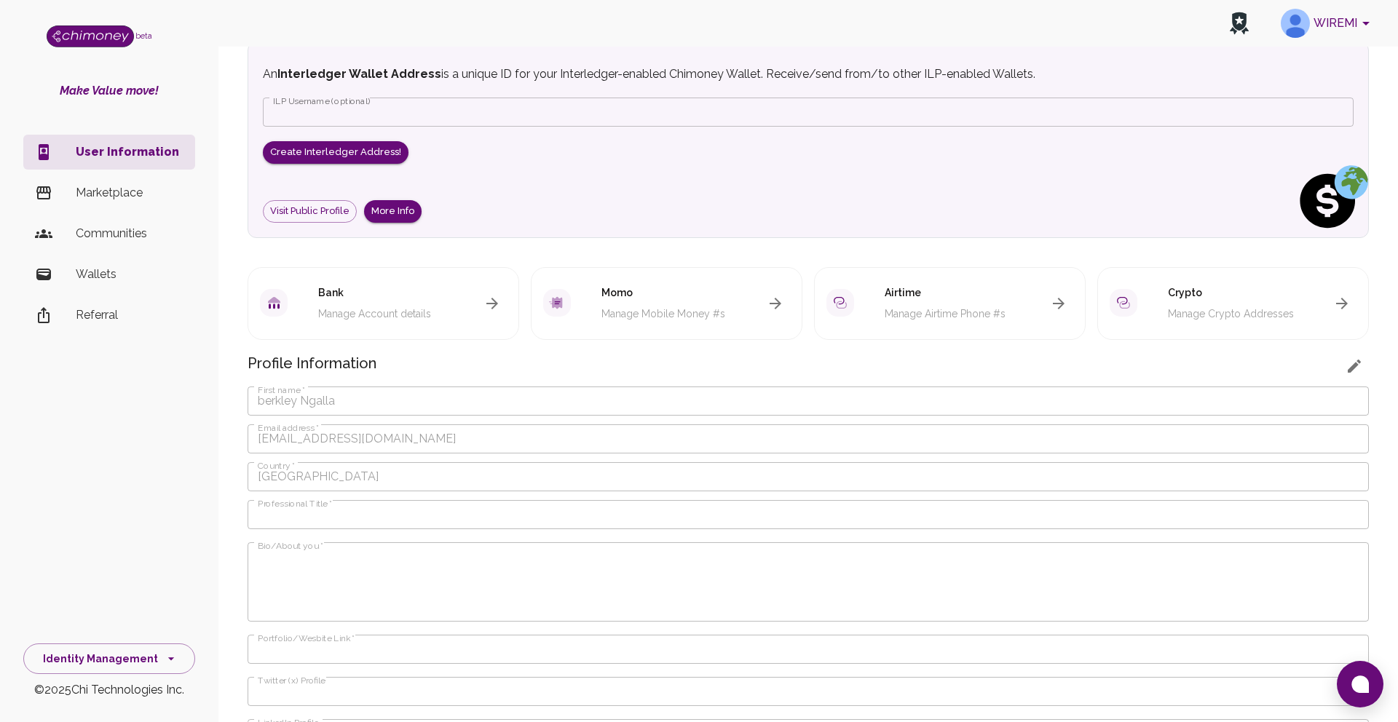
click at [1339, 300] on icon "button" at bounding box center [1341, 303] width 17 height 17
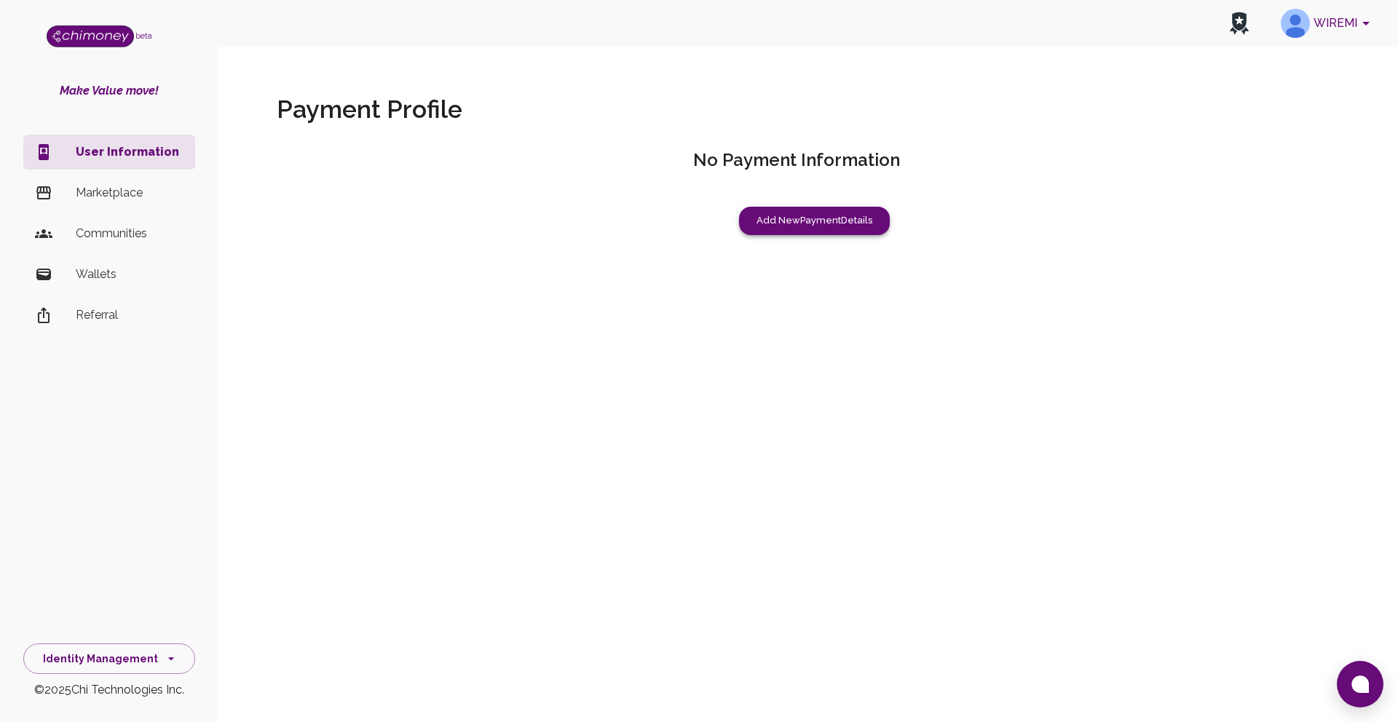
click at [834, 215] on button "Add New Payment Details" at bounding box center [814, 221] width 151 height 28
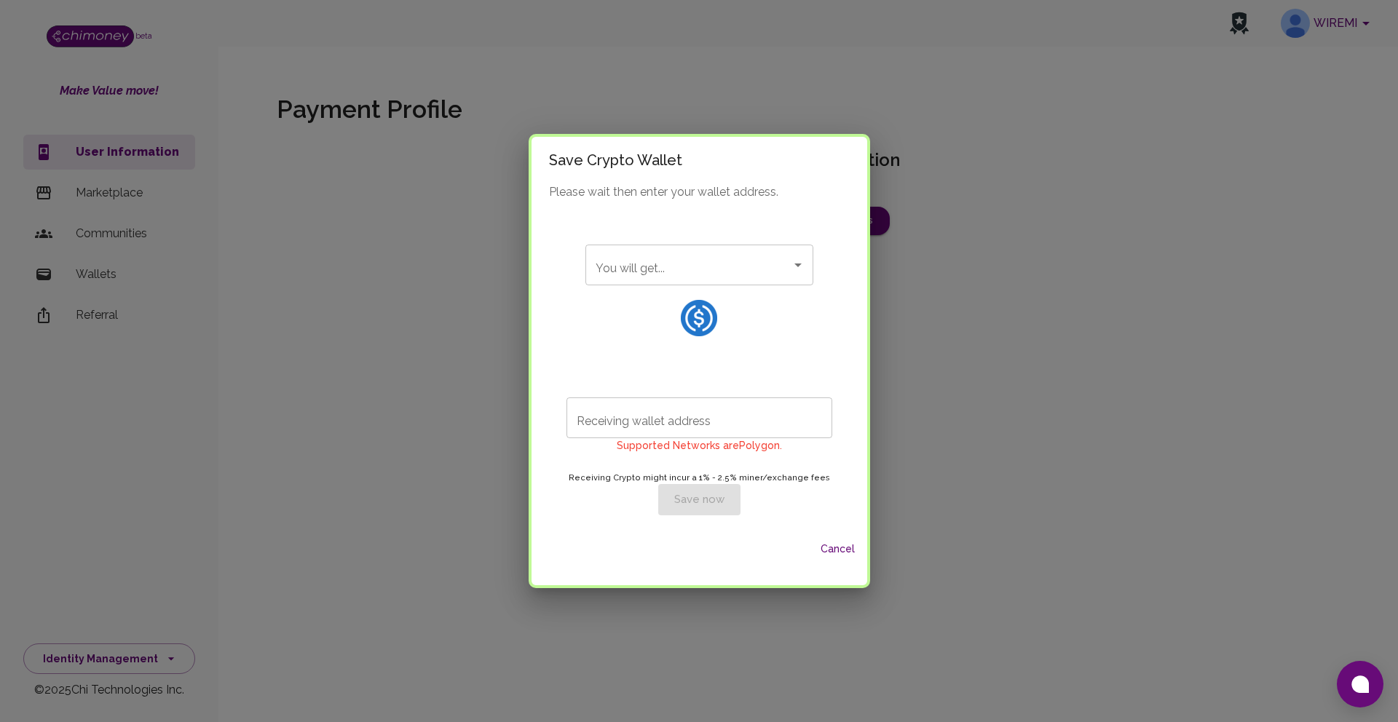
click at [789, 262] on icon "Open" at bounding box center [797, 264] width 17 height 17
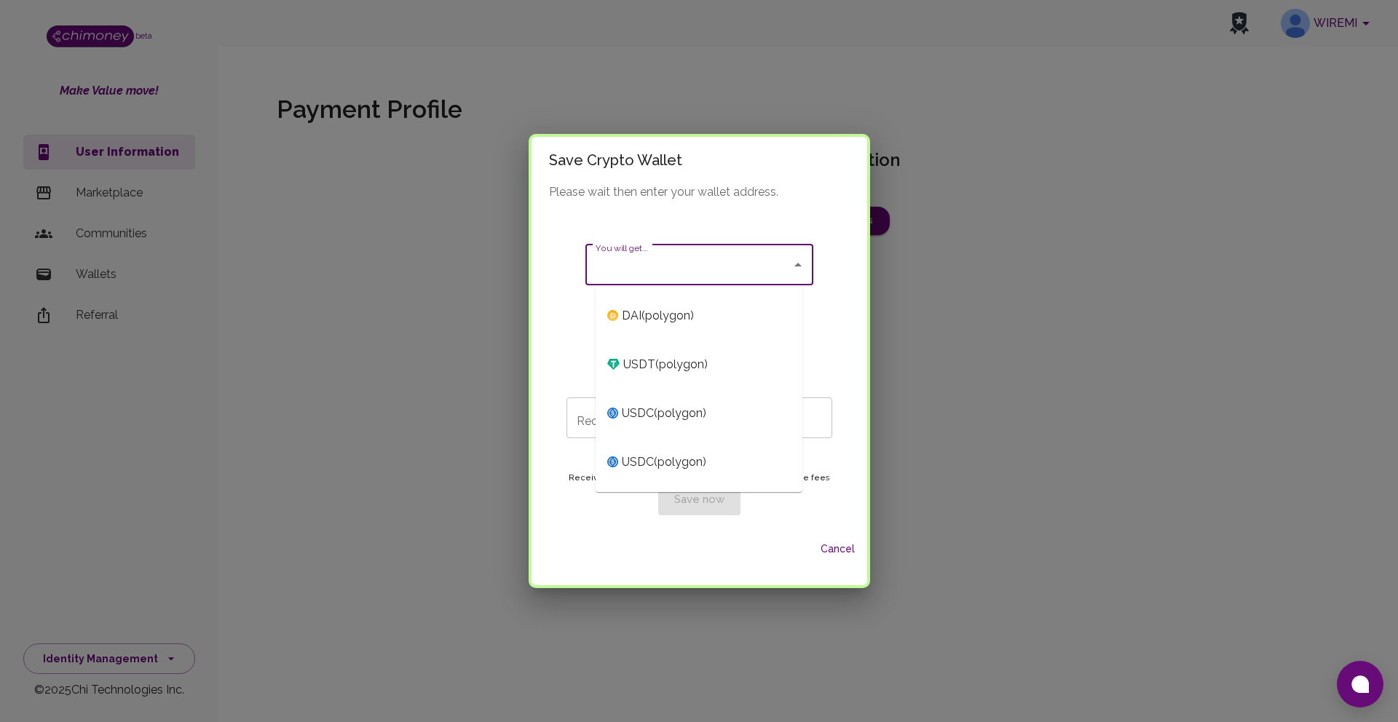
click at [729, 361] on span "USDT ( polygon )" at bounding box center [698, 364] width 207 height 49
type input "USDT (polygon)"
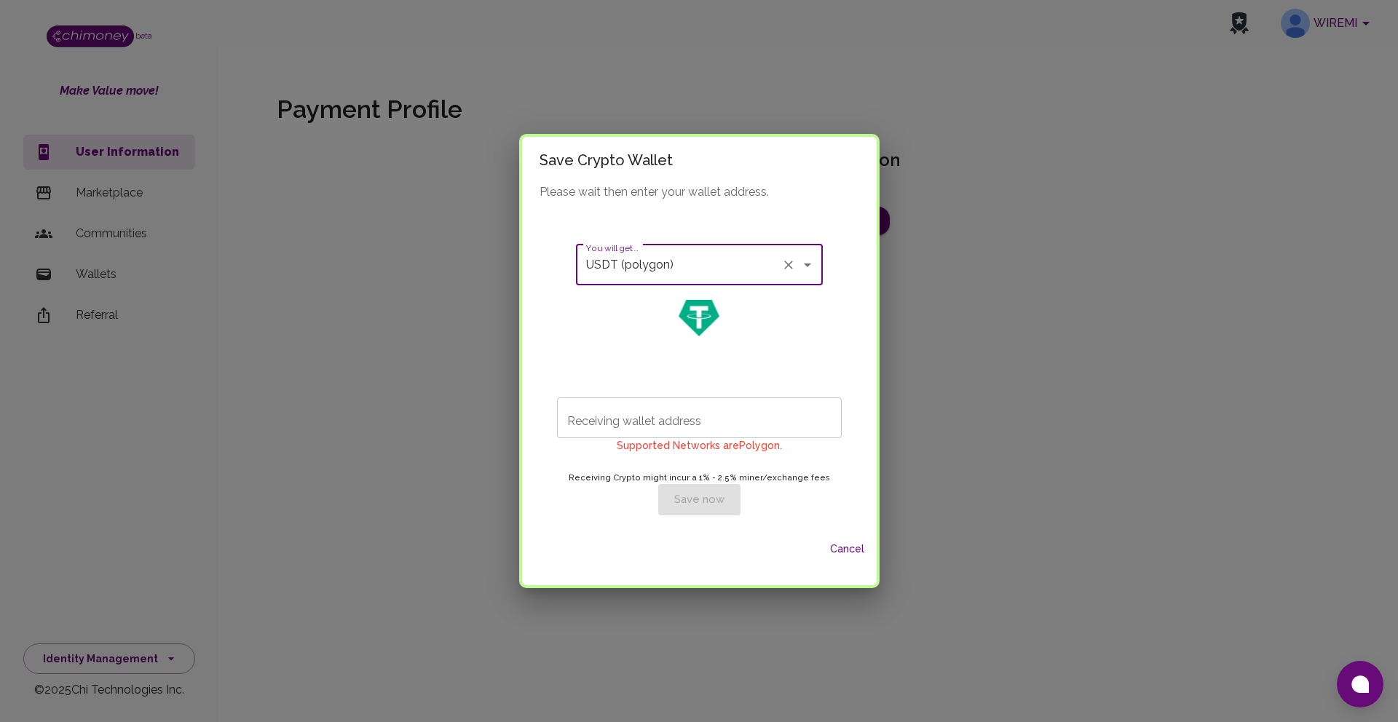
click at [732, 416] on input "Receiving wallet address" at bounding box center [699, 417] width 285 height 41
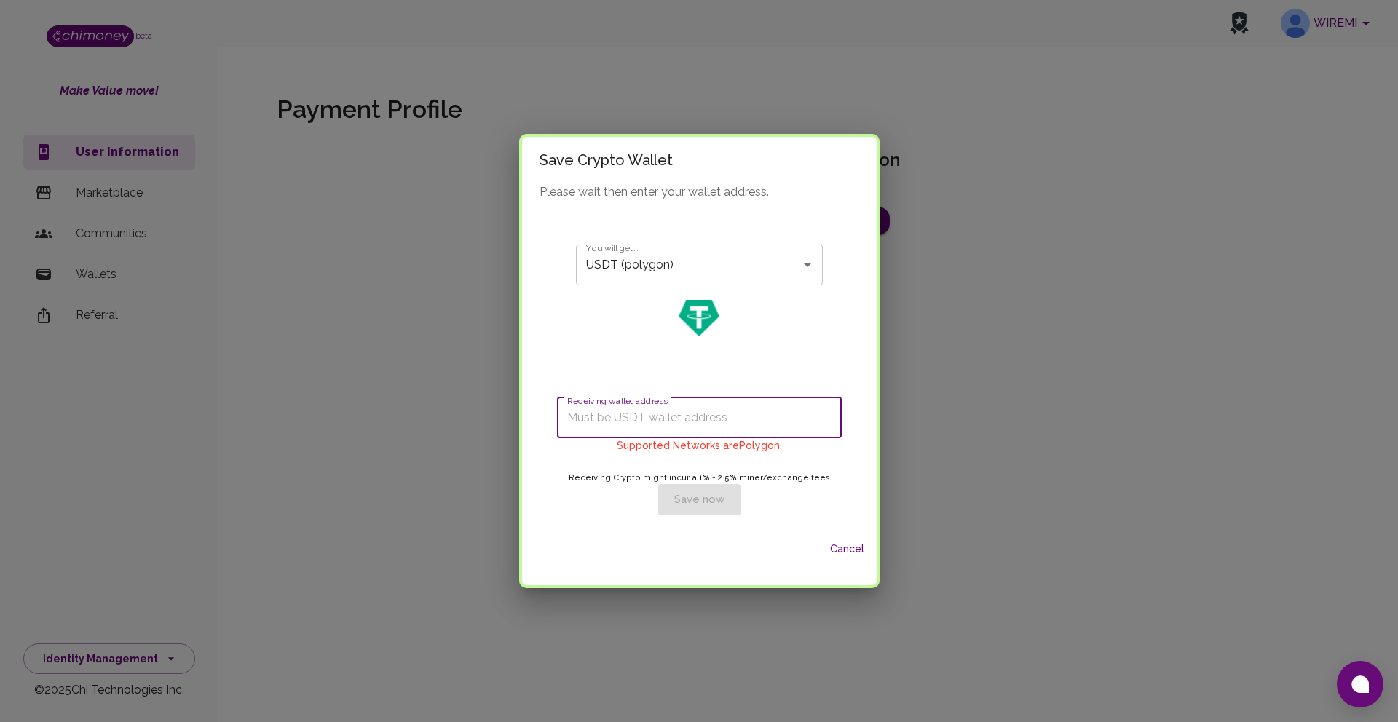
click at [835, 553] on button "Cancel" at bounding box center [847, 549] width 47 height 27
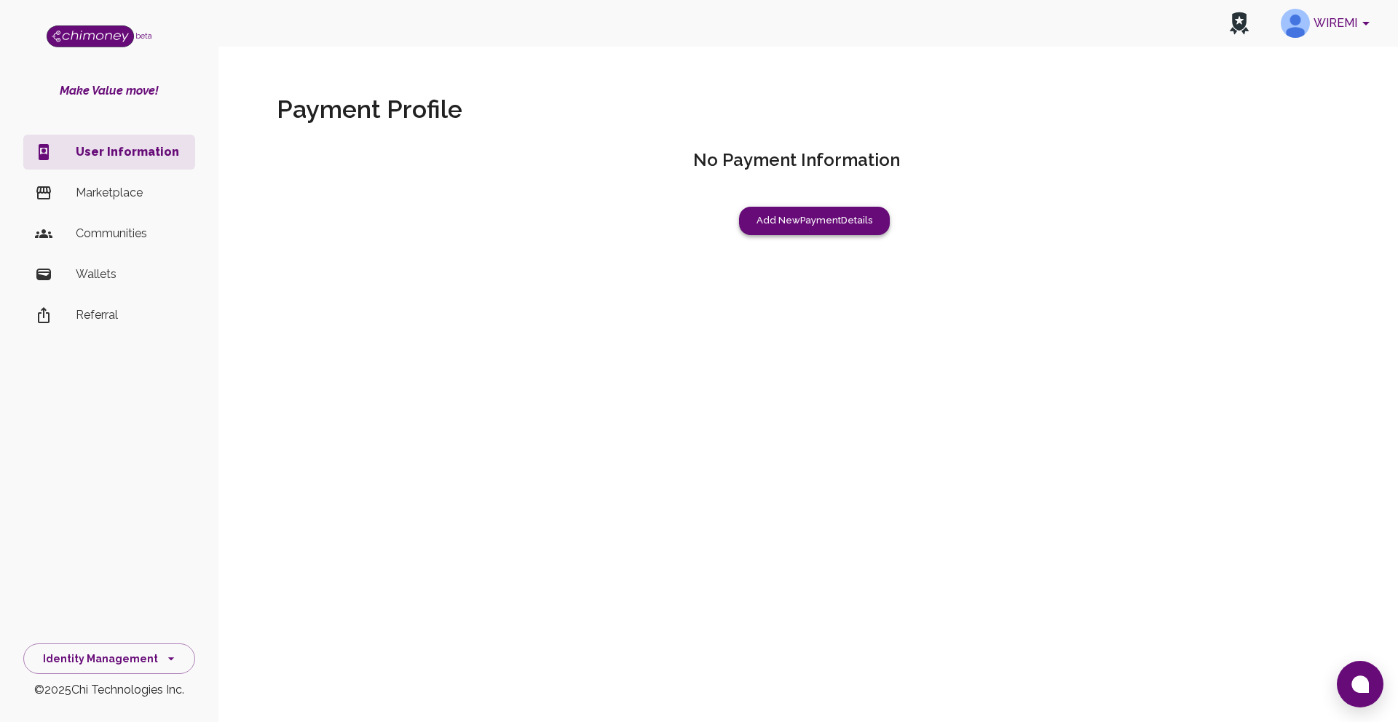
click at [836, 216] on button "Add New Payment Details" at bounding box center [814, 221] width 151 height 28
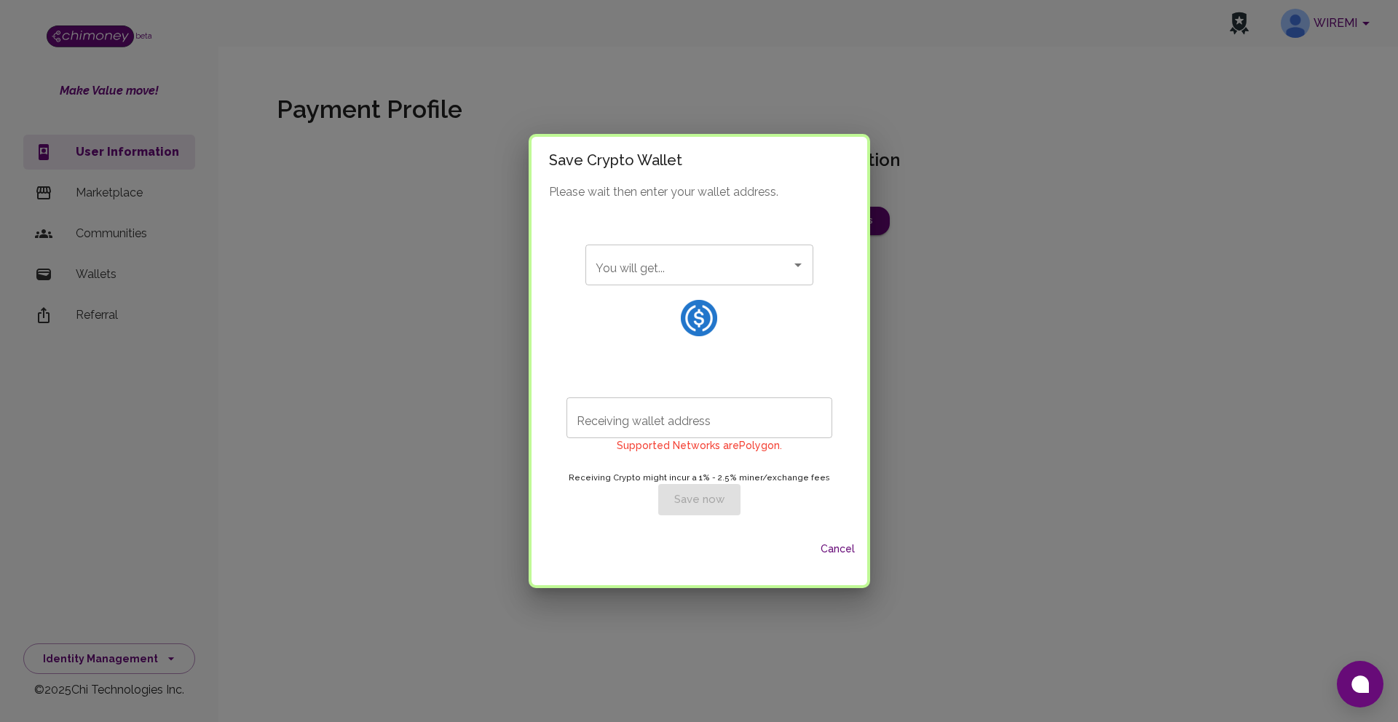
click at [952, 227] on div "Save Crypto Wallet Please wait then enter your wallet address. You will get... …" at bounding box center [699, 361] width 1398 height 722
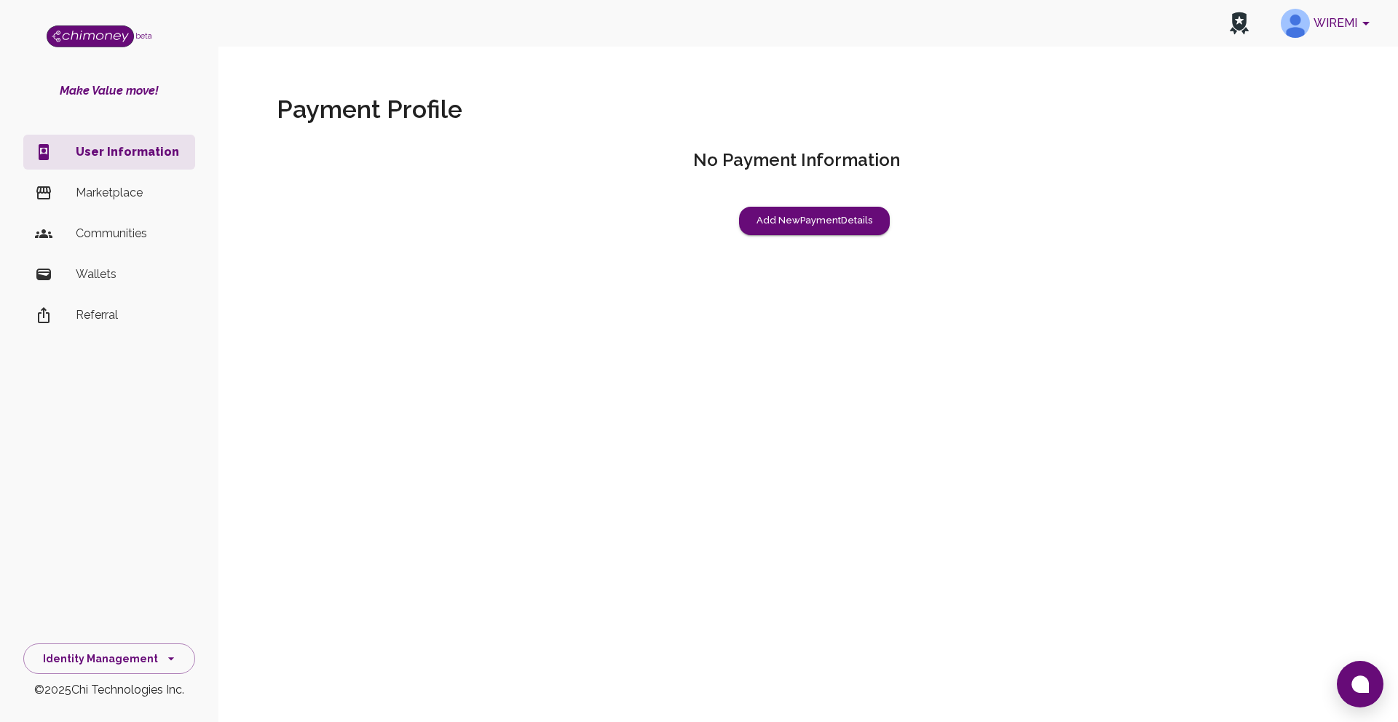
click at [108, 201] on li "Marketplace" at bounding box center [109, 192] width 172 height 35
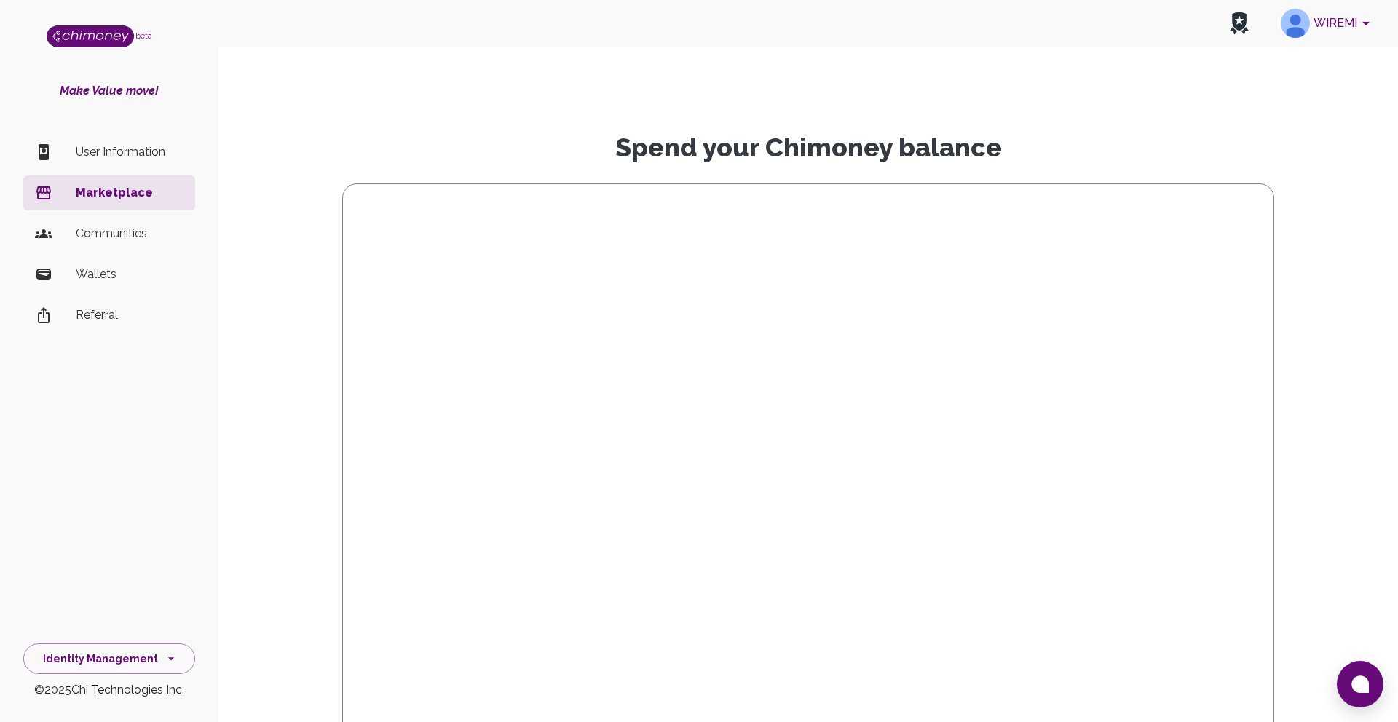
click at [127, 236] on p "Communities" at bounding box center [130, 233] width 108 height 17
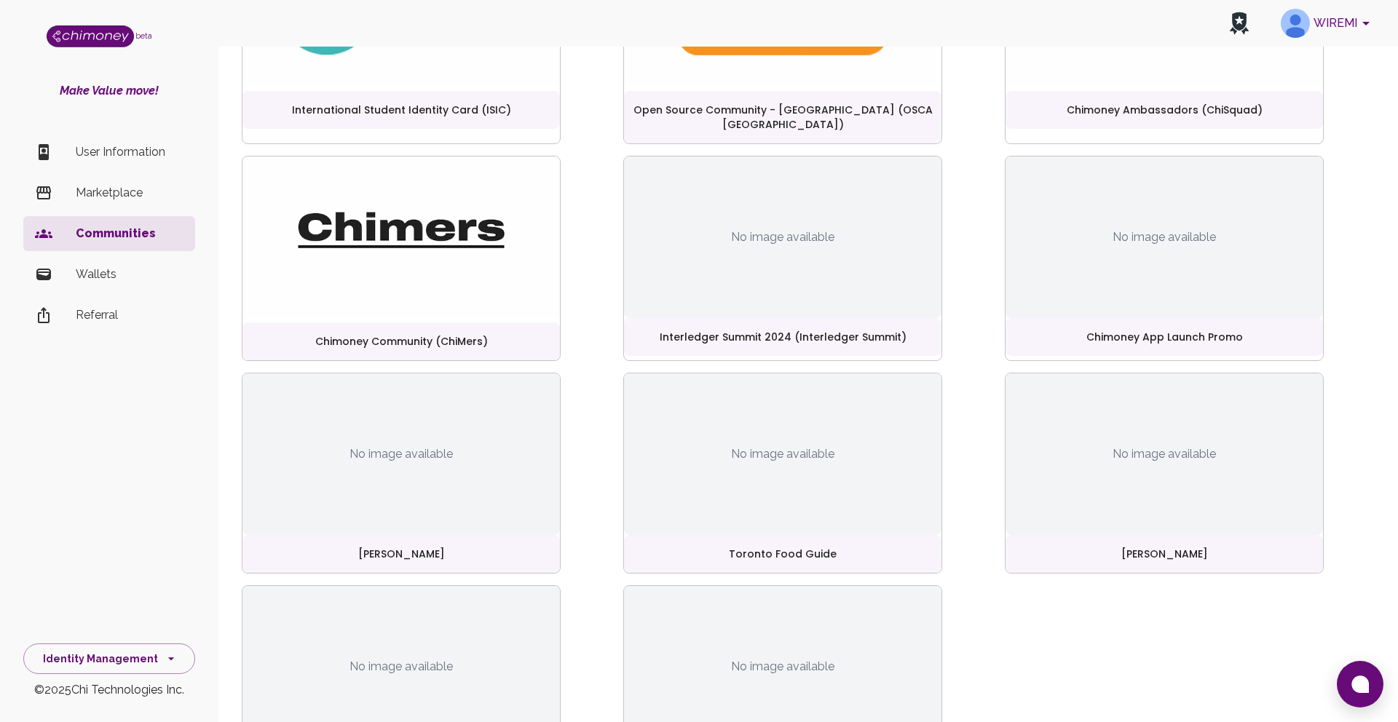
scroll to position [290, 0]
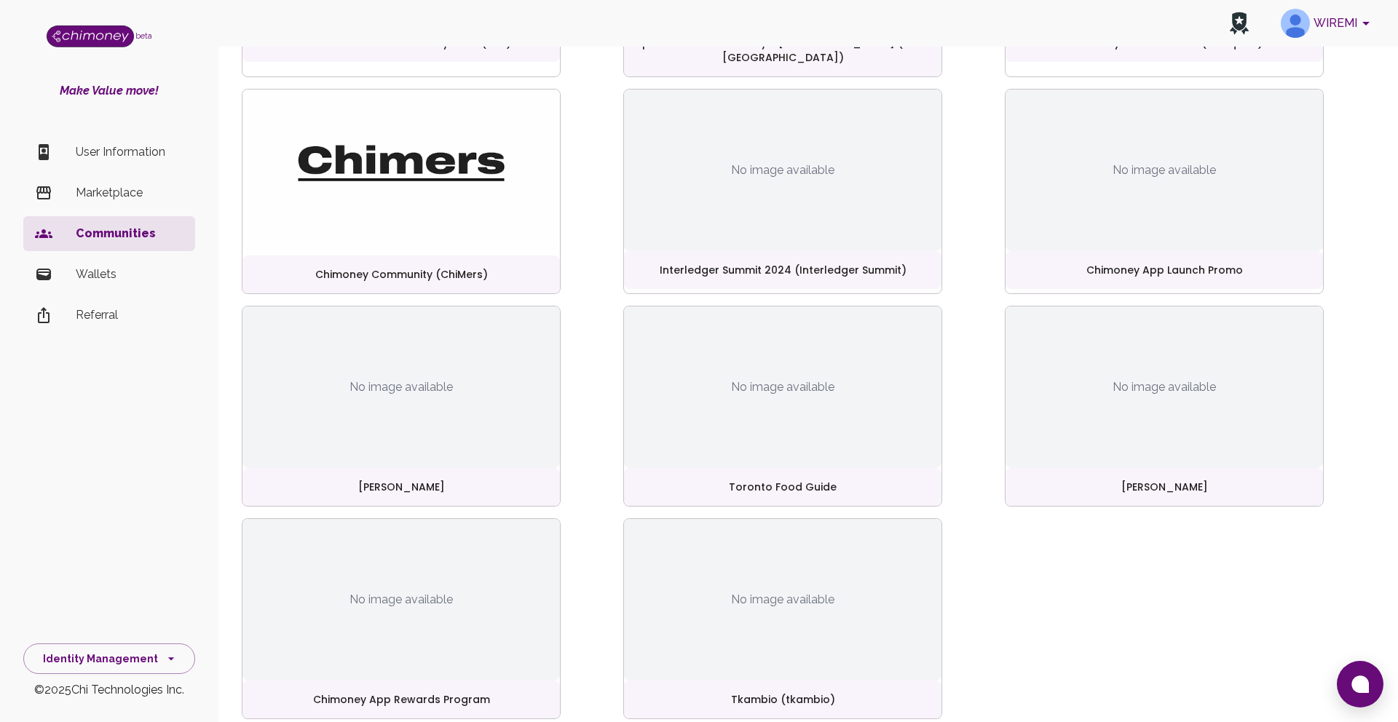
click at [114, 269] on p "Wallets" at bounding box center [130, 274] width 108 height 17
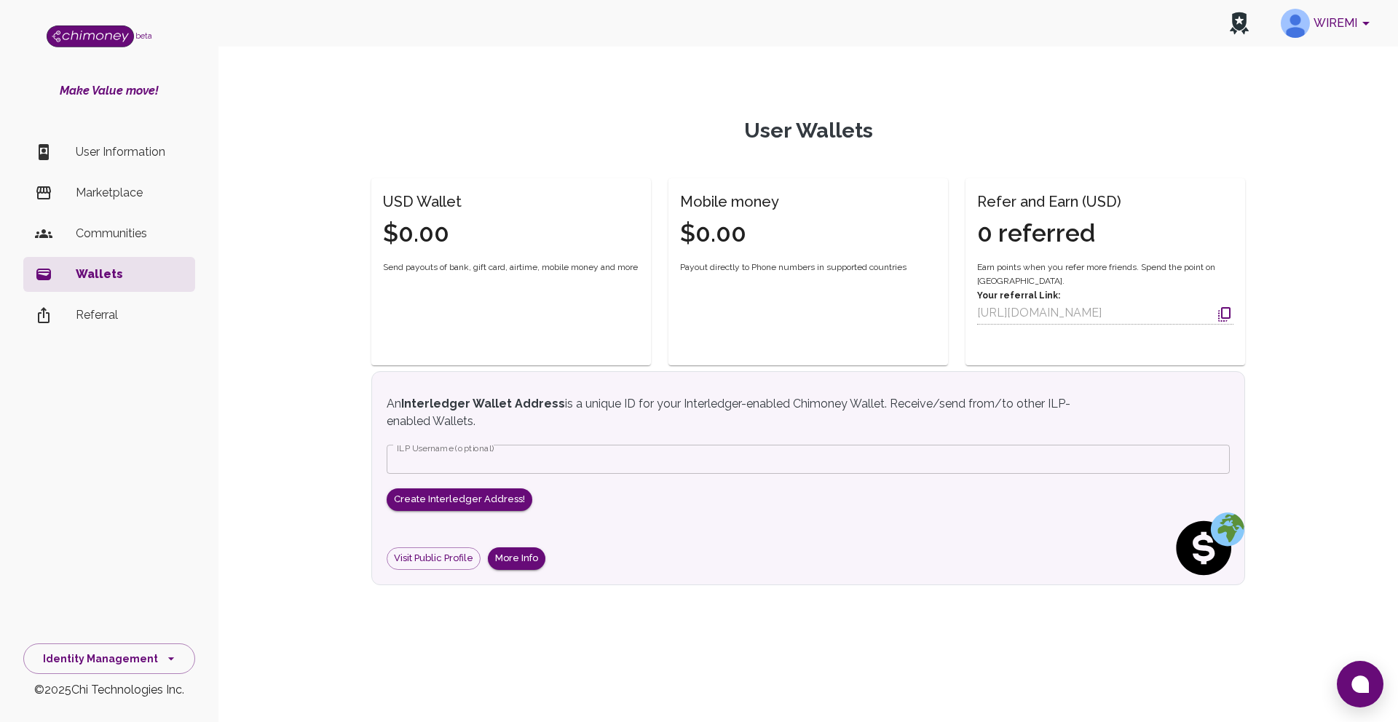
click at [102, 310] on p "Referral" at bounding box center [130, 314] width 108 height 17
